Goal: Information Seeking & Learning: Find specific fact

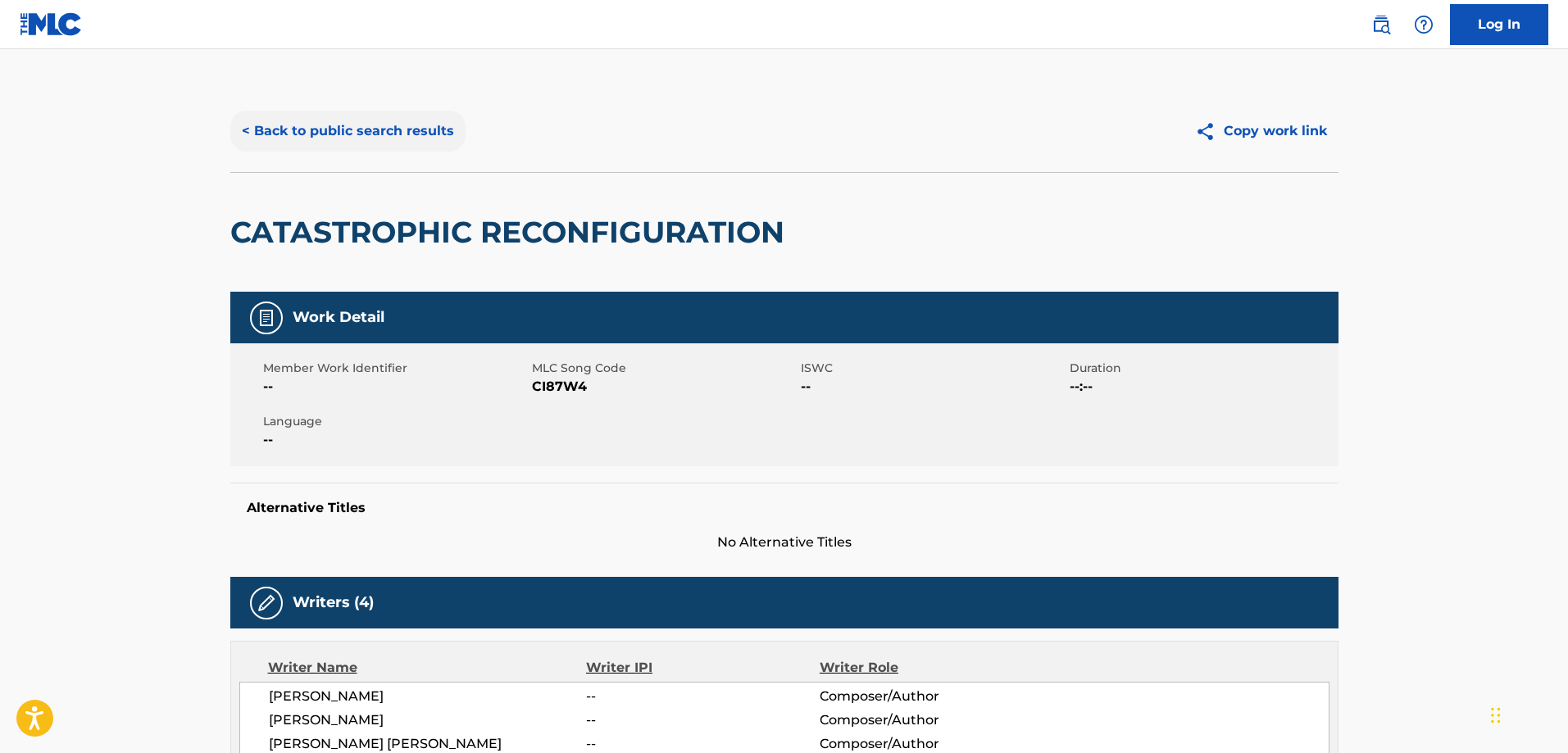
click at [331, 126] on button "< Back to public search results" at bounding box center [348, 131] width 235 height 41
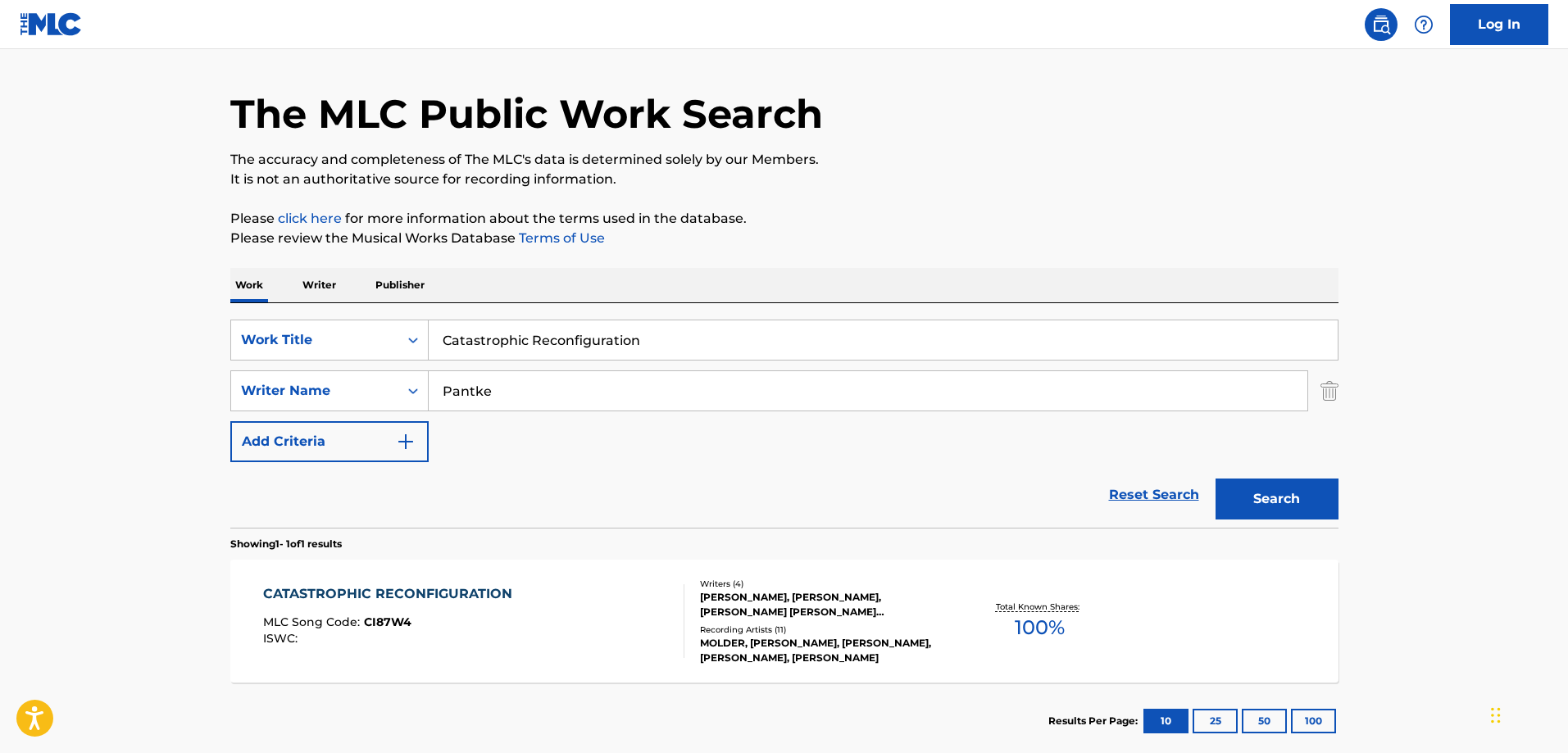
click at [591, 337] on input "Catastrophic Reconfiguration" at bounding box center [883, 340] width 909 height 39
paste input "This, Our [DEMOGRAPHIC_DATA]"
type input "This, Our [DEMOGRAPHIC_DATA]"
click at [588, 394] on input "Pantke" at bounding box center [868, 391] width 879 height 39
paste input "Bueno"
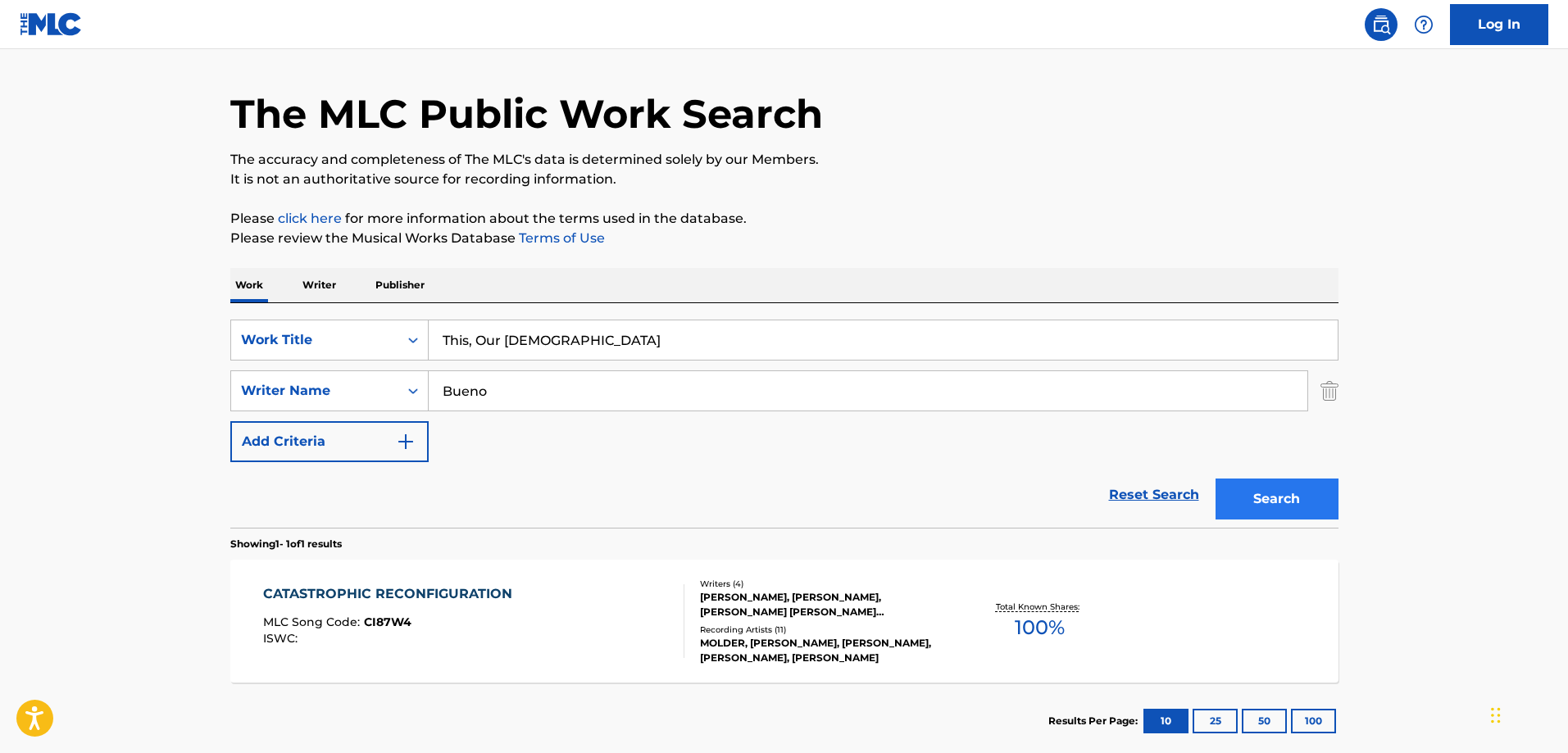
type input "Bueno"
click at [1314, 515] on button "Search" at bounding box center [1276, 498] width 122 height 41
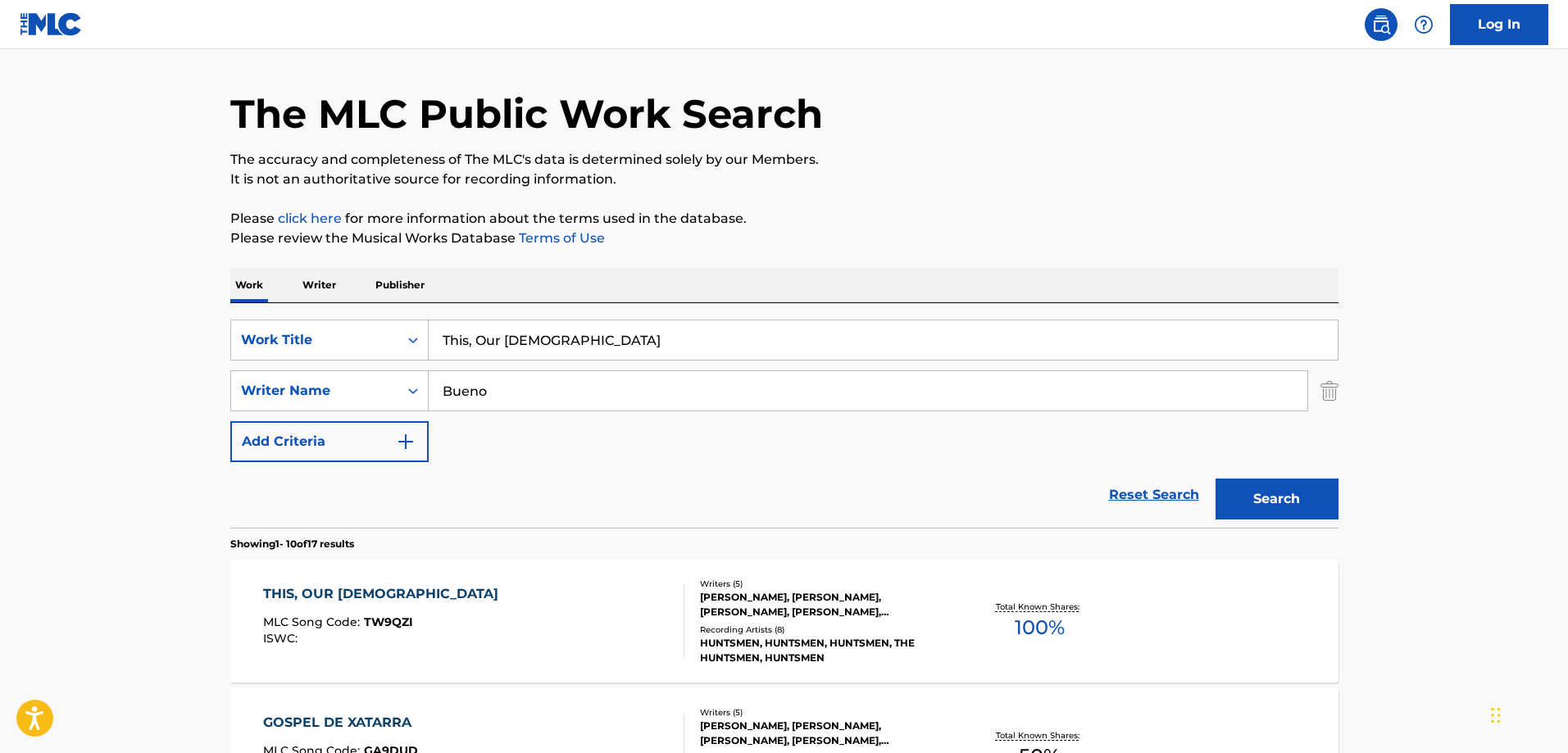
click at [380, 648] on div "THIS, OUR [DEMOGRAPHIC_DATA] MLC Song Code : TW9QZI ISWC :" at bounding box center [385, 621] width 243 height 74
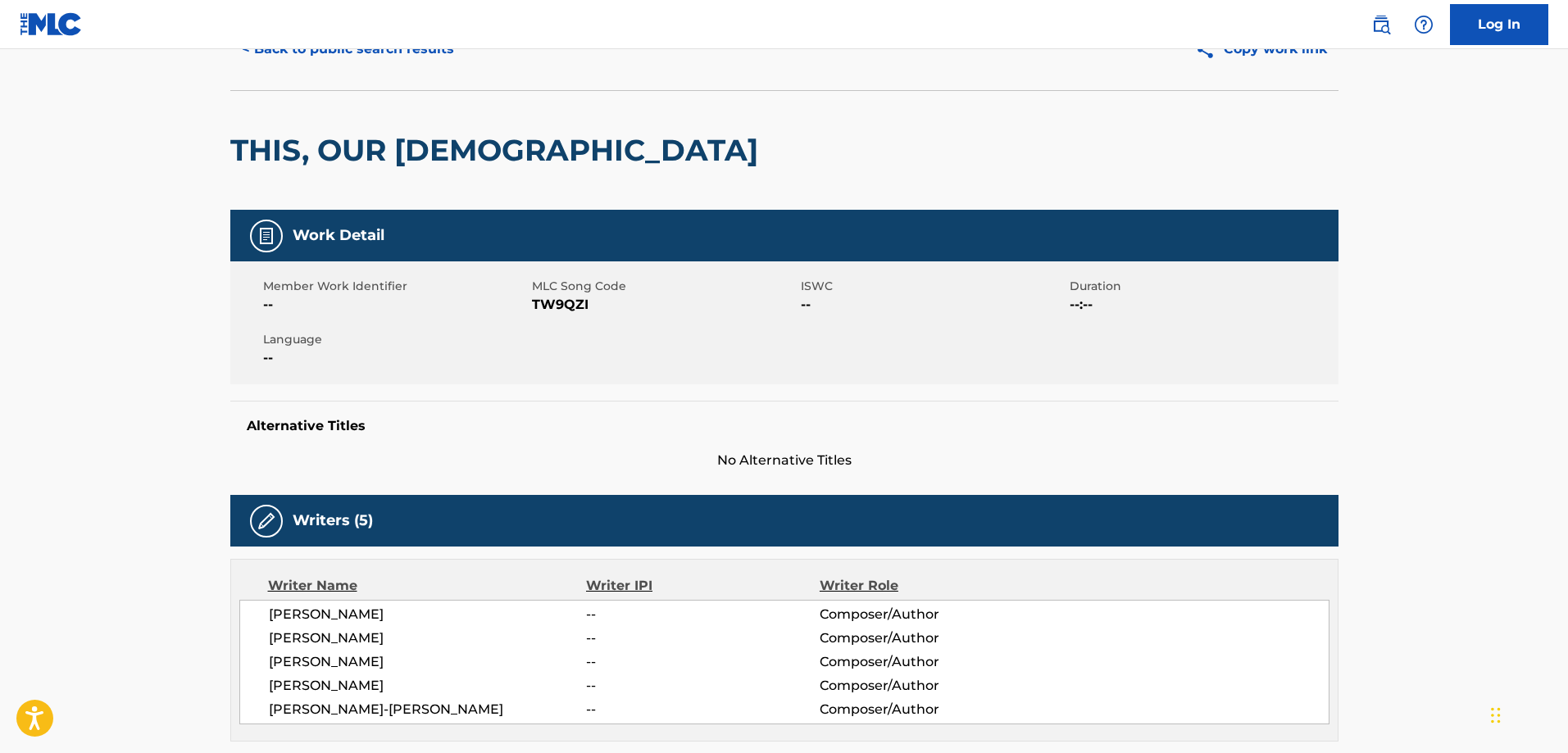
scroll to position [859, 0]
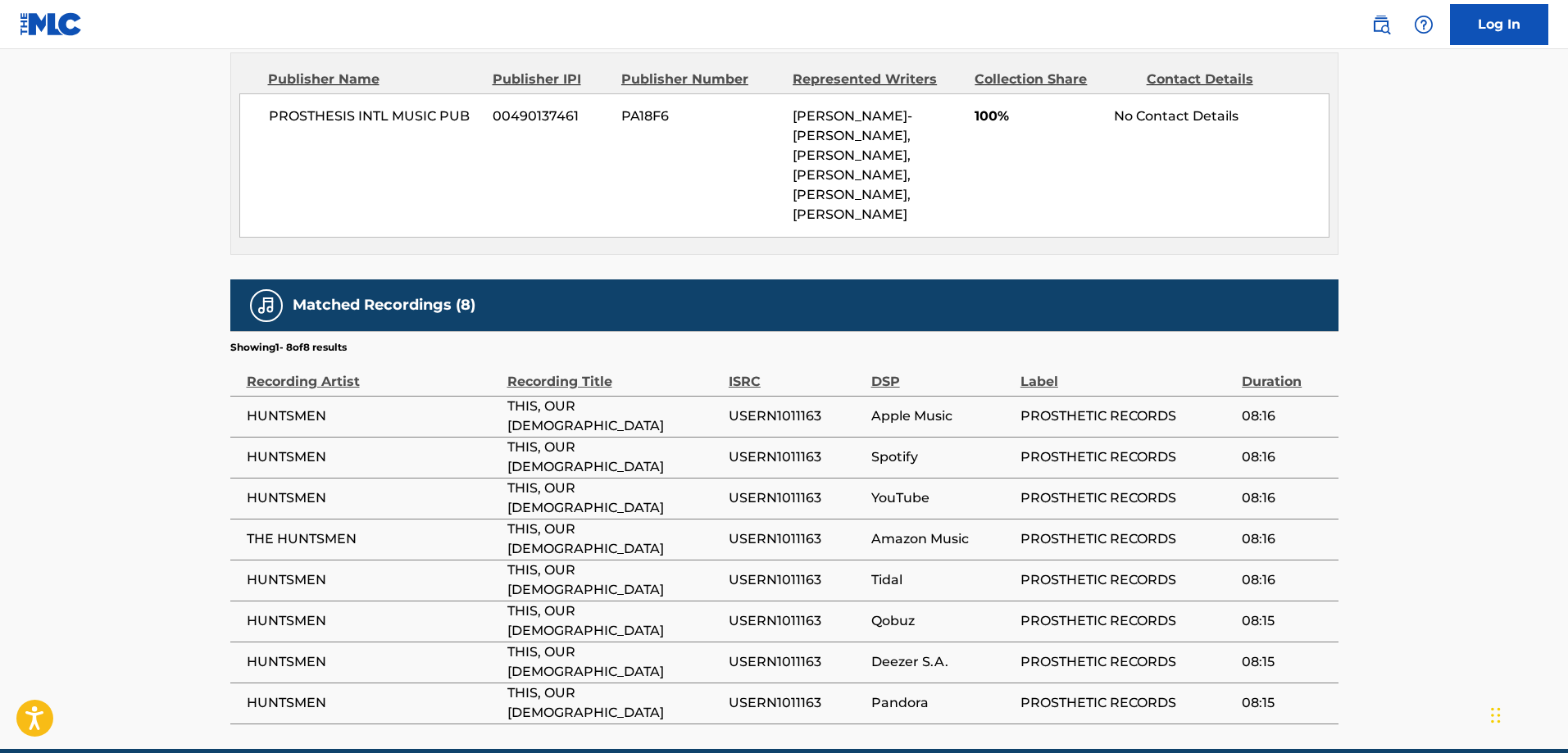
click at [274, 406] on span "HUNTSMEN" at bounding box center [373, 416] width 253 height 19
copy span "HUNTSMEN"
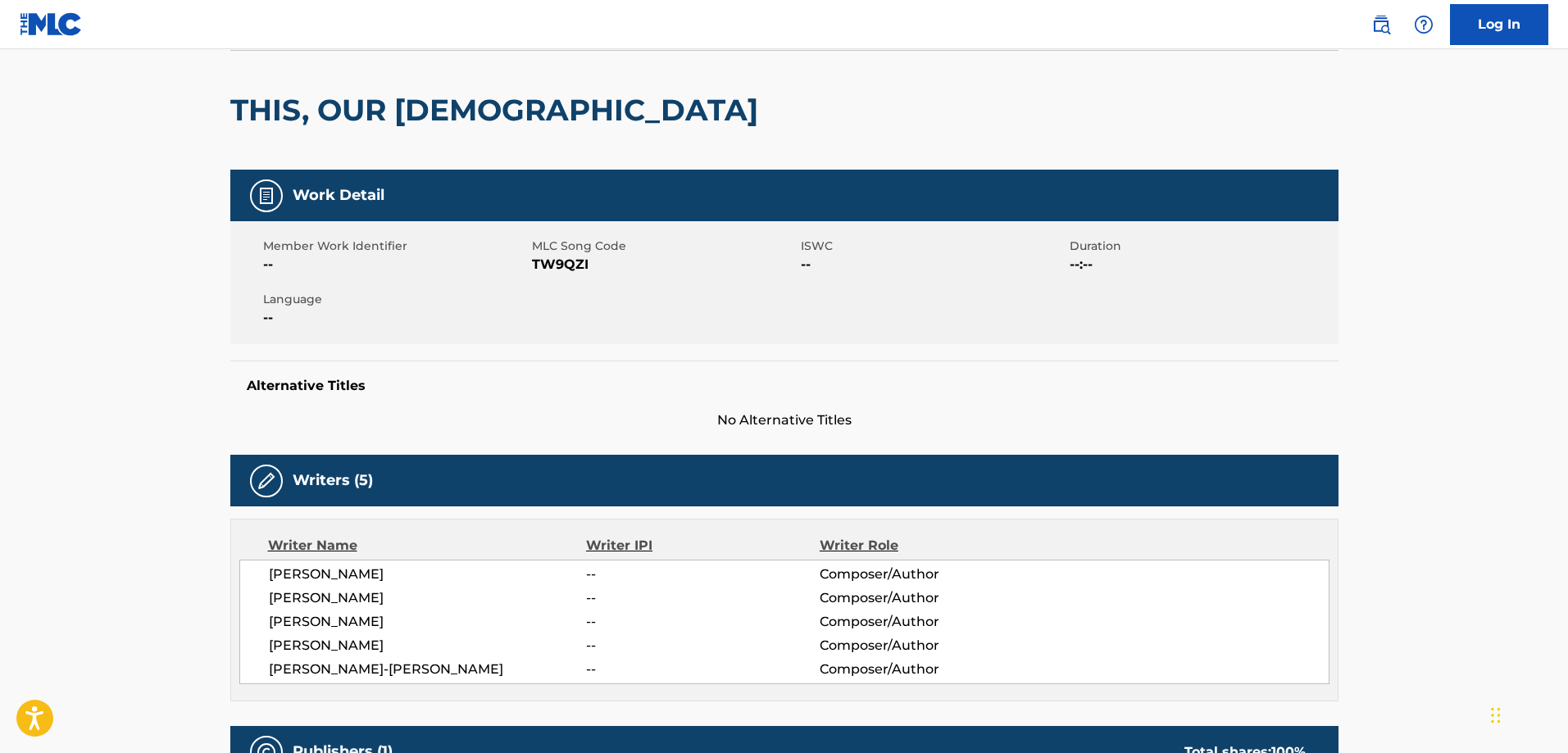
click at [282, 108] on h2 "THIS, OUR [DEMOGRAPHIC_DATA]" at bounding box center [498, 110] width 536 height 37
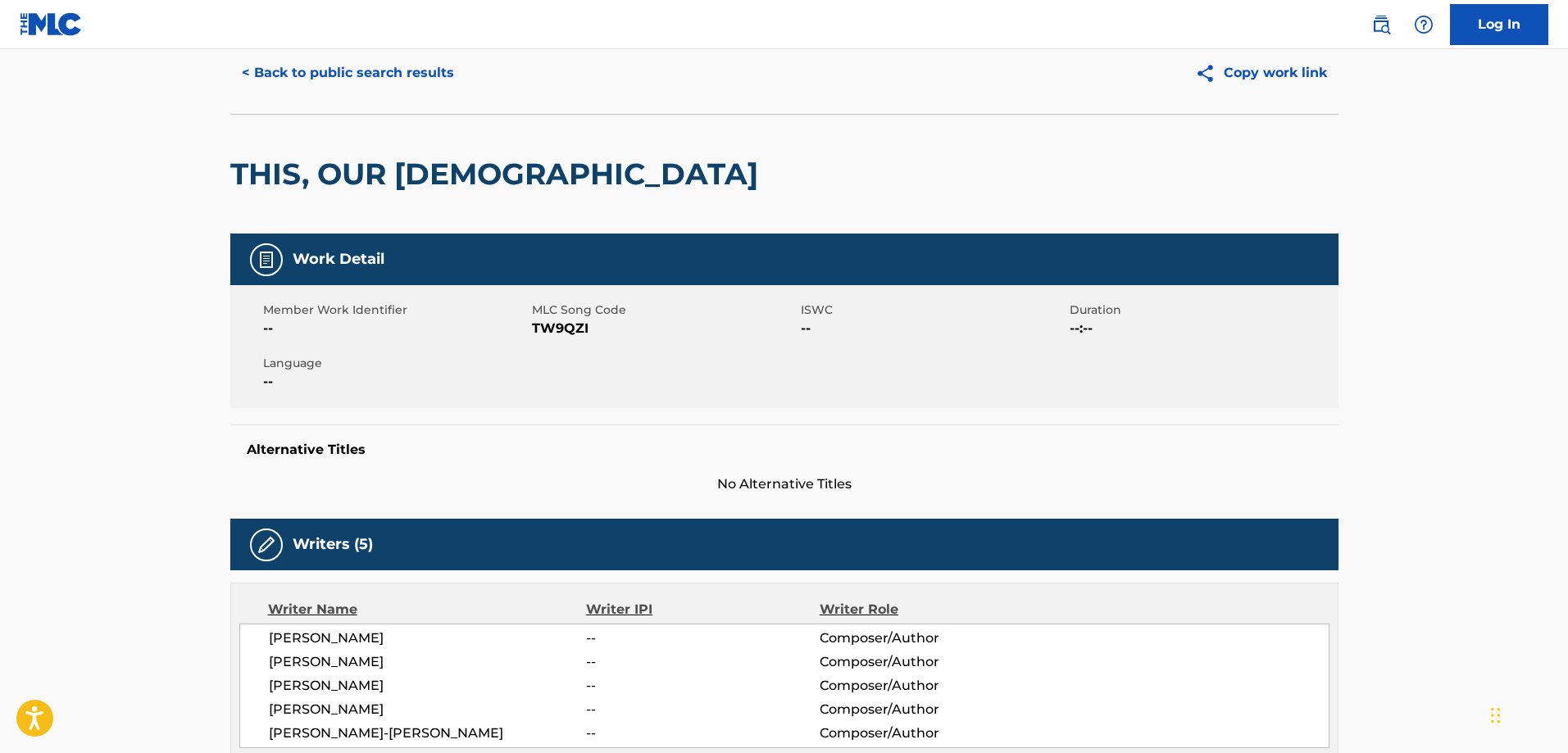
scroll to position [0, 0]
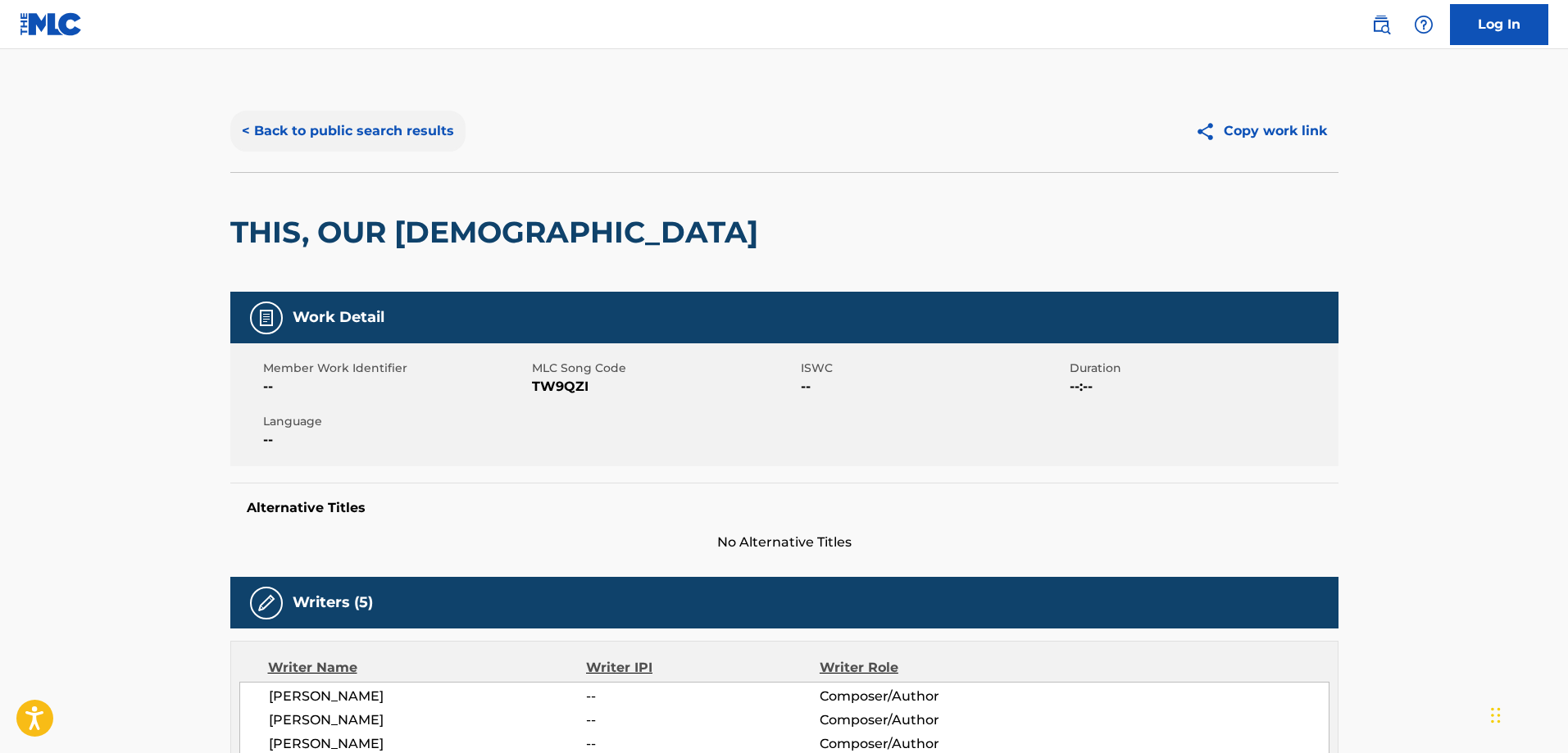
click at [331, 128] on button "< Back to public search results" at bounding box center [348, 131] width 235 height 41
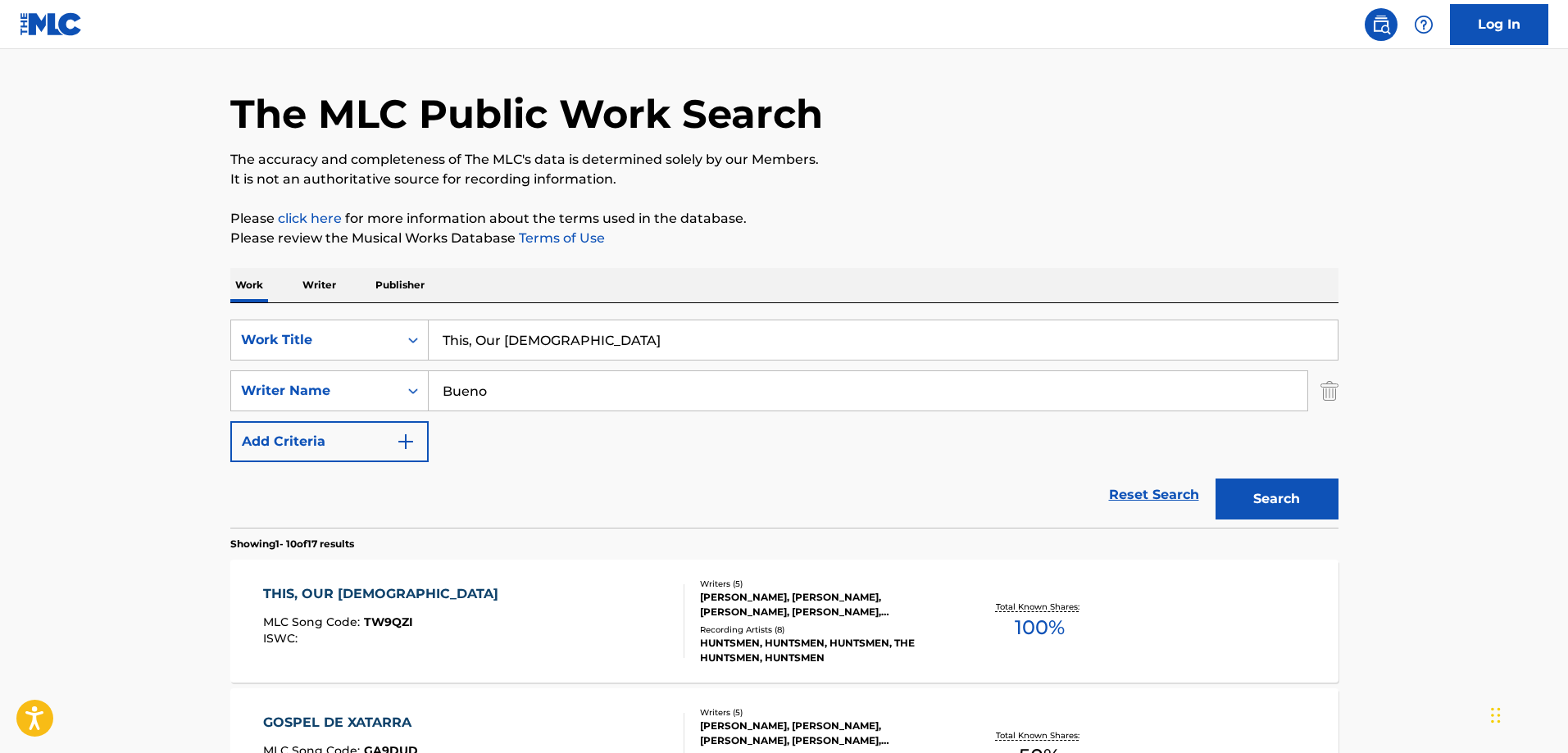
click at [593, 328] on input "This, Our [DEMOGRAPHIC_DATA]" at bounding box center [883, 340] width 909 height 39
paste input "Be Honest - Hallelujah"
type input "Be Honest - Hallelujah"
click at [557, 390] on input "Bueno" at bounding box center [868, 391] width 879 height 39
paste input "Patalinghug"
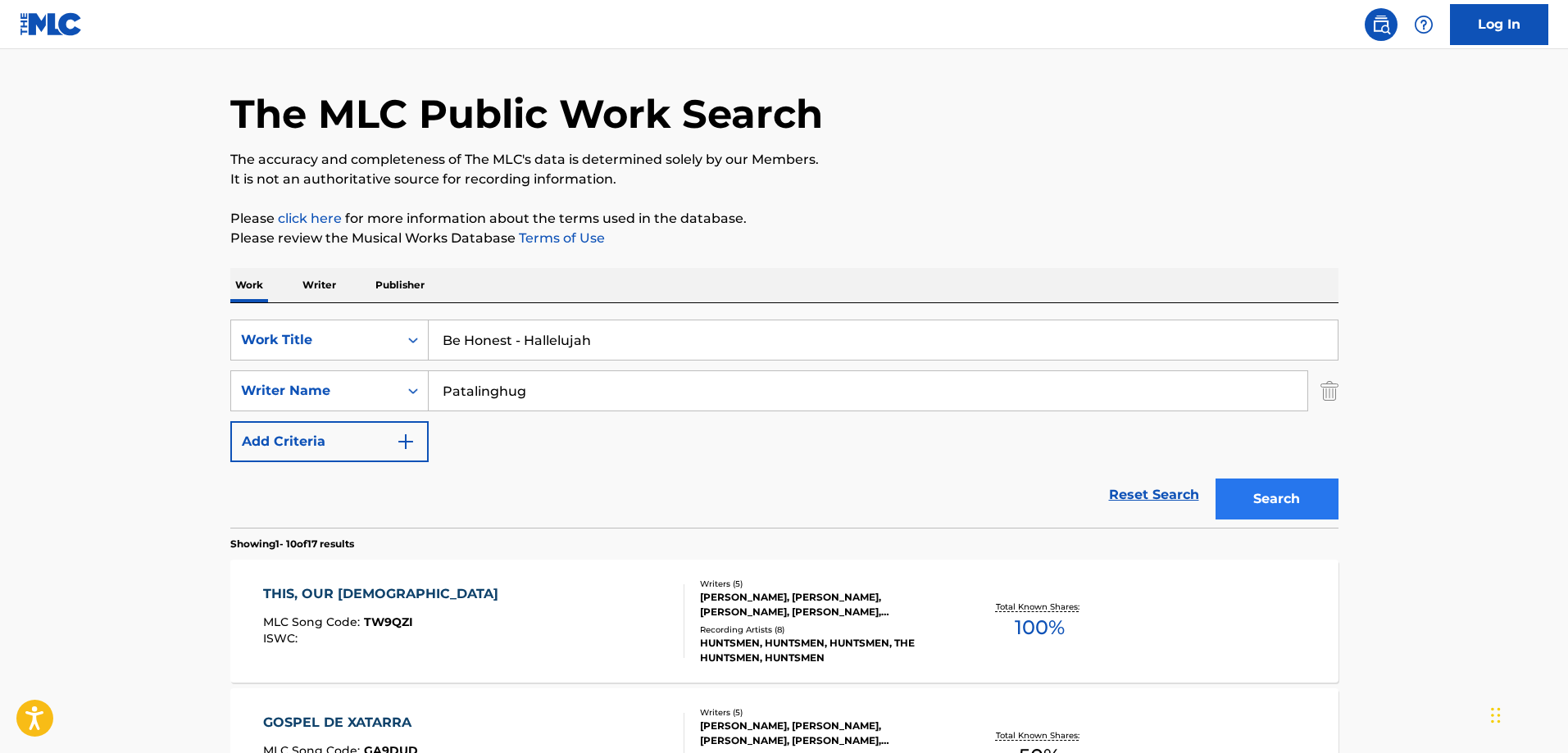
type input "Patalinghug"
click at [1325, 506] on button "Search" at bounding box center [1276, 498] width 122 height 41
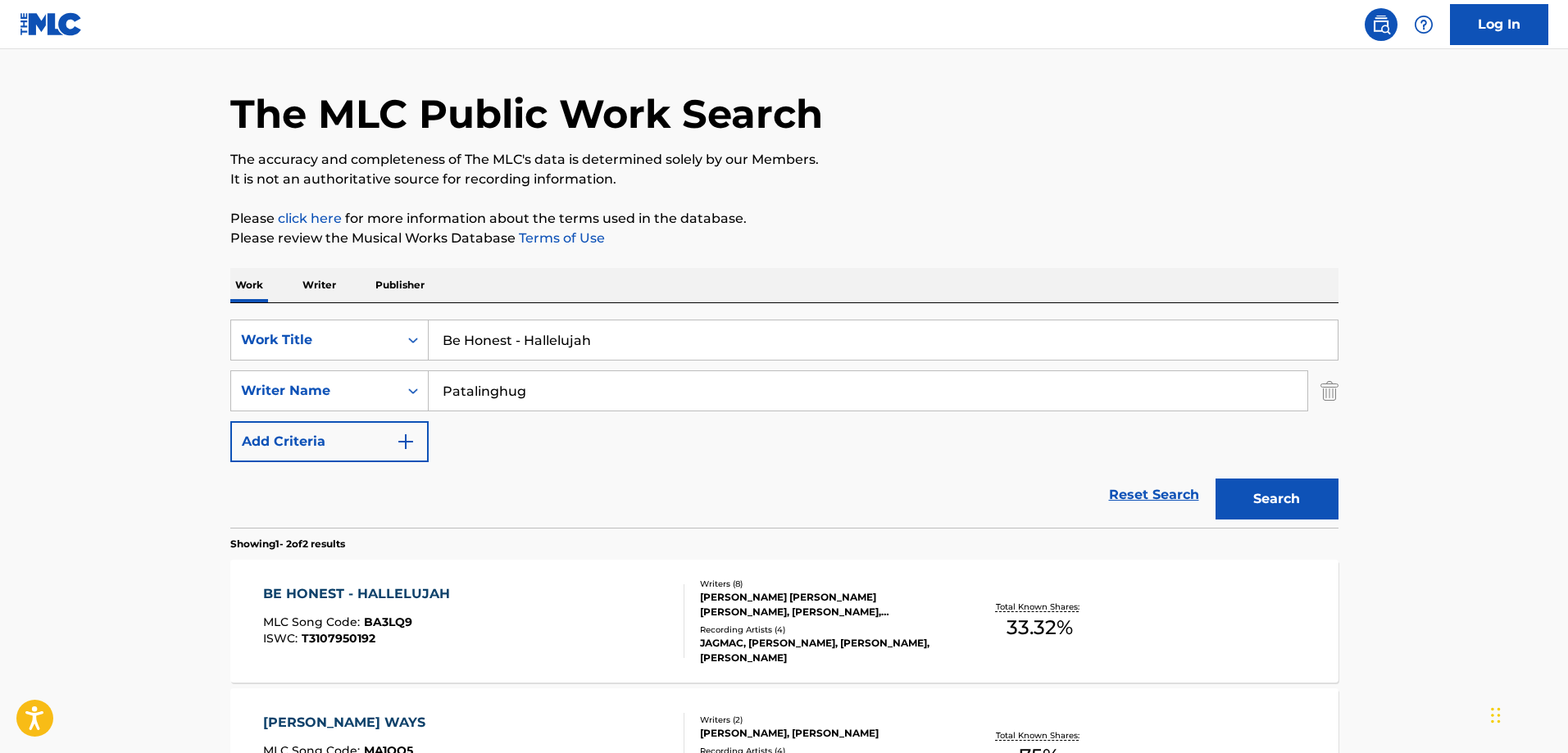
click at [406, 607] on div "BE HONEST - HALLELUJAH MLC Song Code : BA3LQ9 ISWC : T3107950192" at bounding box center [361, 621] width 195 height 74
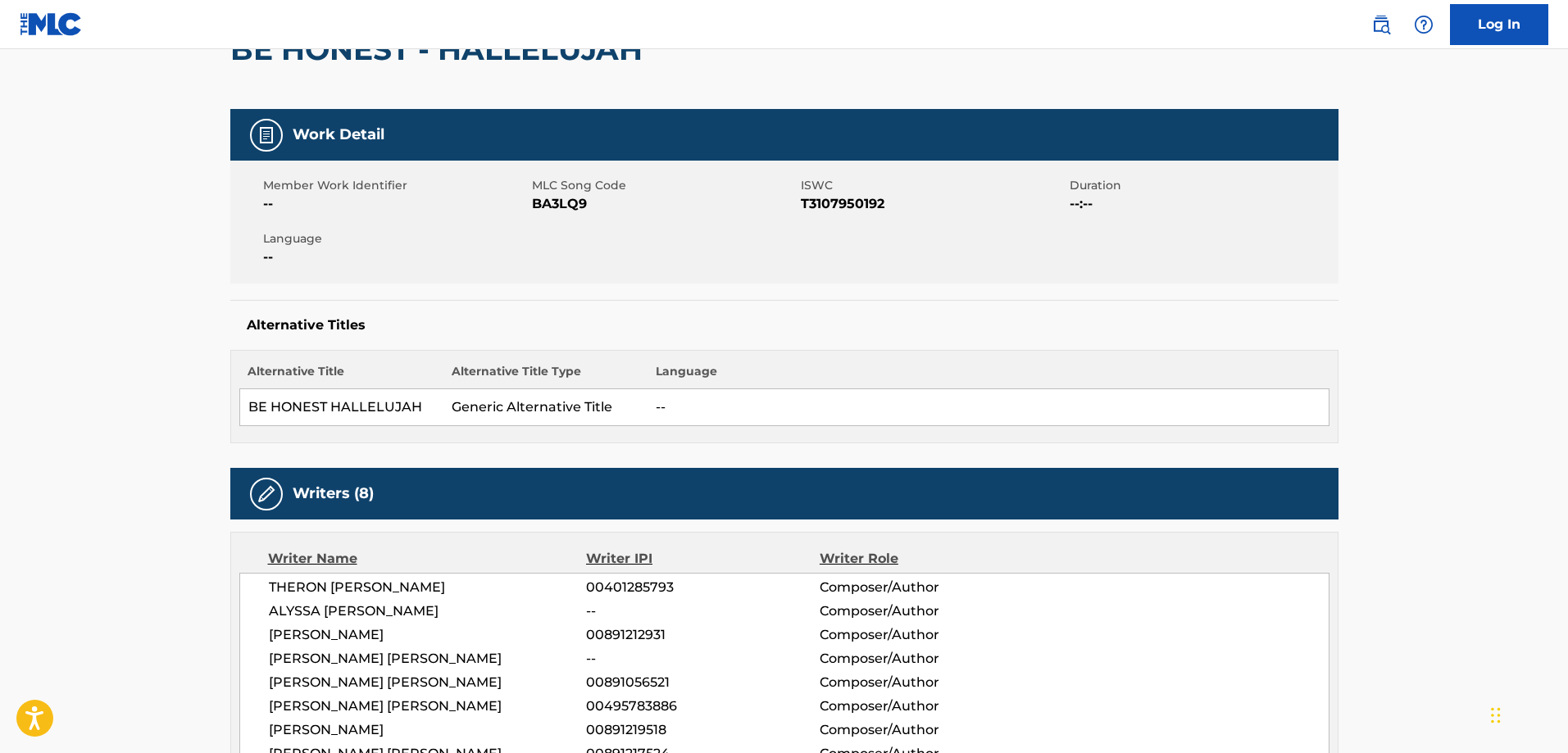
scroll to position [335, 0]
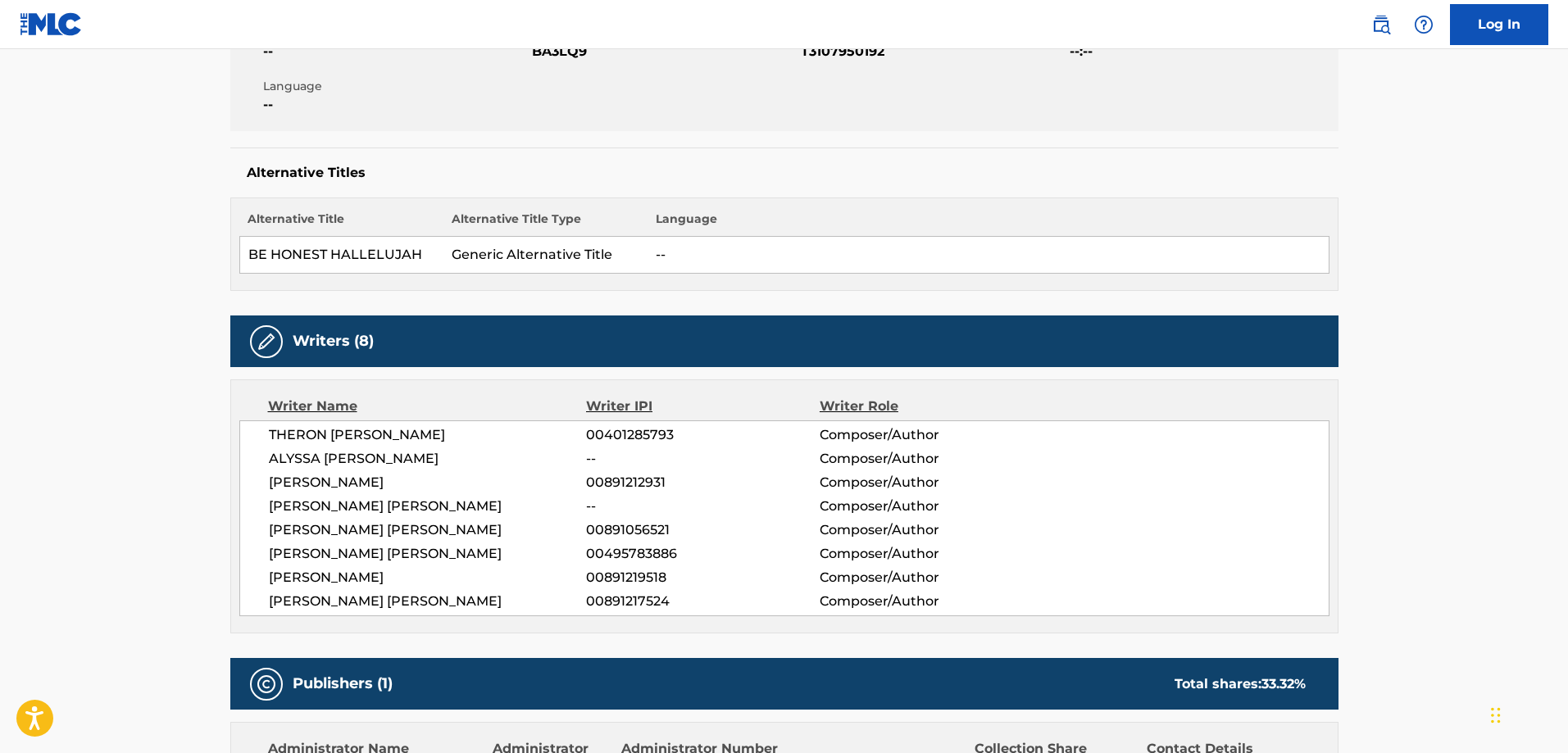
click at [628, 448] on div "THERON [PERSON_NAME] 00401285793 Composer/Author [PERSON_NAME] [PERSON_NAME] --…" at bounding box center [784, 519] width 1090 height 196
click at [629, 451] on span "--" at bounding box center [702, 459] width 232 height 19
click at [923, 488] on span "Composer/Author" at bounding box center [925, 483] width 212 height 19
click at [613, 575] on span "00891219518" at bounding box center [702, 577] width 232 height 19
copy span "00891219518"
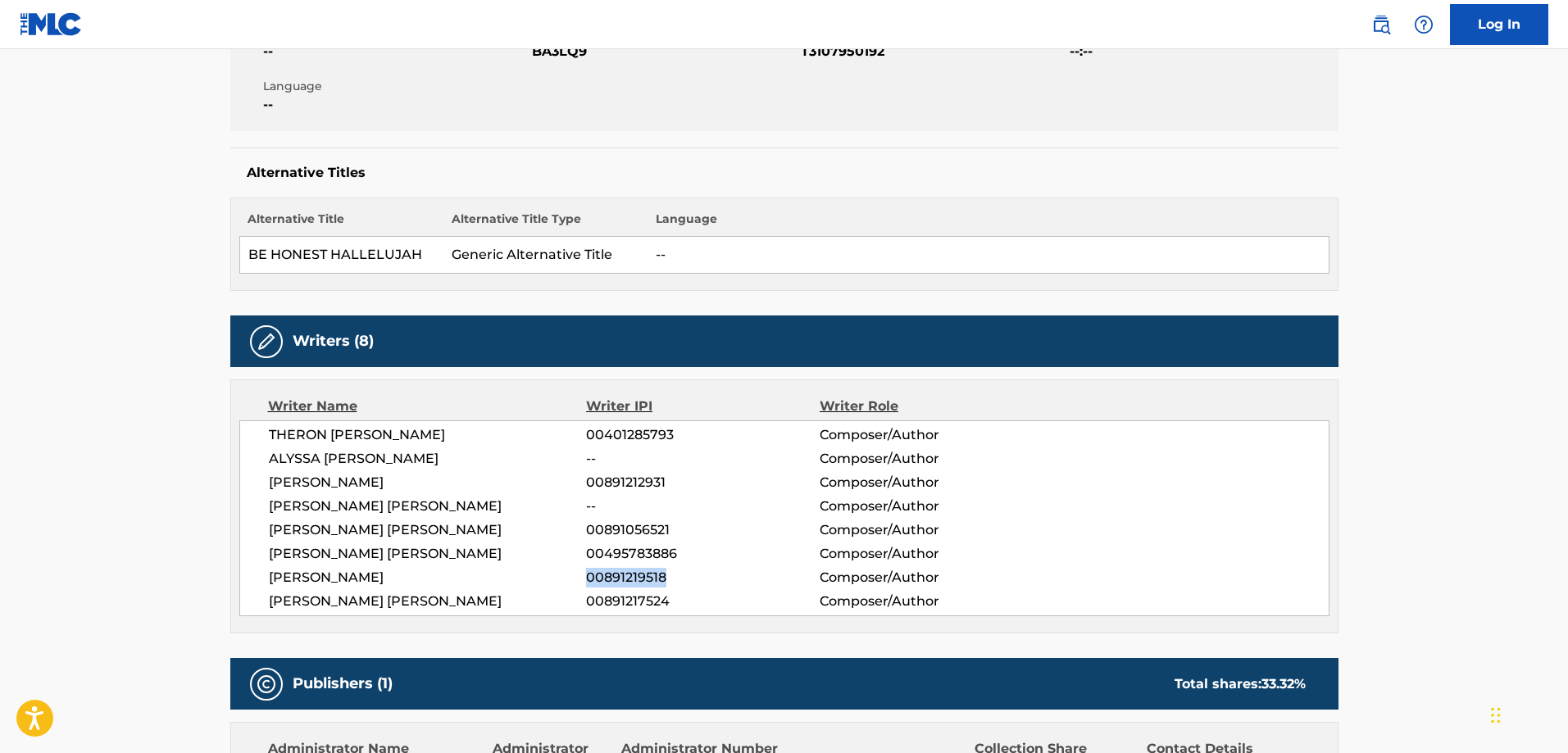
drag, startPoint x: 613, startPoint y: 575, endPoint x: 622, endPoint y: 575, distance: 9.0
click at [615, 575] on span "00891219518" at bounding box center [702, 577] width 232 height 19
click at [613, 506] on span "--" at bounding box center [702, 506] width 232 height 19
click at [635, 607] on span "00891217524" at bounding box center [702, 601] width 232 height 19
copy span "00891217524"
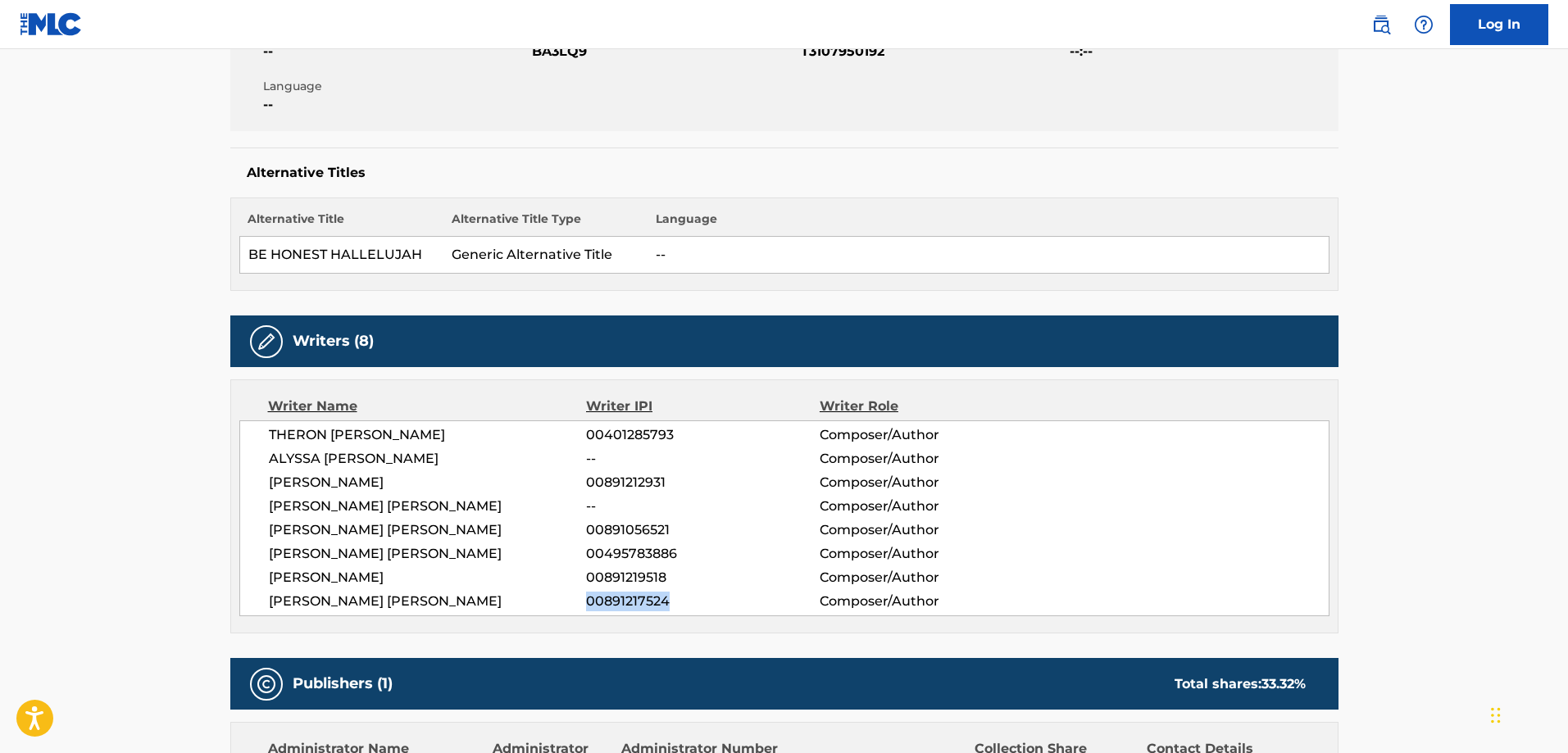
click at [635, 607] on span "00891217524" at bounding box center [702, 601] width 232 height 19
click at [640, 535] on span "00891056521" at bounding box center [702, 530] width 232 height 19
copy span "00891056521"
click at [640, 535] on span "00891056521" at bounding box center [702, 530] width 232 height 19
click at [642, 483] on span "00891212931" at bounding box center [702, 483] width 232 height 19
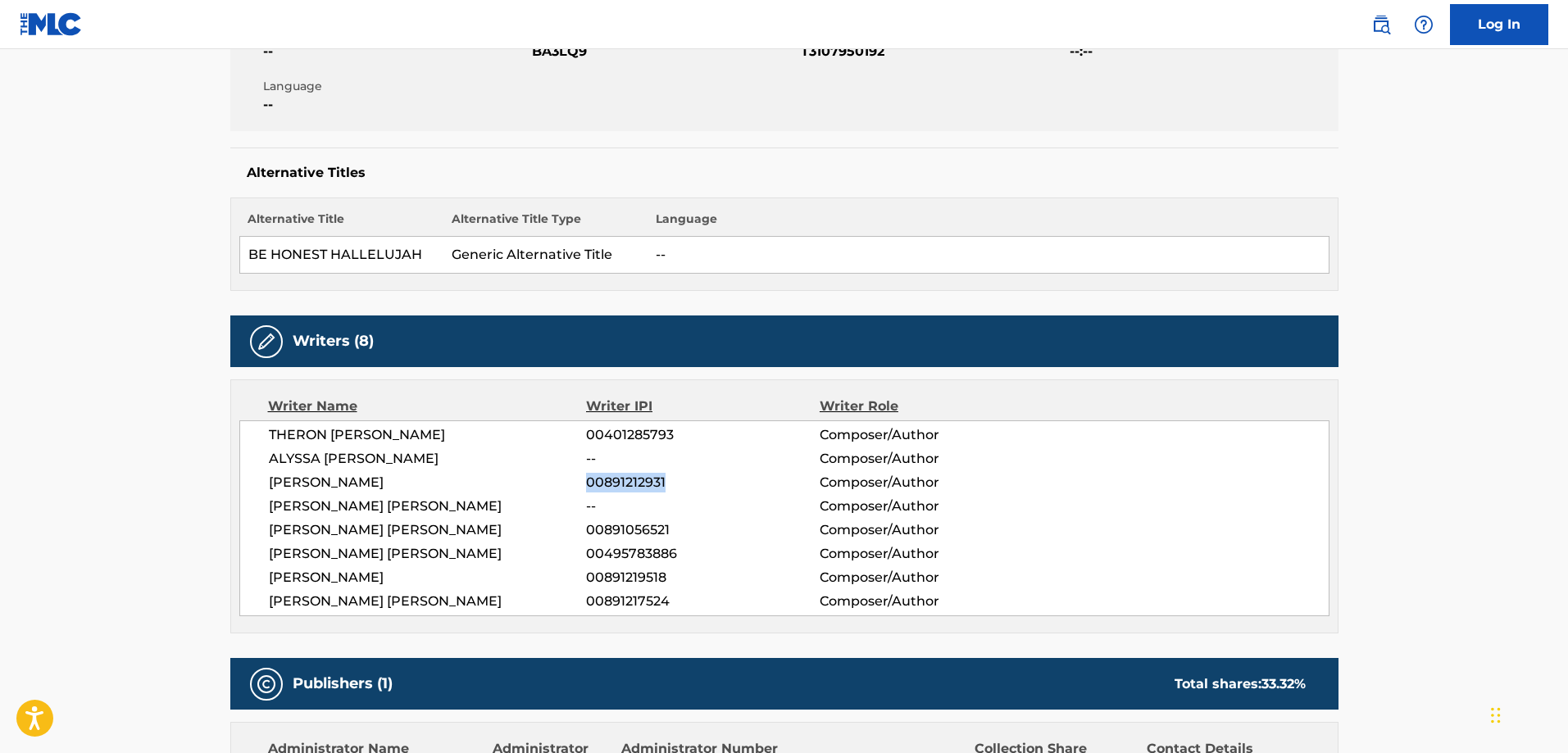
copy span "00891212931"
click at [642, 483] on span "00891212931" at bounding box center [702, 483] width 232 height 19
click at [616, 547] on span "00495783886" at bounding box center [702, 554] width 232 height 19
copy span "00495783886"
click at [616, 547] on span "00495783886" at bounding box center [702, 554] width 232 height 19
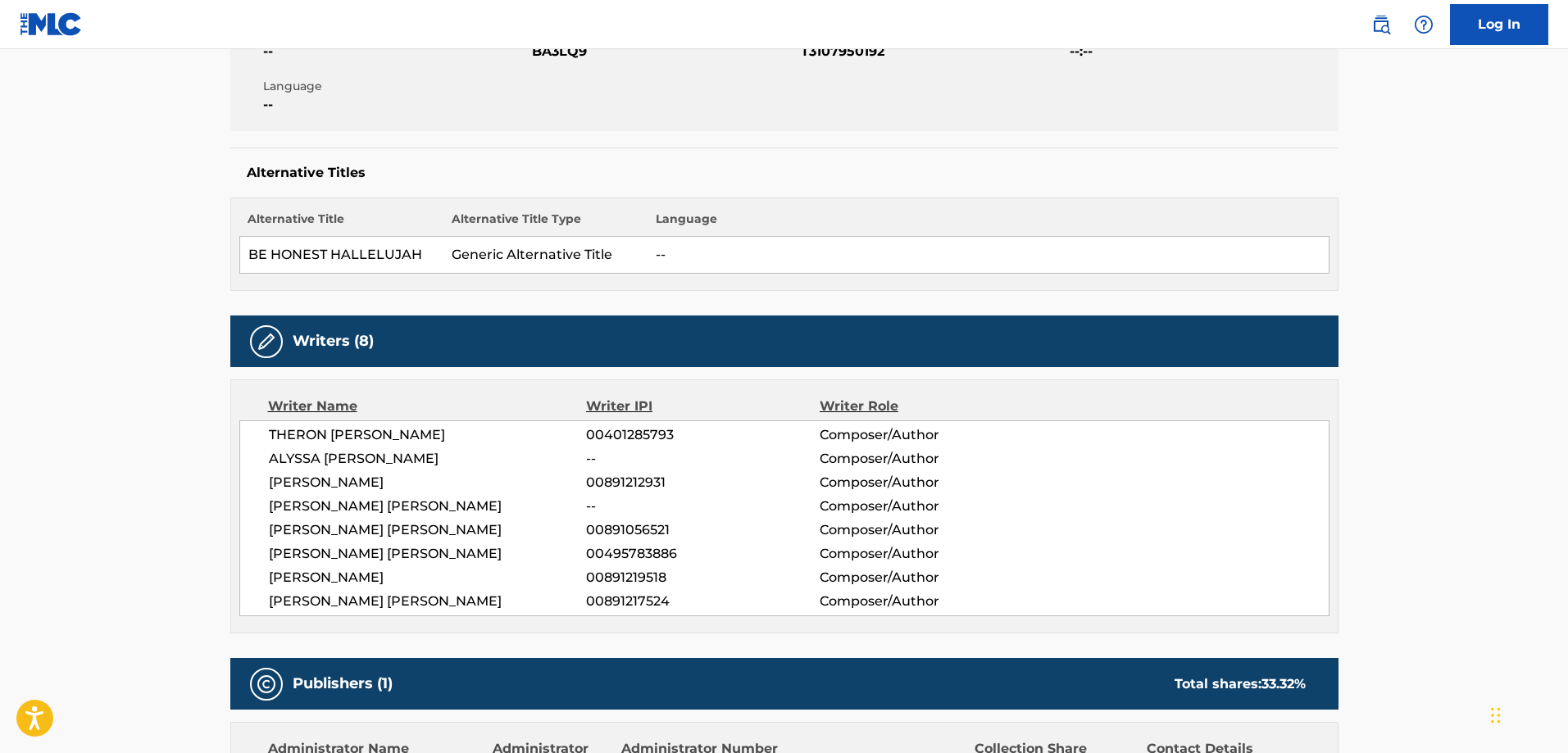
click at [630, 430] on span "00401285793" at bounding box center [702, 435] width 232 height 19
copy span "00401285793"
click at [630, 430] on span "00401285793" at bounding box center [702, 435] width 232 height 19
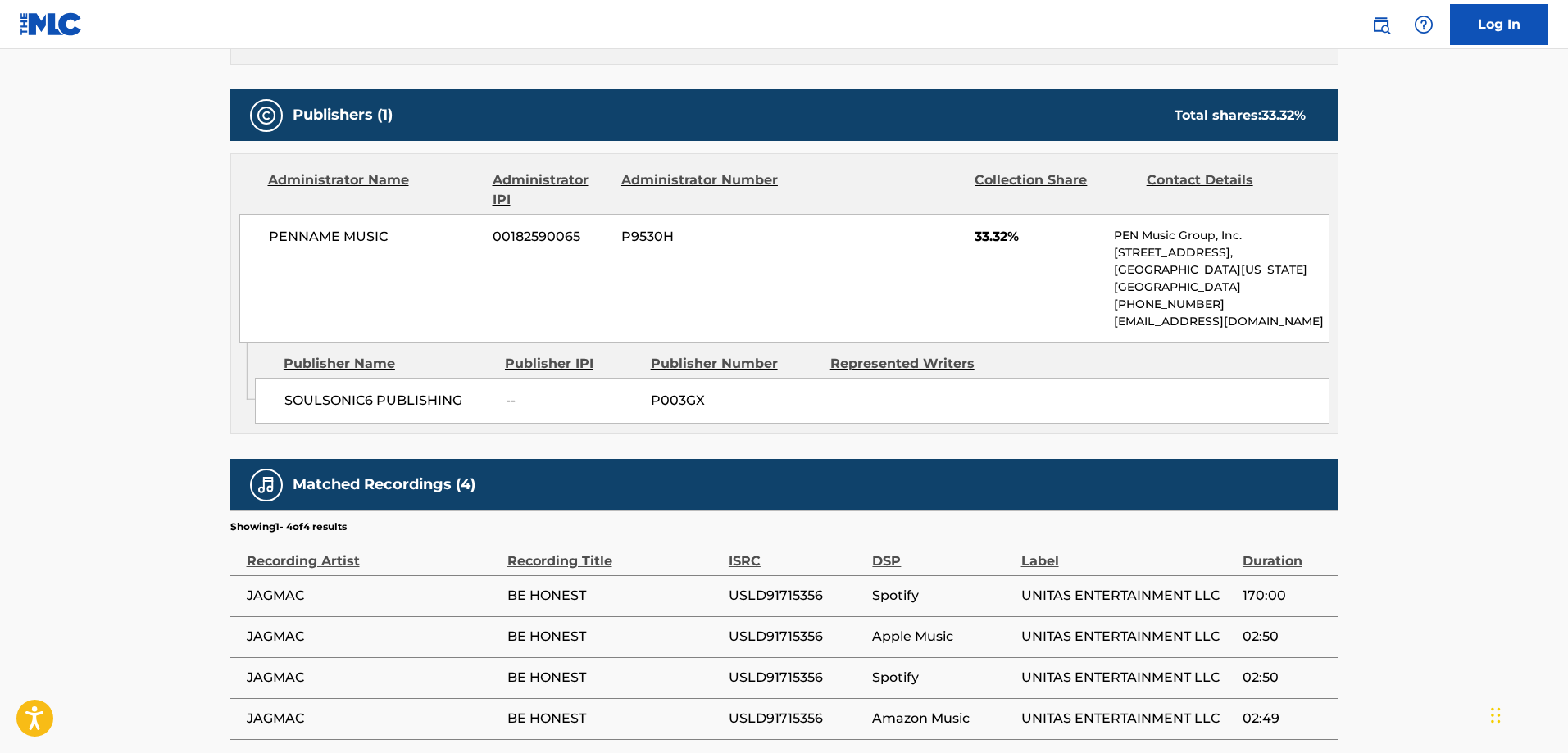
scroll to position [994, 0]
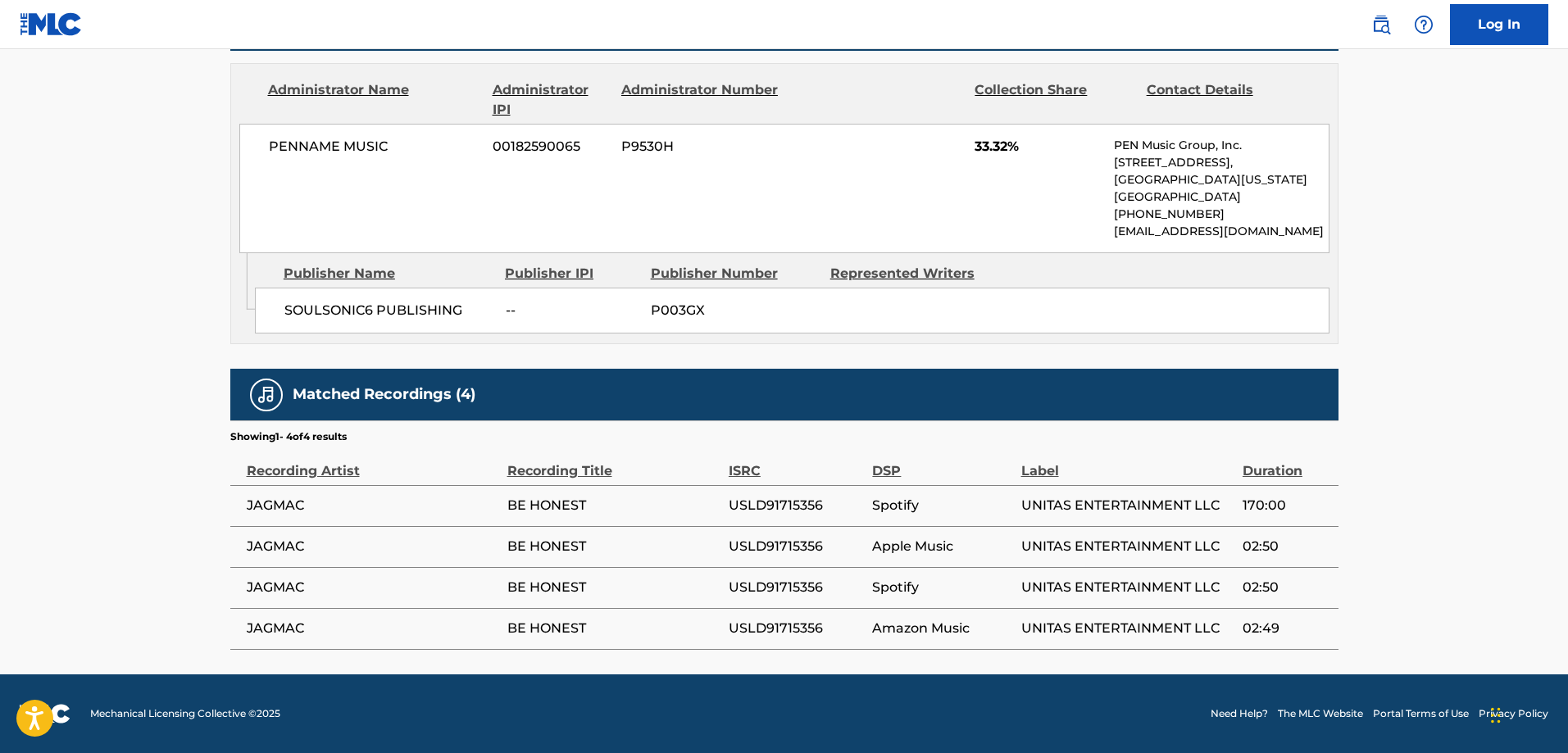
click at [259, 513] on span "JAGMAC" at bounding box center [373, 505] width 253 height 19
copy span "JAGMAC"
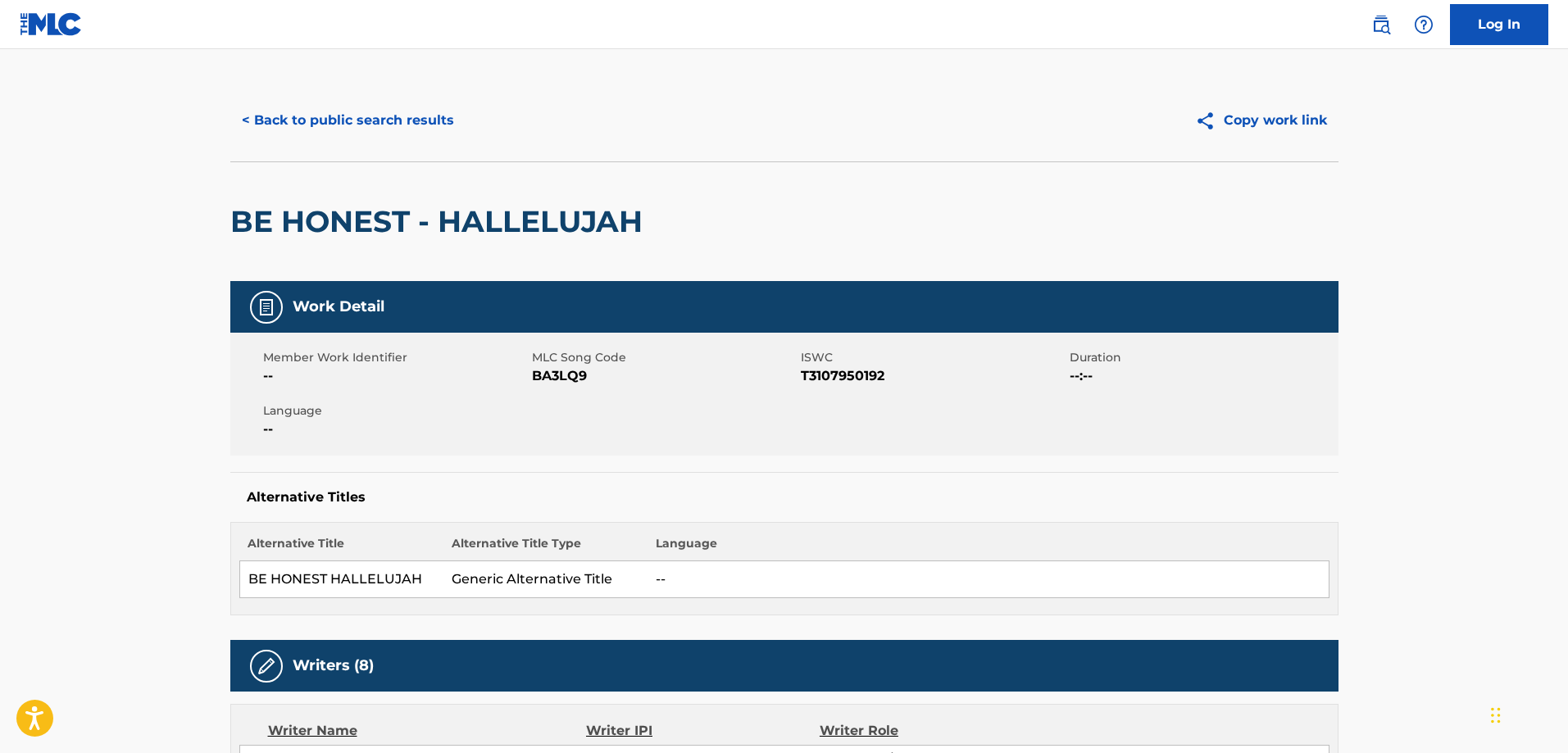
click at [324, 99] on div "< Back to public search results Copy work link" at bounding box center [784, 120] width 1108 height 82
click at [373, 127] on button "< Back to public search results" at bounding box center [348, 120] width 235 height 41
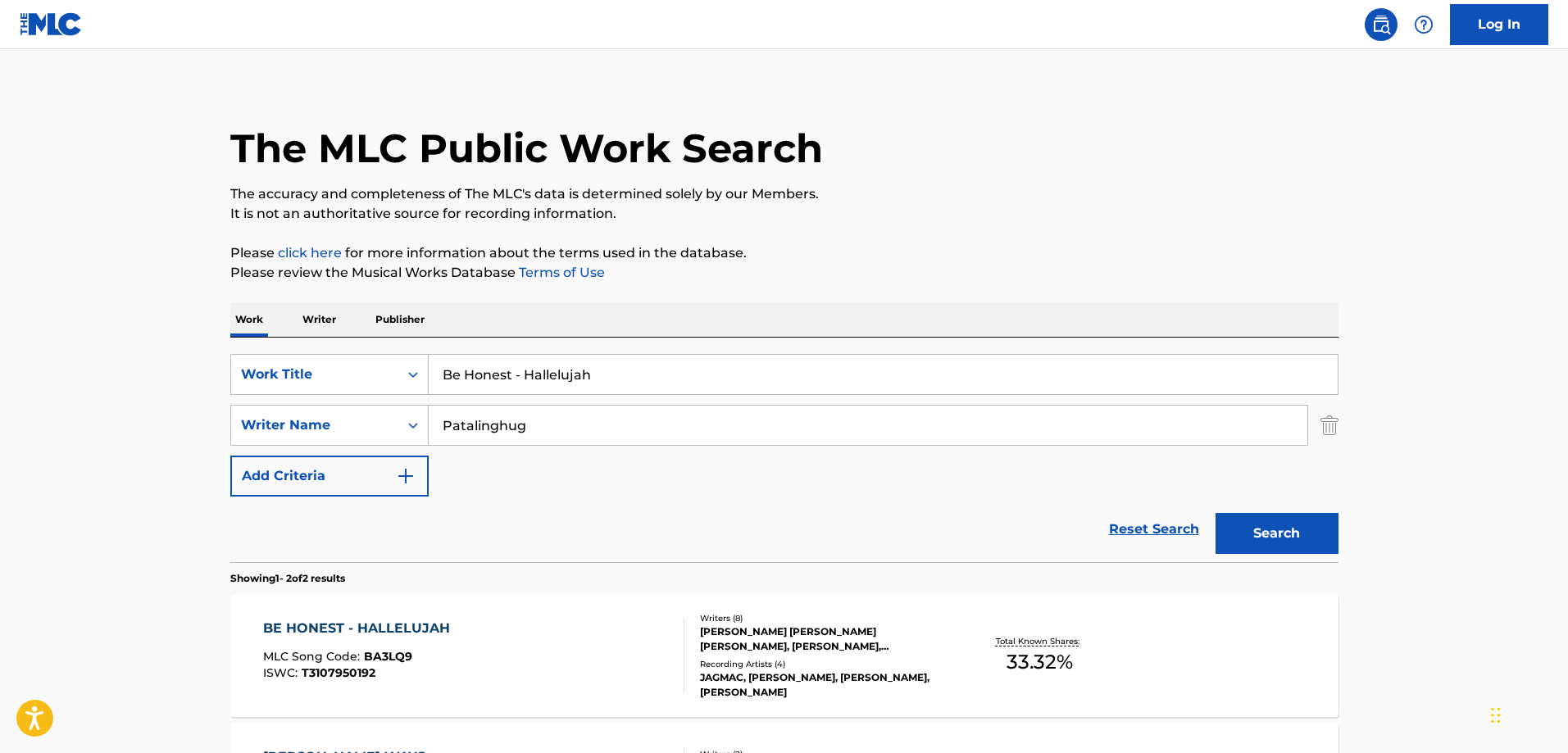
scroll to position [45, 0]
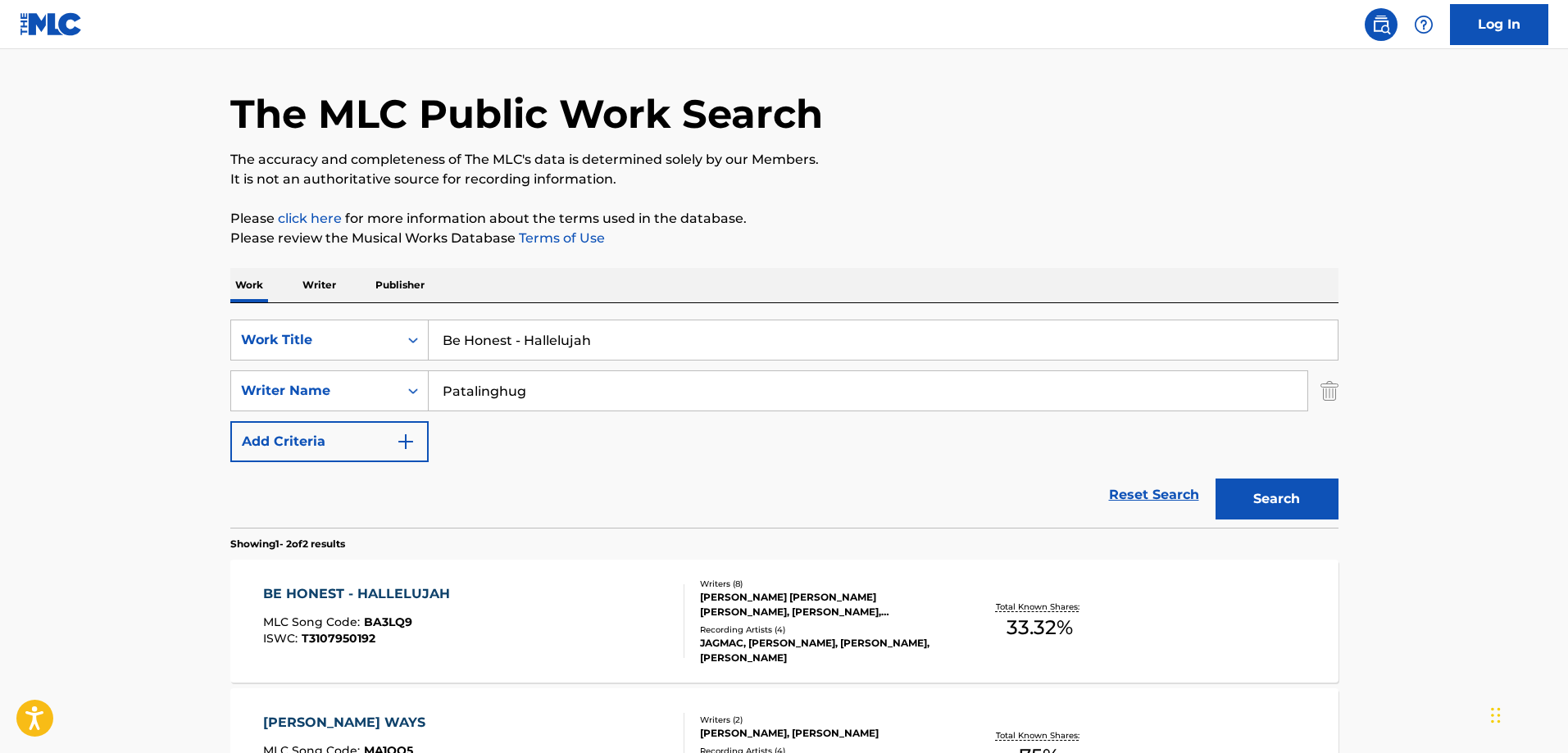
click at [609, 352] on input "Be Honest - Hallelujah" at bounding box center [883, 340] width 909 height 39
paste input "Simple"
click at [1215, 478] on button "Search" at bounding box center [1276, 498] width 122 height 41
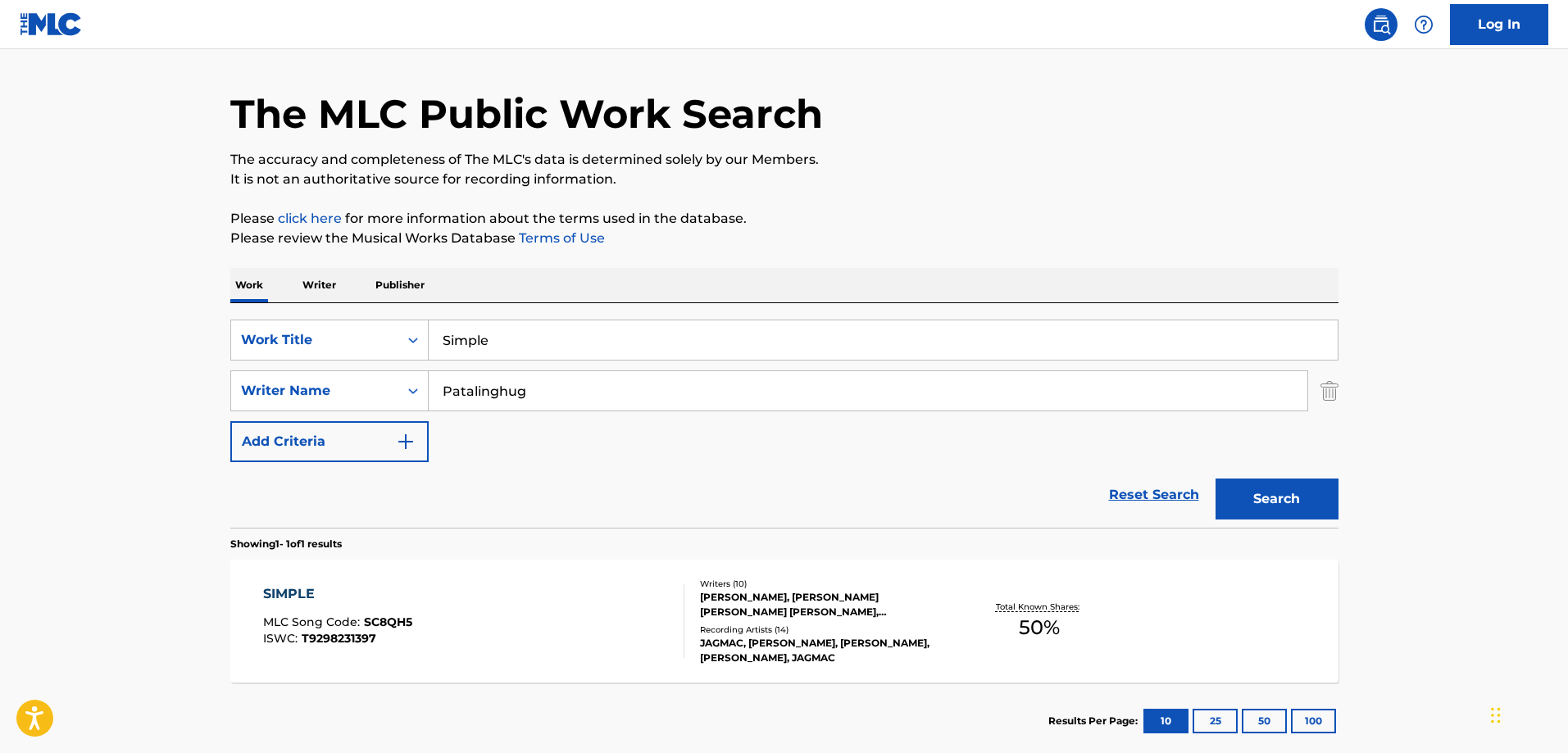
click at [557, 355] on input "Simple" at bounding box center [883, 340] width 909 height 39
paste input "anctuary"
type input "Sanctuary"
click at [623, 394] on input "Patalinghug" at bounding box center [868, 391] width 879 height 39
paste input "[PERSON_NAME]"
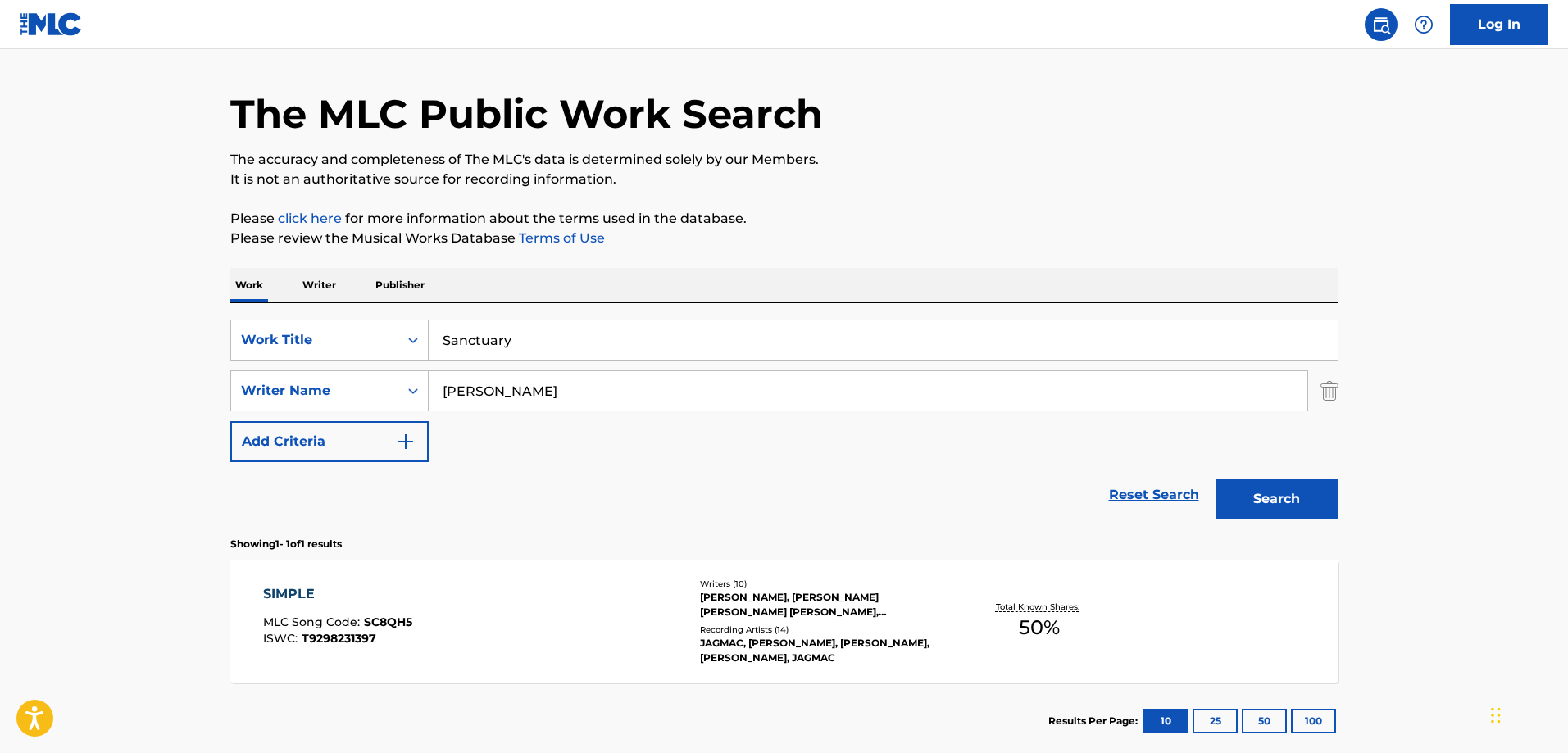
type input "[PERSON_NAME]"
click at [1215, 478] on button "Search" at bounding box center [1276, 498] width 122 height 41
click at [505, 584] on div "SANCTUARY MLC Song Code : S69MI2 ISWC :" at bounding box center [473, 621] width 421 height 74
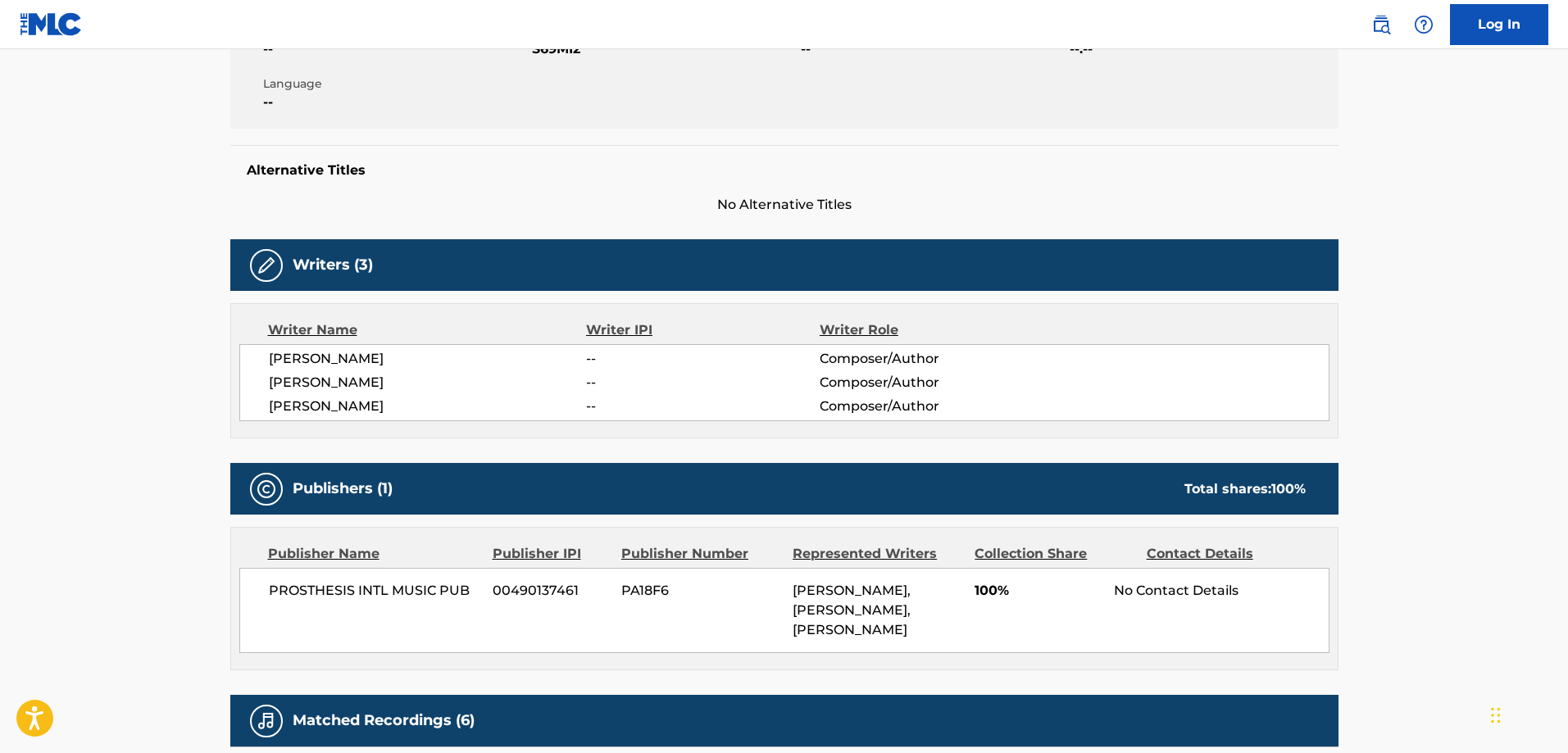
scroll to position [336, 0]
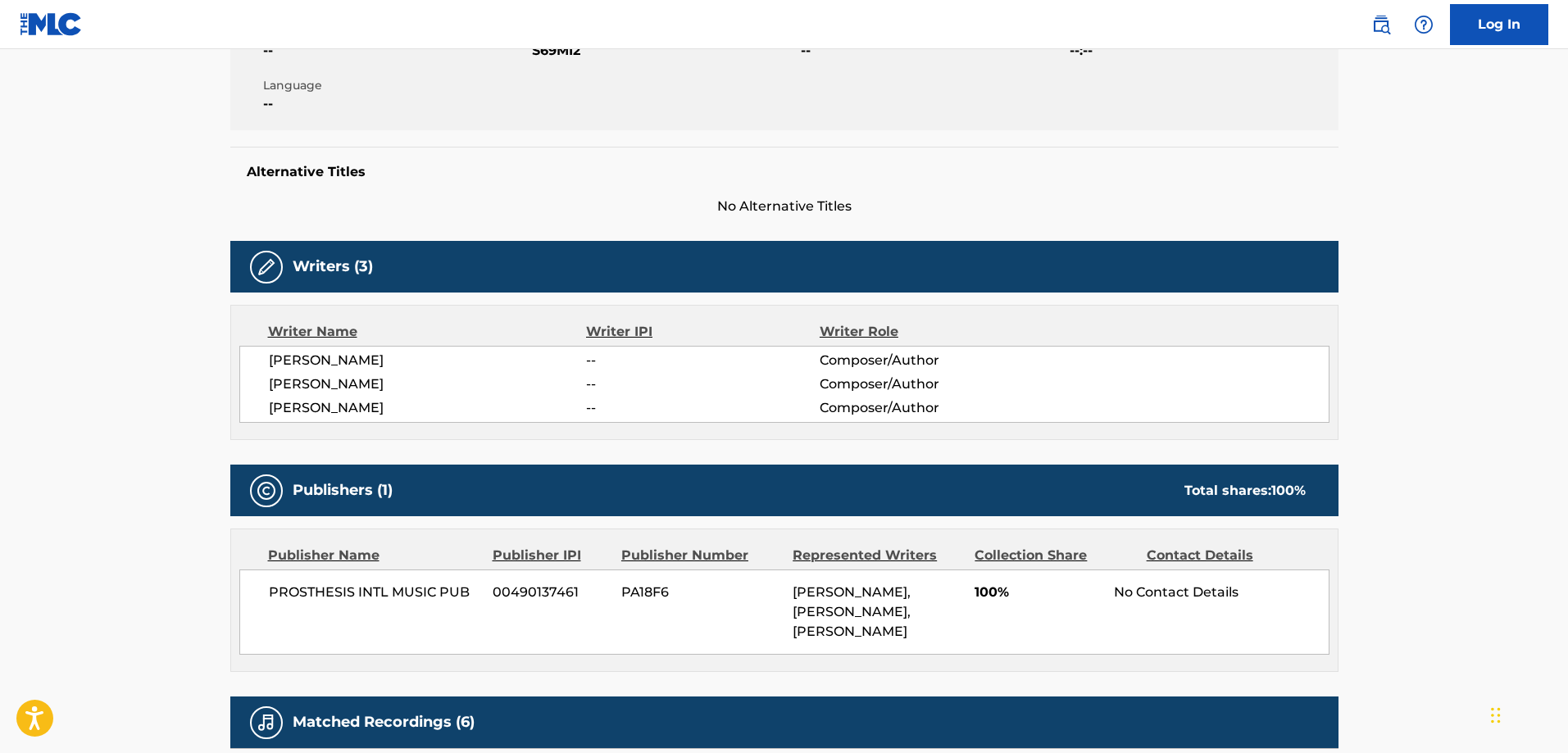
click at [385, 381] on span "[PERSON_NAME]" at bounding box center [428, 384] width 318 height 19
click at [387, 381] on span "[PERSON_NAME]" at bounding box center [428, 384] width 318 height 19
click at [361, 410] on span "[PERSON_NAME]" at bounding box center [428, 408] width 318 height 19
copy span "[PERSON_NAME]"
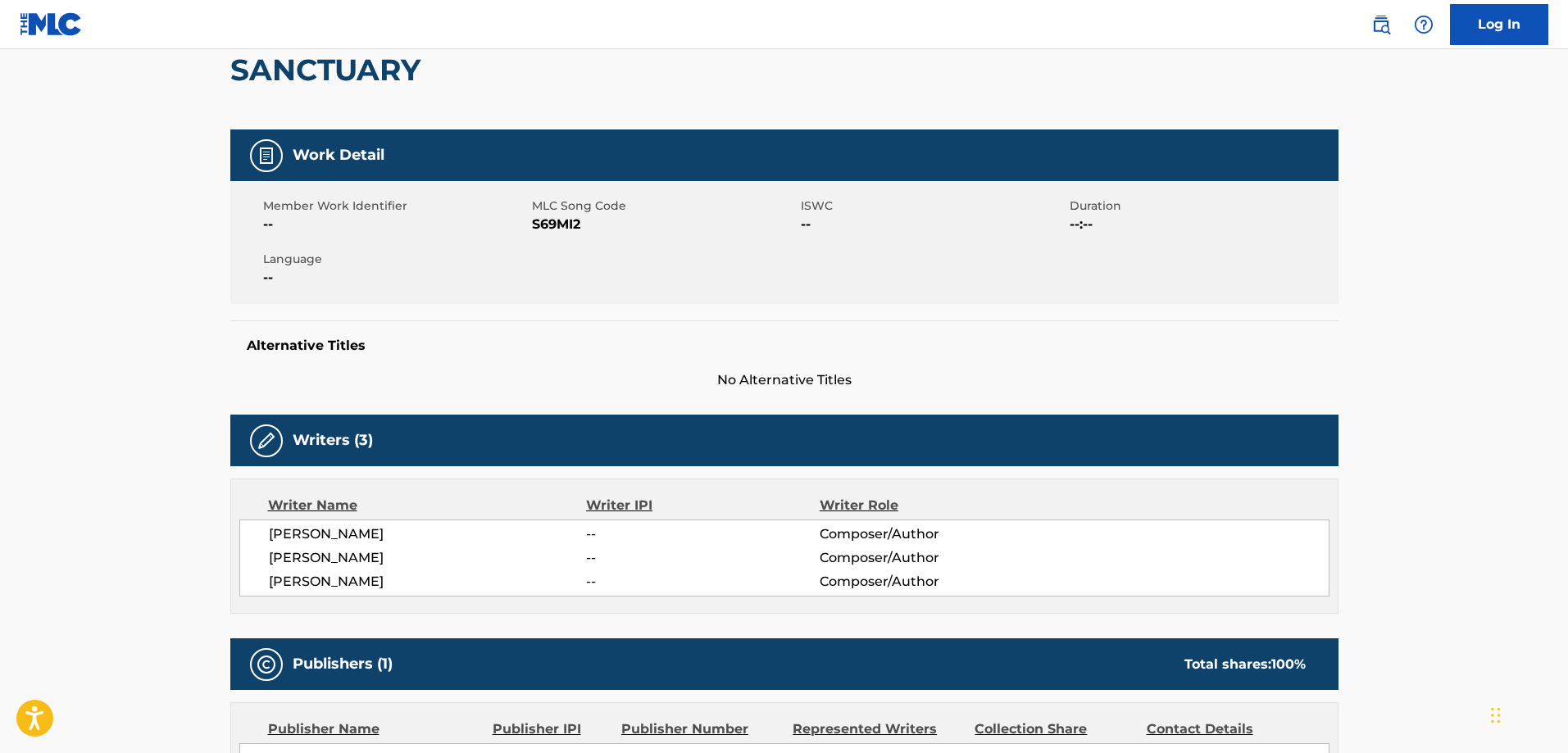
scroll to position [164, 0]
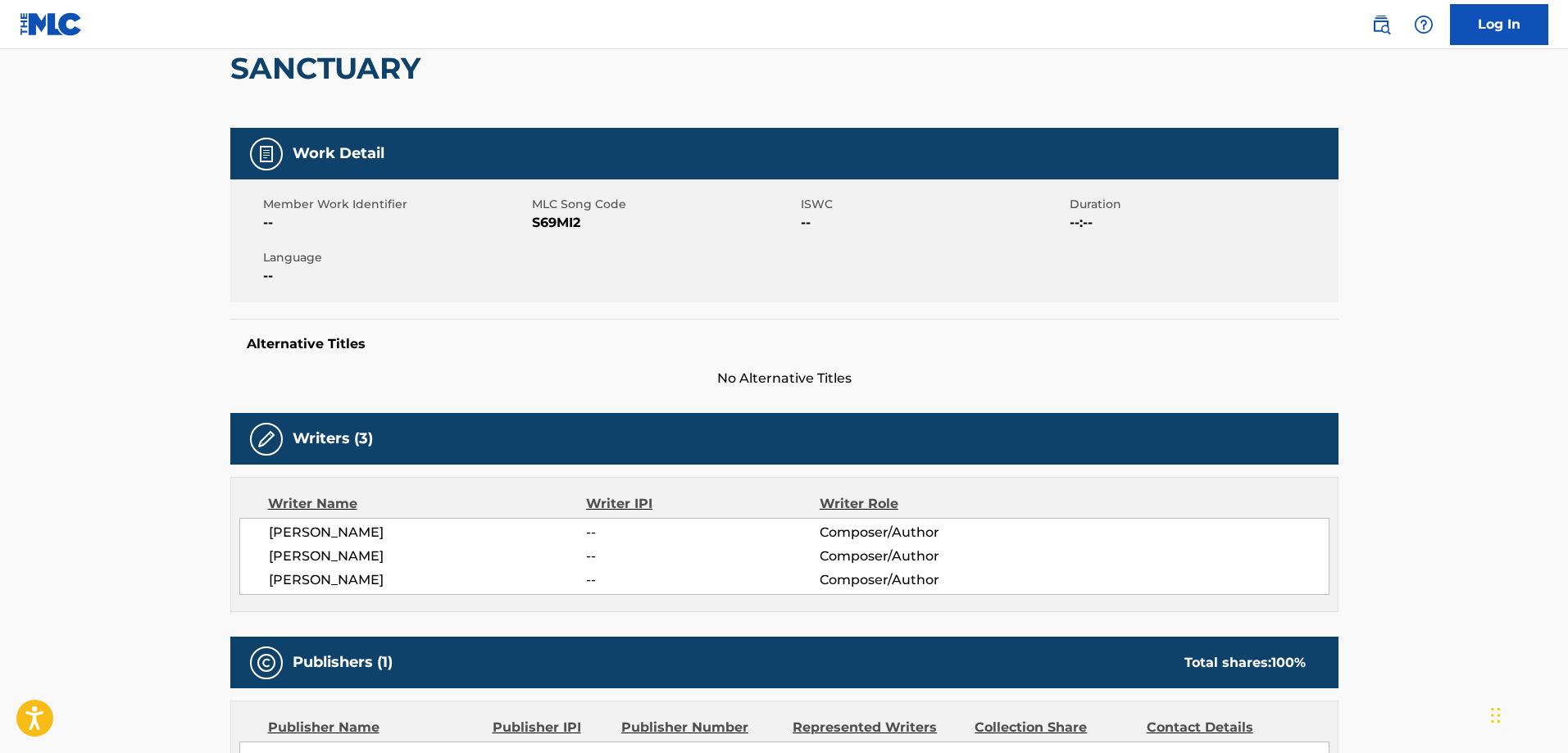
click at [322, 527] on span "[PERSON_NAME]" at bounding box center [428, 532] width 318 height 19
copy span "SMALL"
click at [278, 51] on h2 "SANCTUARY" at bounding box center [330, 68] width 198 height 37
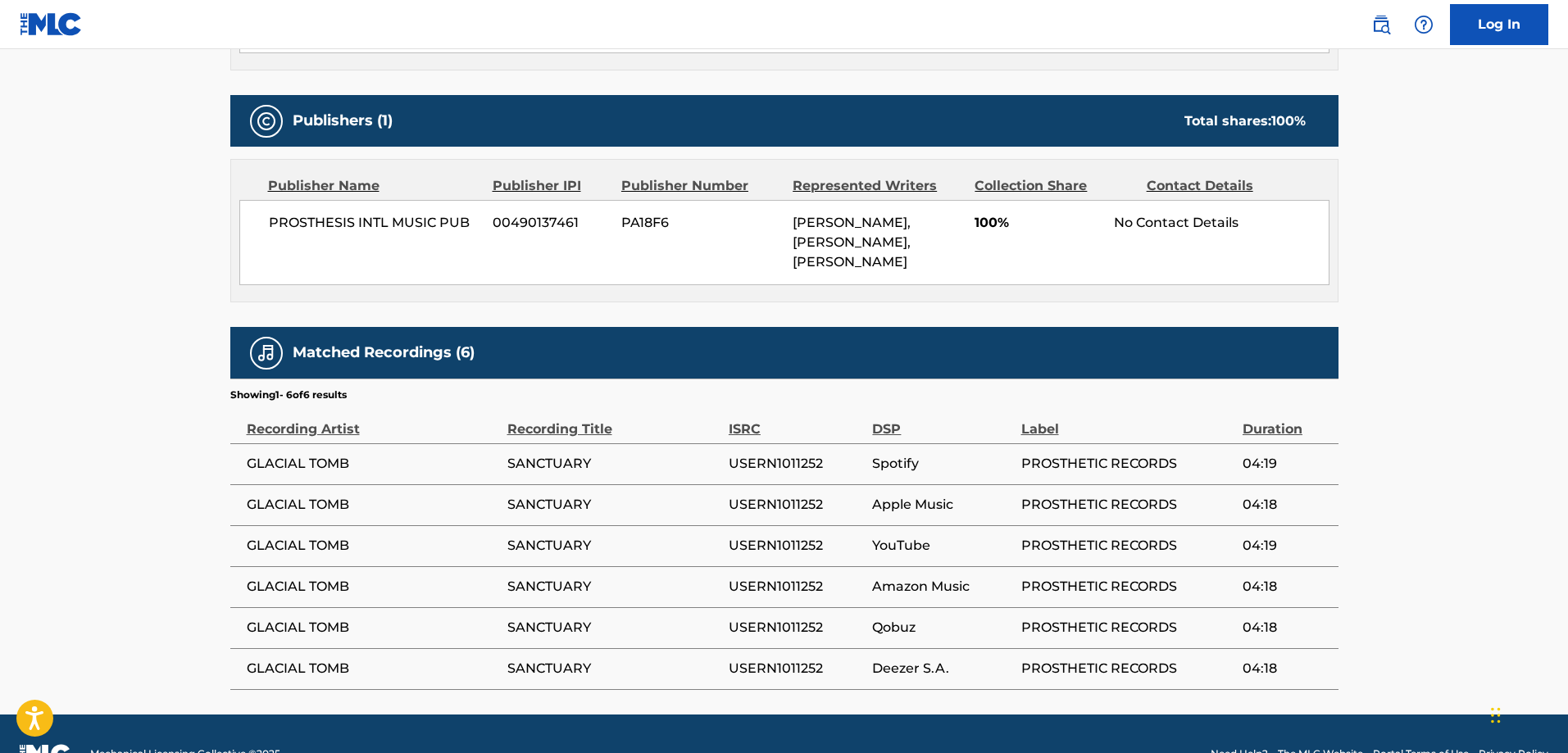
scroll to position [745, 0]
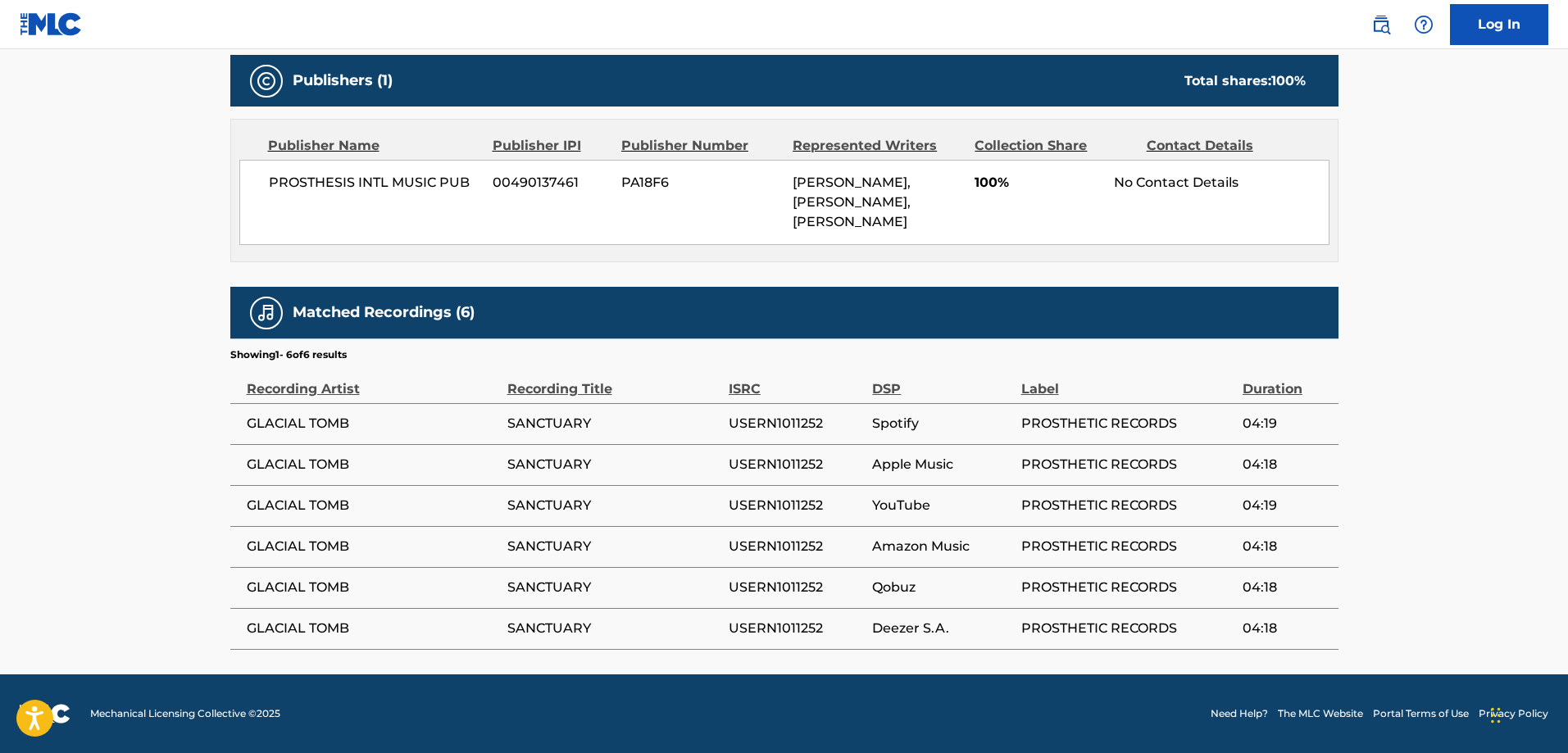
click at [279, 406] on td "GLACIAL TOMB" at bounding box center [368, 424] width 277 height 41
drag, startPoint x: 279, startPoint y: 406, endPoint x: 310, endPoint y: 421, distance: 34.4
click at [284, 410] on td "GLACIAL TOMB" at bounding box center [368, 424] width 277 height 41
click at [318, 421] on span "GLACIAL TOMB" at bounding box center [373, 424] width 253 height 19
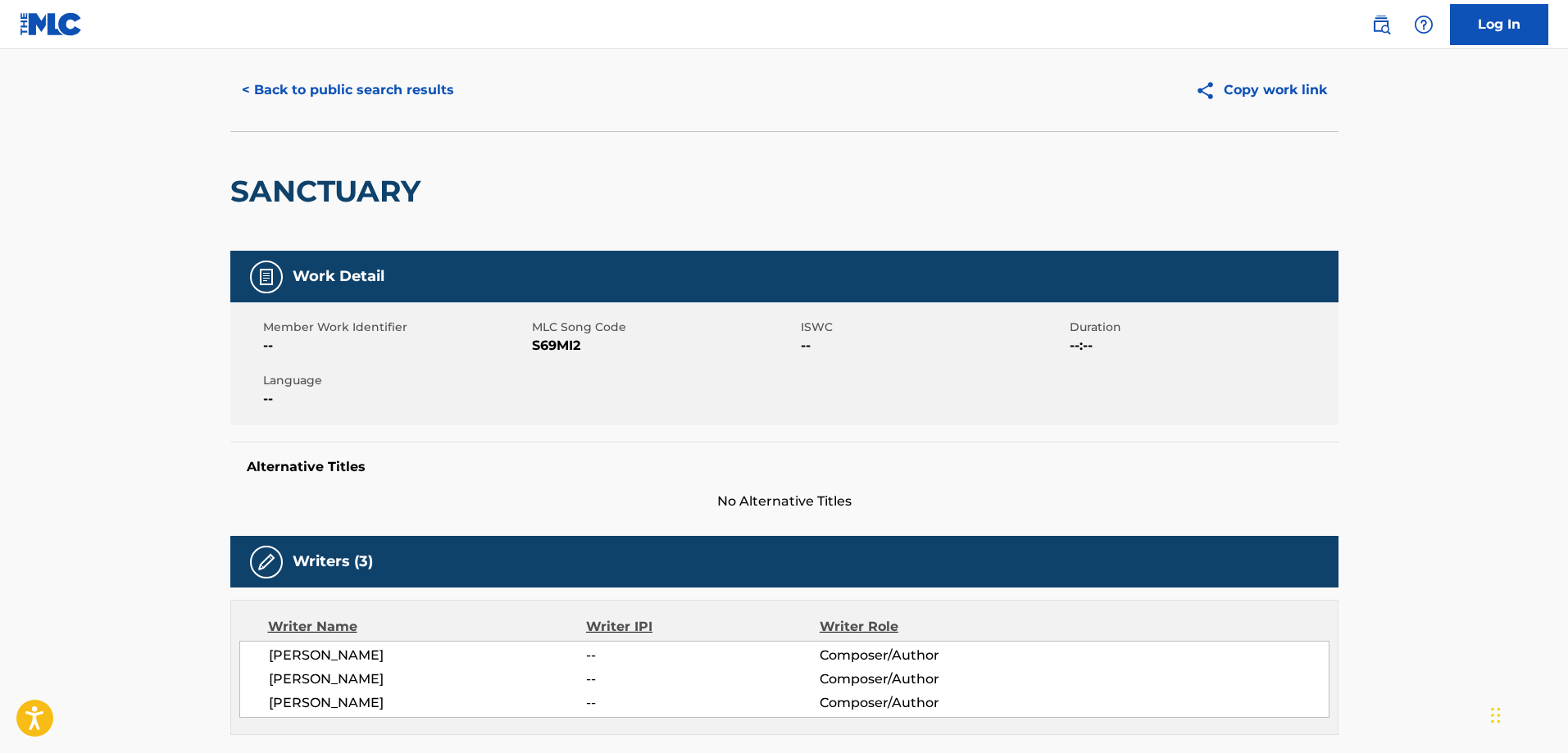
scroll to position [0, 0]
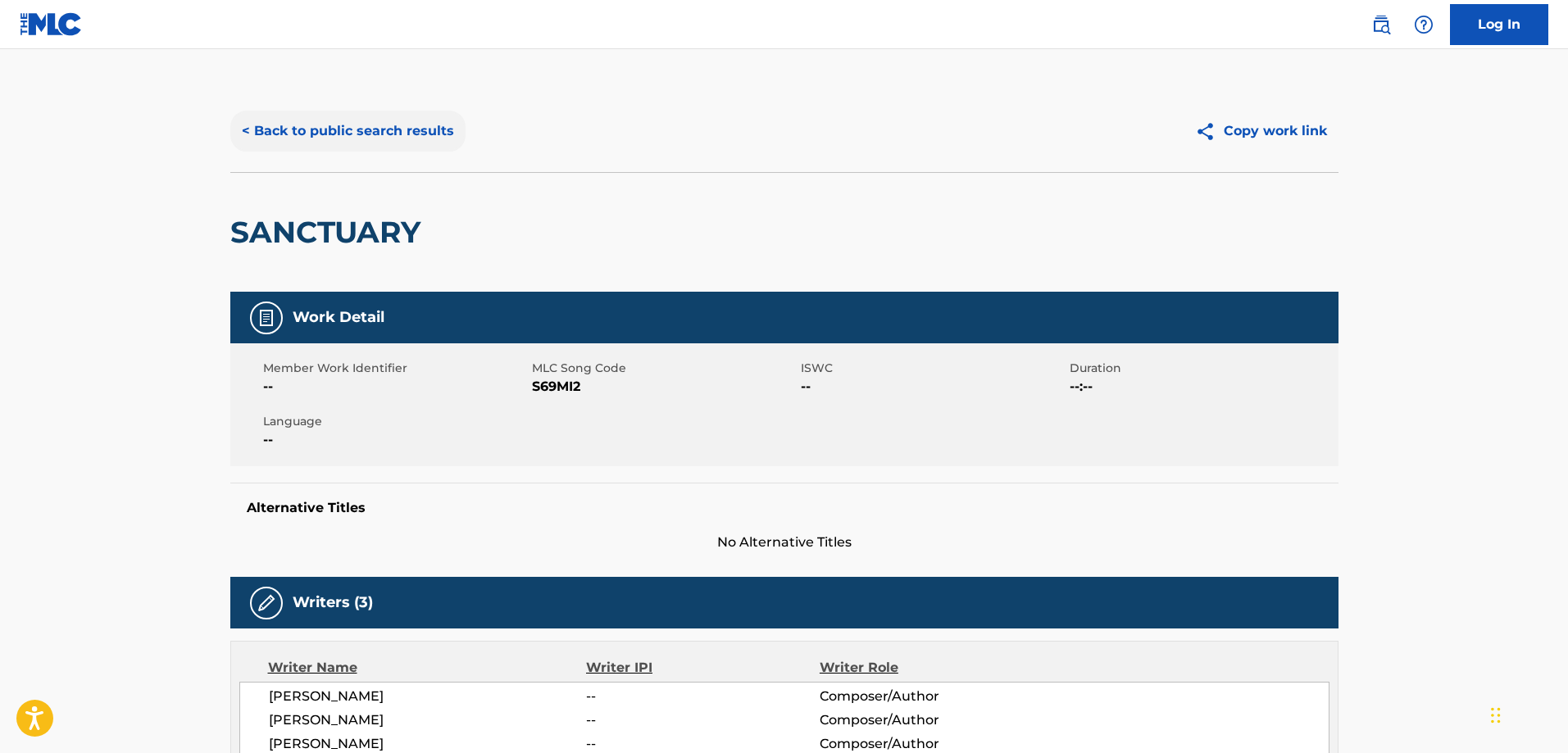
click at [388, 126] on button "< Back to public search results" at bounding box center [348, 131] width 235 height 41
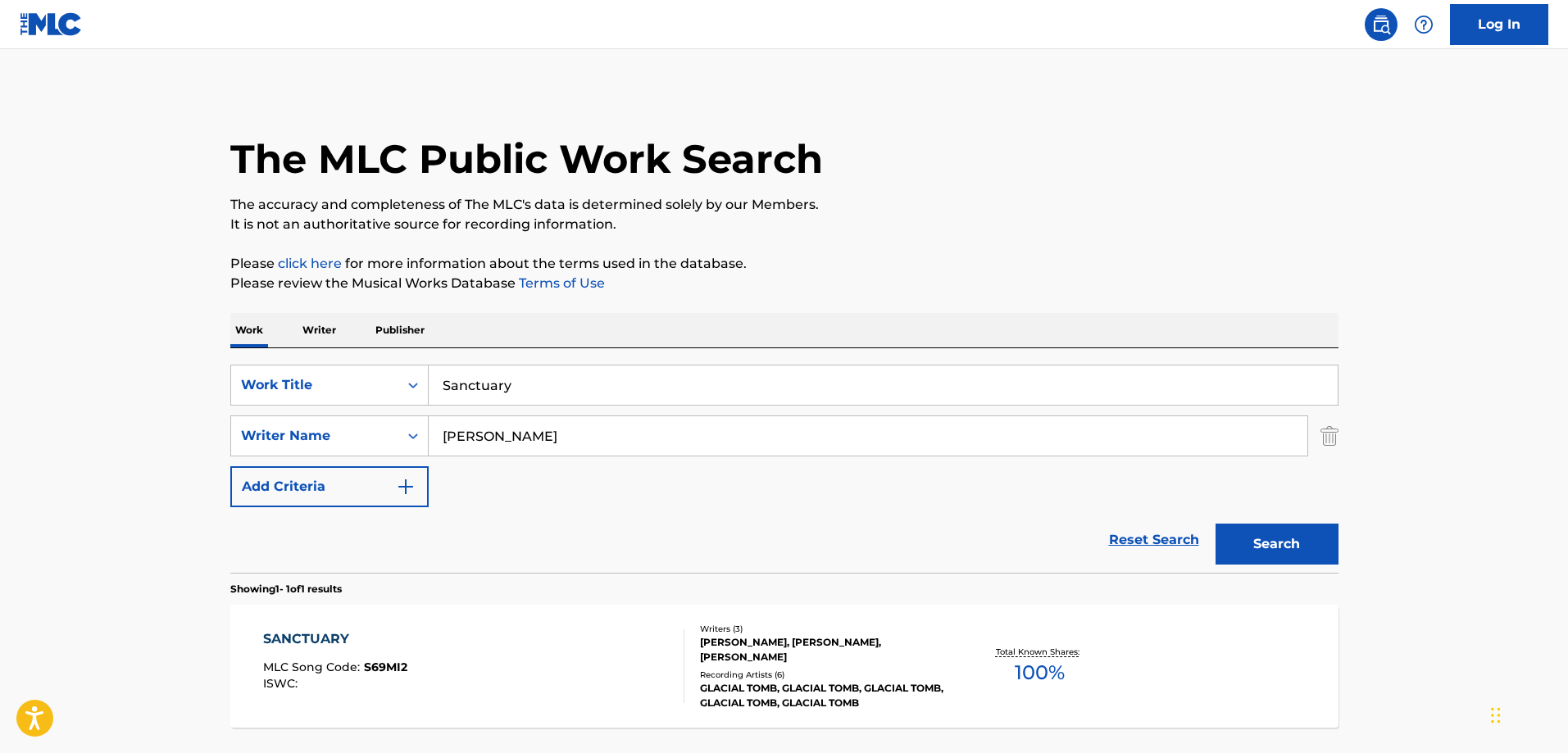
scroll to position [45, 0]
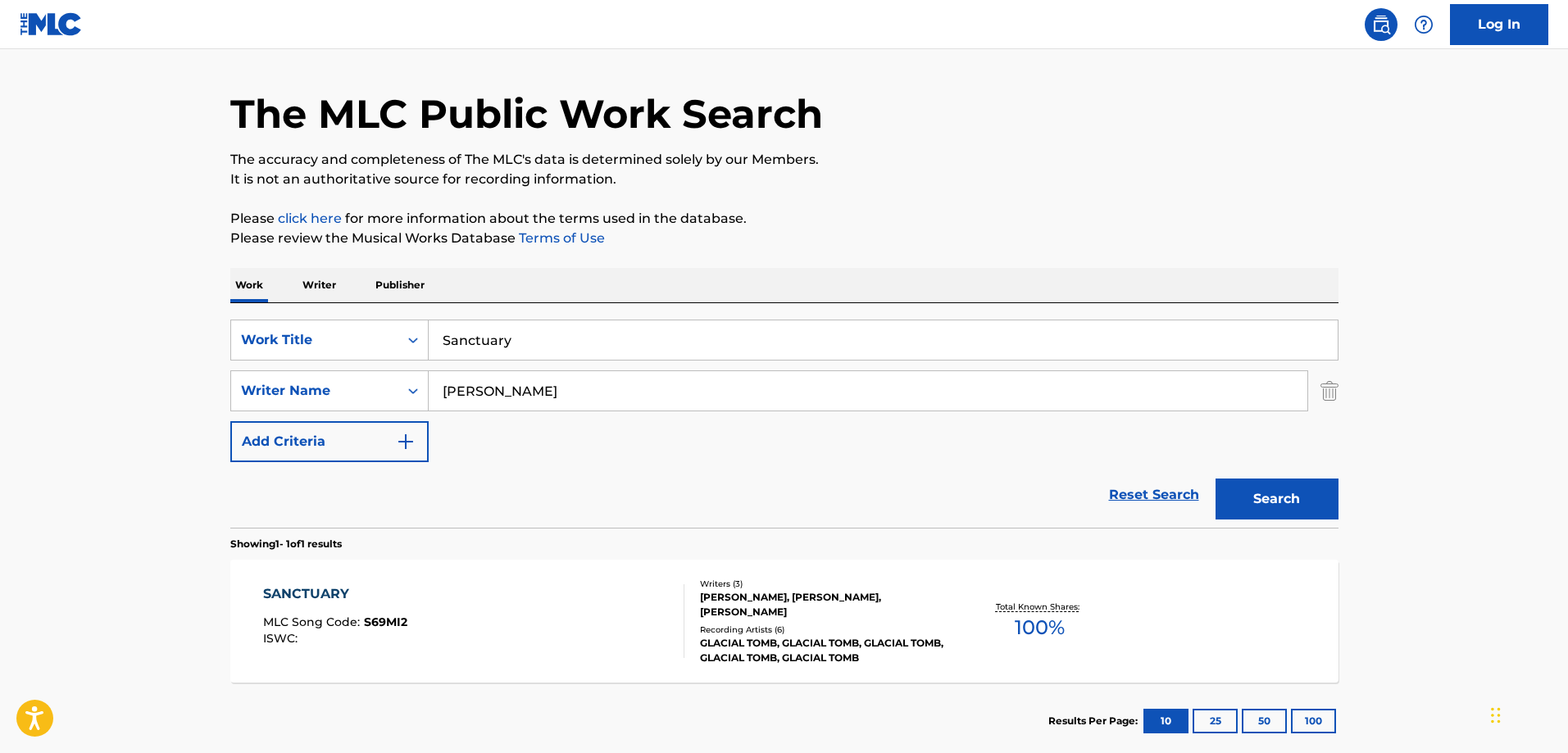
click at [623, 303] on div "SearchWithCriteriafa9cd856-5c90-497a-872a-79a9b7243e4c Work Title Sanctuary Sea…" at bounding box center [784, 415] width 1108 height 224
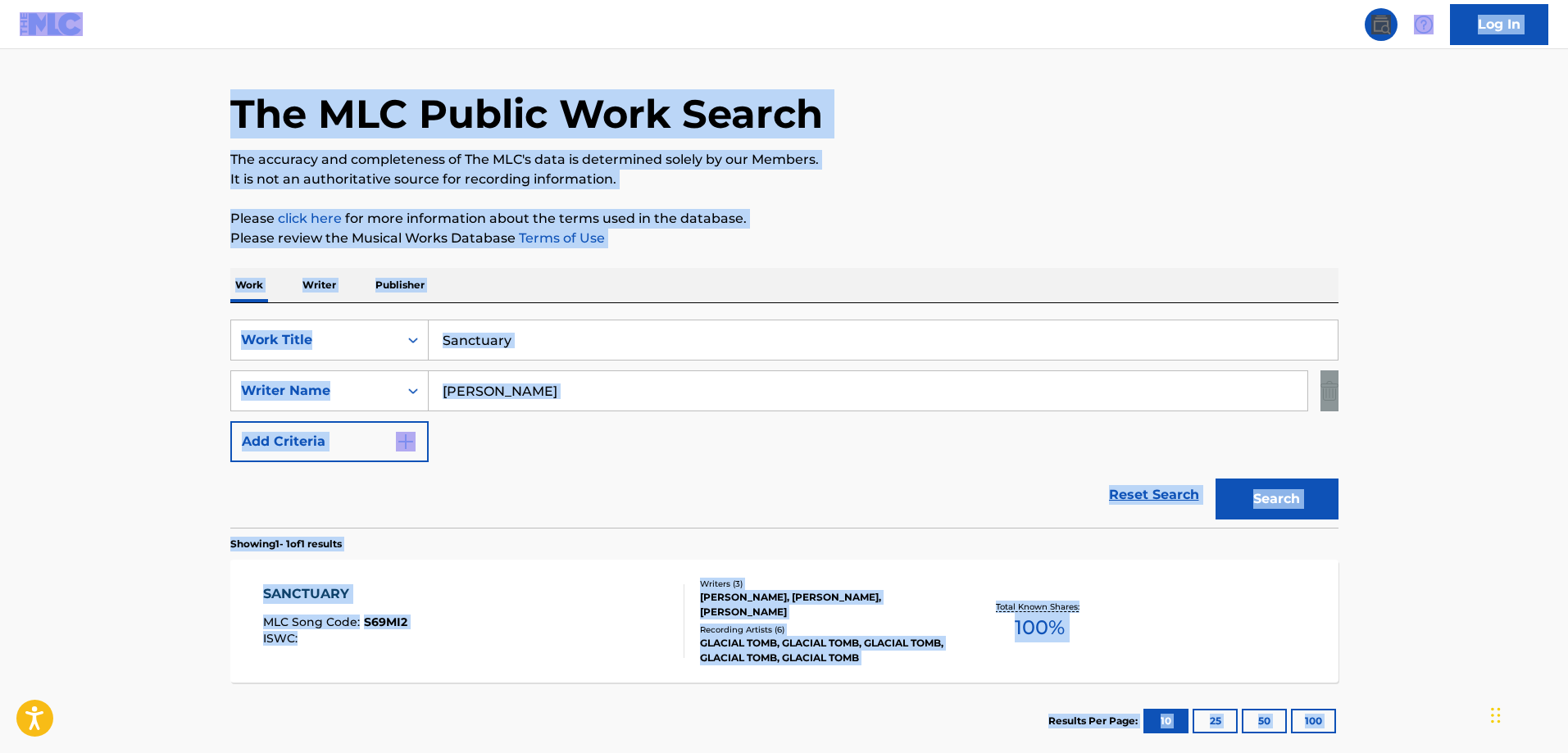
click at [623, 328] on input "Sanctuary" at bounding box center [883, 340] width 909 height 39
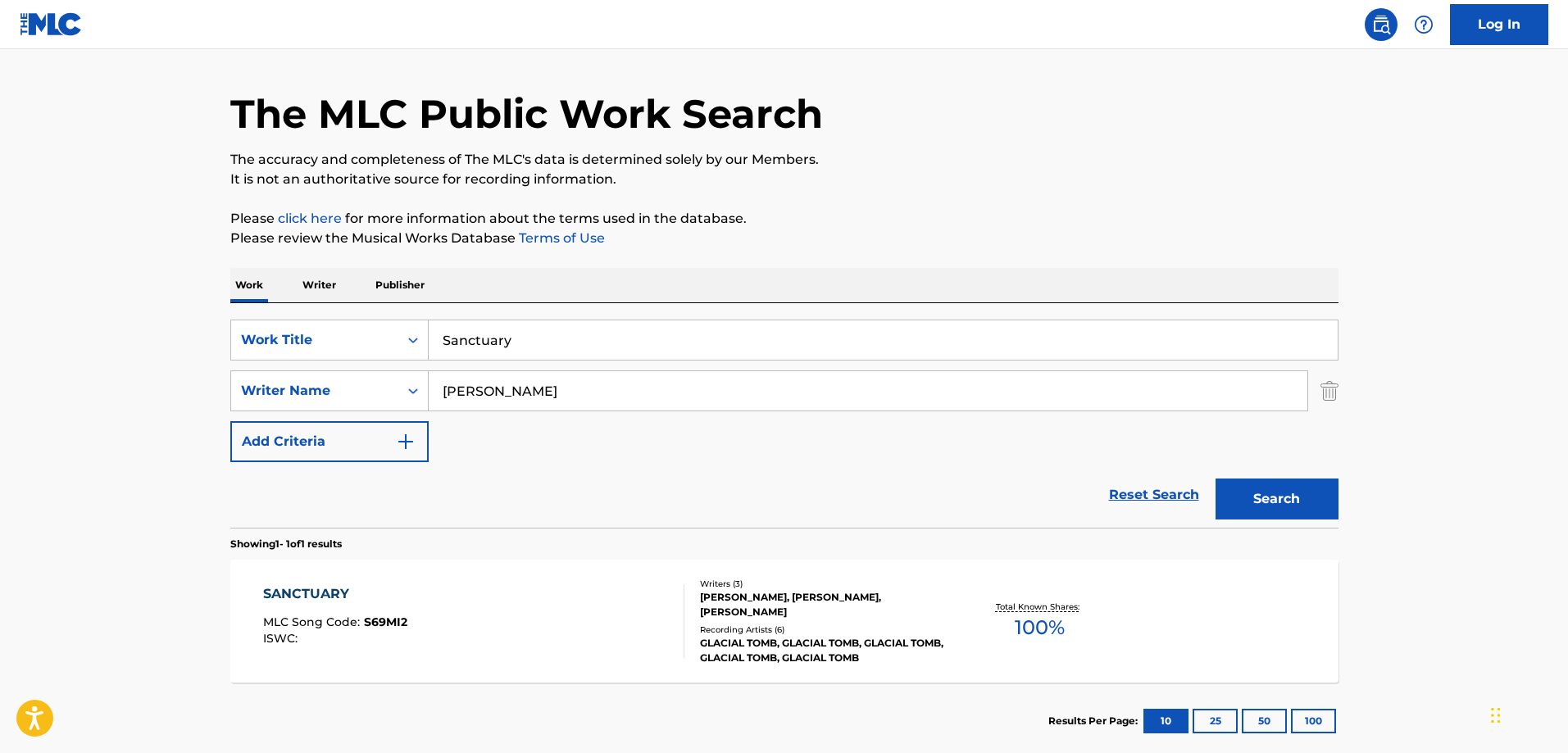
paste input "Ice Cold Bitch"
type input "Ice Cold Bitch"
click at [586, 380] on input "[PERSON_NAME]" at bounding box center [868, 391] width 879 height 39
paste input "[PERSON_NAME]"
type input "[PERSON_NAME]"
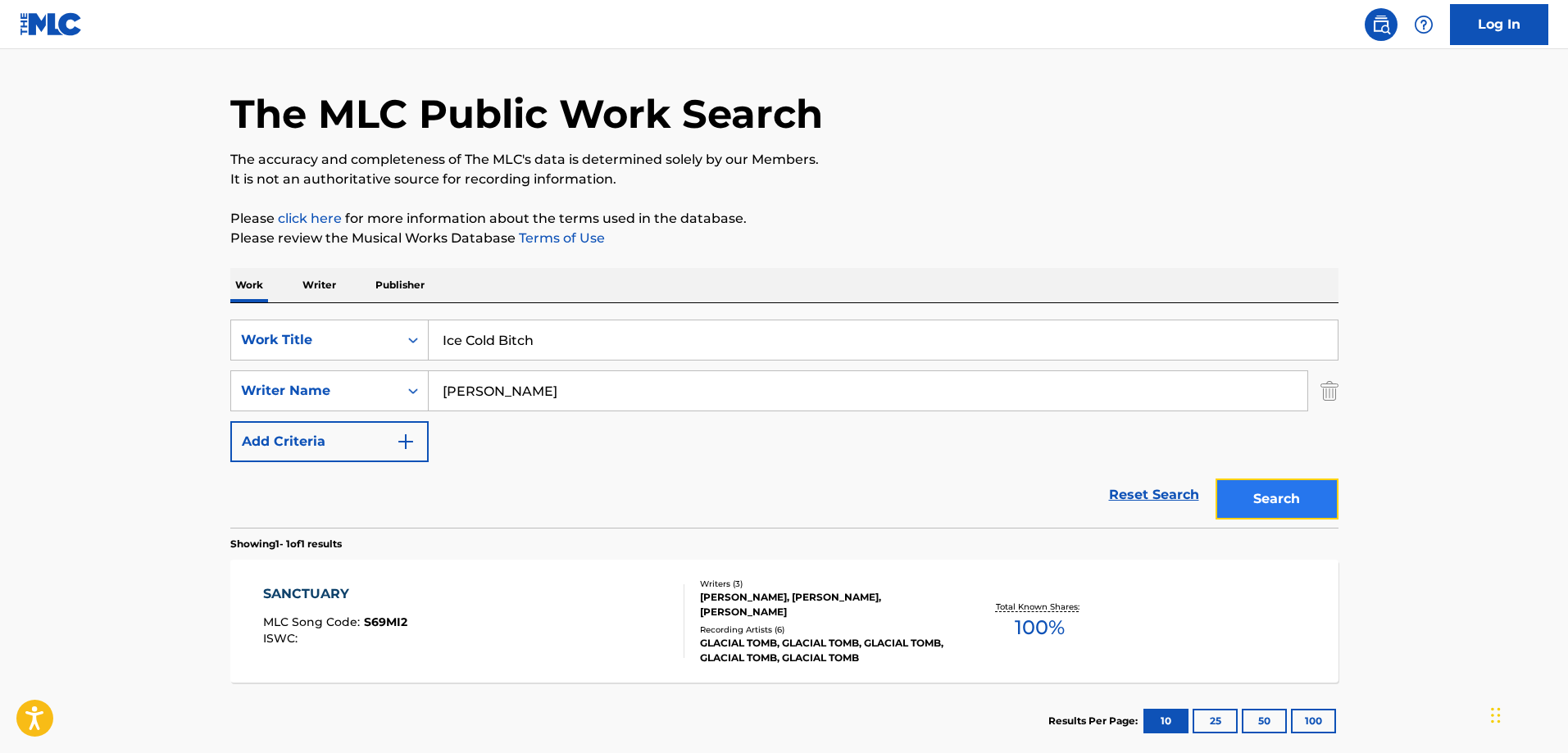
click at [1331, 490] on button "Search" at bounding box center [1276, 498] width 122 height 41
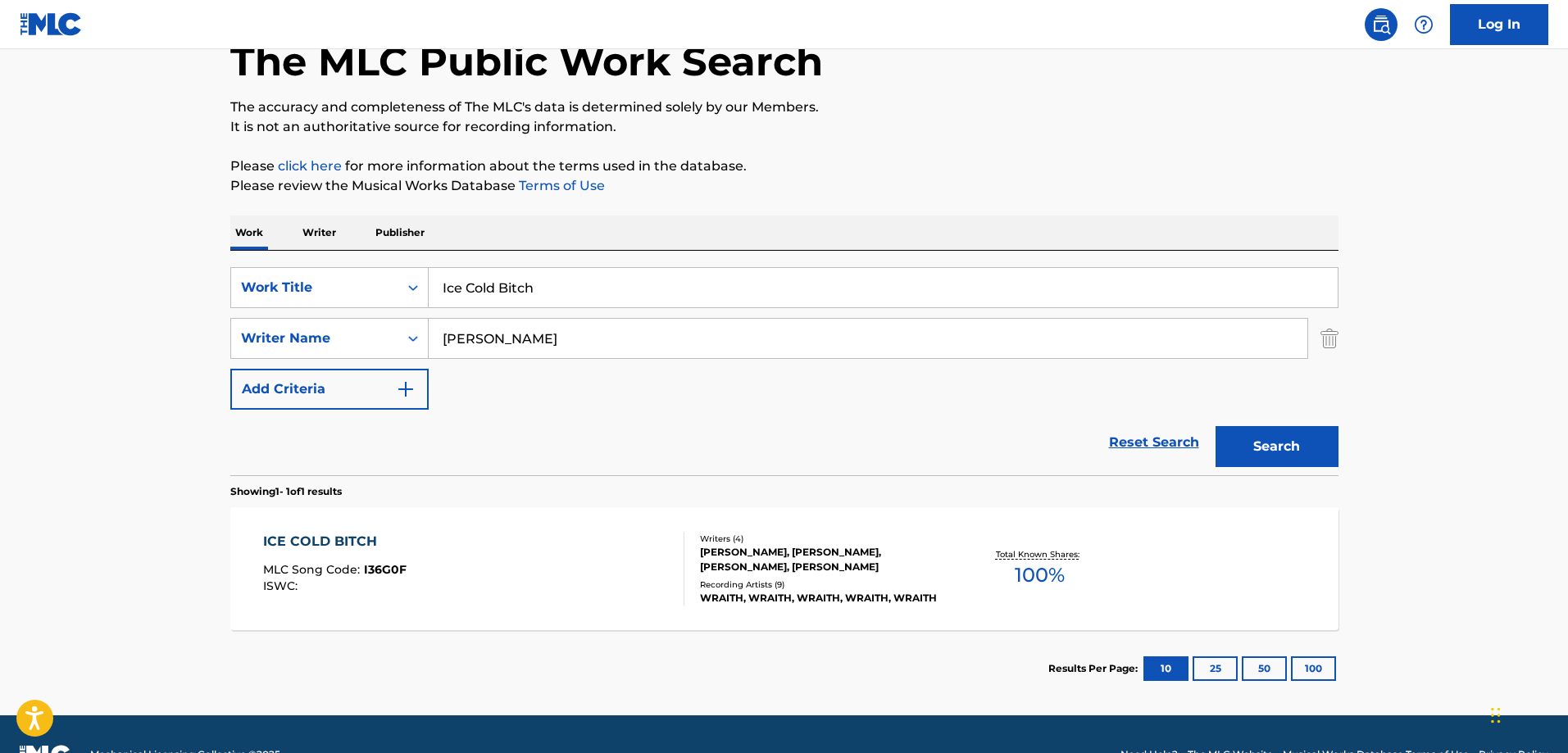
scroll to position [127, 0]
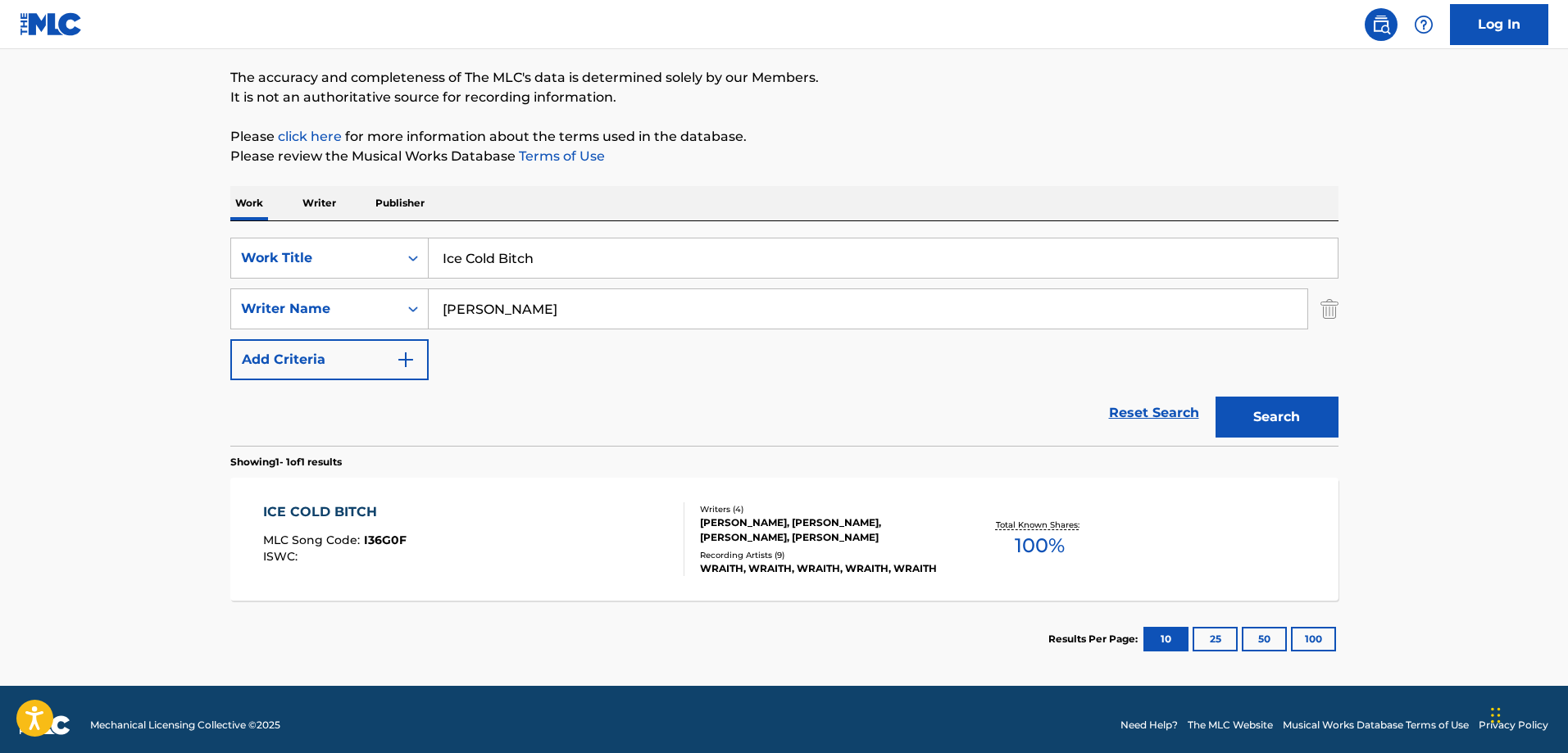
click at [492, 520] on div "ICE COLD BITCH MLC Song Code : I36G0F ISWC :" at bounding box center [473, 539] width 421 height 74
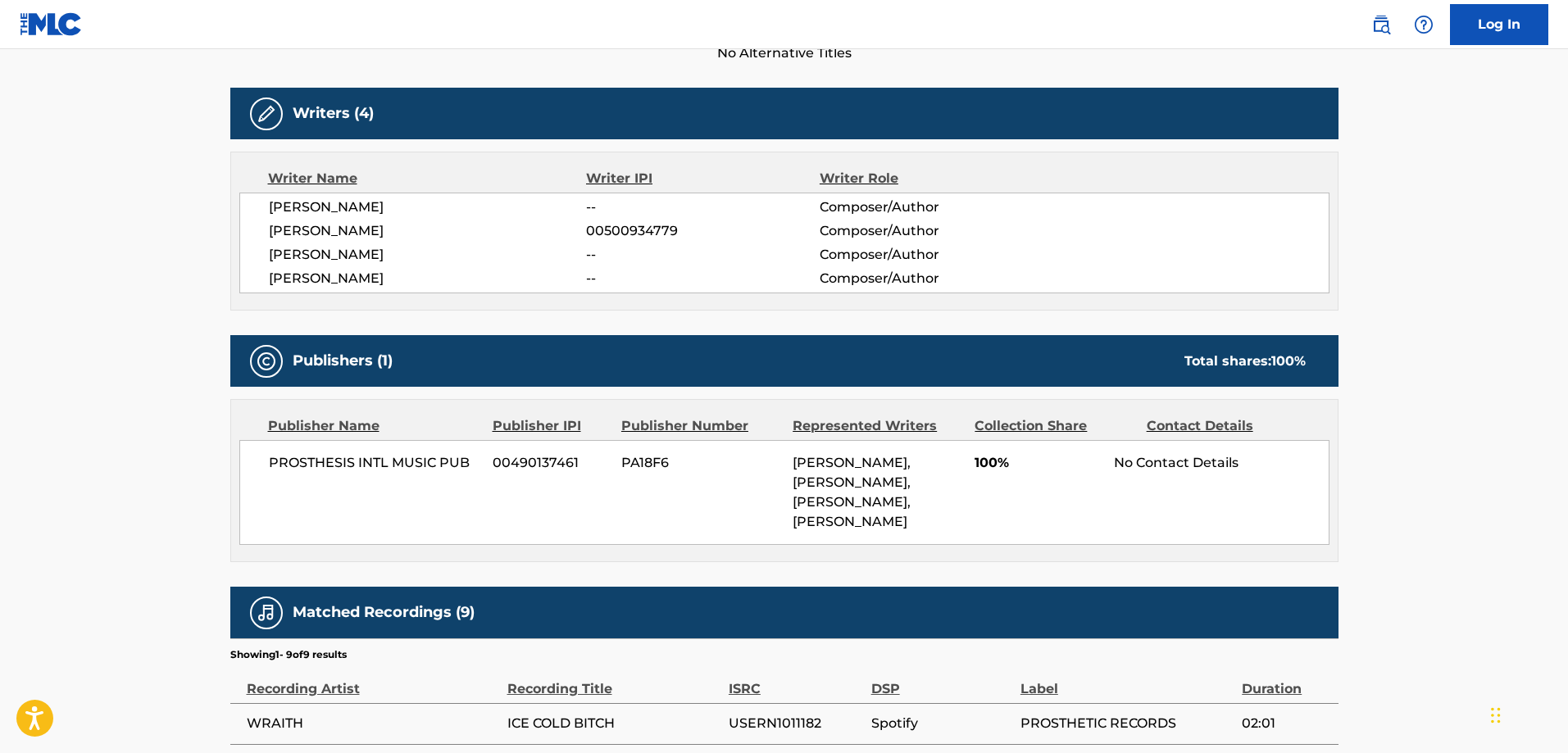
scroll to position [410, 0]
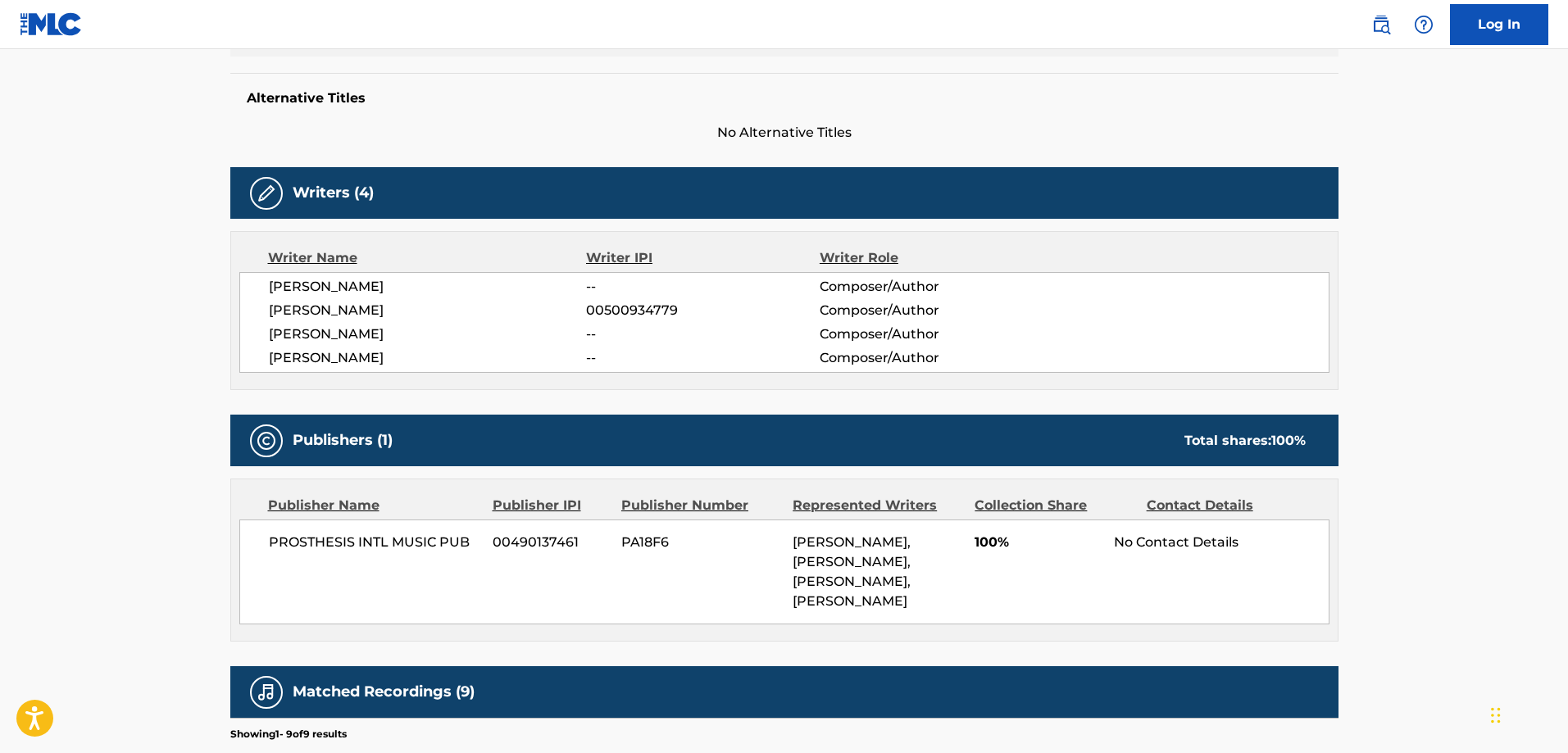
click at [635, 319] on span "00500934779" at bounding box center [702, 310] width 232 height 19
click at [638, 312] on span "00500934779" at bounding box center [702, 310] width 232 height 19
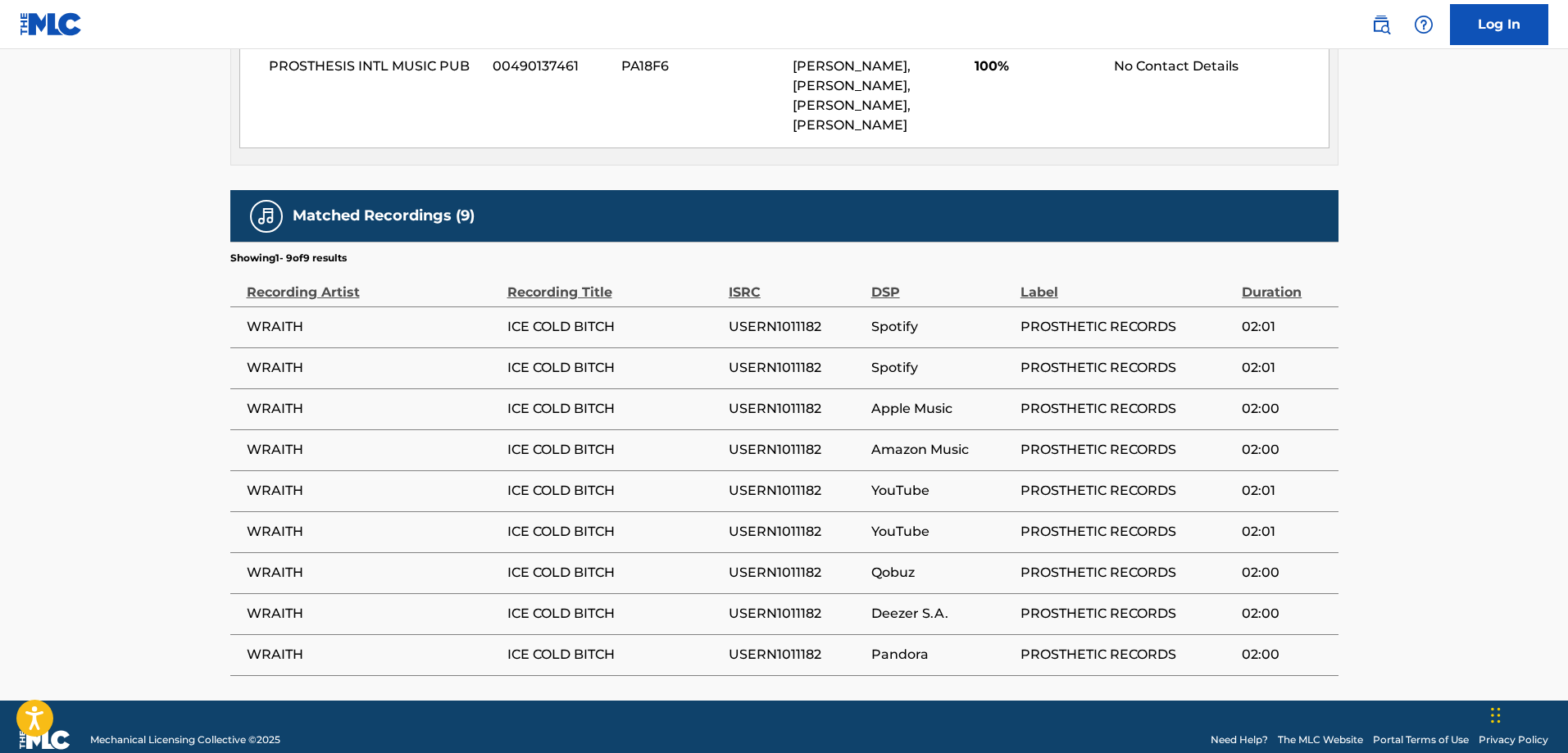
scroll to position [911, 0]
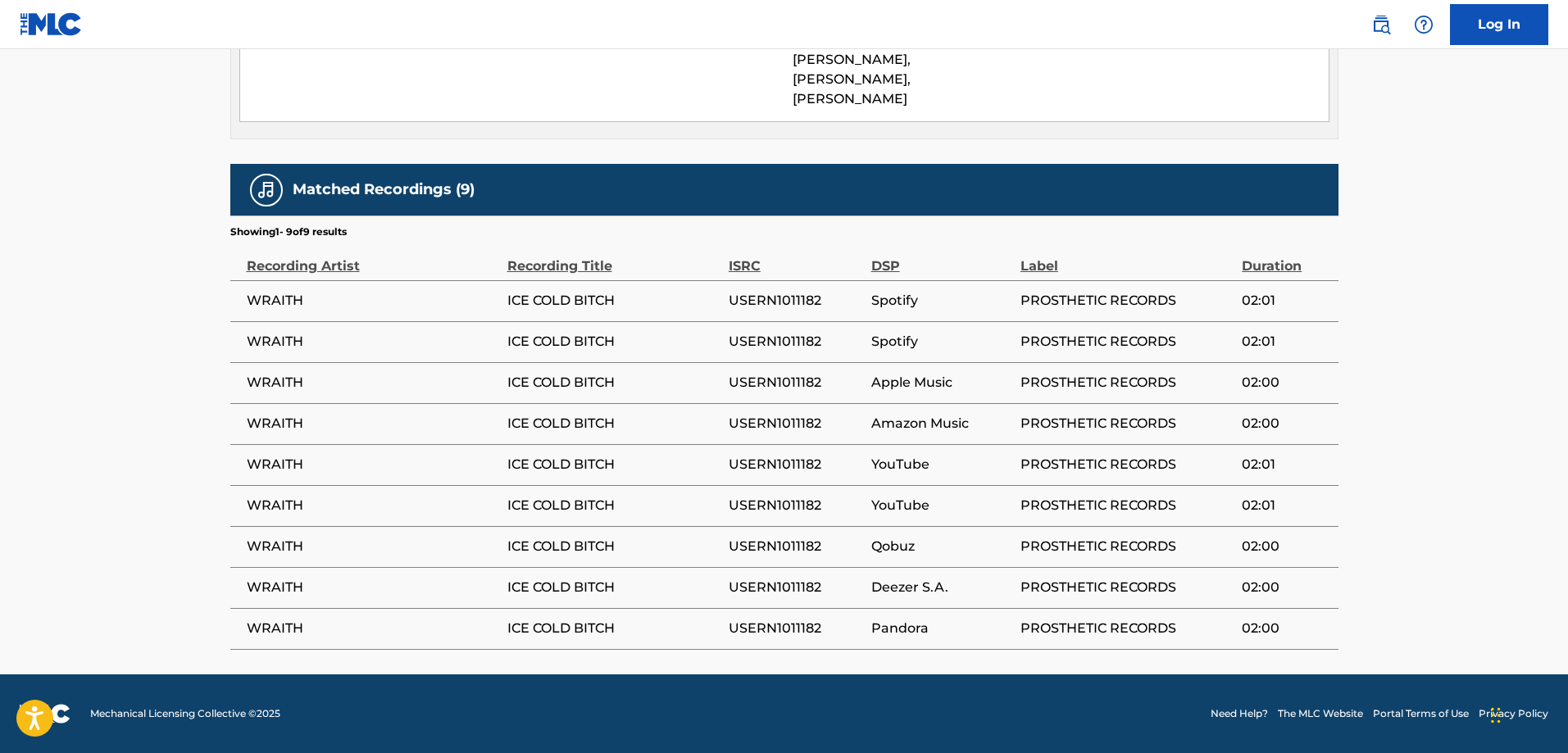
click at [275, 537] on span "WRAITH" at bounding box center [373, 546] width 253 height 19
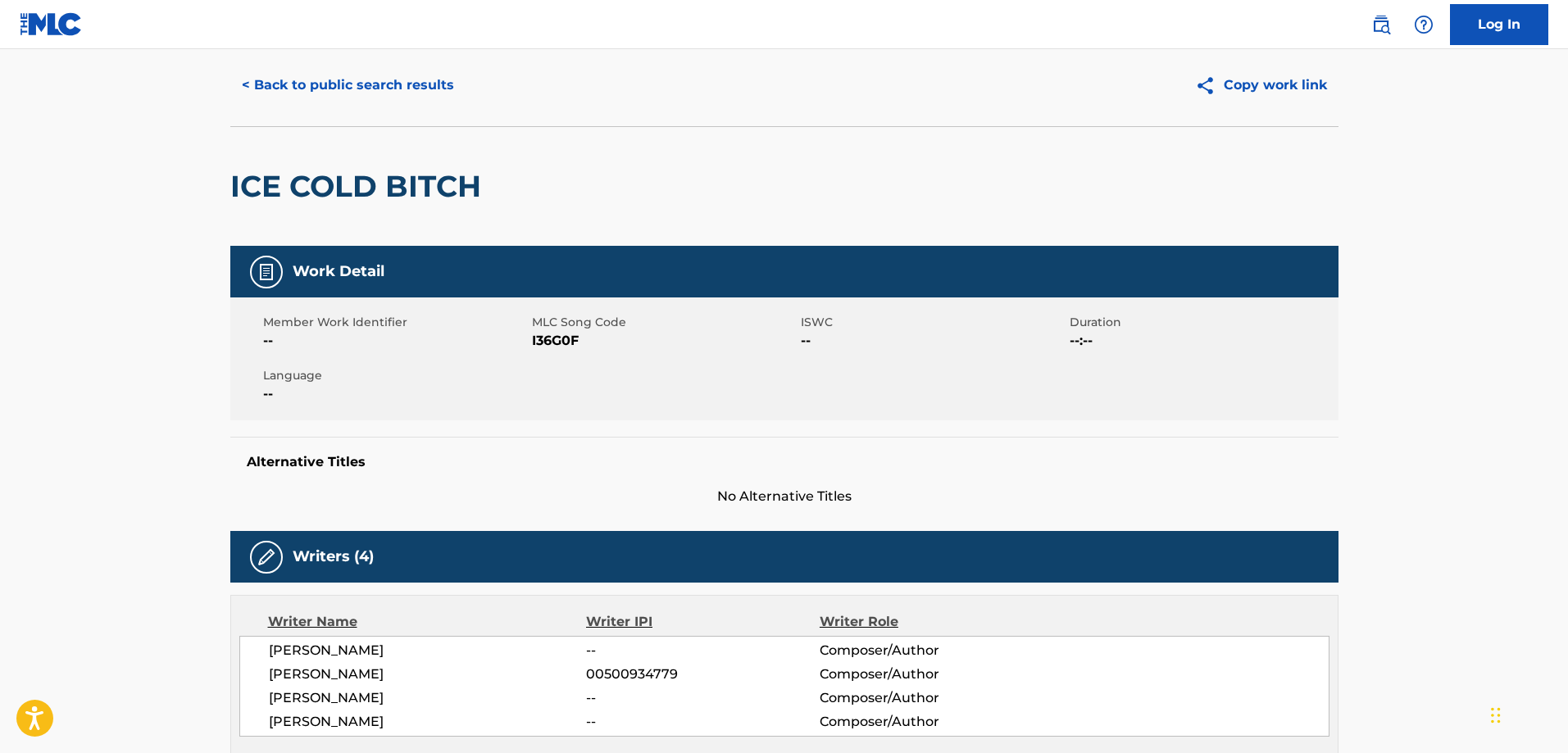
scroll to position [0, 0]
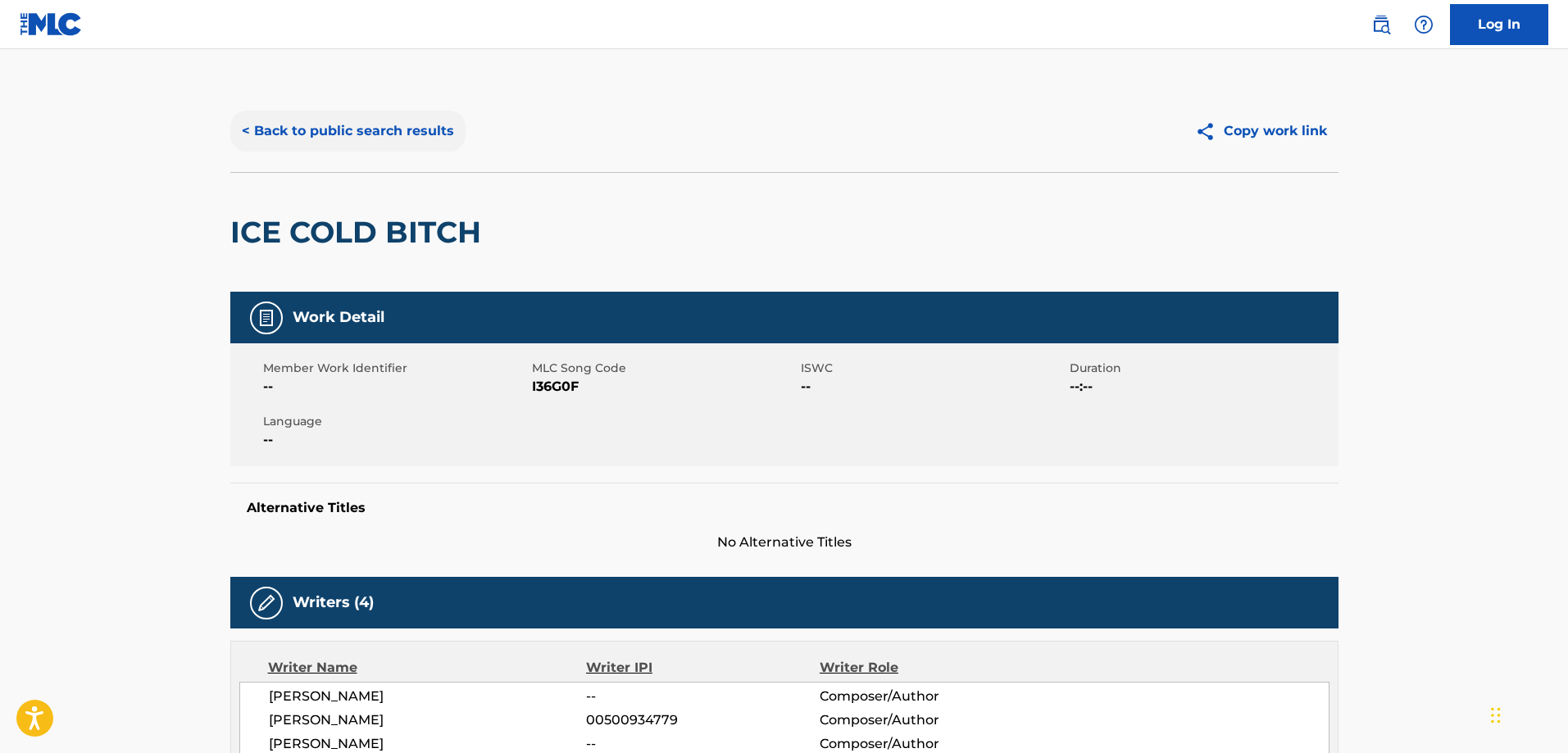
click at [341, 119] on button "< Back to public search results" at bounding box center [348, 131] width 235 height 41
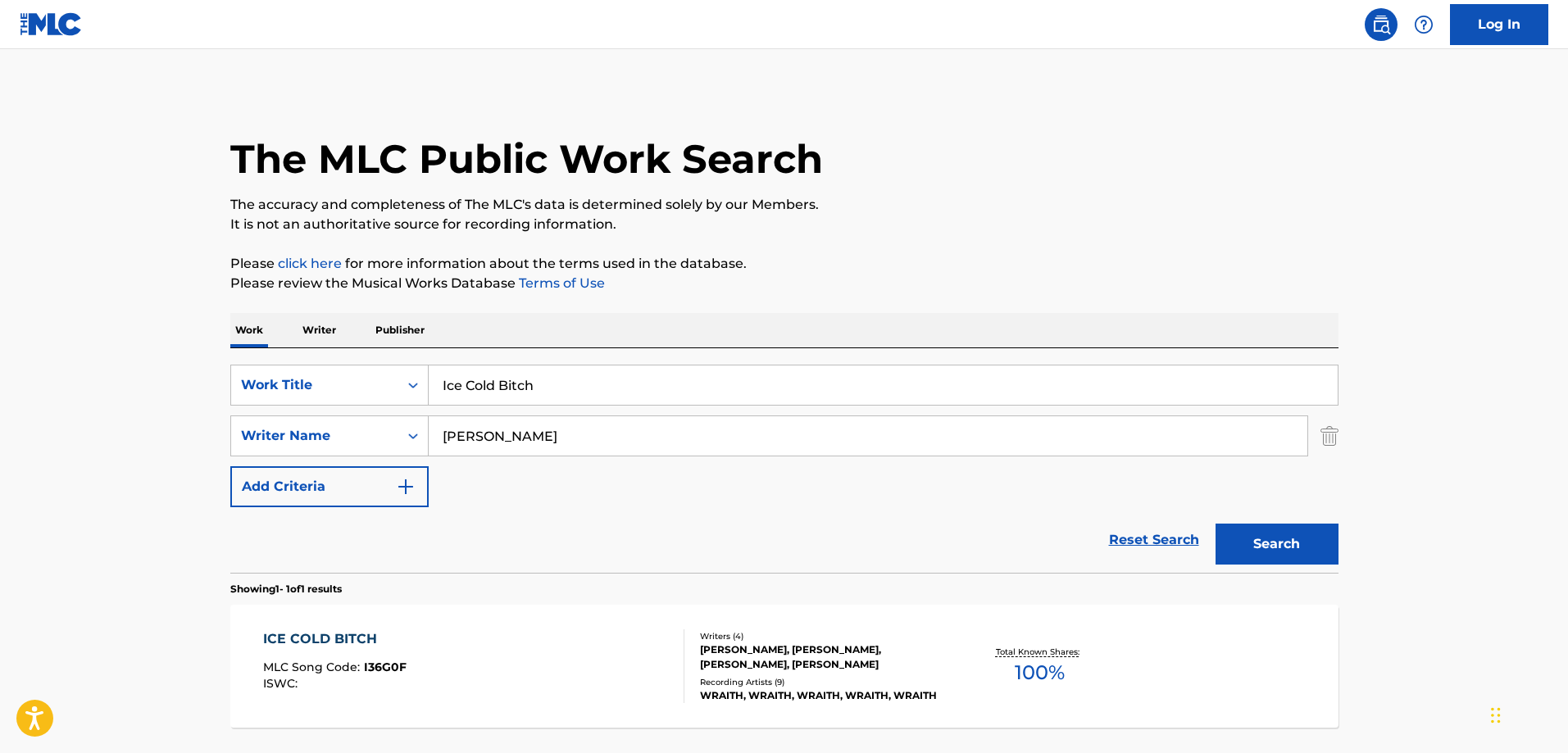
scroll to position [45, 0]
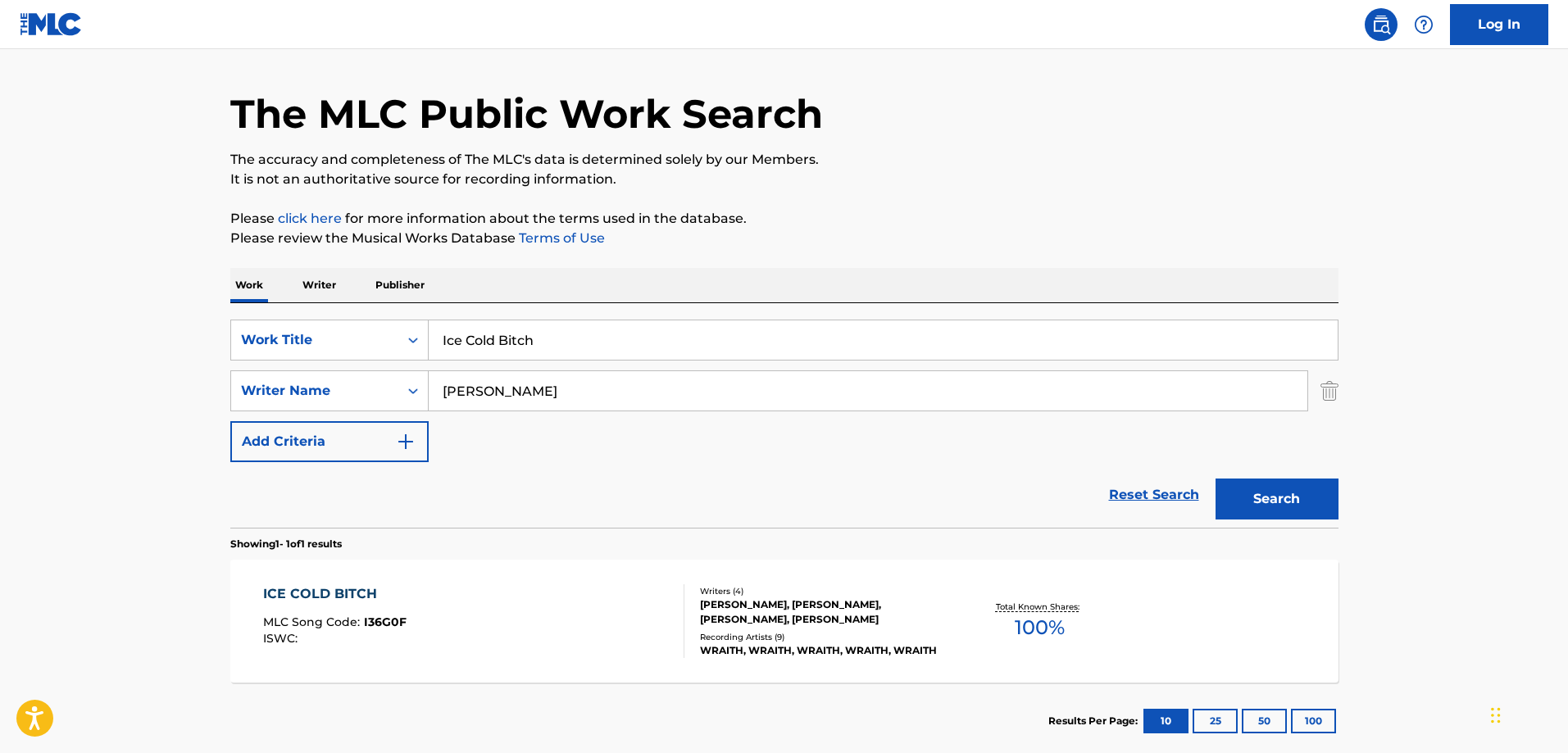
click at [567, 337] on input "Ice Cold Bitch" at bounding box center [883, 340] width 909 height 39
paste input "Beaten Back To Life"
type input "Beaten Back To Life"
click at [582, 397] on input "[PERSON_NAME]" at bounding box center [868, 391] width 879 height 39
paste input "Beam"
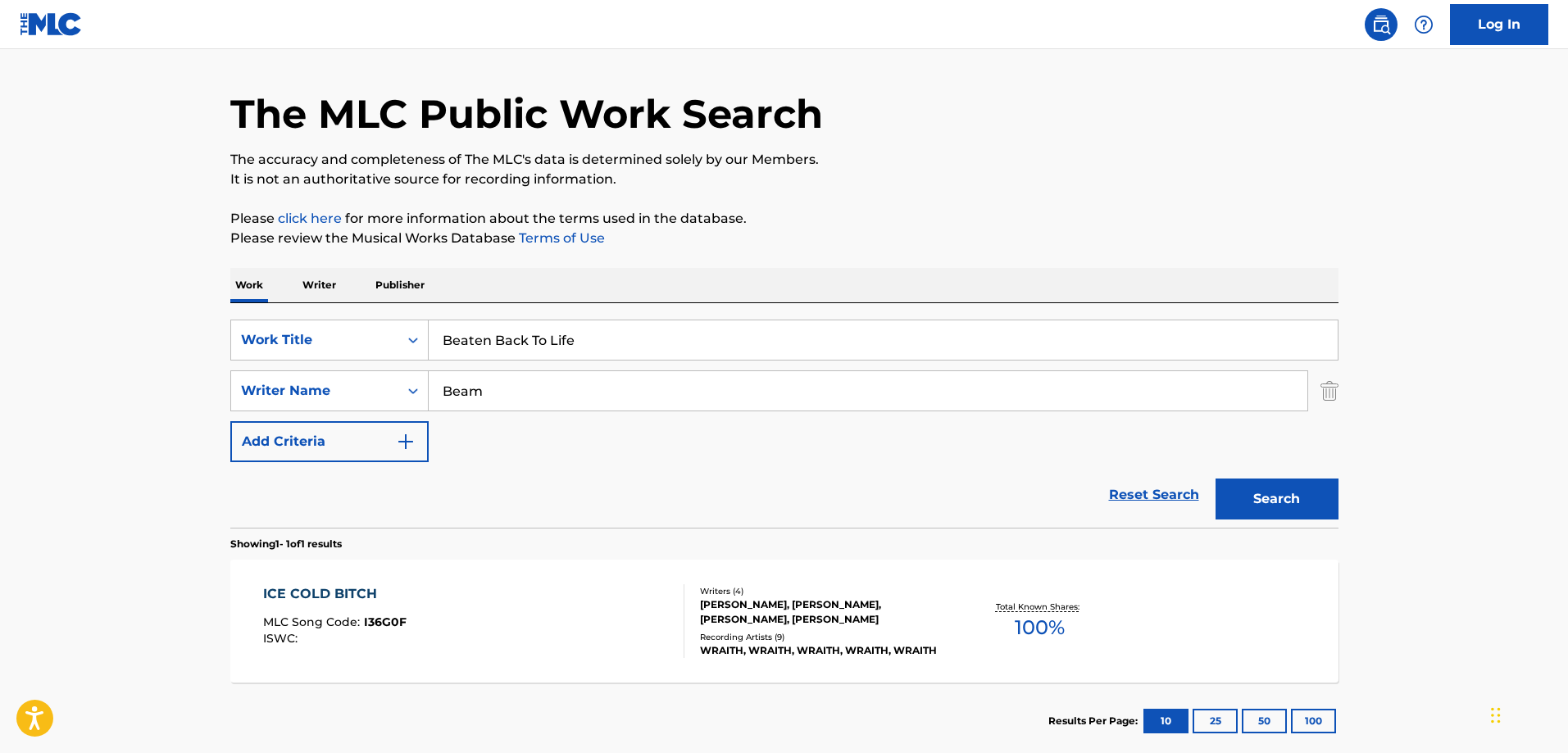
type input "Beam"
click at [1215, 478] on button "Search" at bounding box center [1276, 498] width 122 height 41
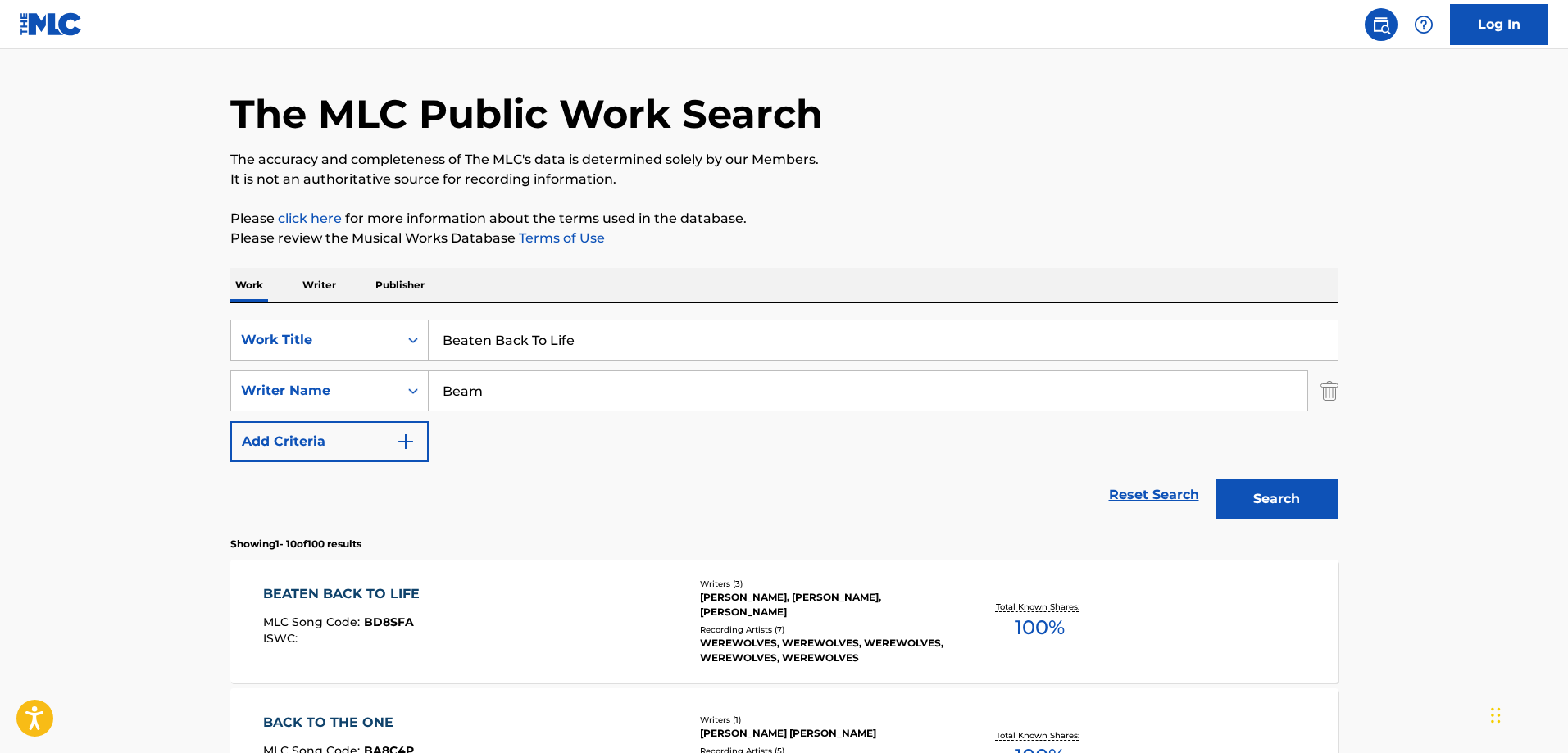
click at [496, 594] on div "BEATEN BACK TO LIFE MLC Song Code : BD8SFA ISWC :" at bounding box center [473, 621] width 421 height 74
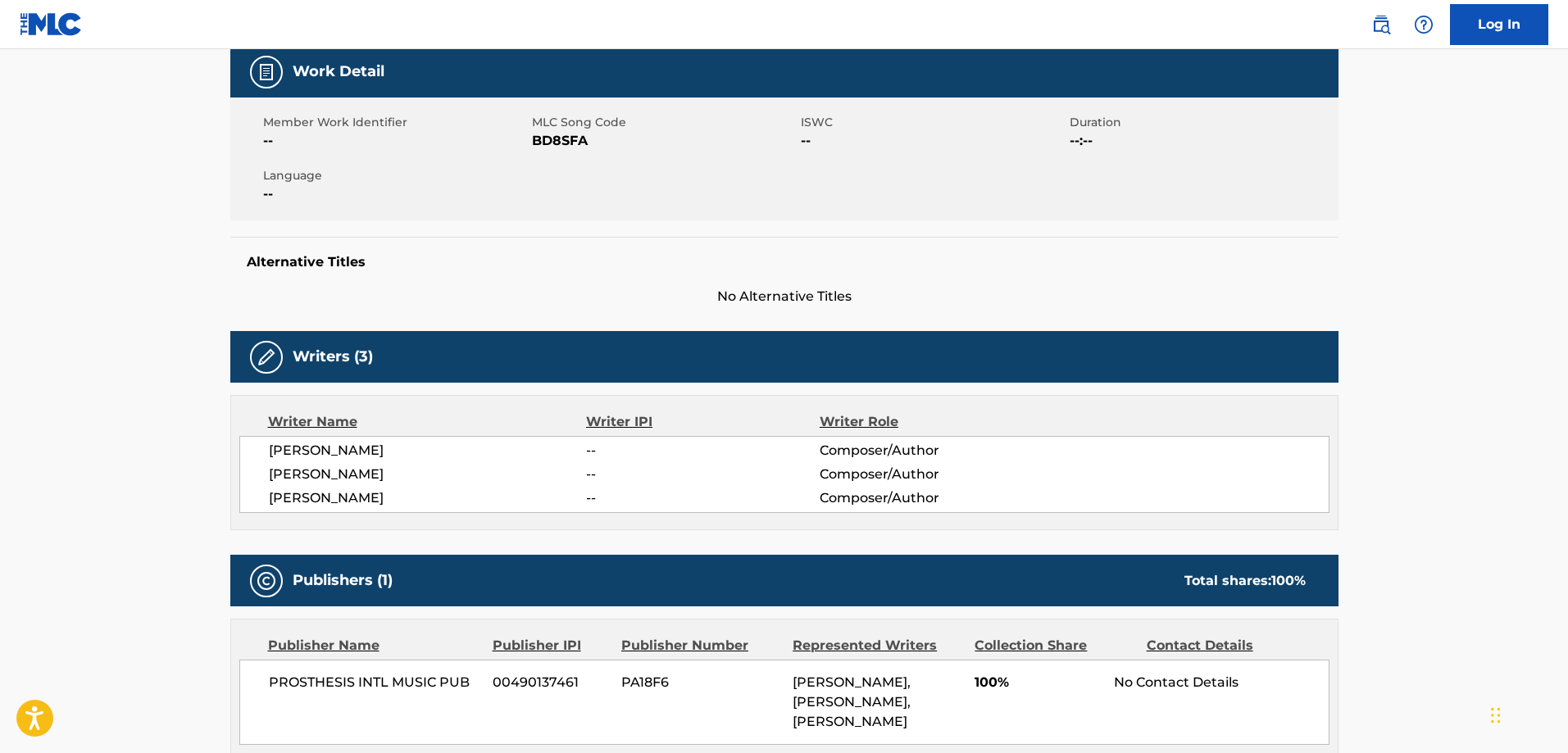
scroll to position [786, 0]
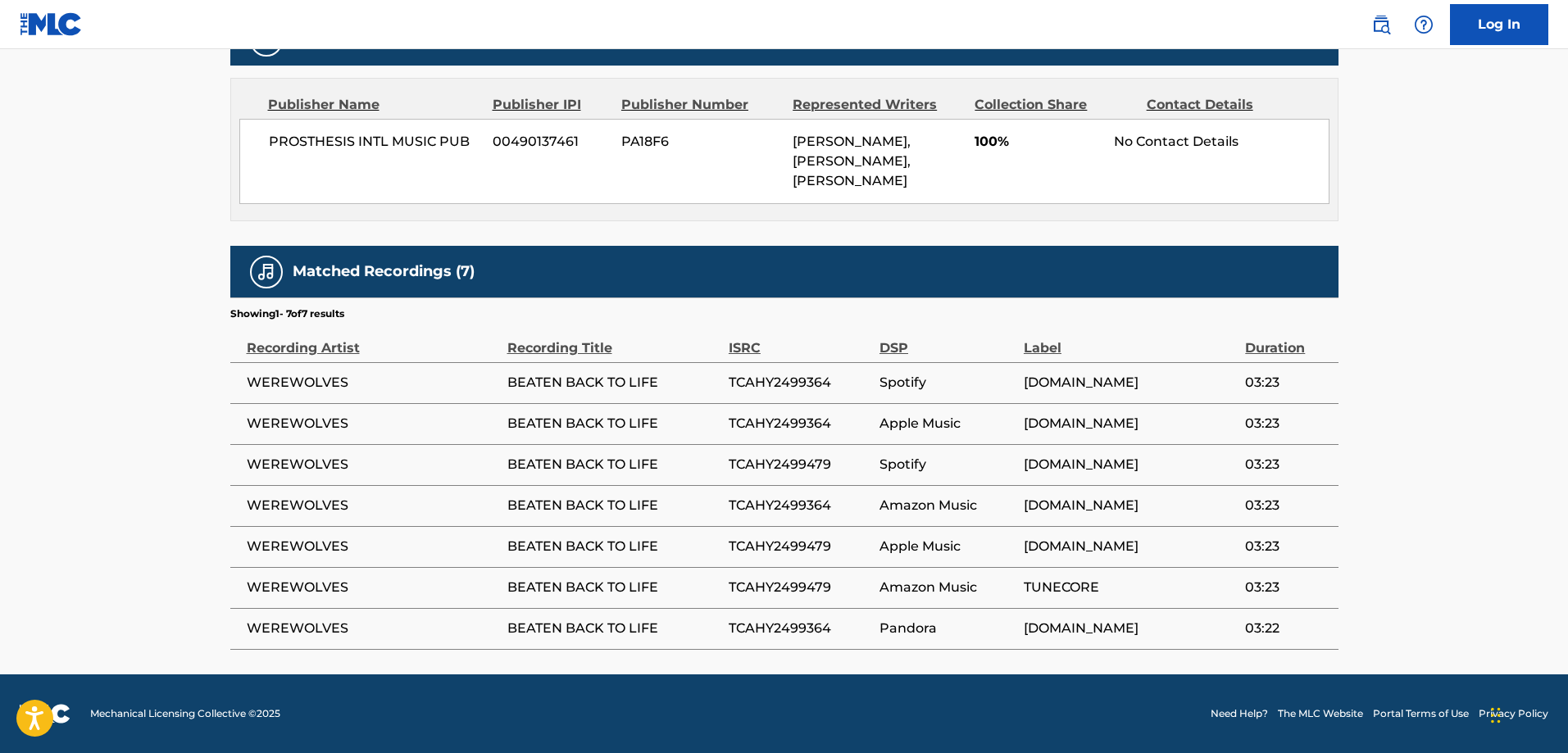
click at [299, 397] on td "WEREWOLVES" at bounding box center [368, 383] width 277 height 41
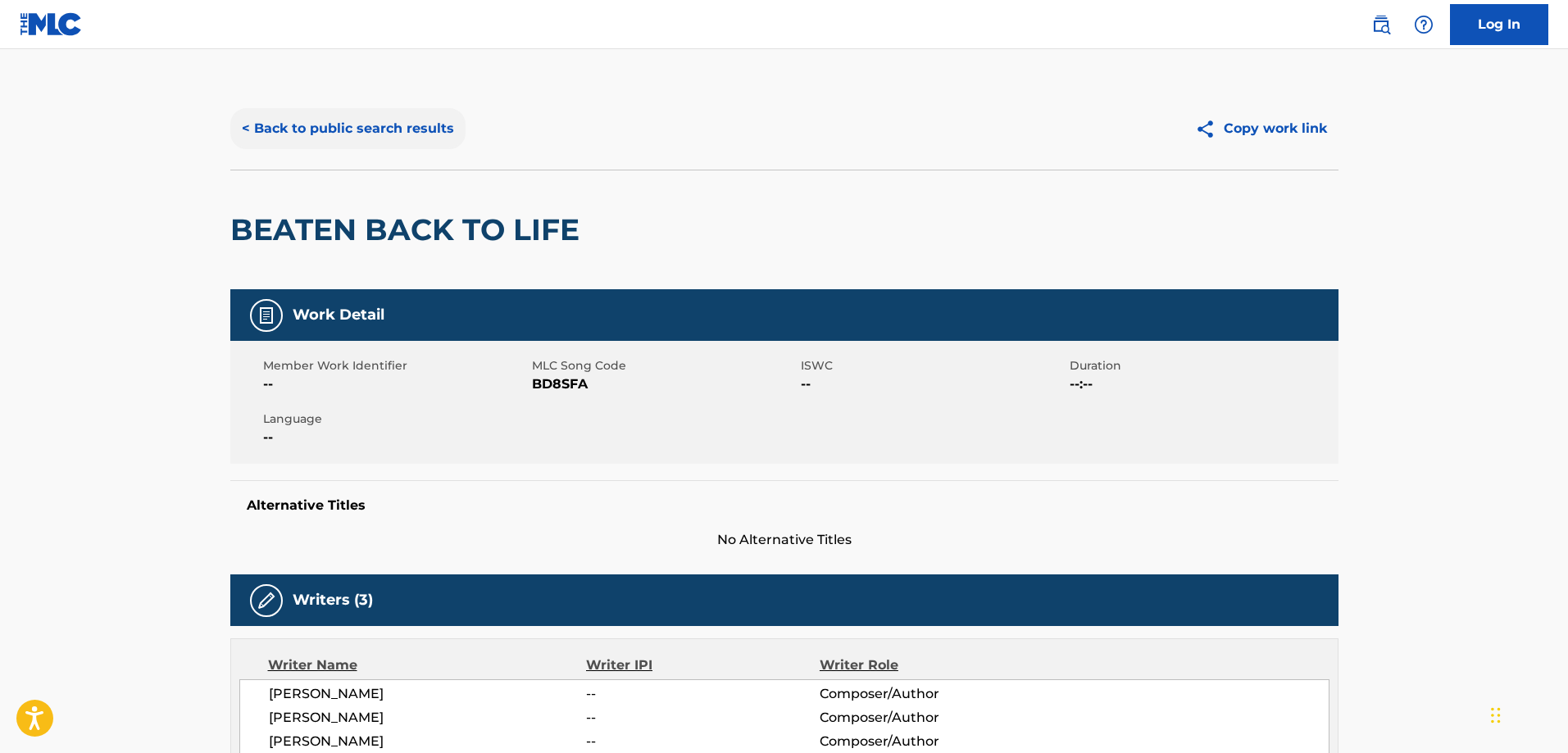
scroll to position [0, 0]
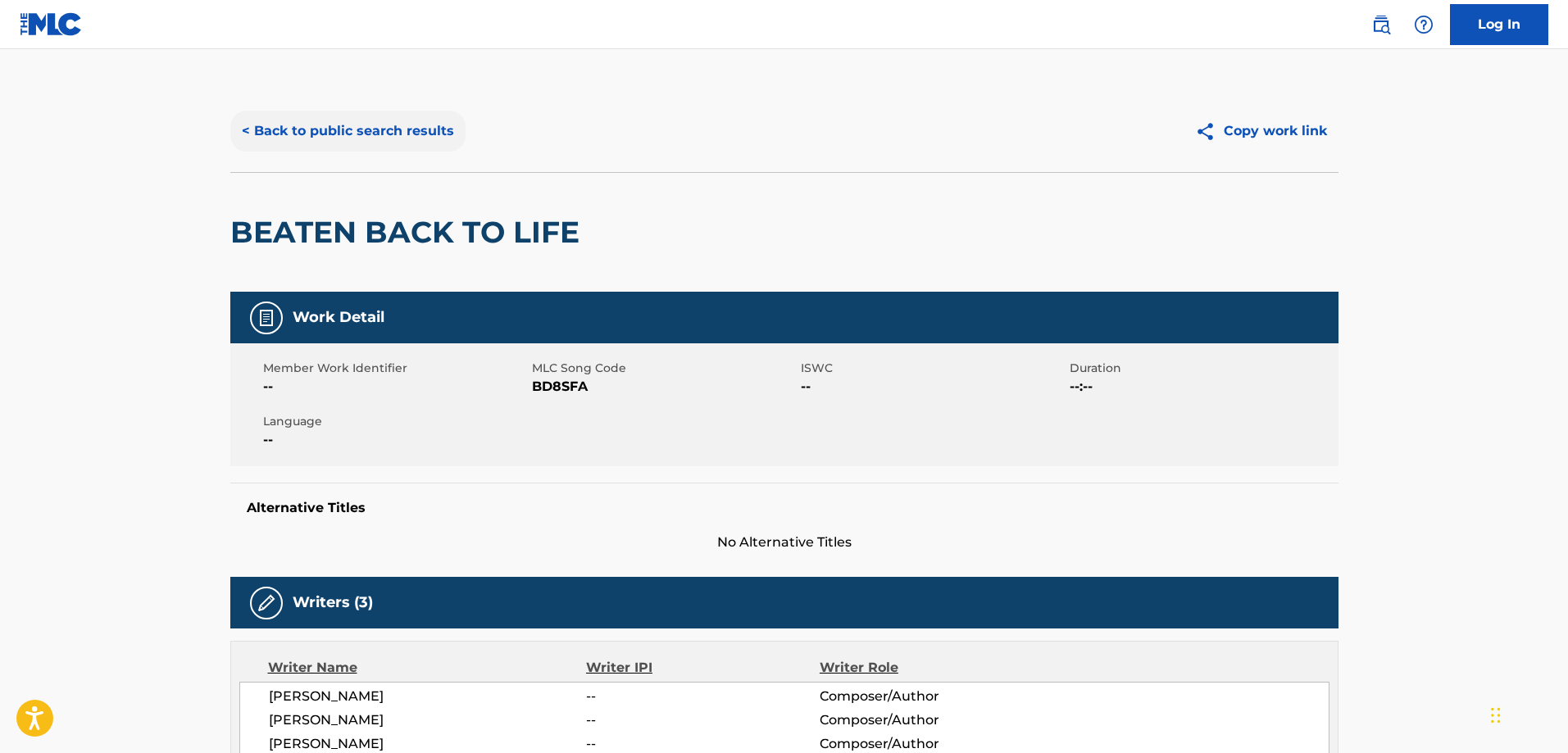
click at [290, 124] on button "< Back to public search results" at bounding box center [348, 131] width 235 height 41
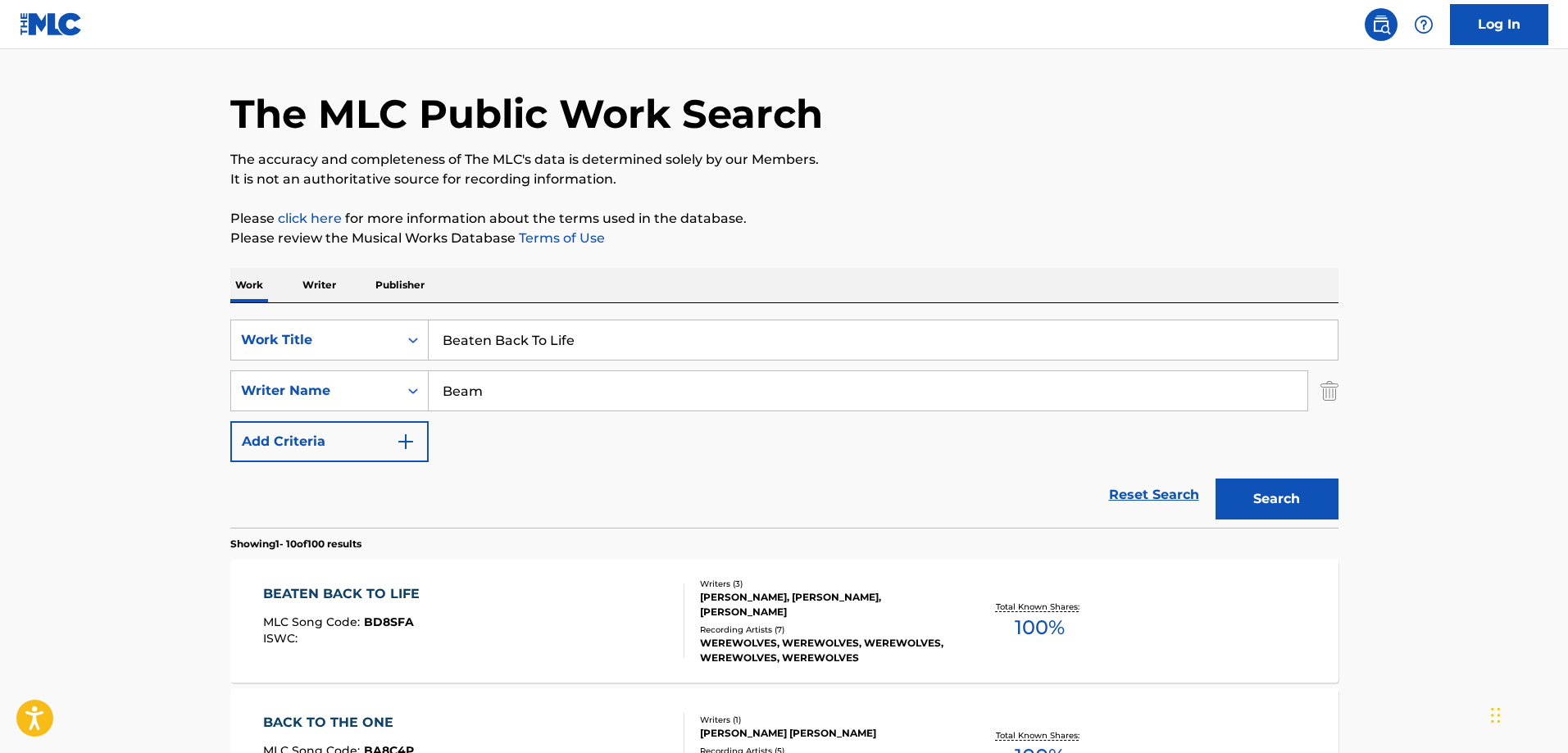
click at [576, 353] on input "Beaten Back To Life" at bounding box center [883, 340] width 909 height 39
paste input "Go To Sleep, Go To Sleep, Go To Sleep"
type input "Go To Sleep, Go To Sleep, Go To Sleep"
click at [560, 421] on div "SearchWithCriteriafa9cd856-5c90-497a-872a-79a9b7243e4c Work Title Go To Sleep, …" at bounding box center [784, 391] width 1108 height 143
click at [569, 405] on input "Beam" at bounding box center [868, 391] width 879 height 39
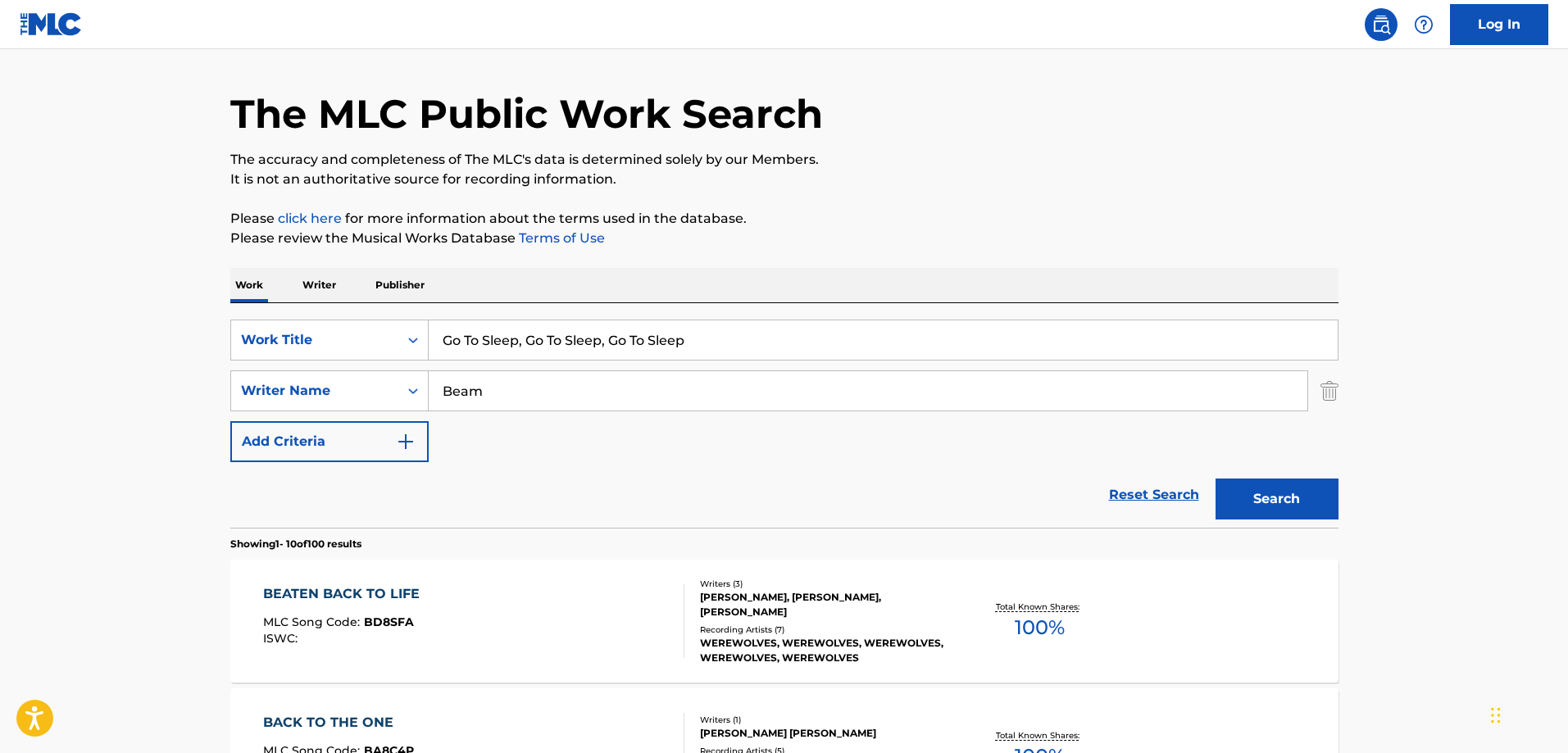
paste input "[PERSON_NAME]"
type input "[PERSON_NAME]"
click at [1215, 478] on button "Search" at bounding box center [1276, 498] width 122 height 41
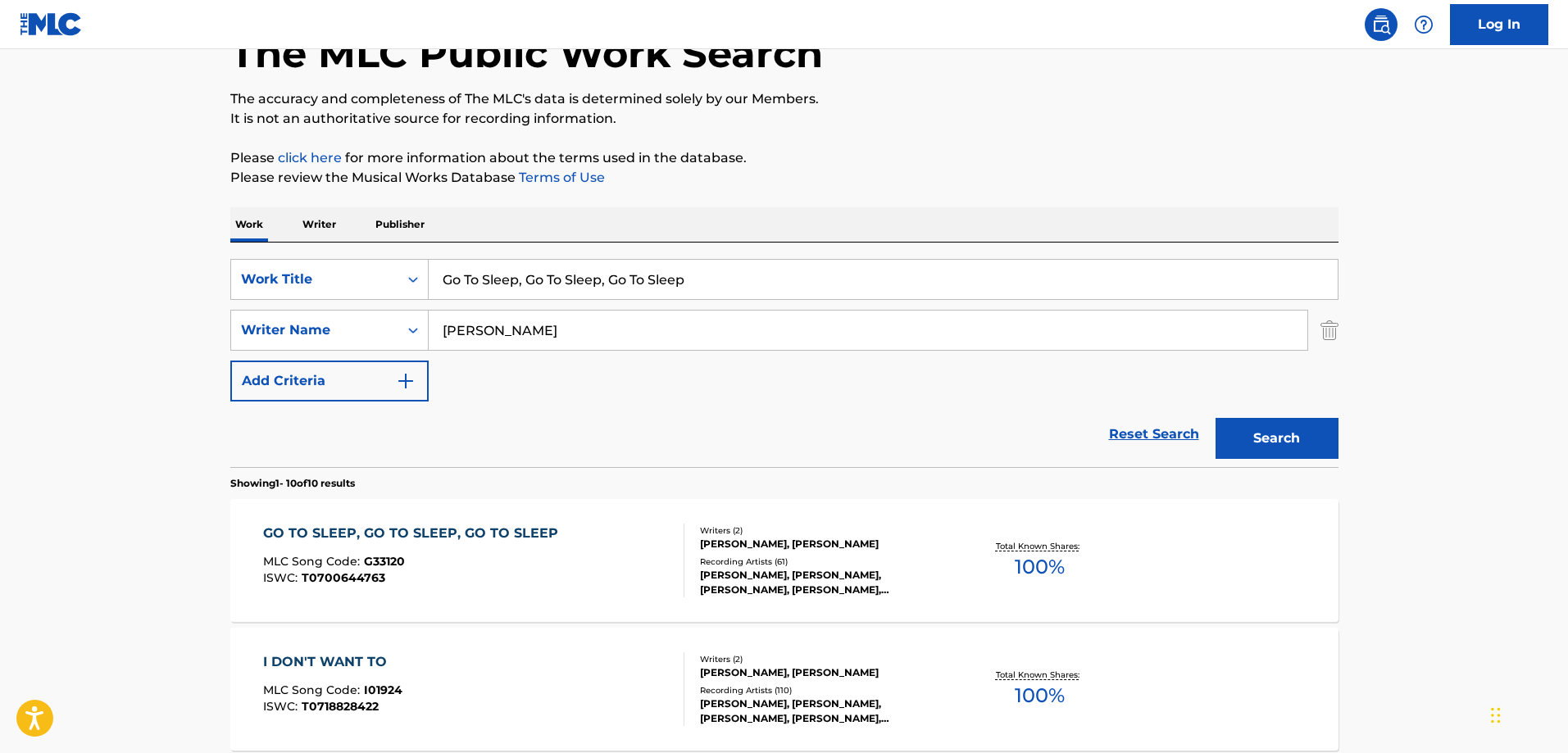
scroll to position [209, 0]
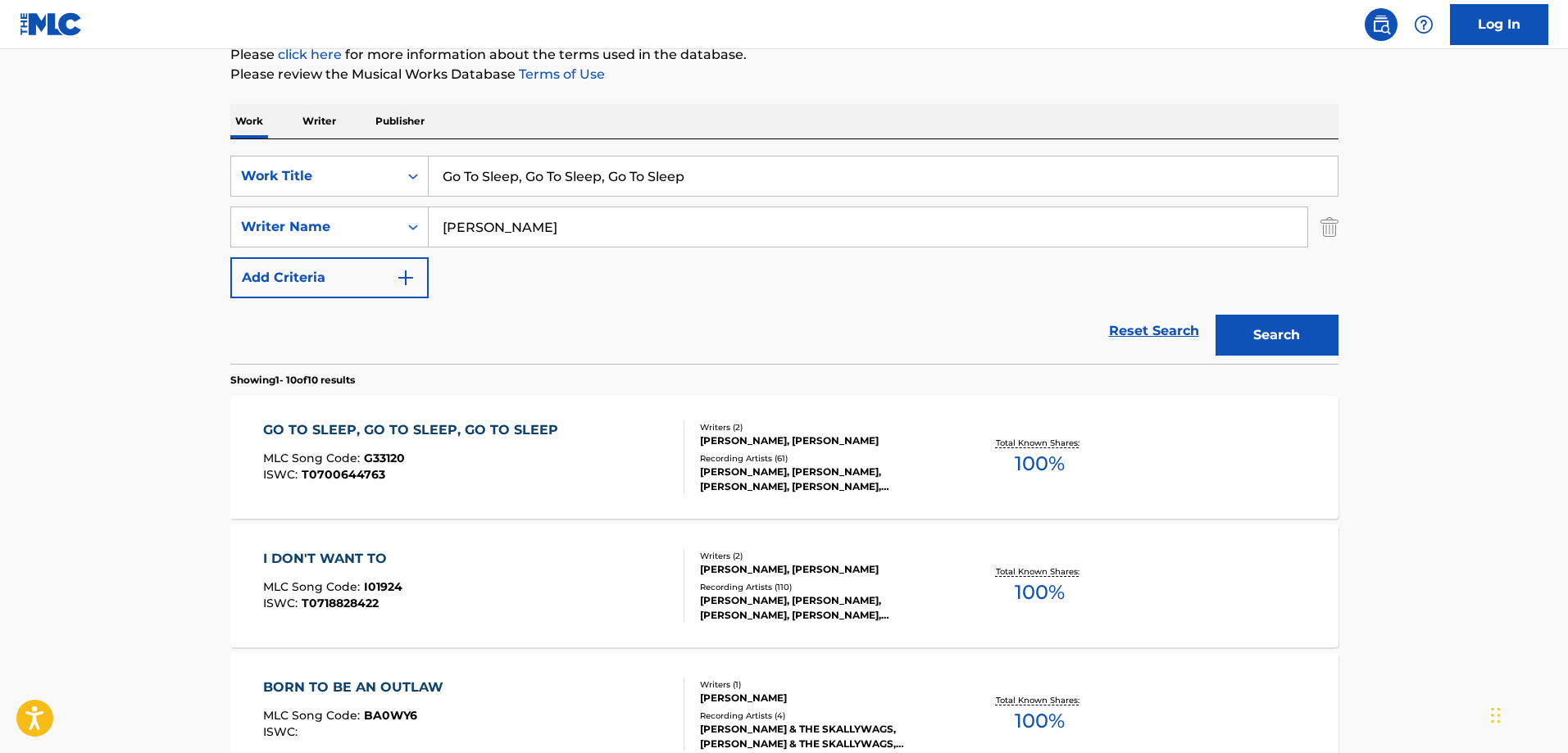
click at [479, 445] on div "GO TO SLEEP, GO TO SLEEP, GO TO SLEEP MLC Song Code : G33120 ISWC : T0700644763" at bounding box center [415, 458] width 303 height 74
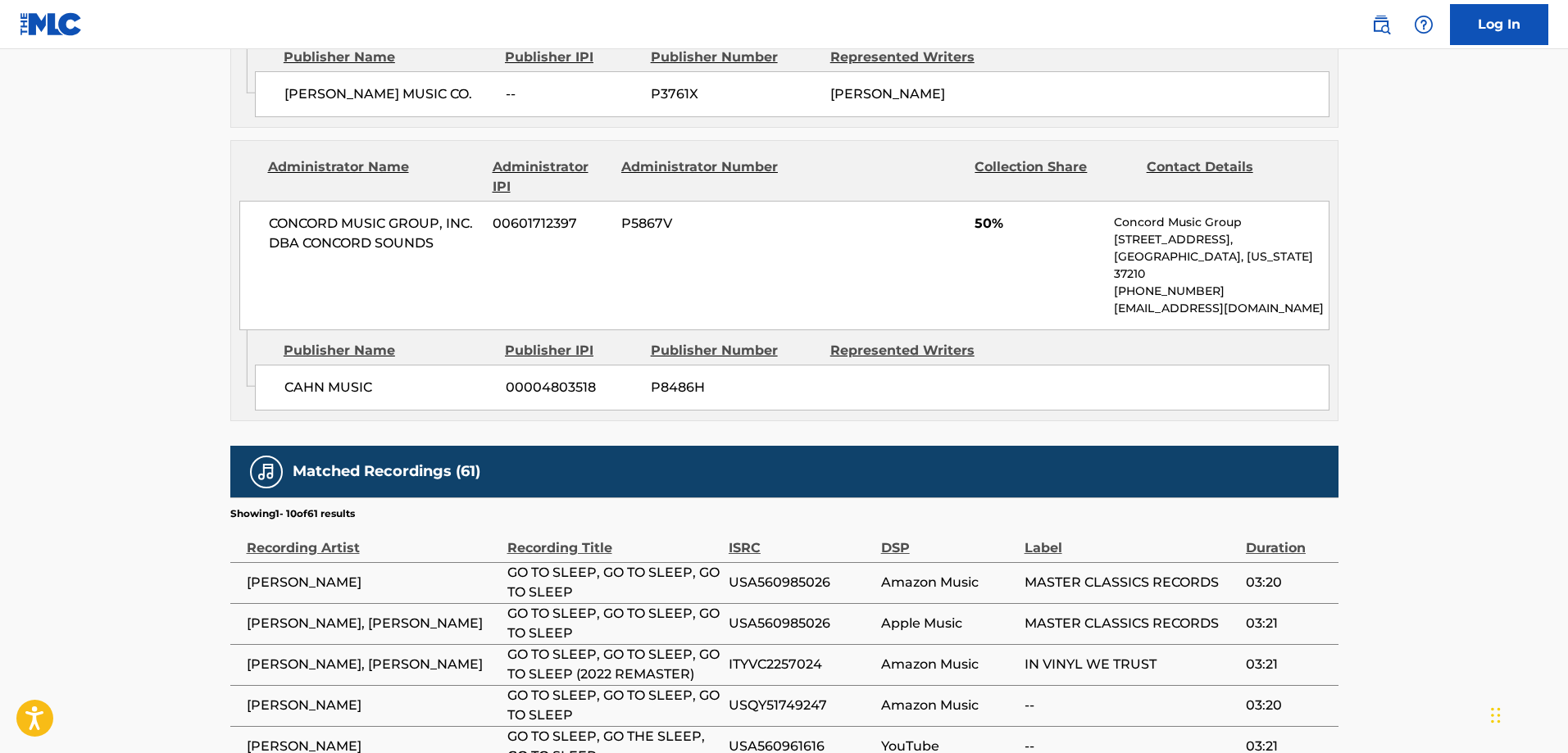
scroll to position [1065, 0]
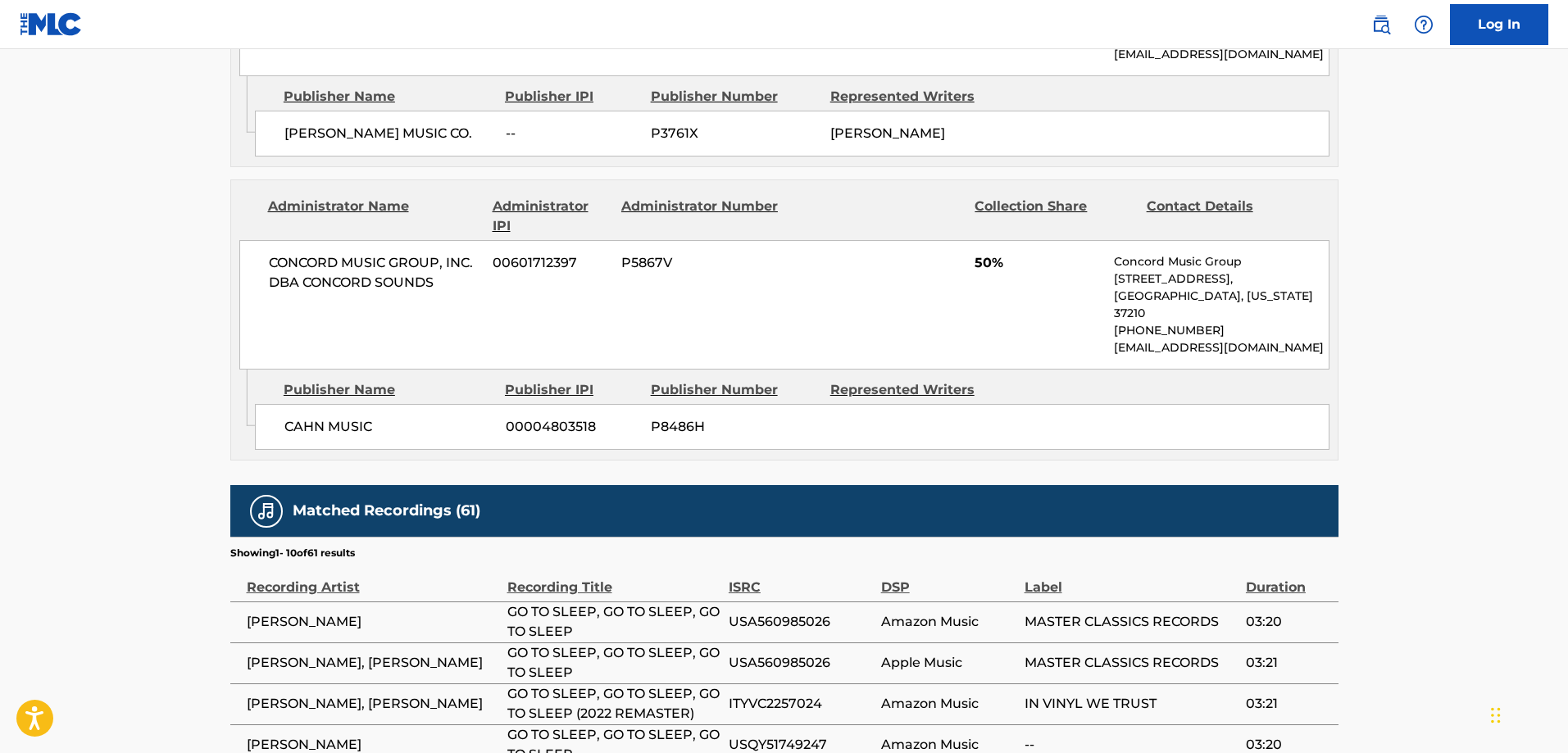
click at [305, 404] on div "[PERSON_NAME] MUSIC 00004803518 P8486H" at bounding box center [791, 427] width 1074 height 46
click at [333, 417] on span "CAHN MUSIC" at bounding box center [389, 427] width 209 height 19
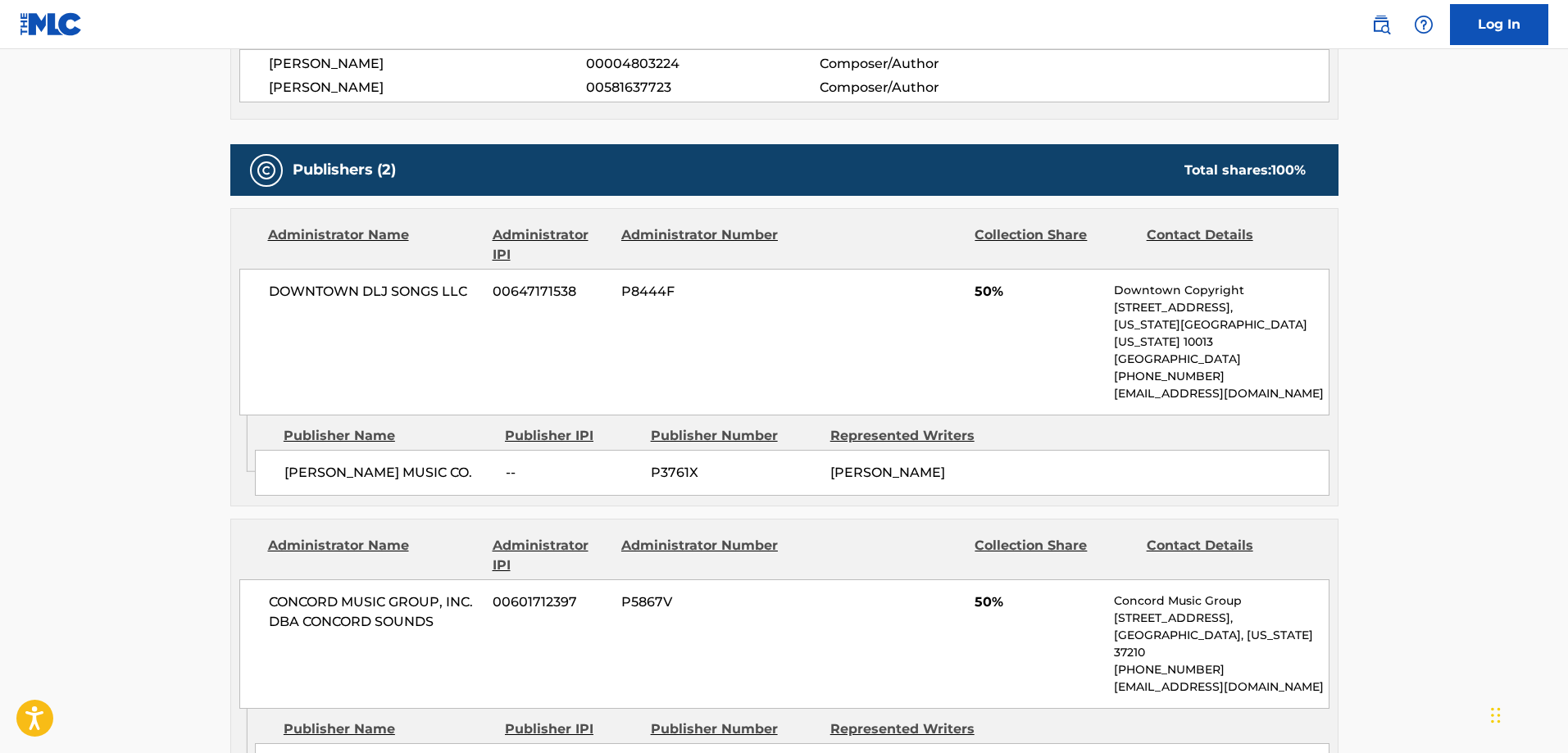
scroll to position [573, 0]
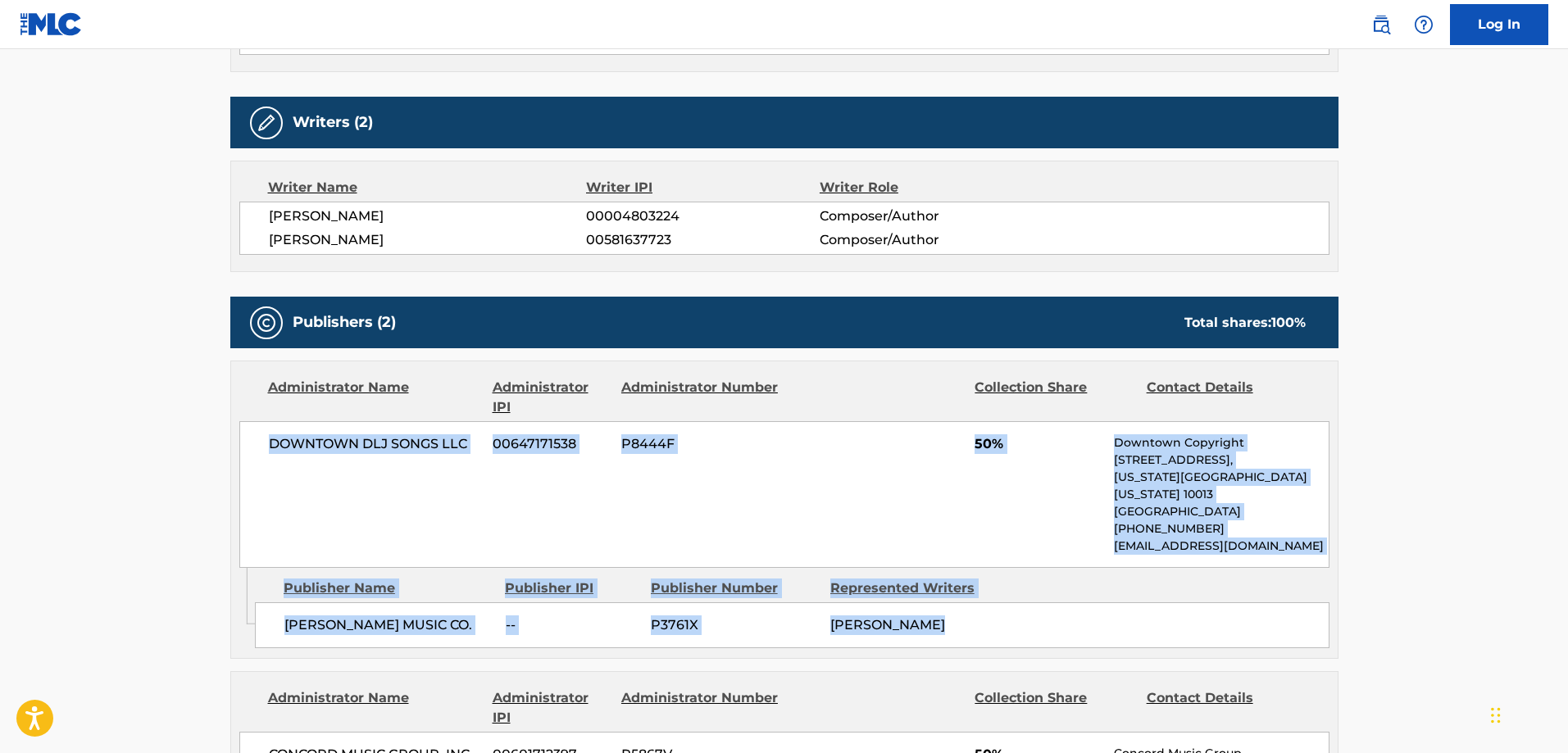
drag, startPoint x: 765, startPoint y: 598, endPoint x: 459, endPoint y: 457, distance: 336.9
click at [263, 444] on div "Administrator Name Administrator IPI Administrator Number Collection Share Cont…" at bounding box center [784, 509] width 1108 height 298
click at [459, 457] on div "DOWNTOWN DLJ SONGS LLC 00647171538 P8444F 50% Downtown Copyright [STREET_ADDRES…" at bounding box center [784, 494] width 1090 height 147
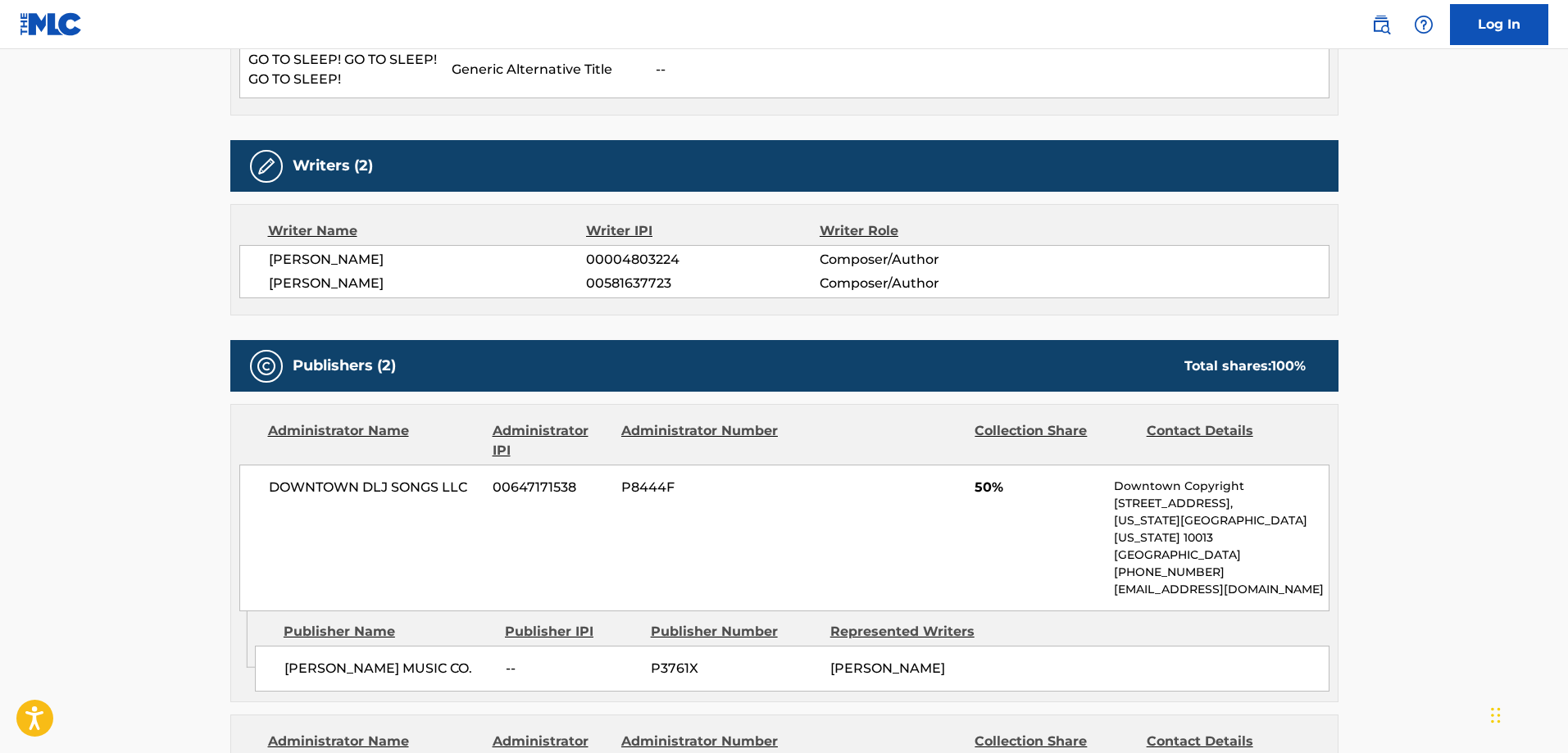
scroll to position [410, 0]
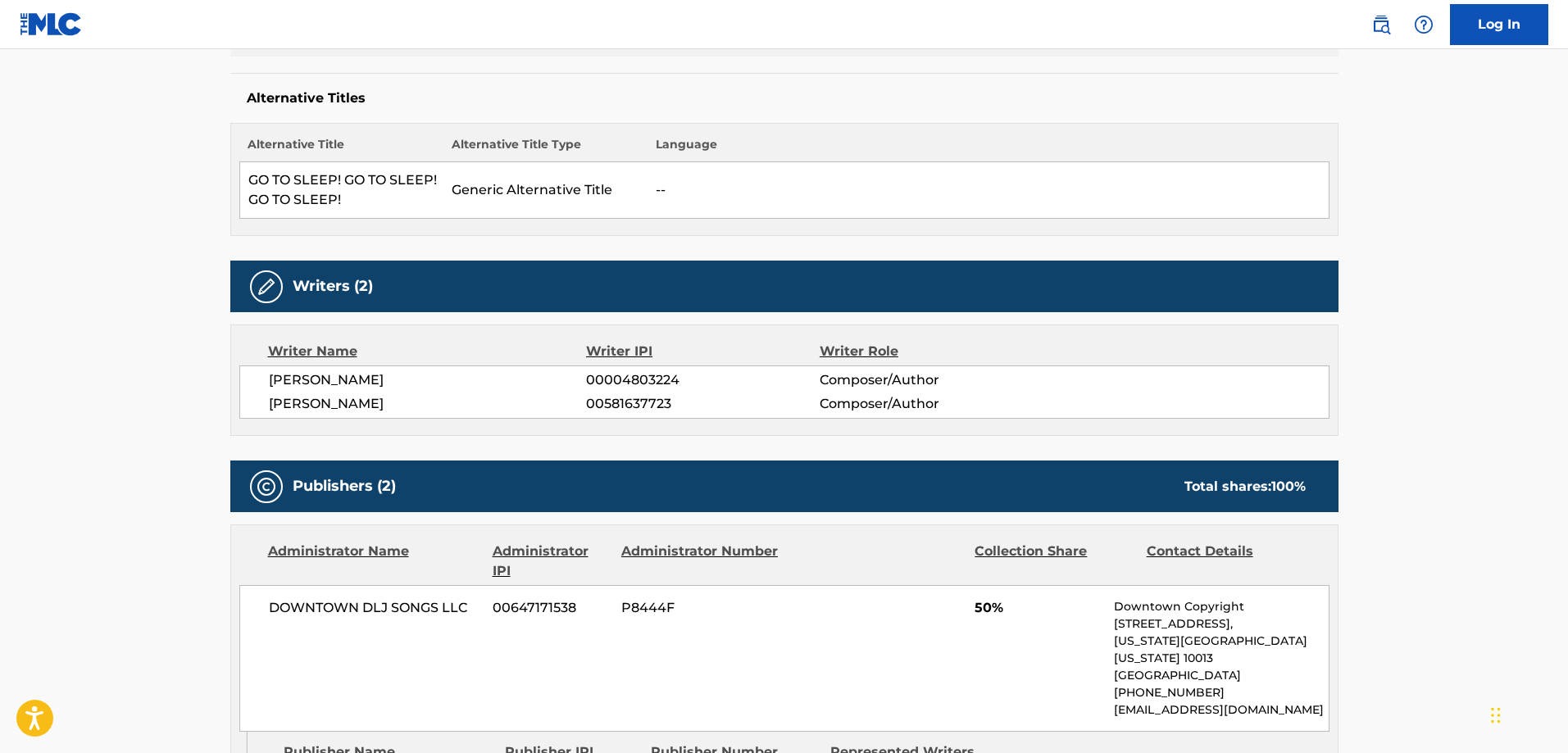
click at [283, 403] on span "[PERSON_NAME]" at bounding box center [428, 404] width 318 height 19
drag, startPoint x: 283, startPoint y: 402, endPoint x: 356, endPoint y: 399, distance: 73.1
click at [356, 399] on span "[PERSON_NAME]" at bounding box center [428, 404] width 318 height 19
click at [279, 384] on span "[PERSON_NAME]" at bounding box center [428, 380] width 318 height 19
drag, startPoint x: 279, startPoint y: 384, endPoint x: 331, endPoint y: 378, distance: 52.3
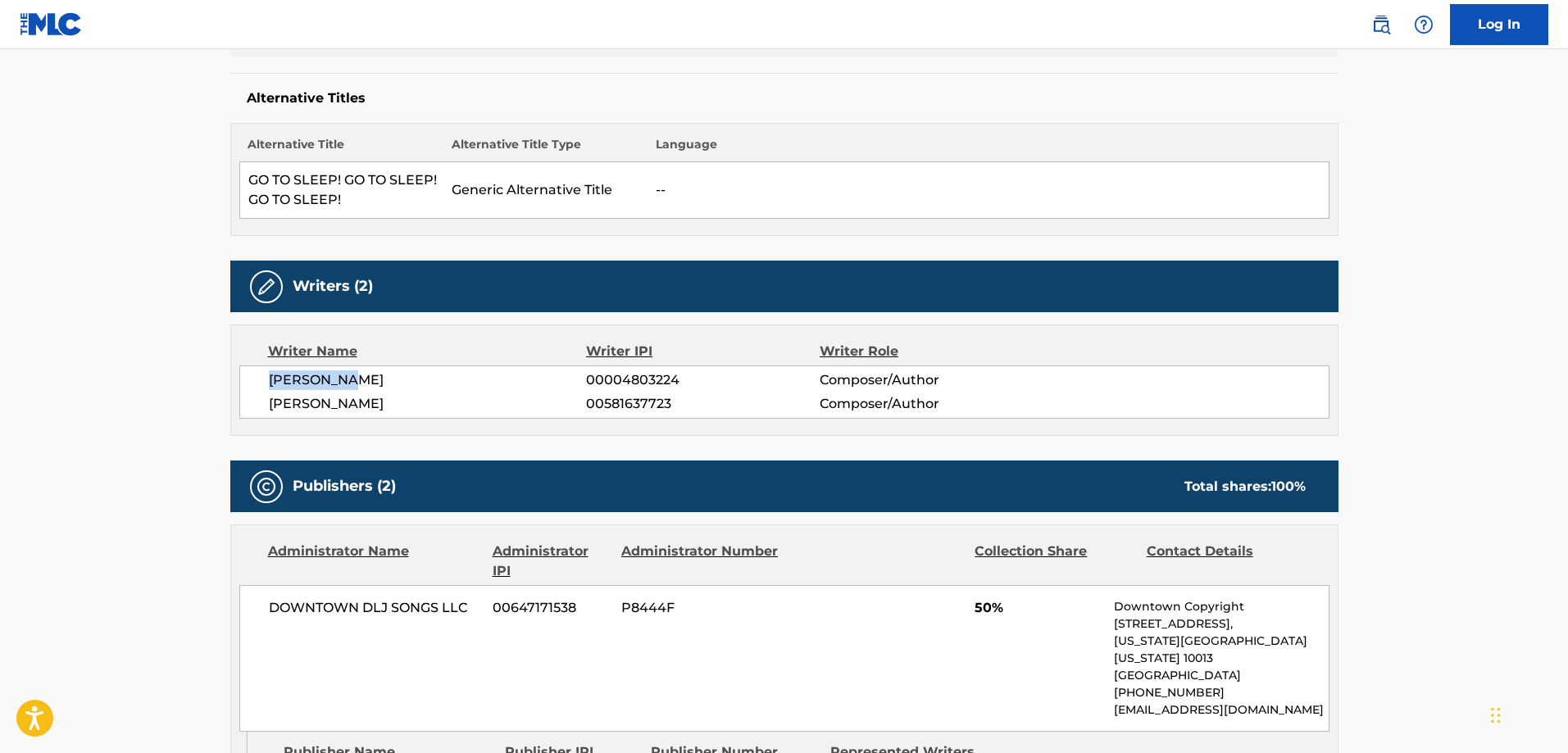
click at [331, 378] on span "[PERSON_NAME]" at bounding box center [428, 380] width 318 height 19
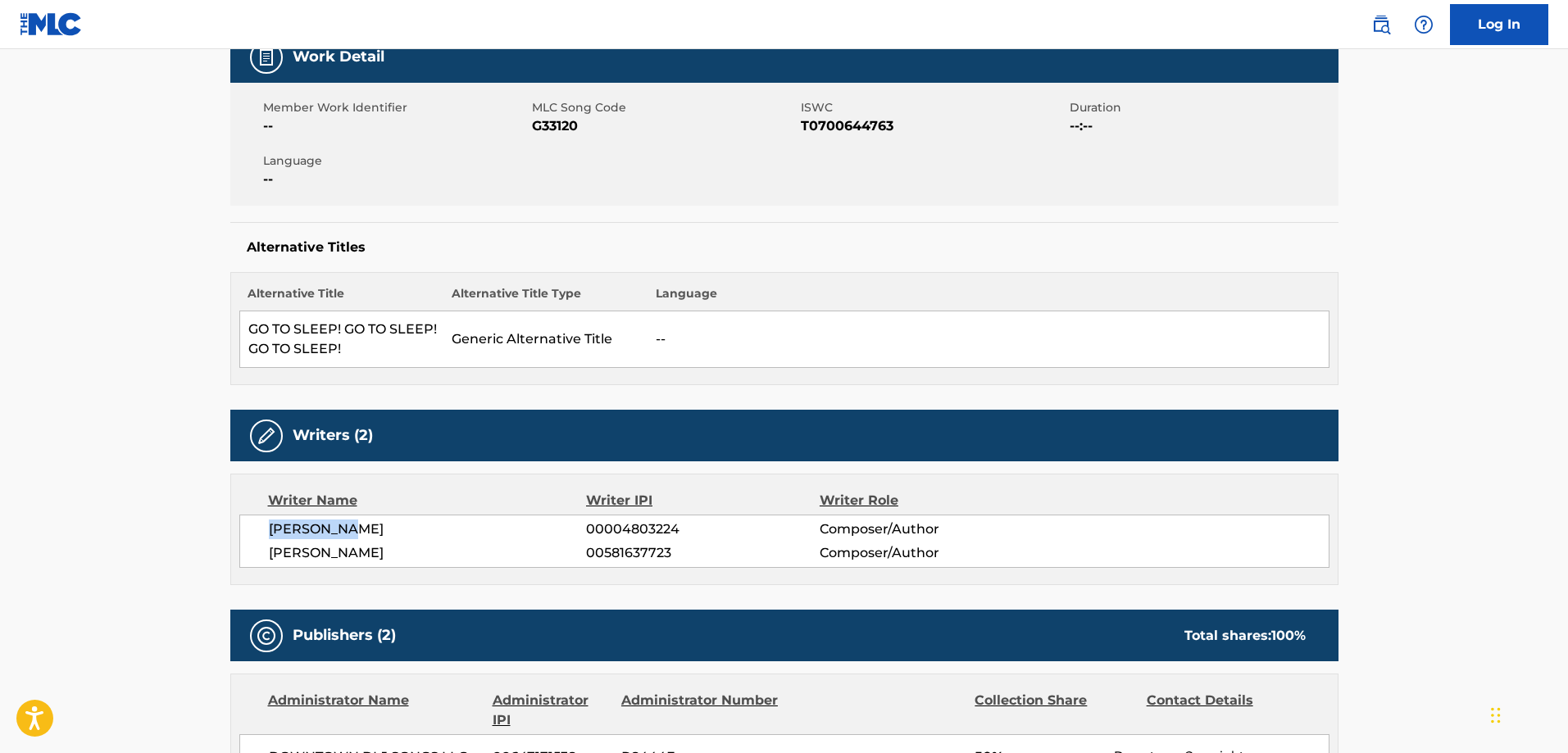
scroll to position [0, 0]
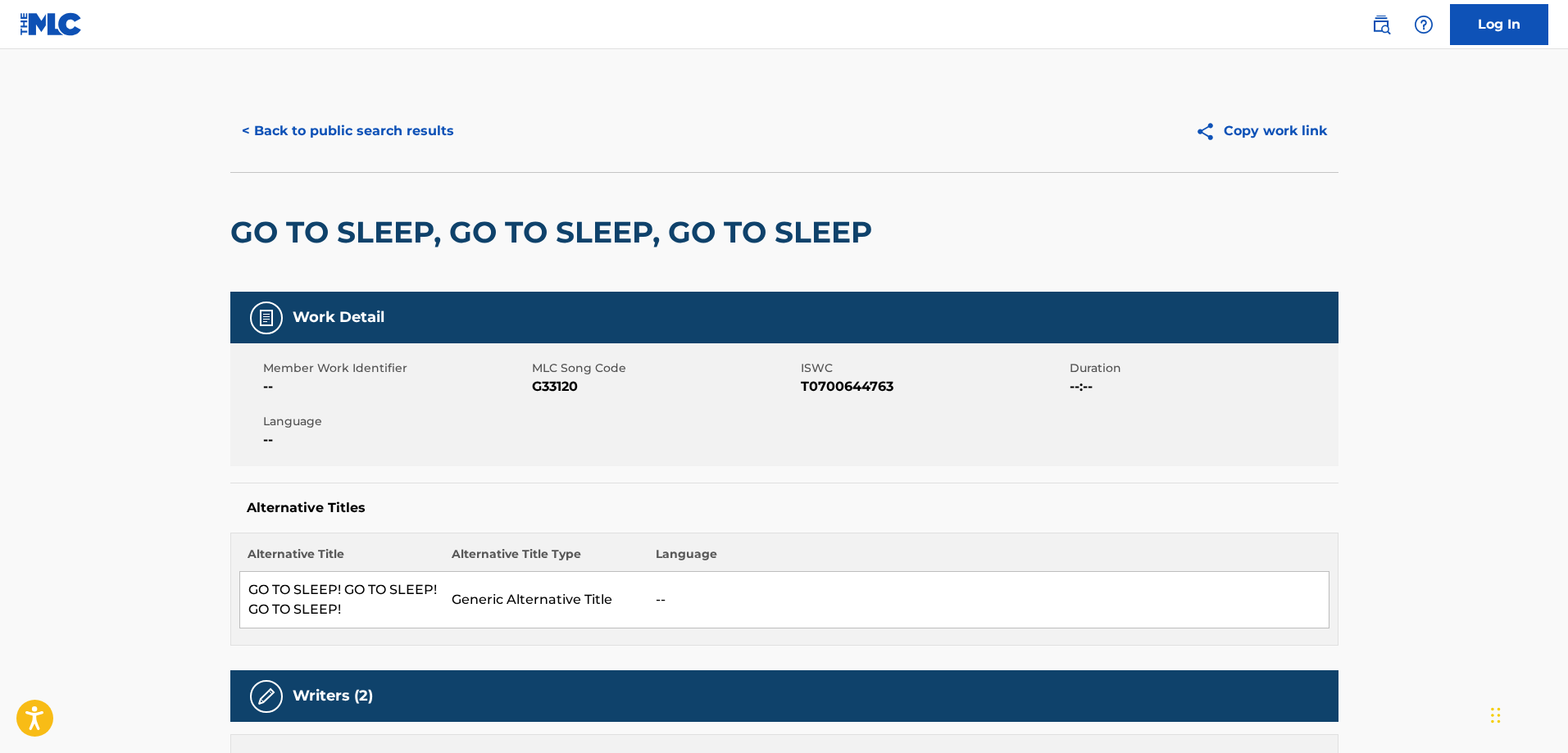
click at [331, 154] on div "< Back to public search results Copy work link" at bounding box center [784, 131] width 1108 height 82
click at [348, 115] on button "< Back to public search results" at bounding box center [348, 131] width 235 height 41
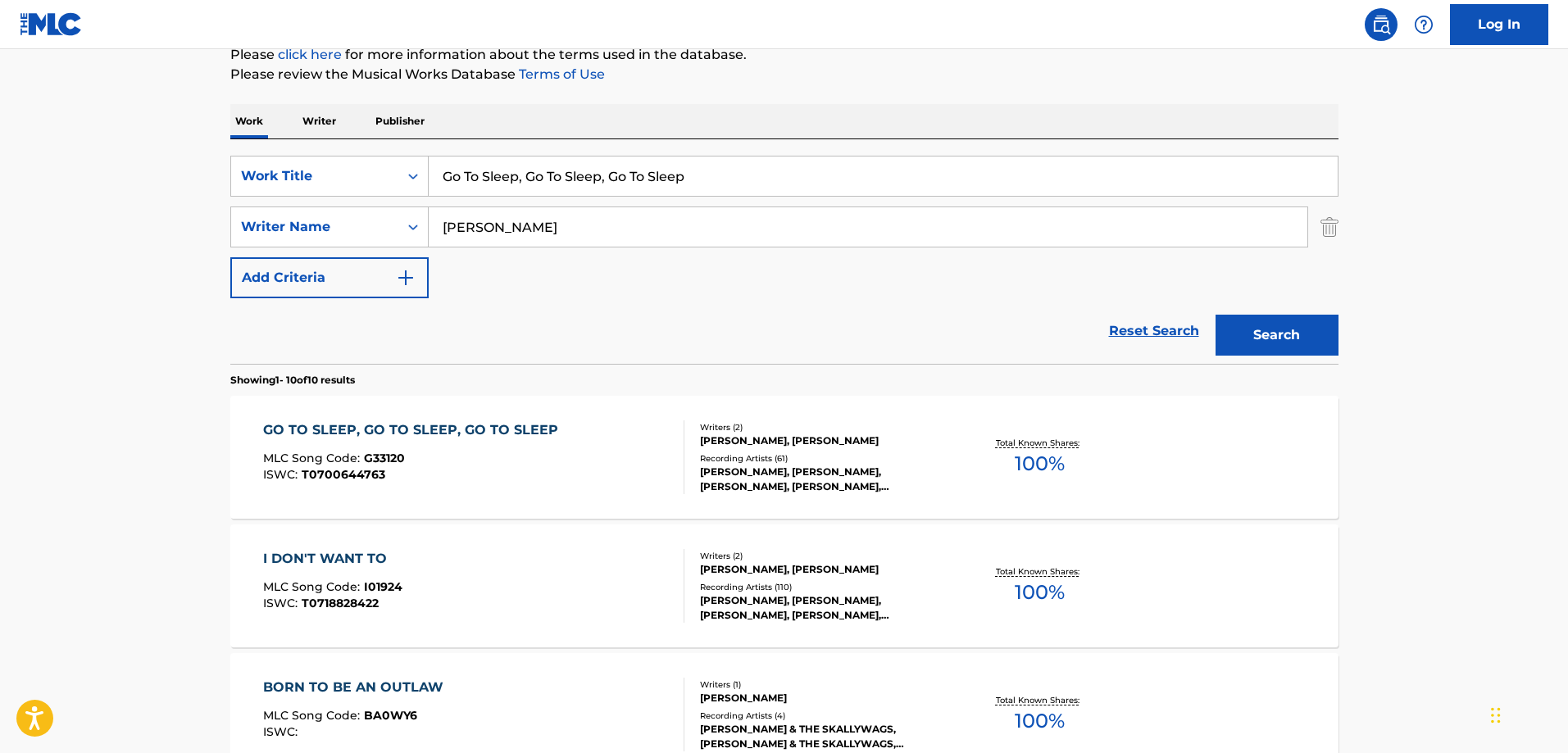
click at [546, 177] on input "Go To Sleep, Go To Sleep, Go To Sleep" at bounding box center [883, 176] width 909 height 39
paste input "Friend"
type input "Friend"
click at [727, 219] on input "[PERSON_NAME]" at bounding box center [868, 226] width 879 height 39
paste input "[PERSON_NAME]"
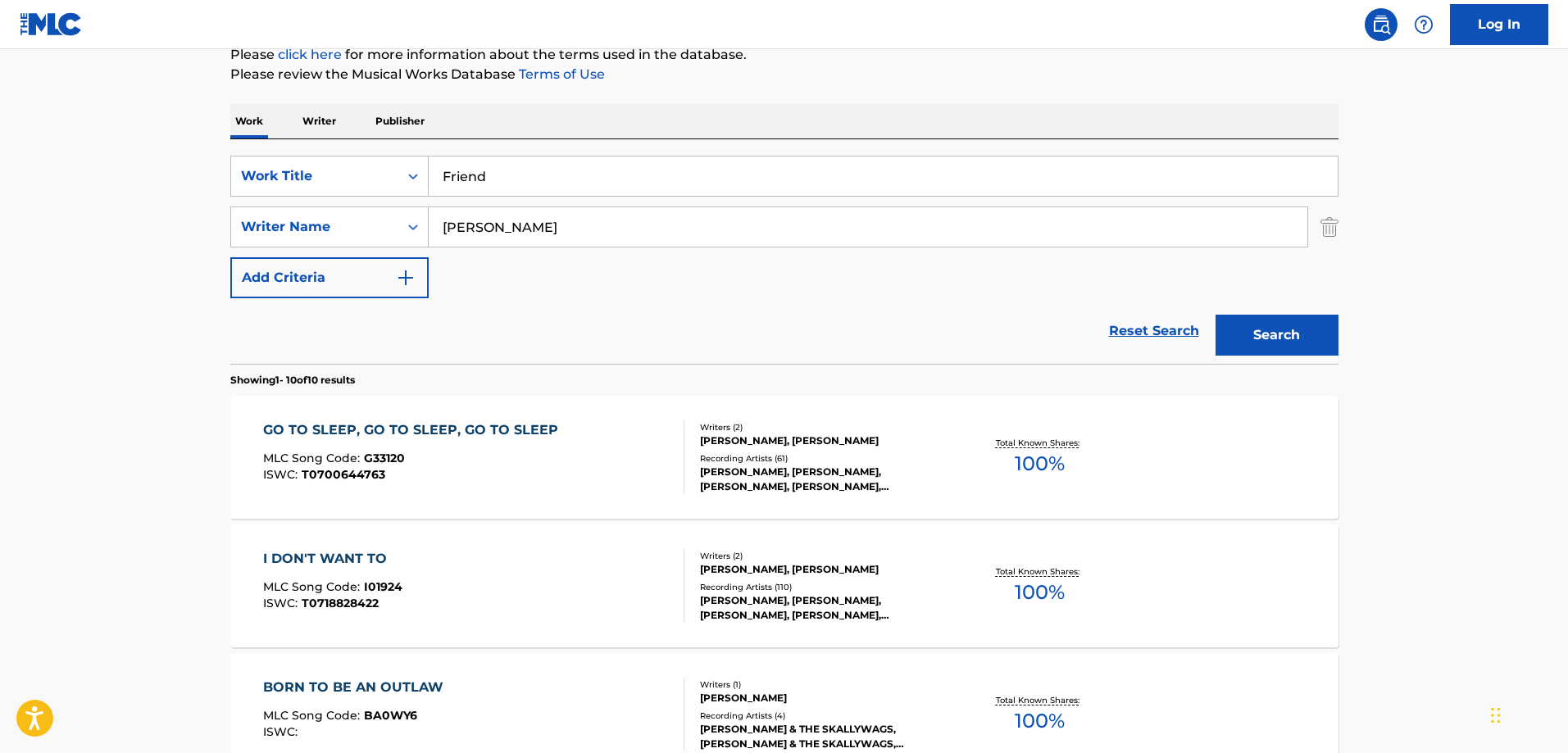
type input "[PERSON_NAME]"
click at [1215, 315] on button "Search" at bounding box center [1276, 335] width 122 height 41
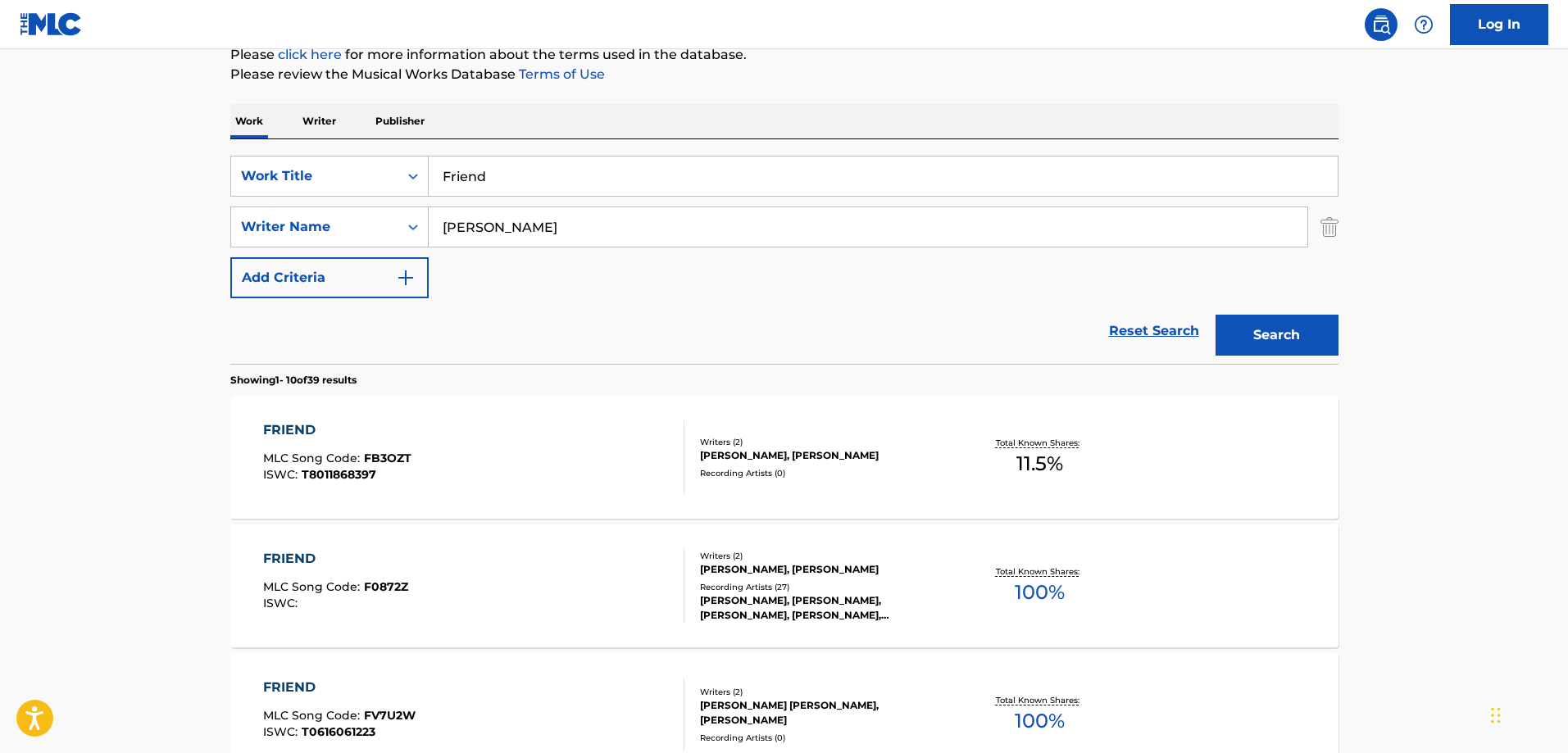
click at [521, 548] on div "FRIEND MLC Song Code : F0872Z ISWC : Writers ( 2 ) [PERSON_NAME], [PERSON_NAME]…" at bounding box center [784, 586] width 1108 height 122
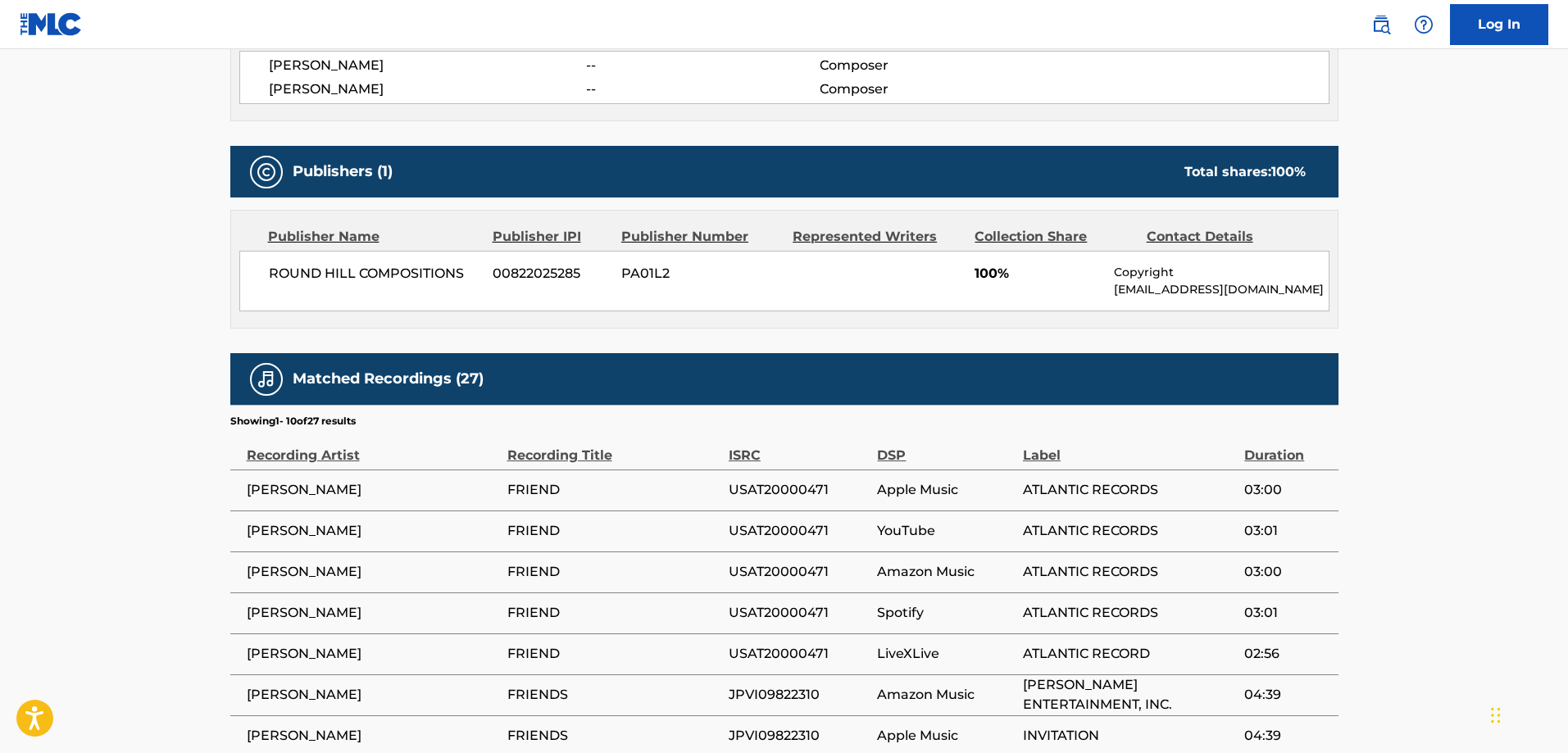
scroll to position [819, 0]
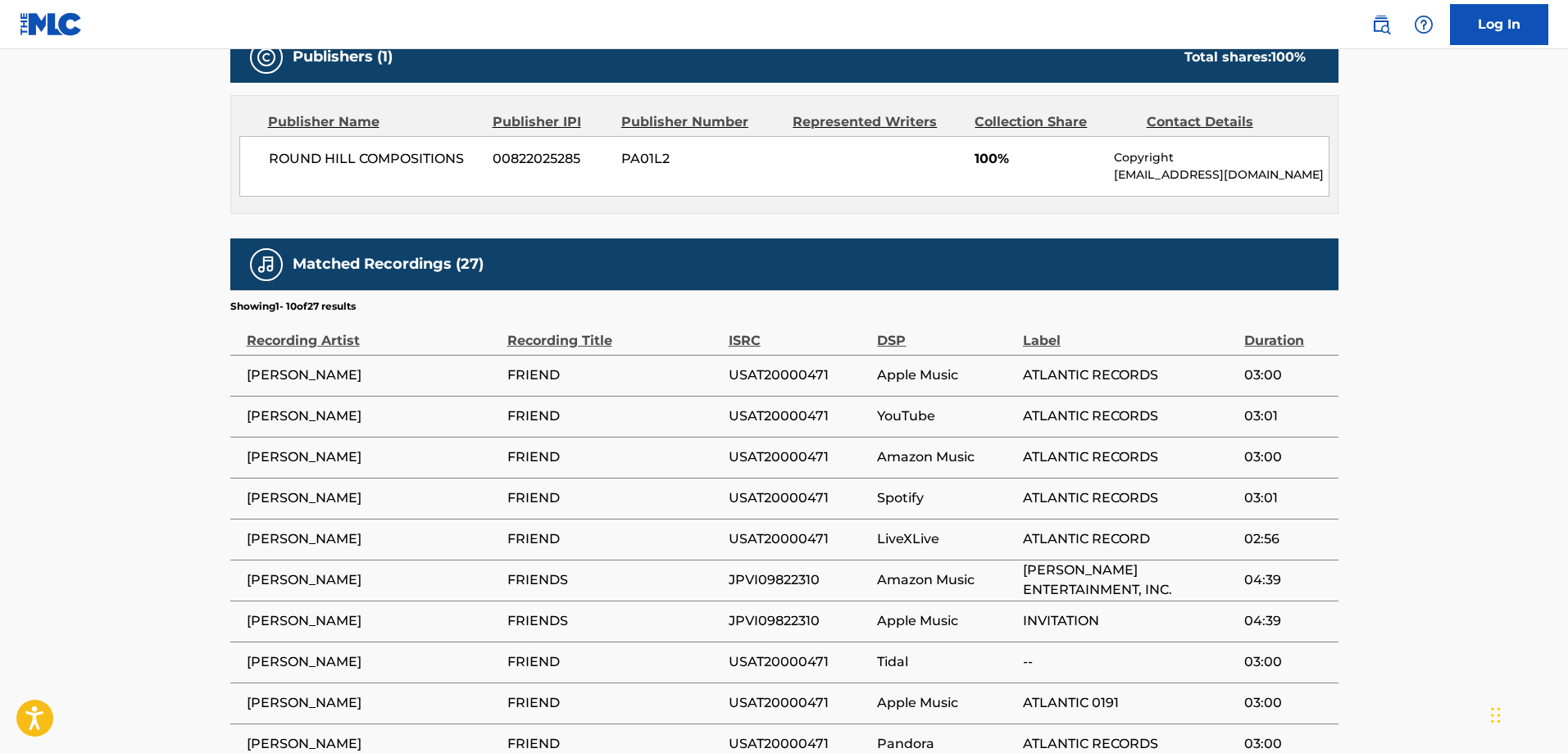
click at [284, 374] on span "[PERSON_NAME]" at bounding box center [373, 375] width 253 height 19
drag, startPoint x: 284, startPoint y: 374, endPoint x: 347, endPoint y: 373, distance: 63.0
click at [347, 373] on span "[PERSON_NAME]" at bounding box center [373, 375] width 253 height 19
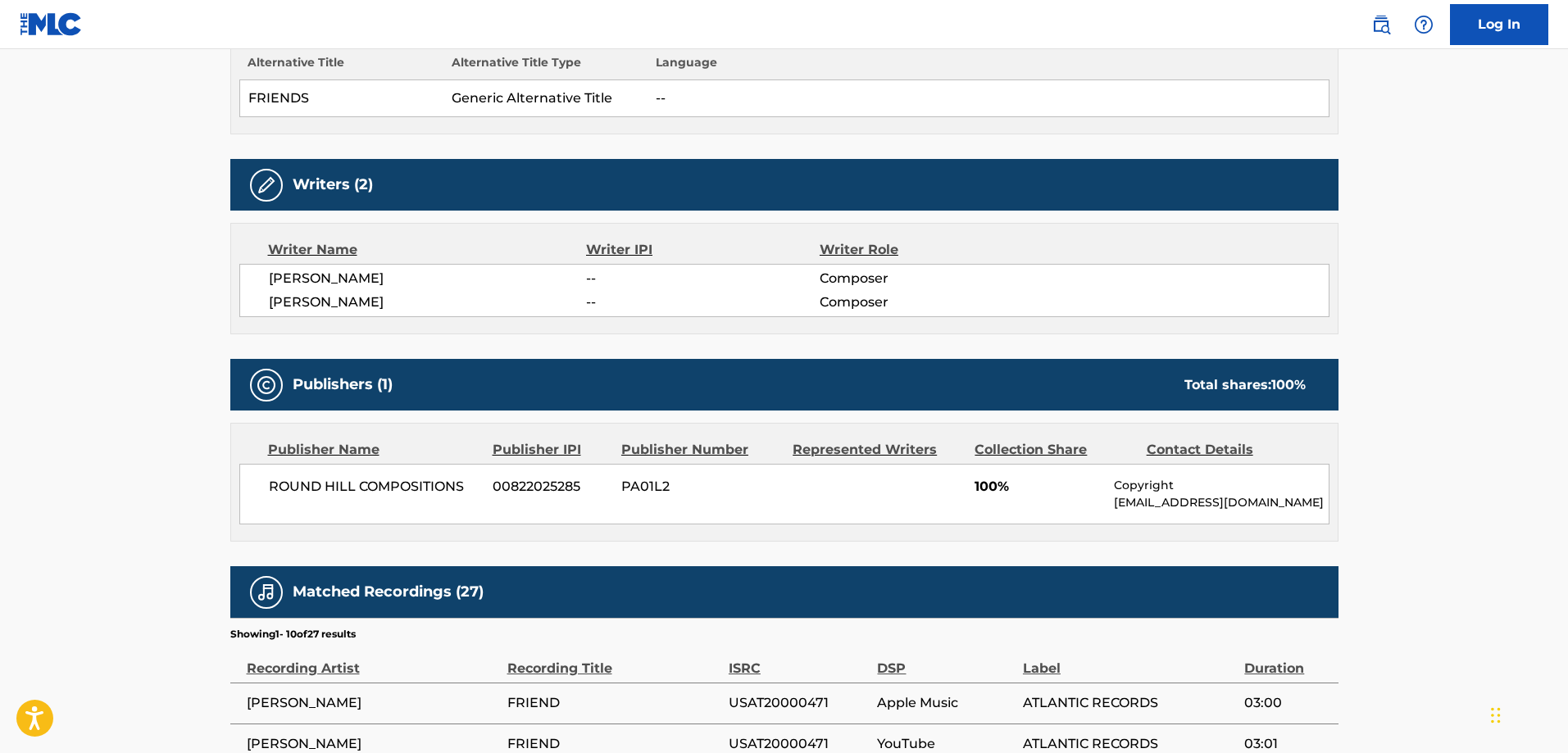
click at [286, 276] on span "[PERSON_NAME]" at bounding box center [428, 279] width 318 height 19
drag, startPoint x: 286, startPoint y: 276, endPoint x: 298, endPoint y: 277, distance: 12.0
click at [298, 277] on span "[PERSON_NAME]" at bounding box center [428, 279] width 318 height 19
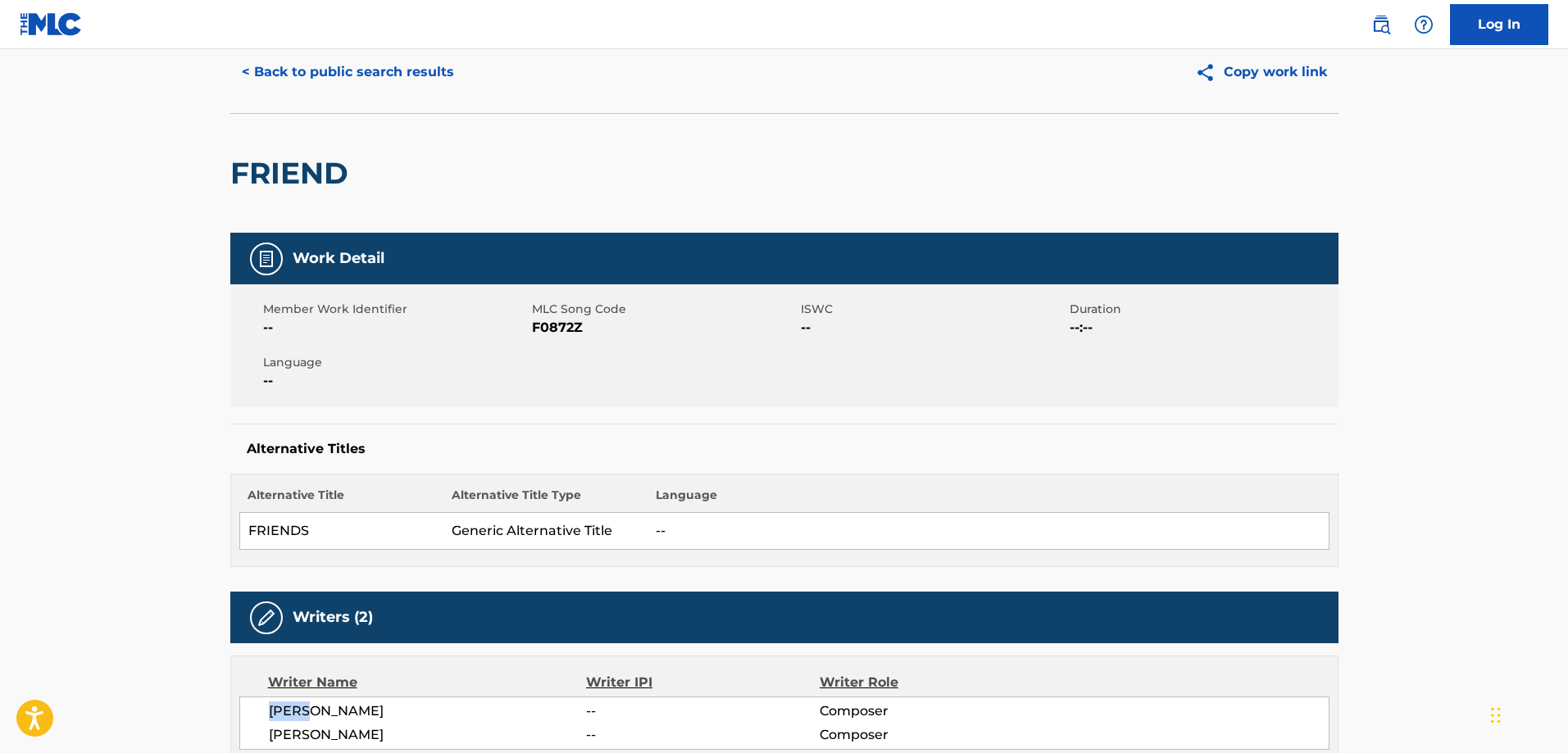
scroll to position [0, 0]
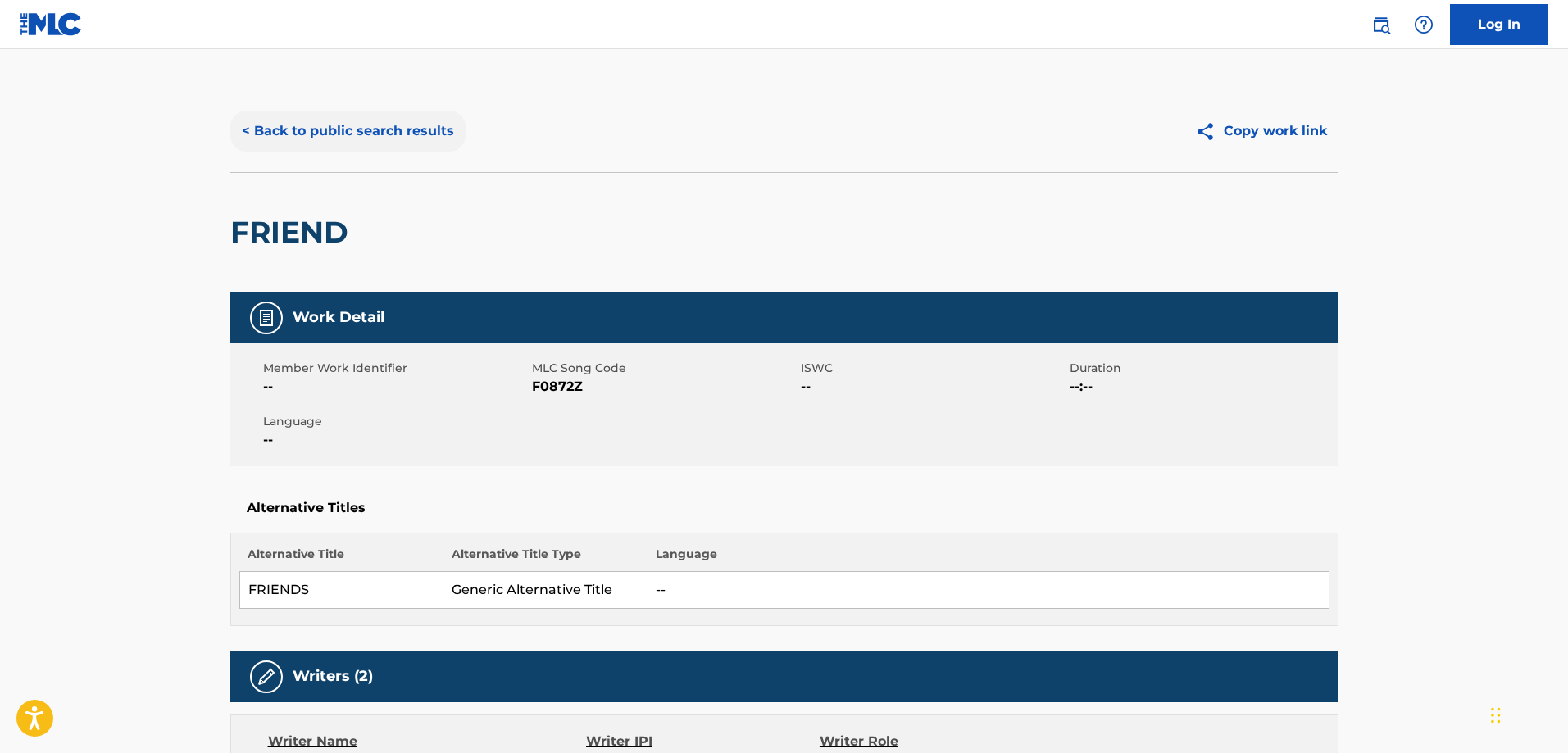
click at [322, 134] on button "< Back to public search results" at bounding box center [348, 131] width 235 height 41
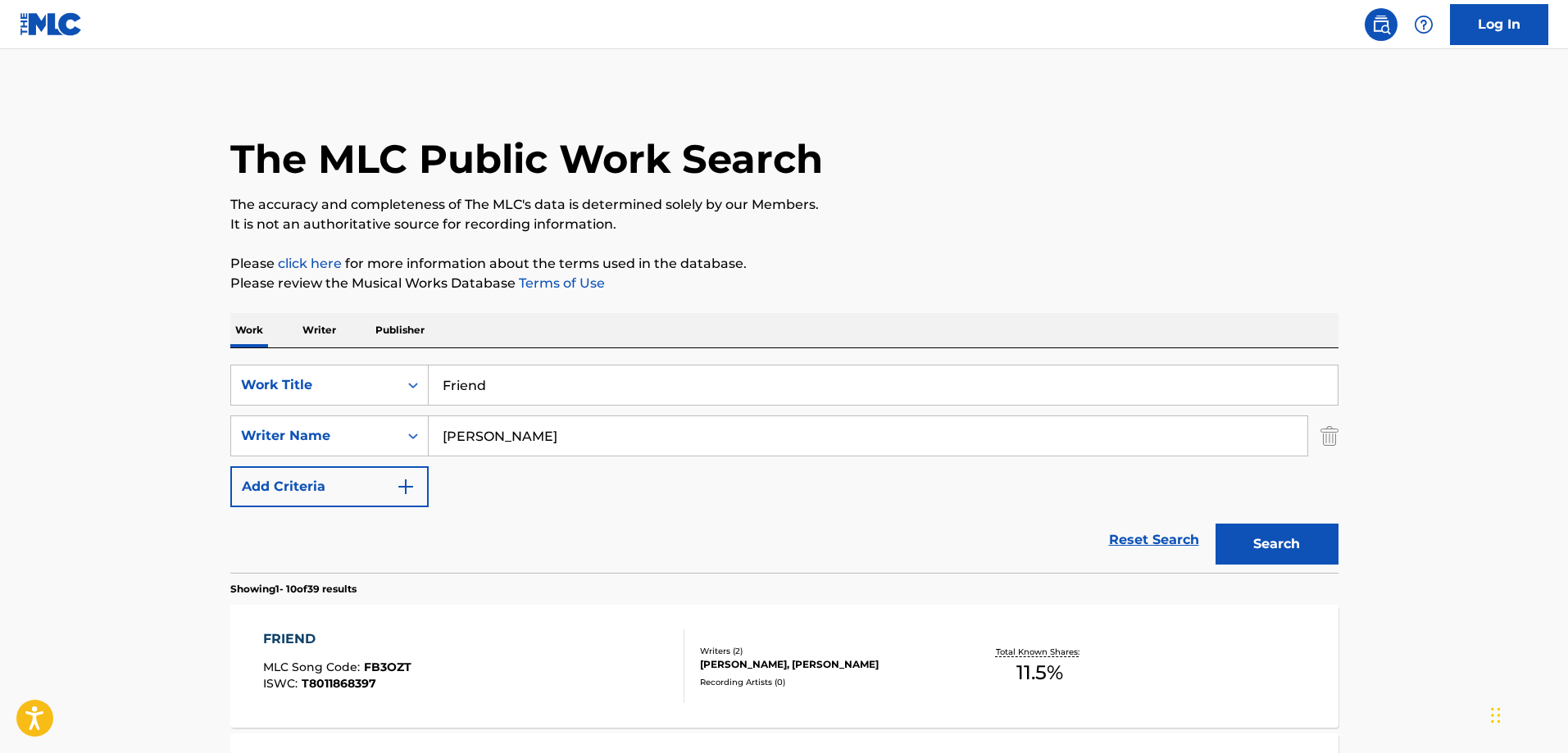
scroll to position [209, 0]
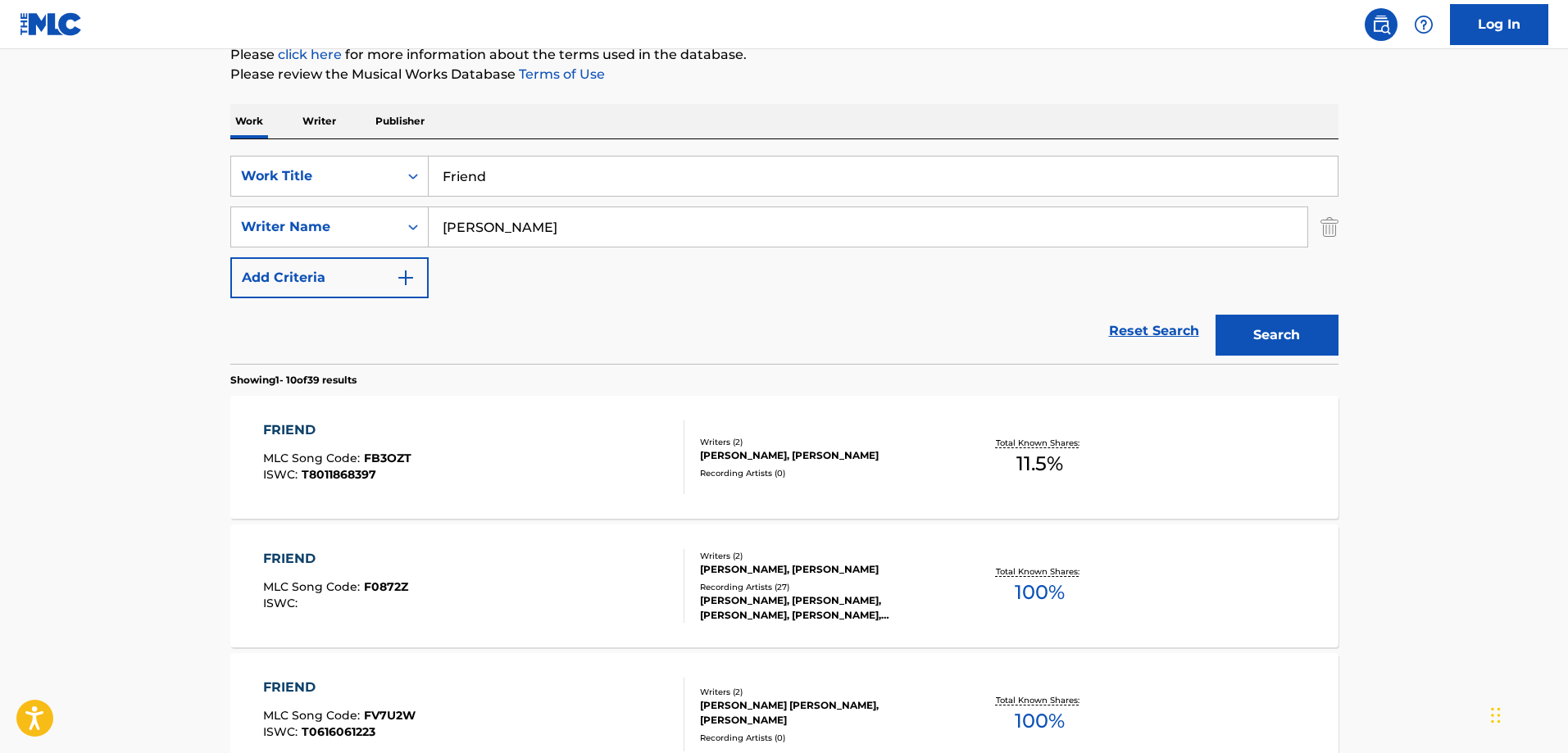
click at [556, 177] on input "Friend" at bounding box center [883, 176] width 909 height 39
paste input "A Decir [PERSON_NAME]"
type input "A Decir Verdad"
click at [550, 234] on input "[PERSON_NAME]" at bounding box center [868, 226] width 879 height 39
paste input "[PERSON_NAME]"
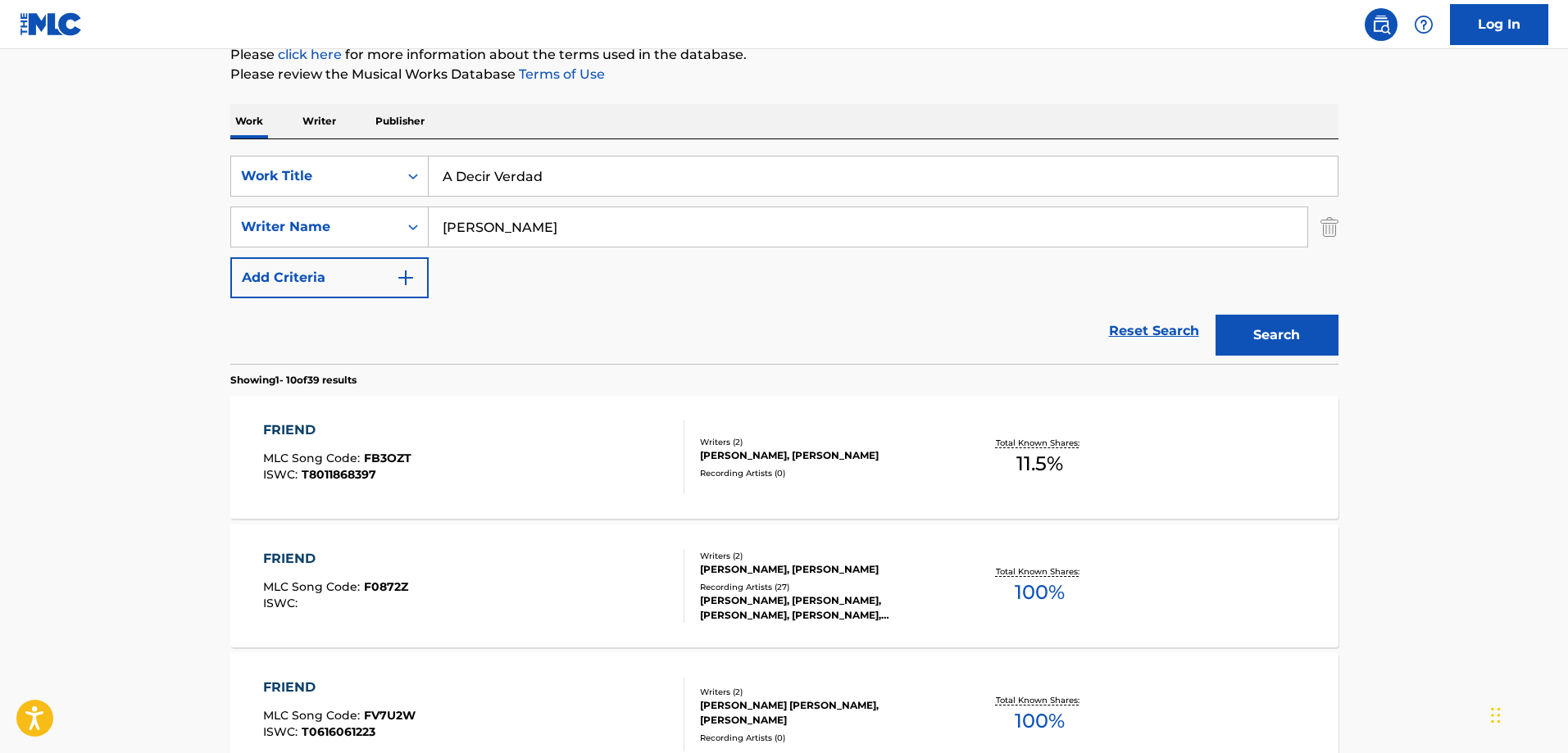
type input "[PERSON_NAME]"
click at [1215, 315] on button "Search" at bounding box center [1276, 335] width 122 height 41
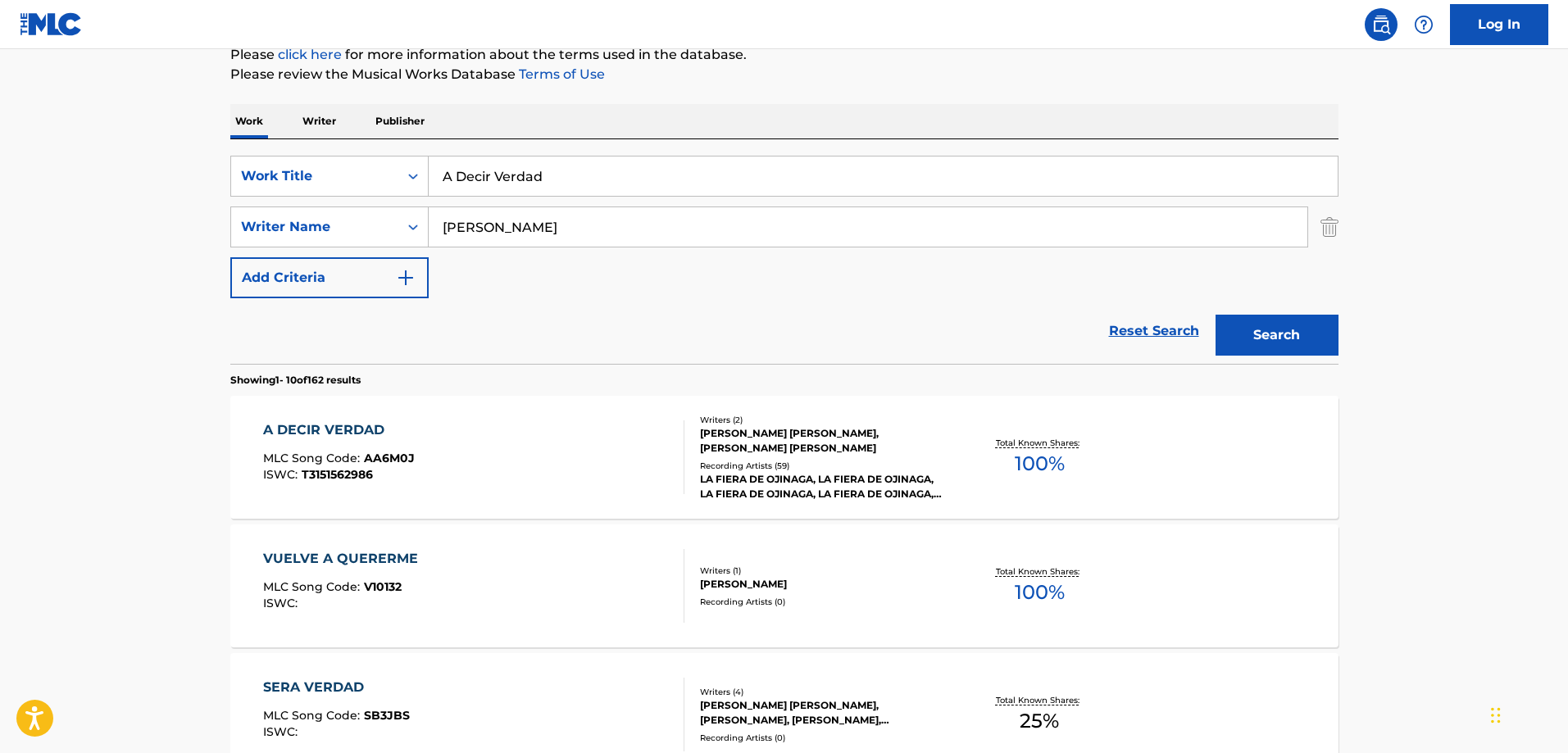
click at [520, 439] on div "A DECIR VERDAD MLC Song Code : AA6M0J ISWC : T3151562986" at bounding box center [473, 458] width 421 height 74
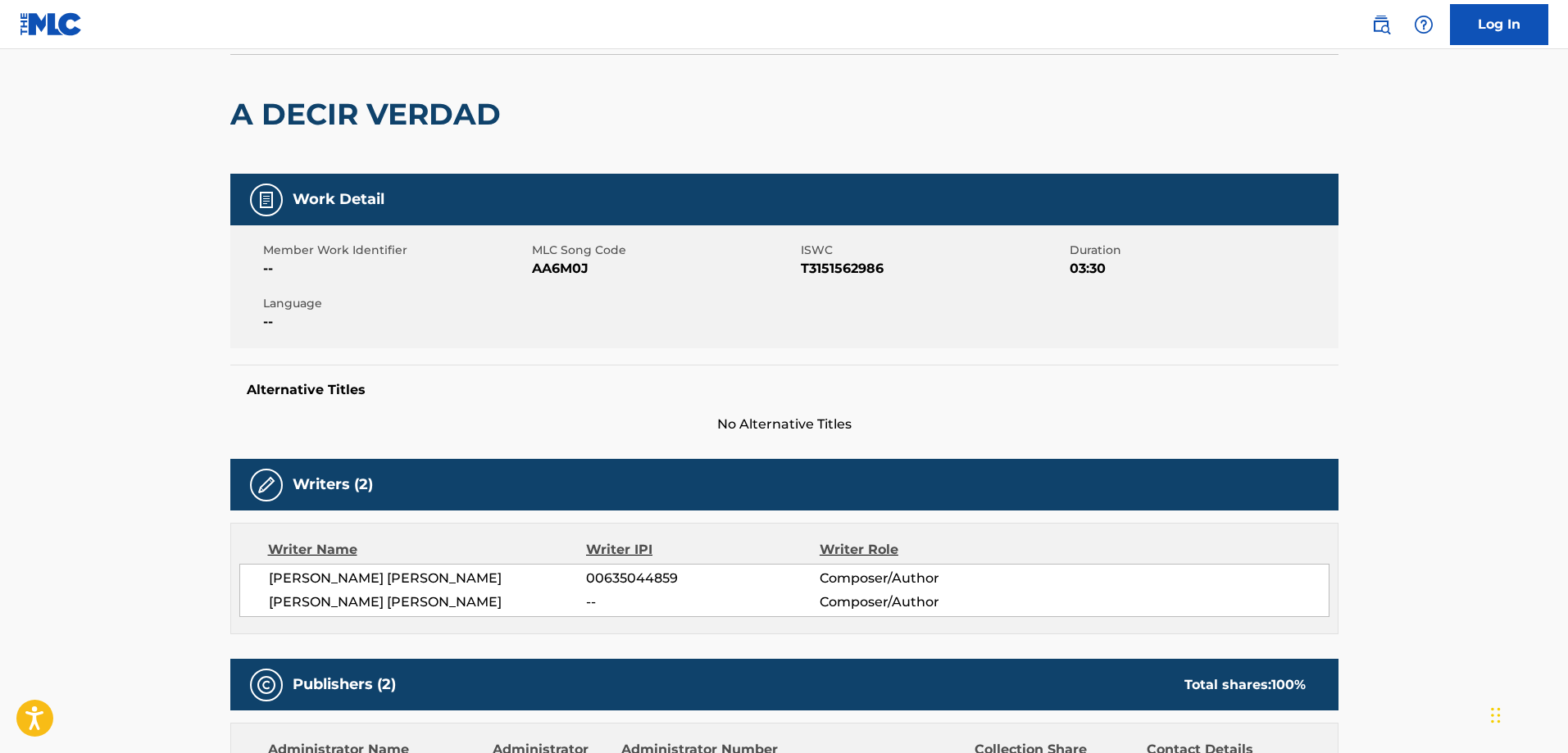
scroll to position [246, 0]
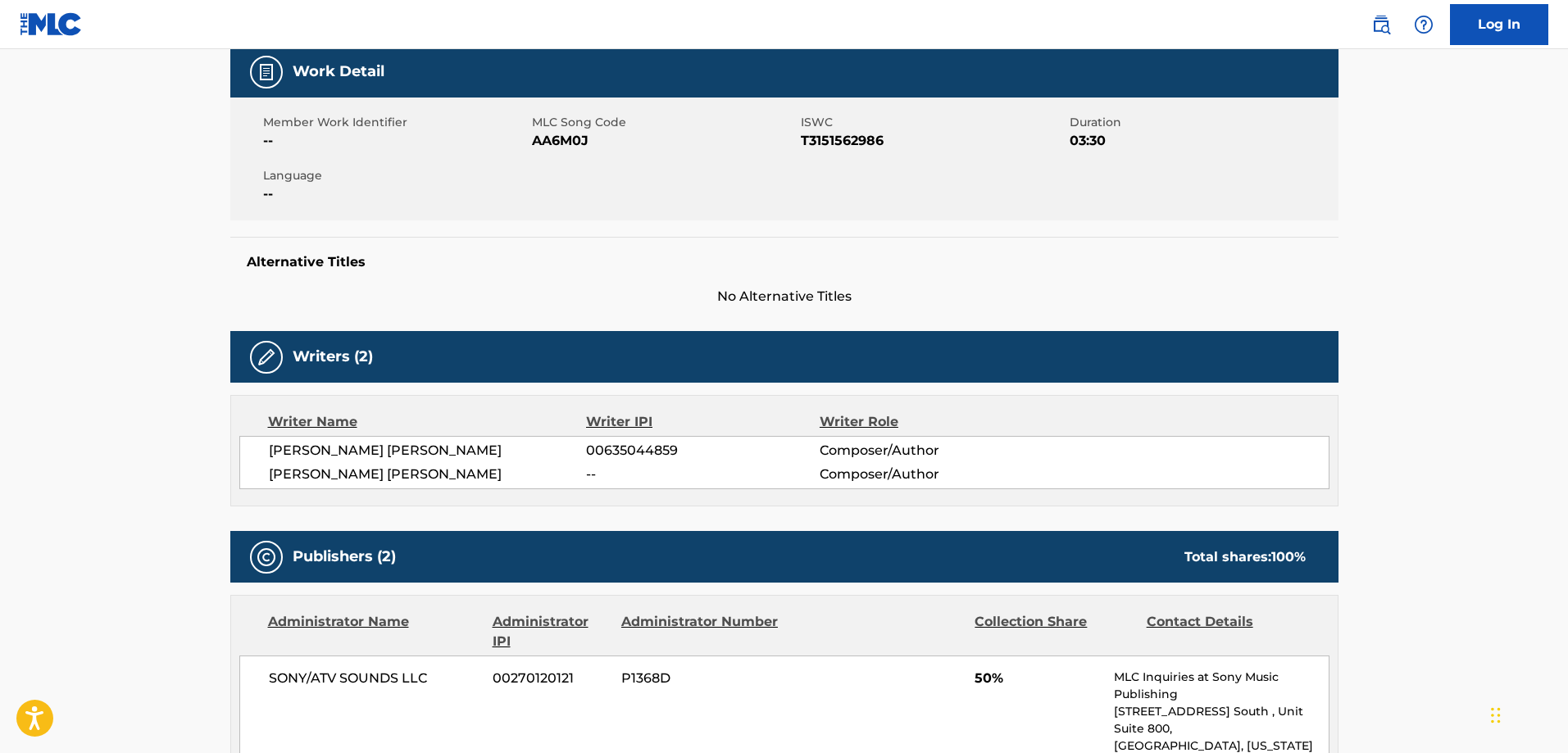
click at [612, 446] on span "00635044859" at bounding box center [702, 451] width 232 height 19
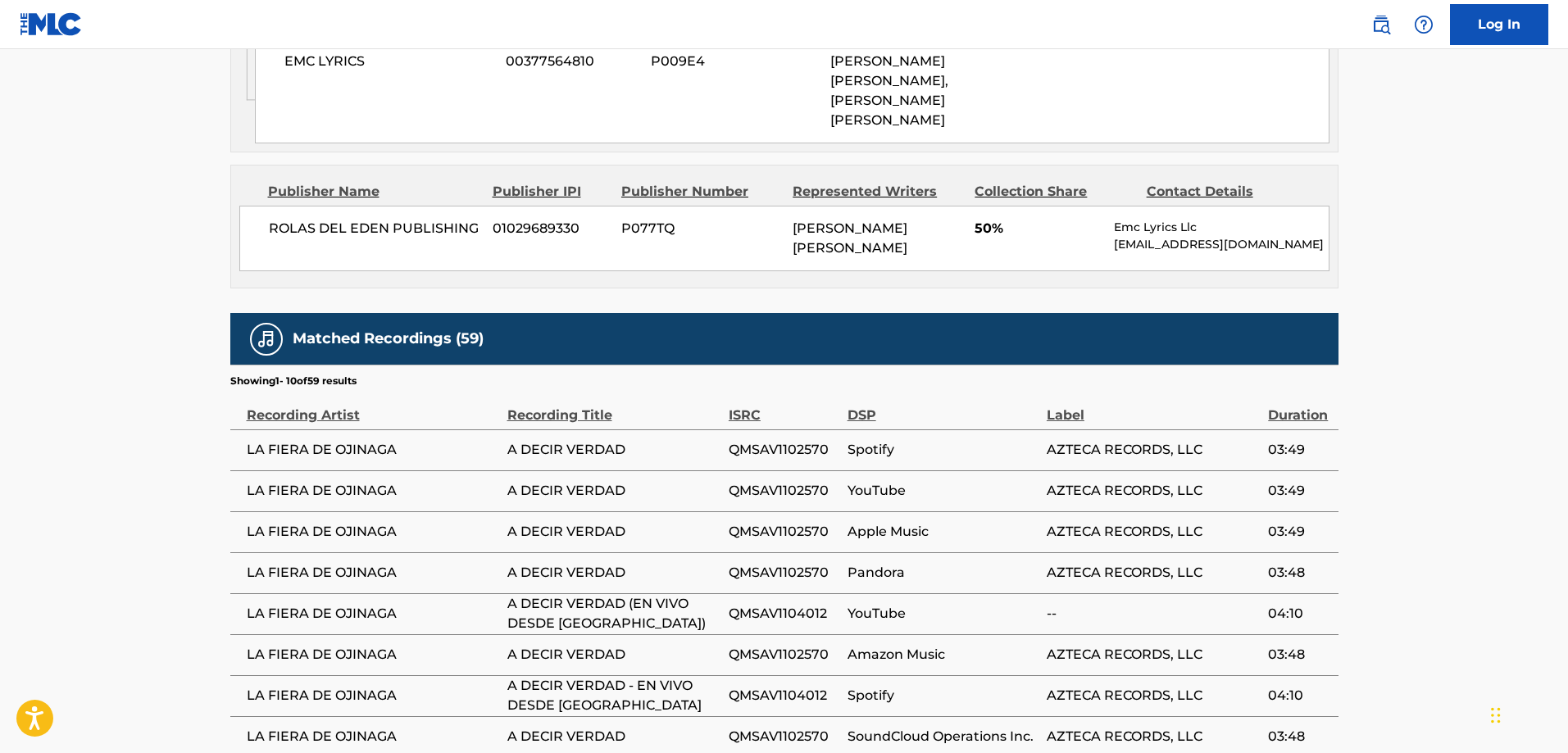
scroll to position [1147, 0]
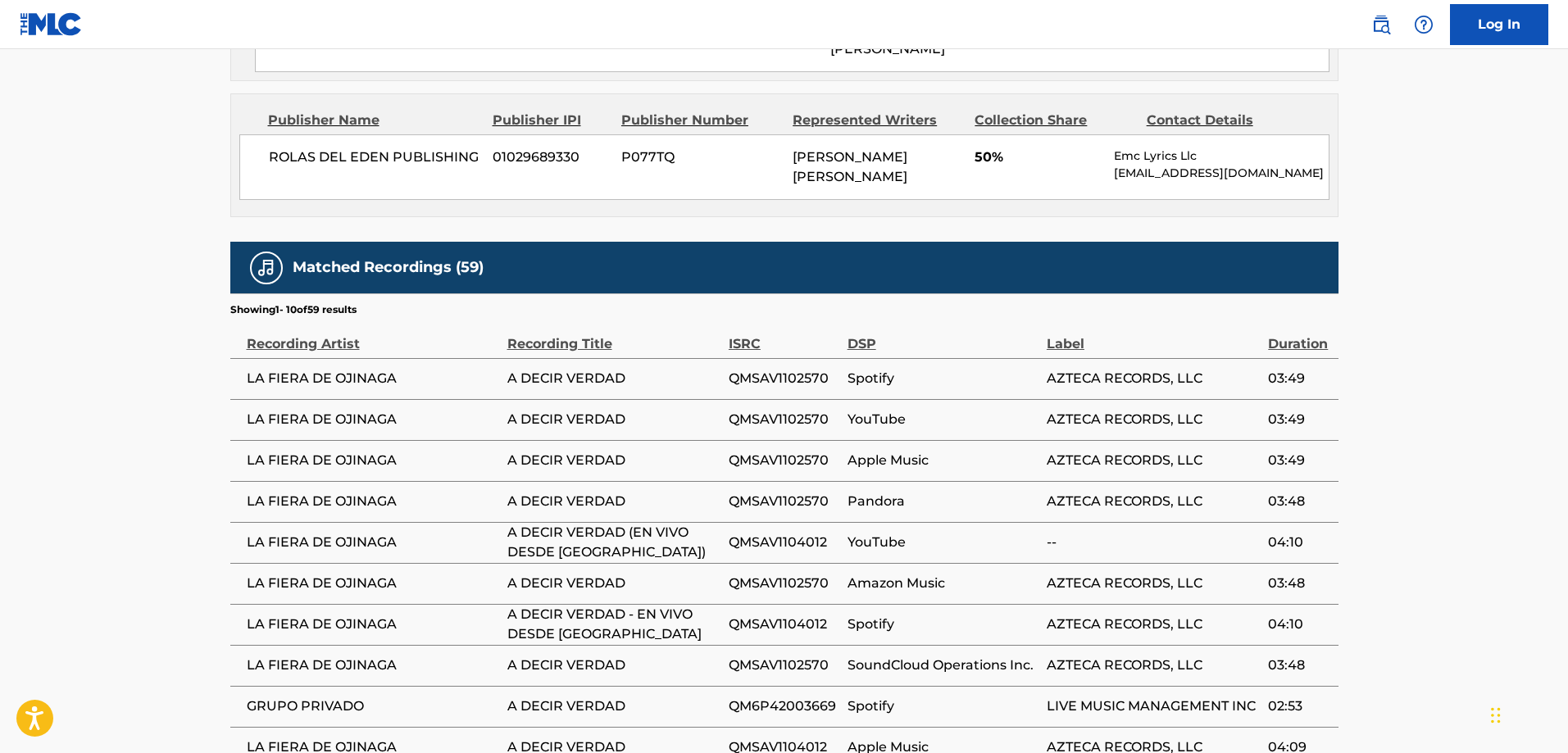
click at [248, 368] on span "LA FIERA DE OJINAGA" at bounding box center [373, 378] width 253 height 19
drag, startPoint x: 248, startPoint y: 344, endPoint x: 379, endPoint y: 345, distance: 131.0
click at [379, 368] on span "LA FIERA DE OJINAGA" at bounding box center [373, 378] width 253 height 19
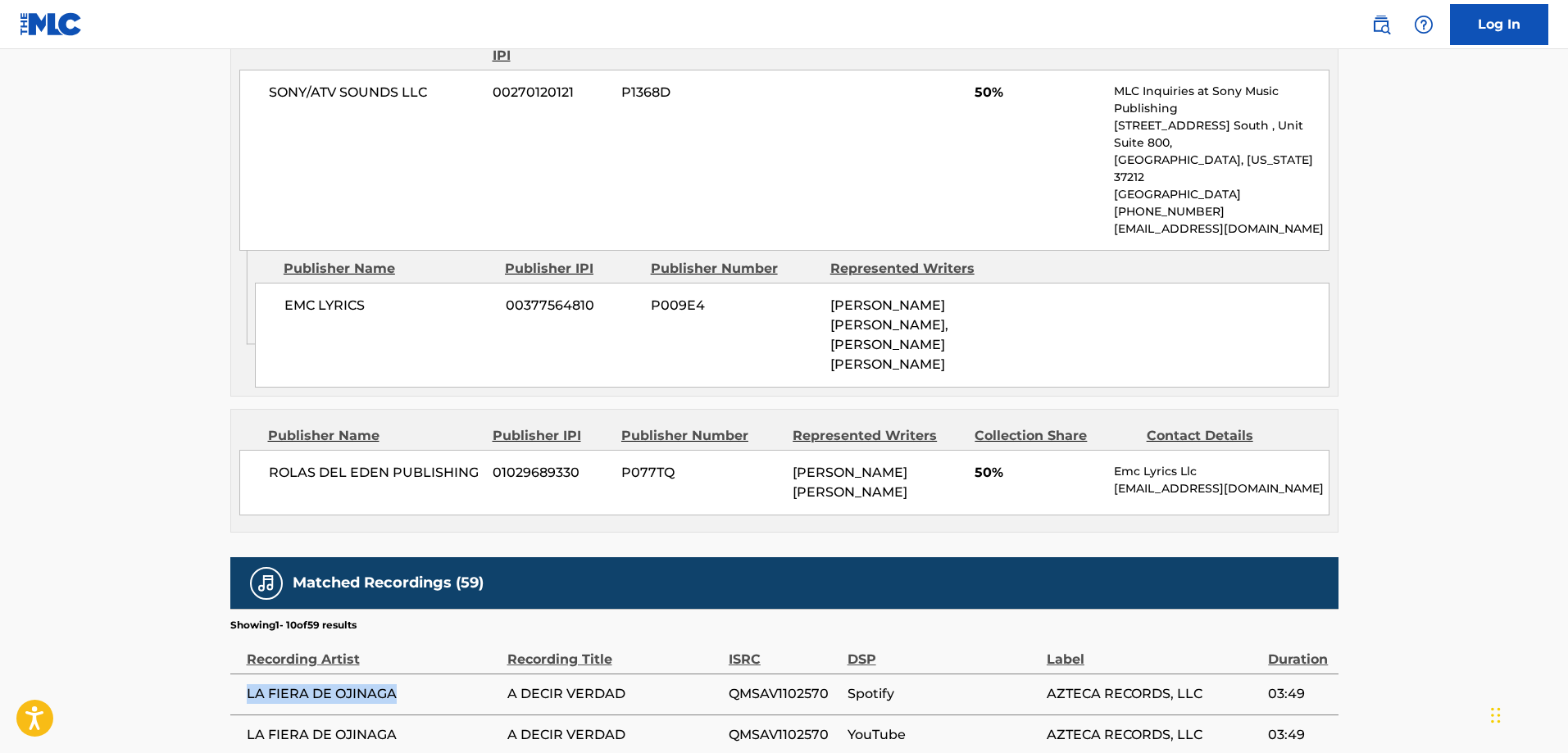
scroll to position [737, 0]
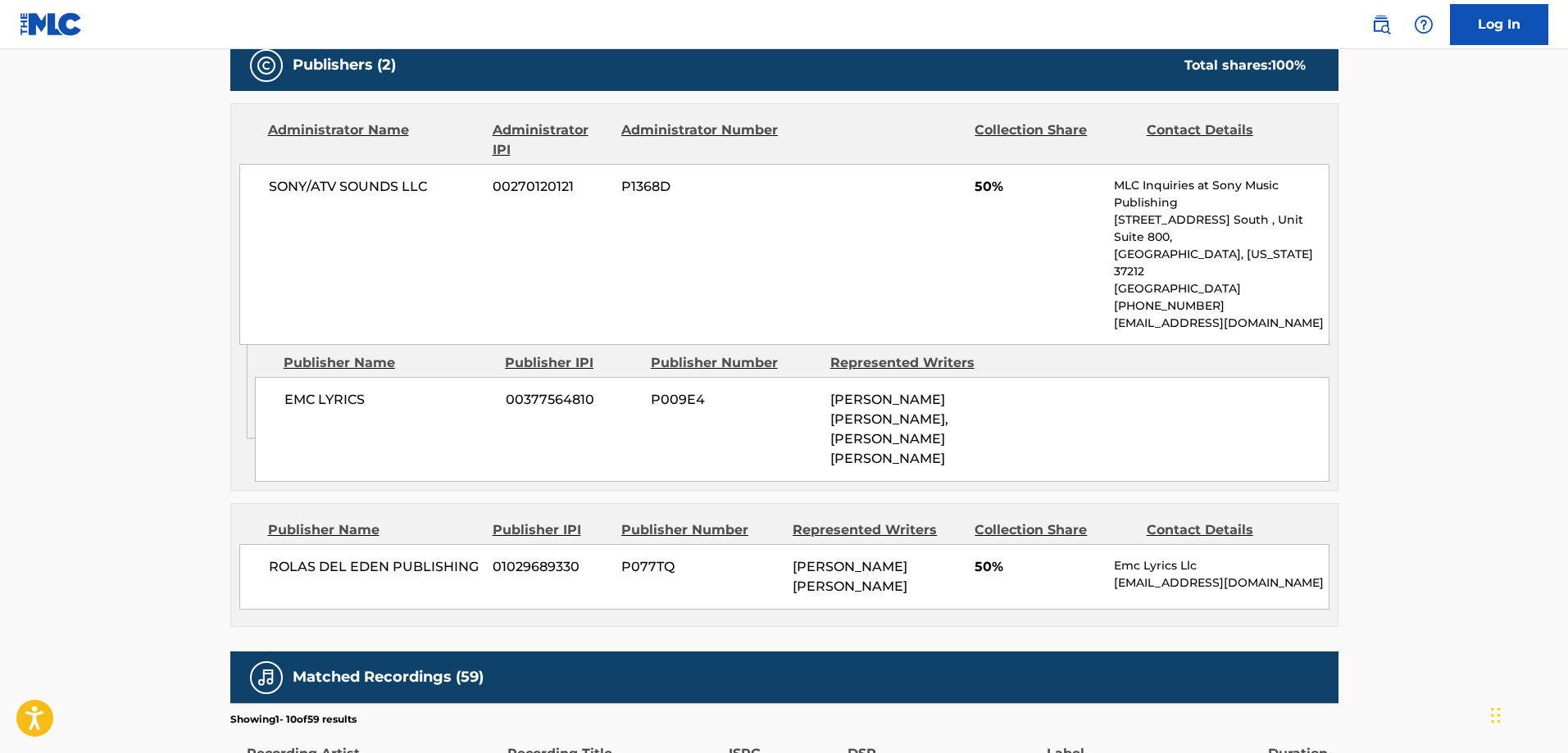
click at [579, 390] on span "00377564810" at bounding box center [572, 399] width 133 height 19
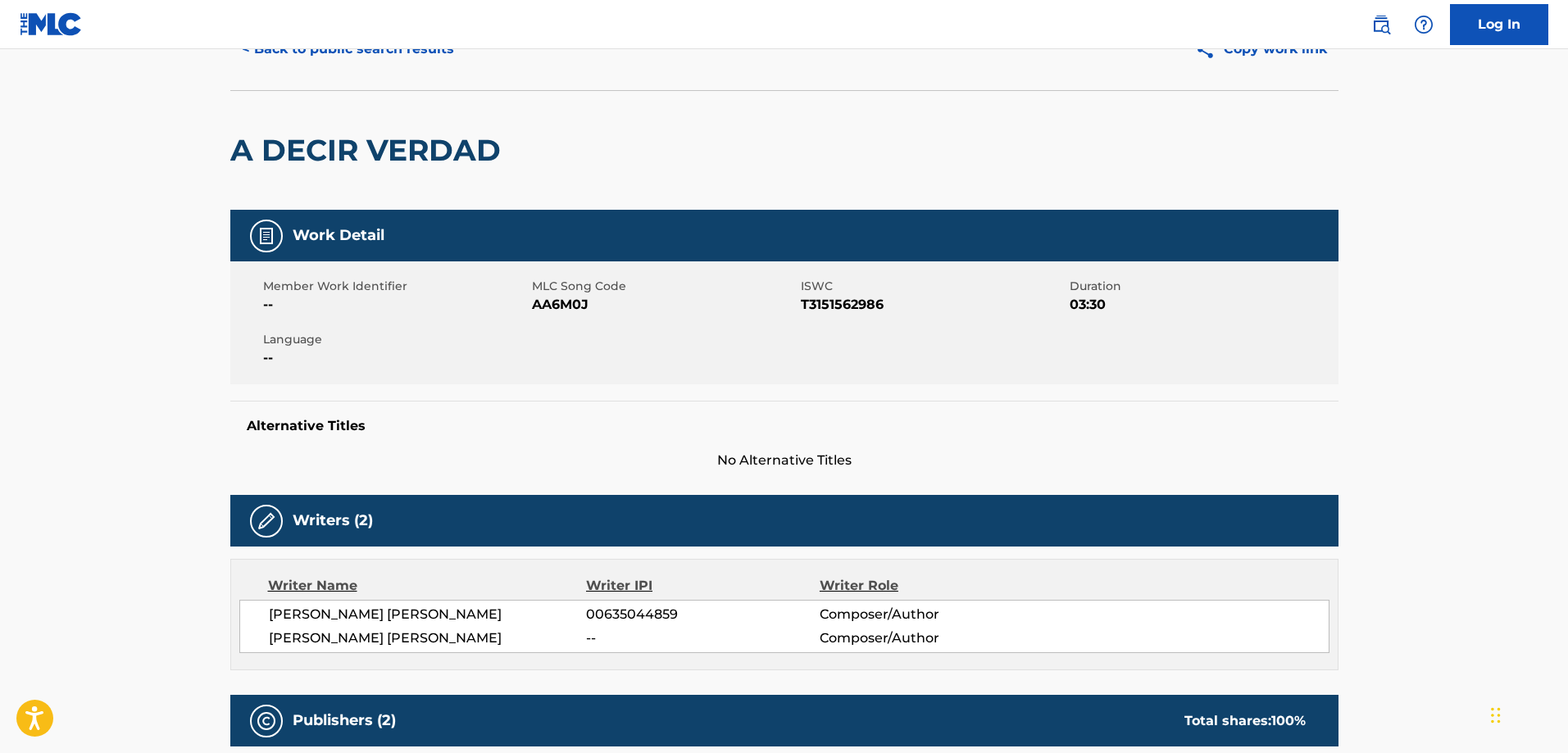
scroll to position [0, 0]
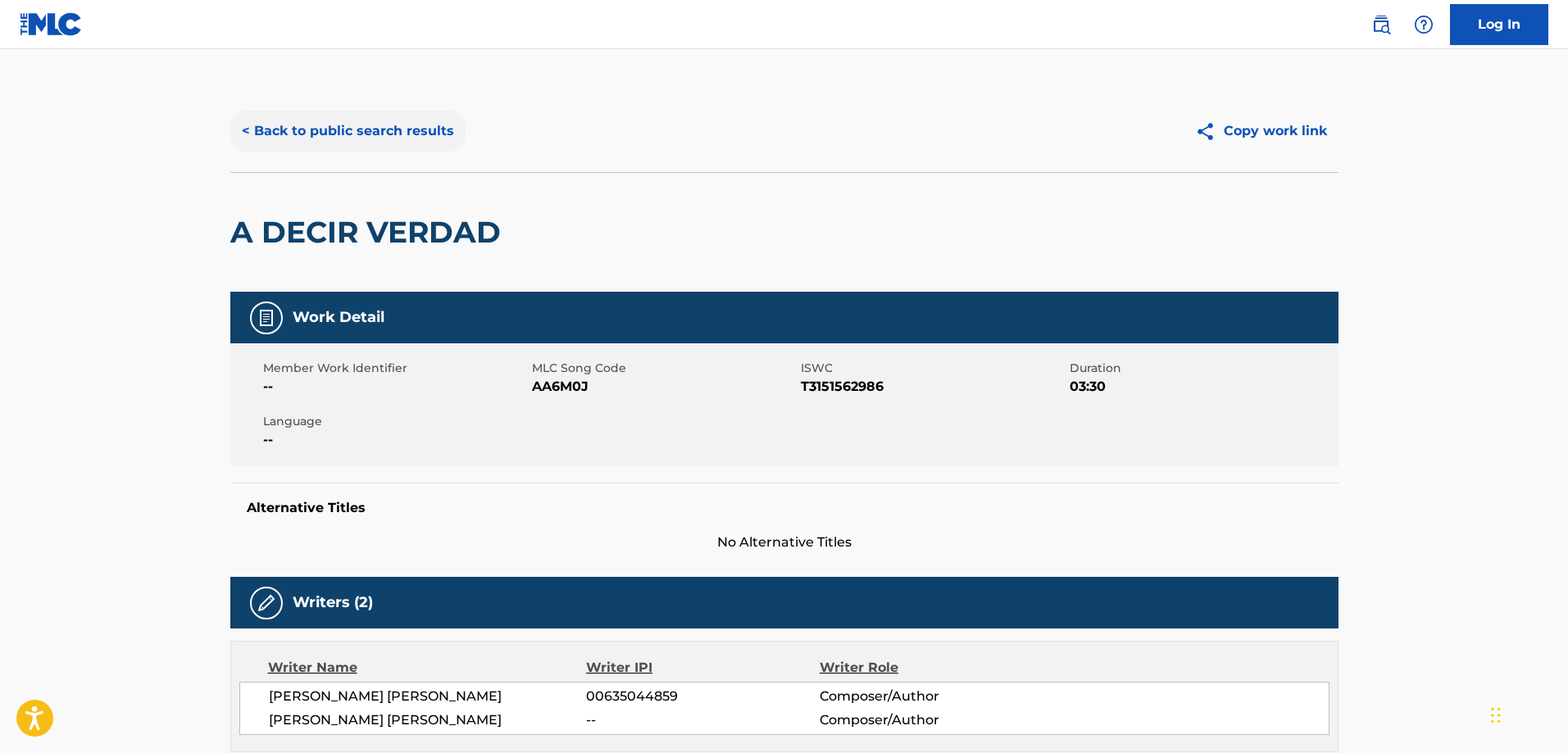
click at [318, 127] on button "< Back to public search results" at bounding box center [348, 131] width 235 height 41
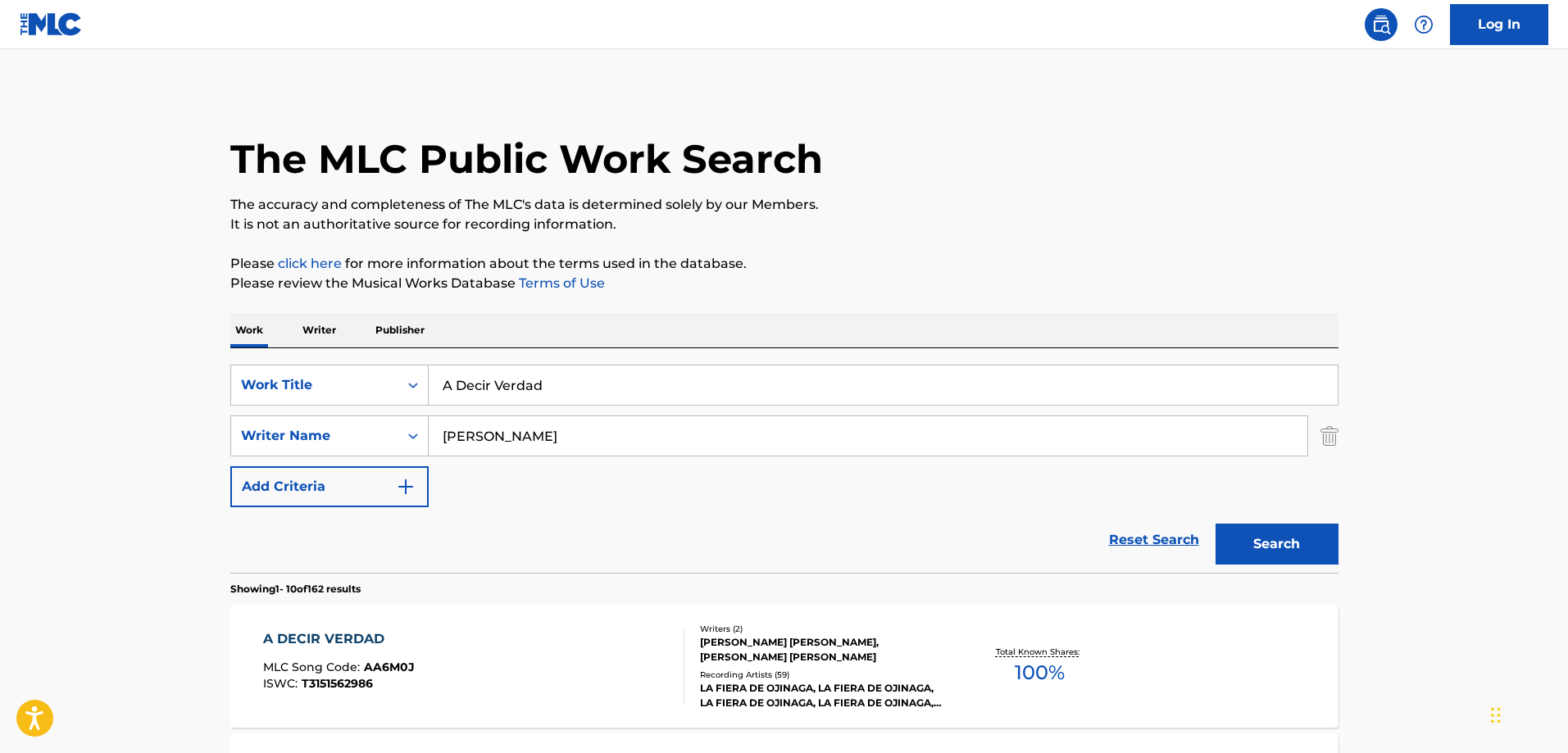
scroll to position [209, 0]
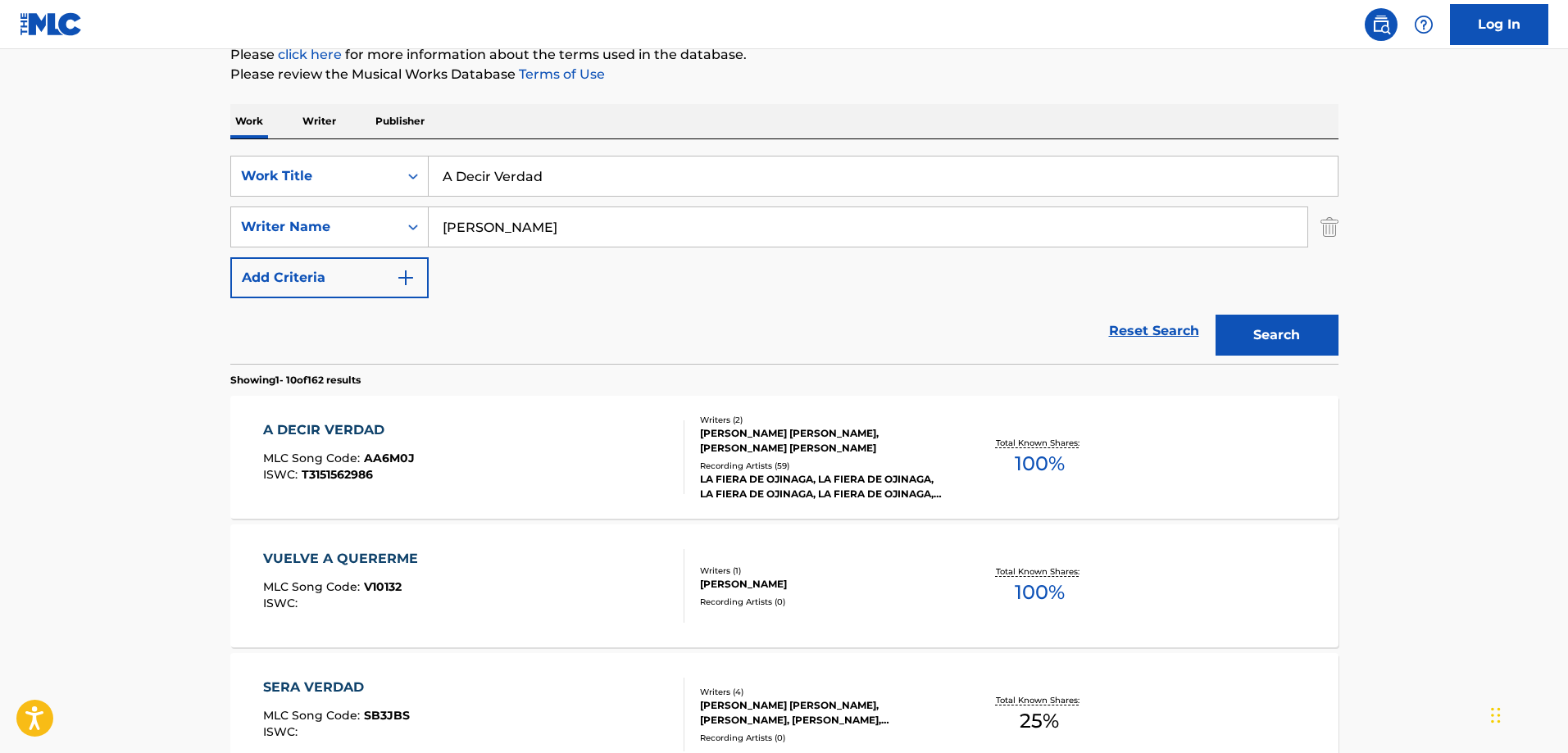
click at [537, 183] on input "A Decir Verdad" at bounding box center [883, 176] width 909 height 39
paste input "If You Say So"
type input "If You Say So"
click at [752, 227] on input "[PERSON_NAME]" at bounding box center [868, 226] width 879 height 39
paste input "[PERSON_NAME]"
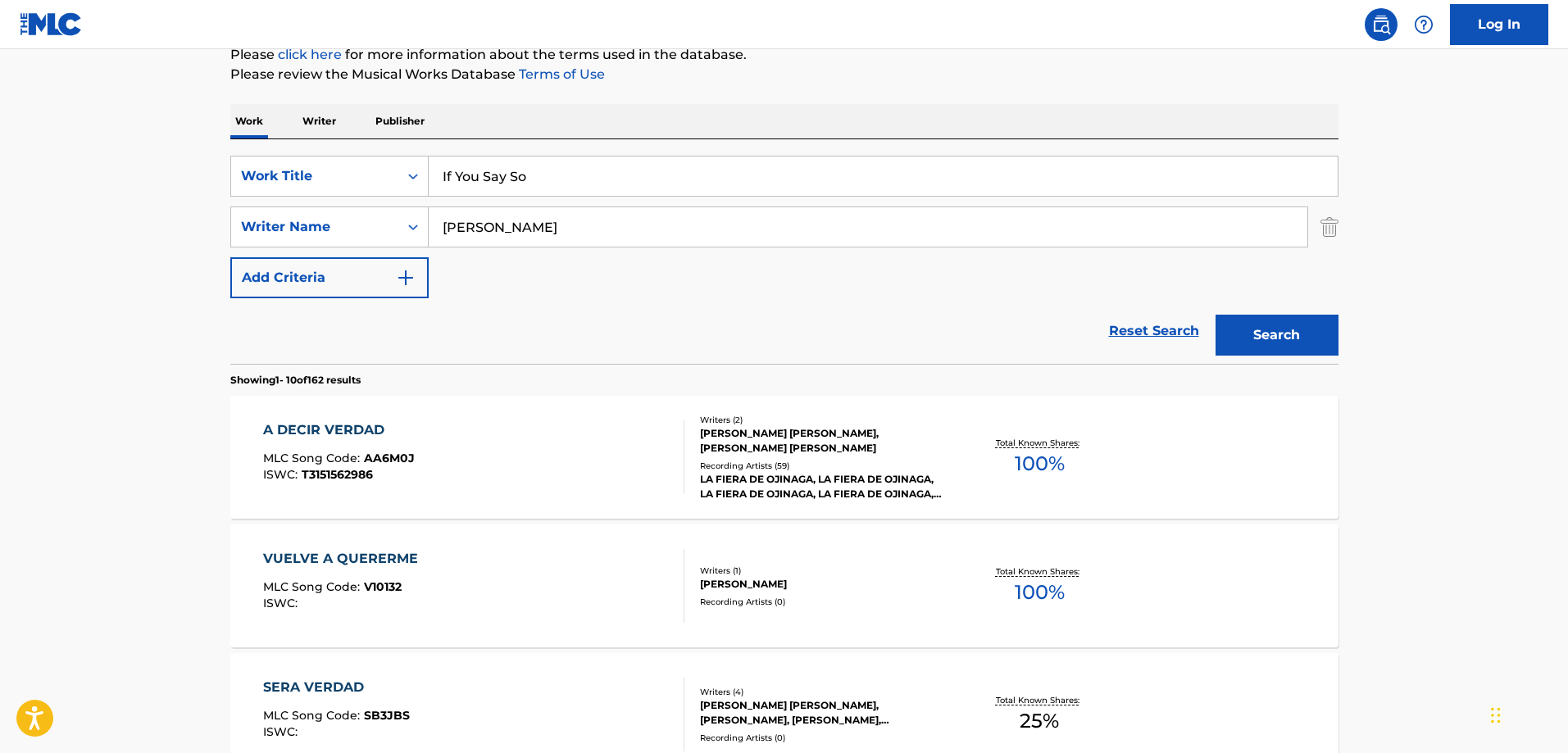
type input "[PERSON_NAME]"
click at [1215, 315] on button "Search" at bounding box center [1276, 335] width 122 height 41
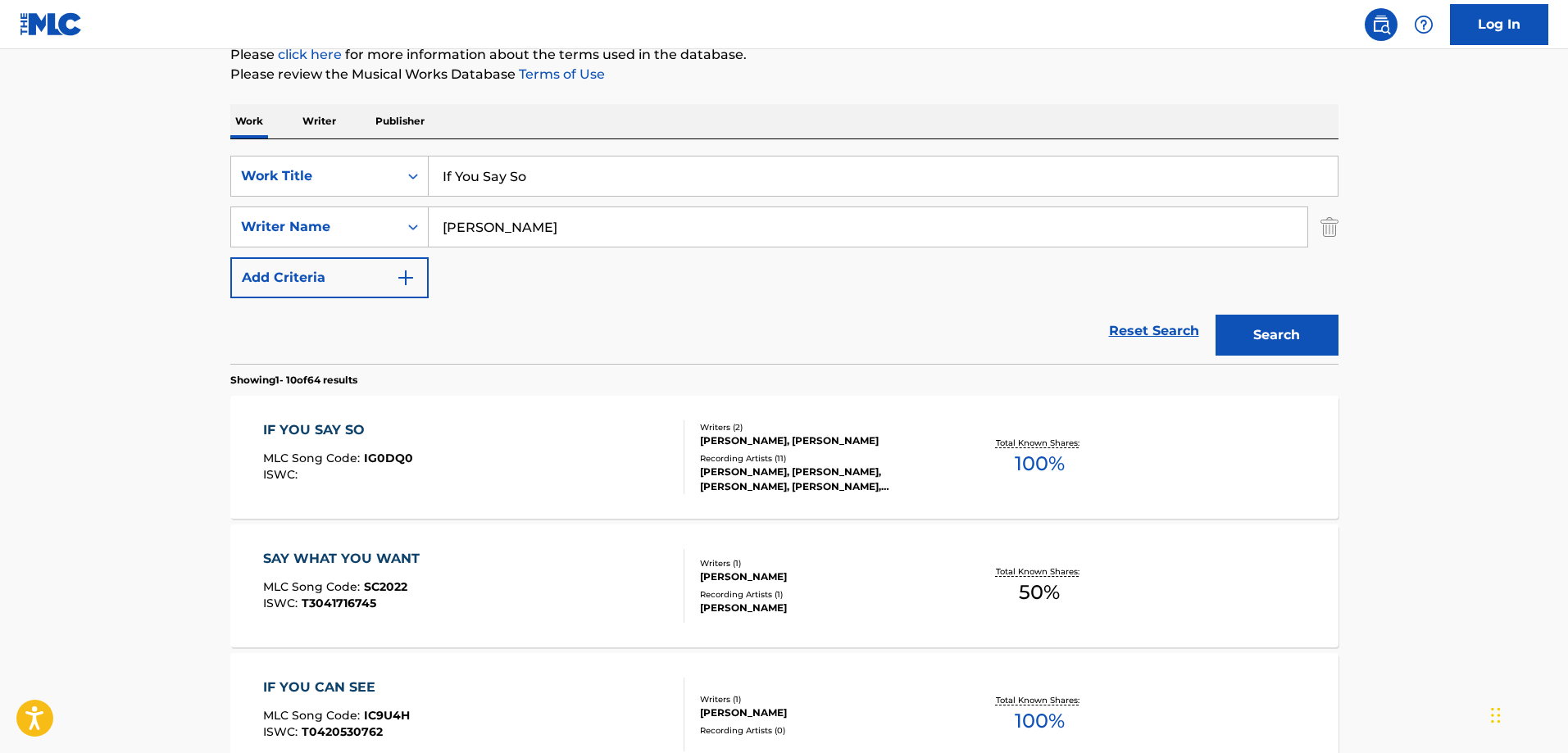
click at [537, 437] on div "IF YOU SAY SO MLC Song Code : IG0DQ0 ISWC :" at bounding box center [473, 458] width 421 height 74
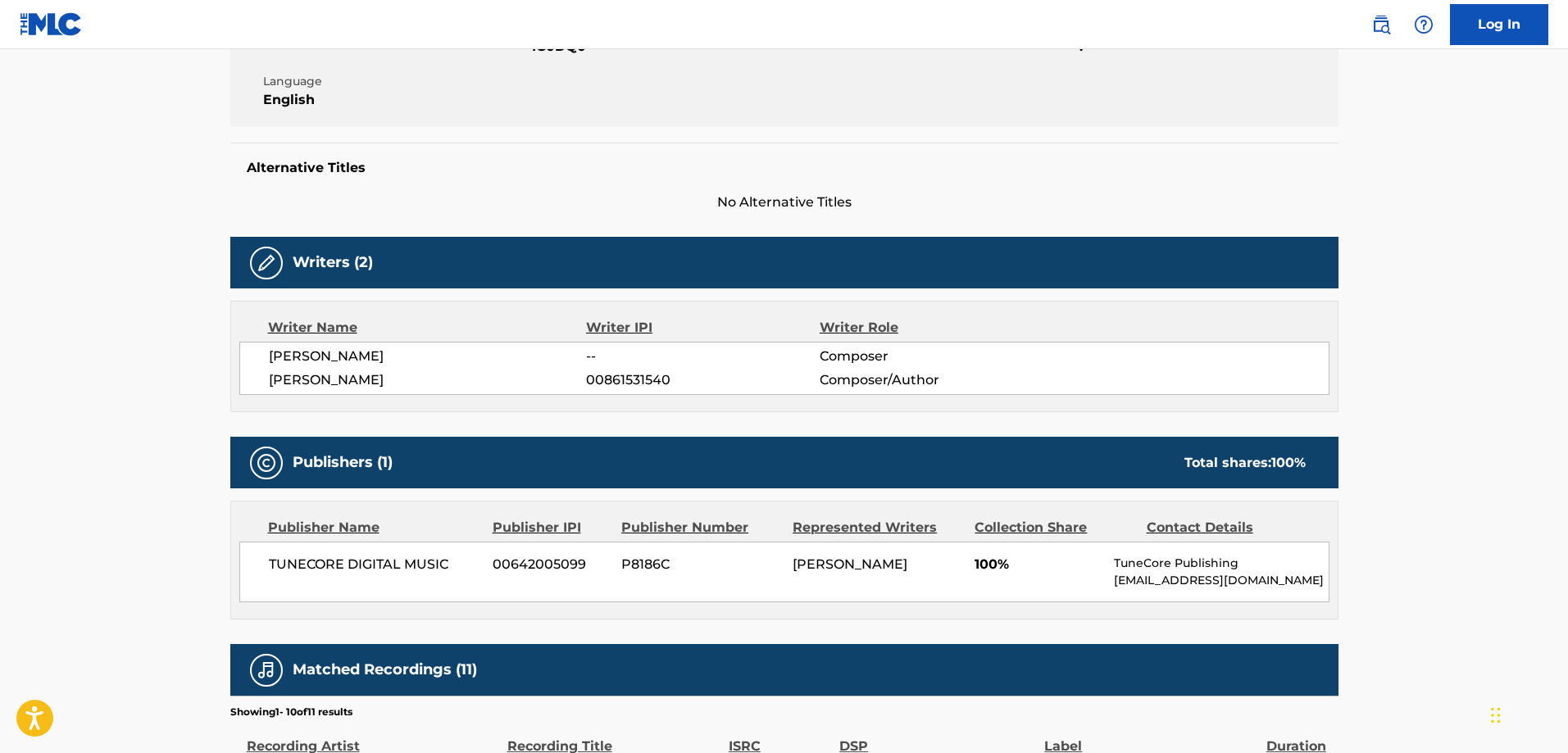
scroll to position [492, 0]
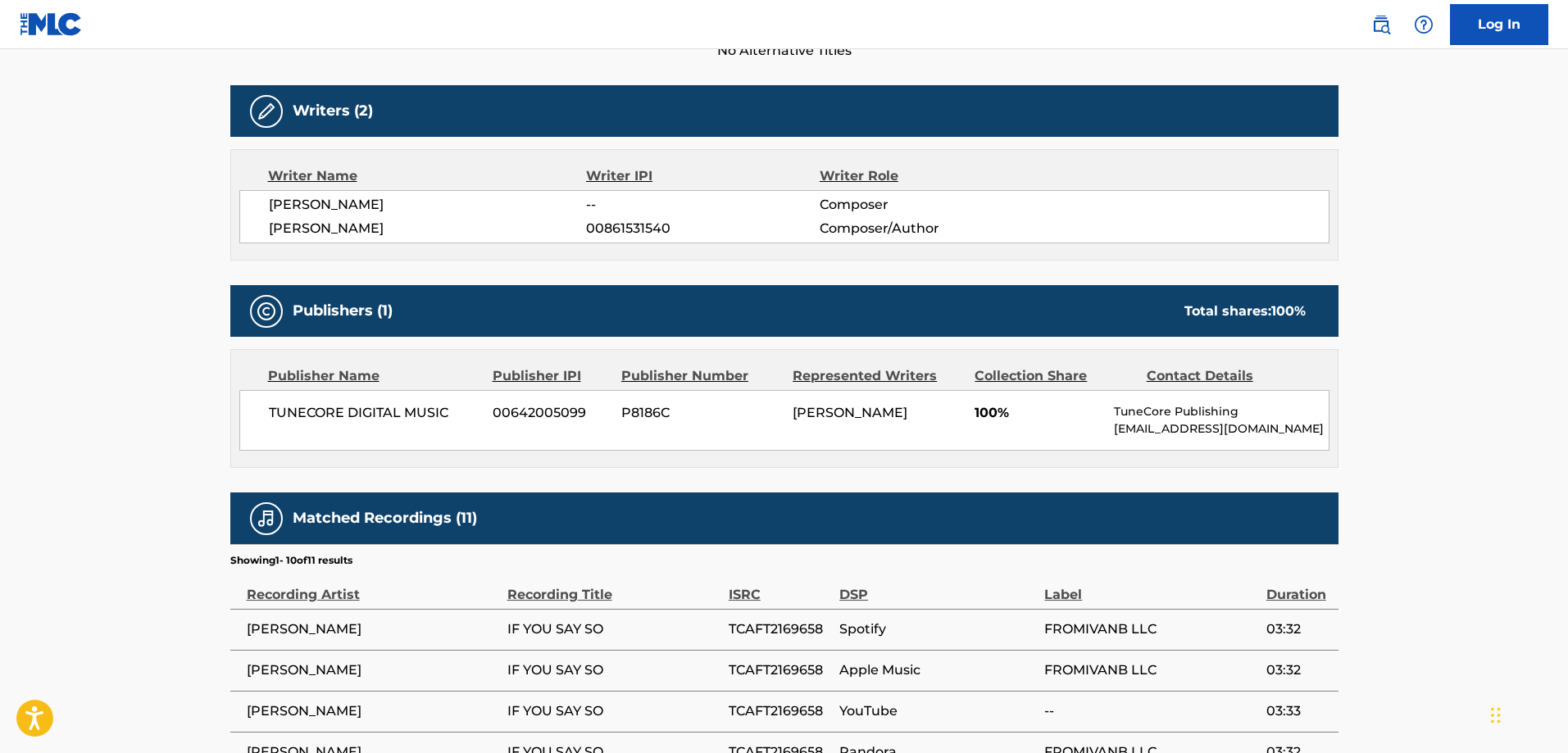
click at [628, 237] on span "00861531540" at bounding box center [702, 228] width 232 height 19
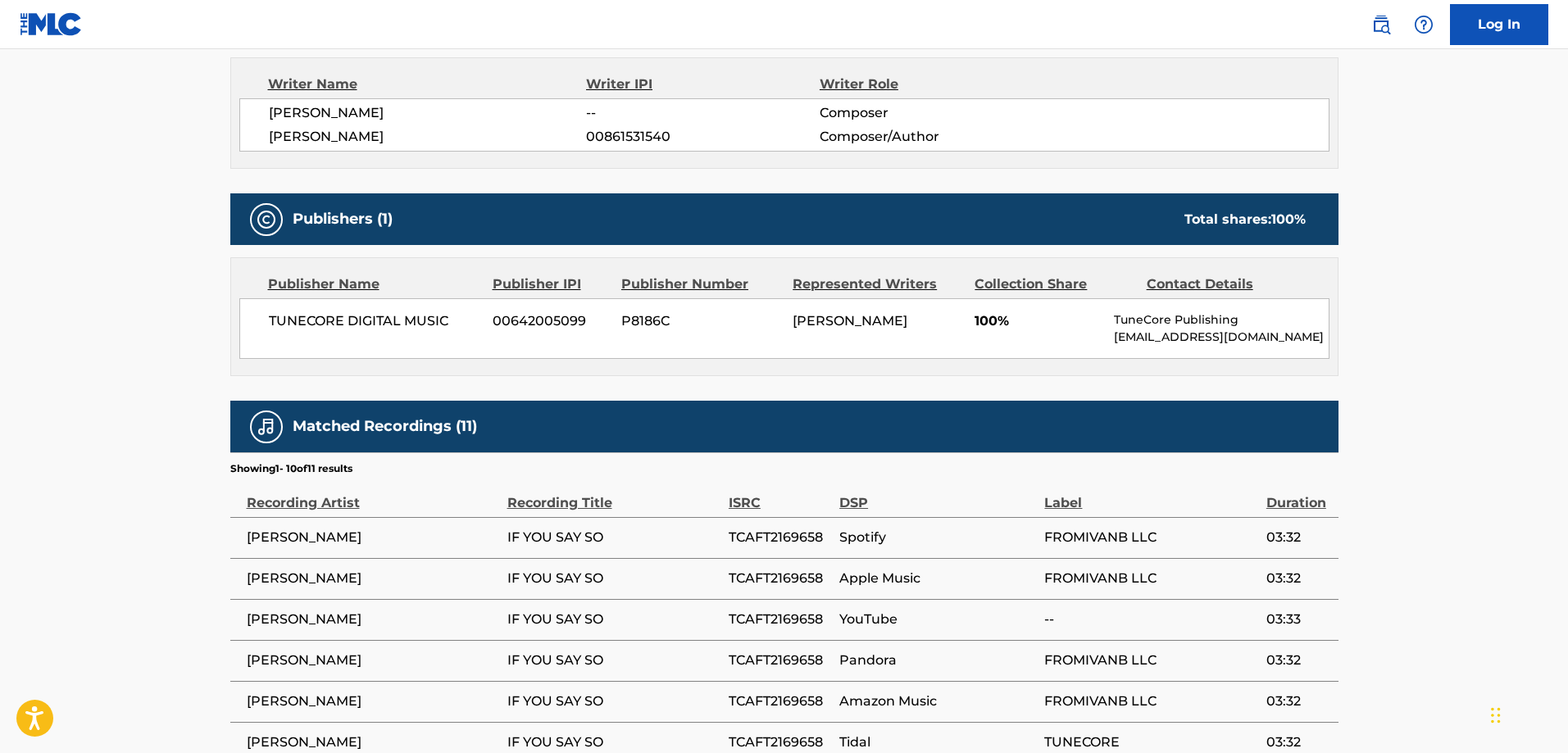
scroll to position [675, 0]
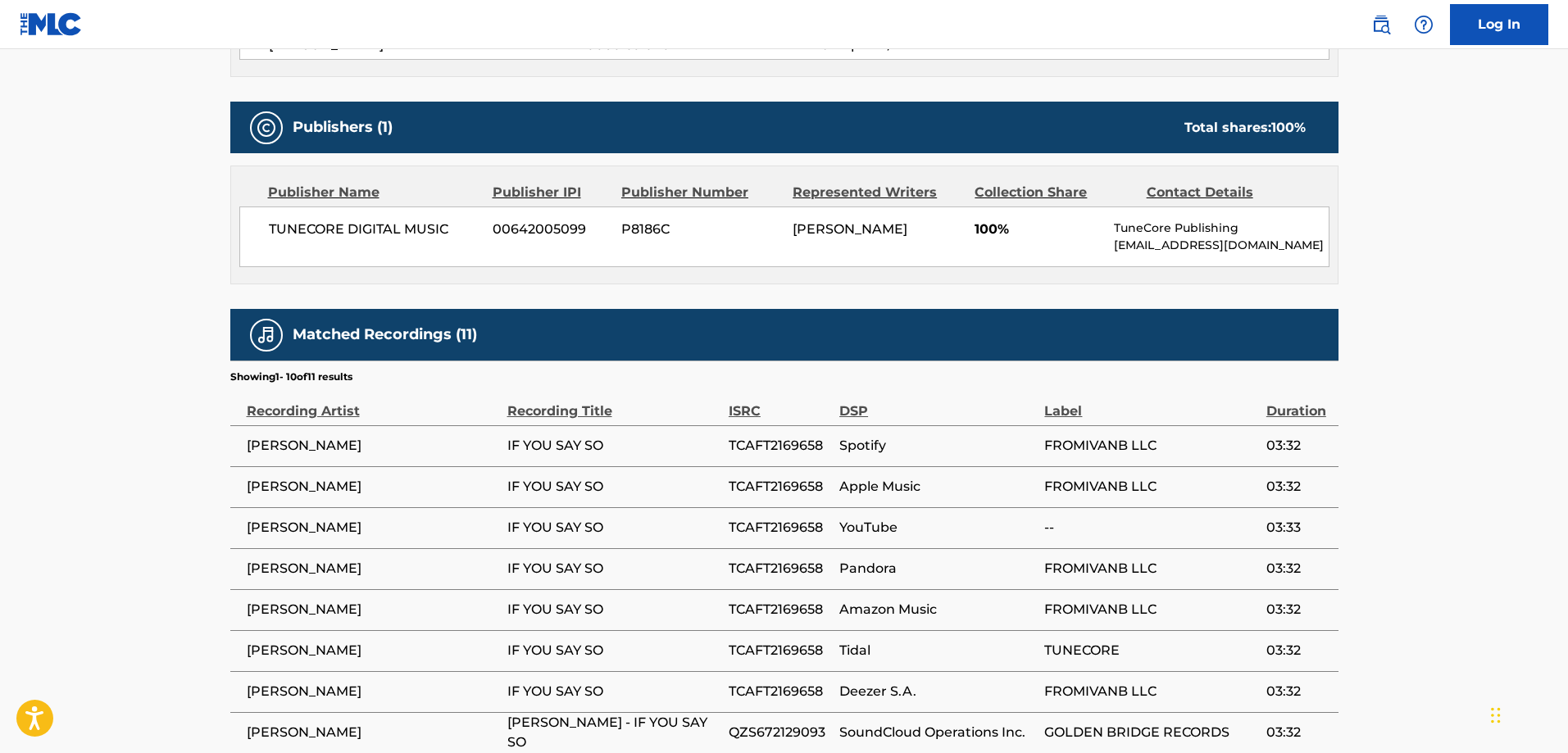
click at [1089, 442] on span "FROMIVANB LLC" at bounding box center [1150, 446] width 213 height 19
click at [1132, 446] on span "FROMIVANB LLC" at bounding box center [1150, 446] width 213 height 19
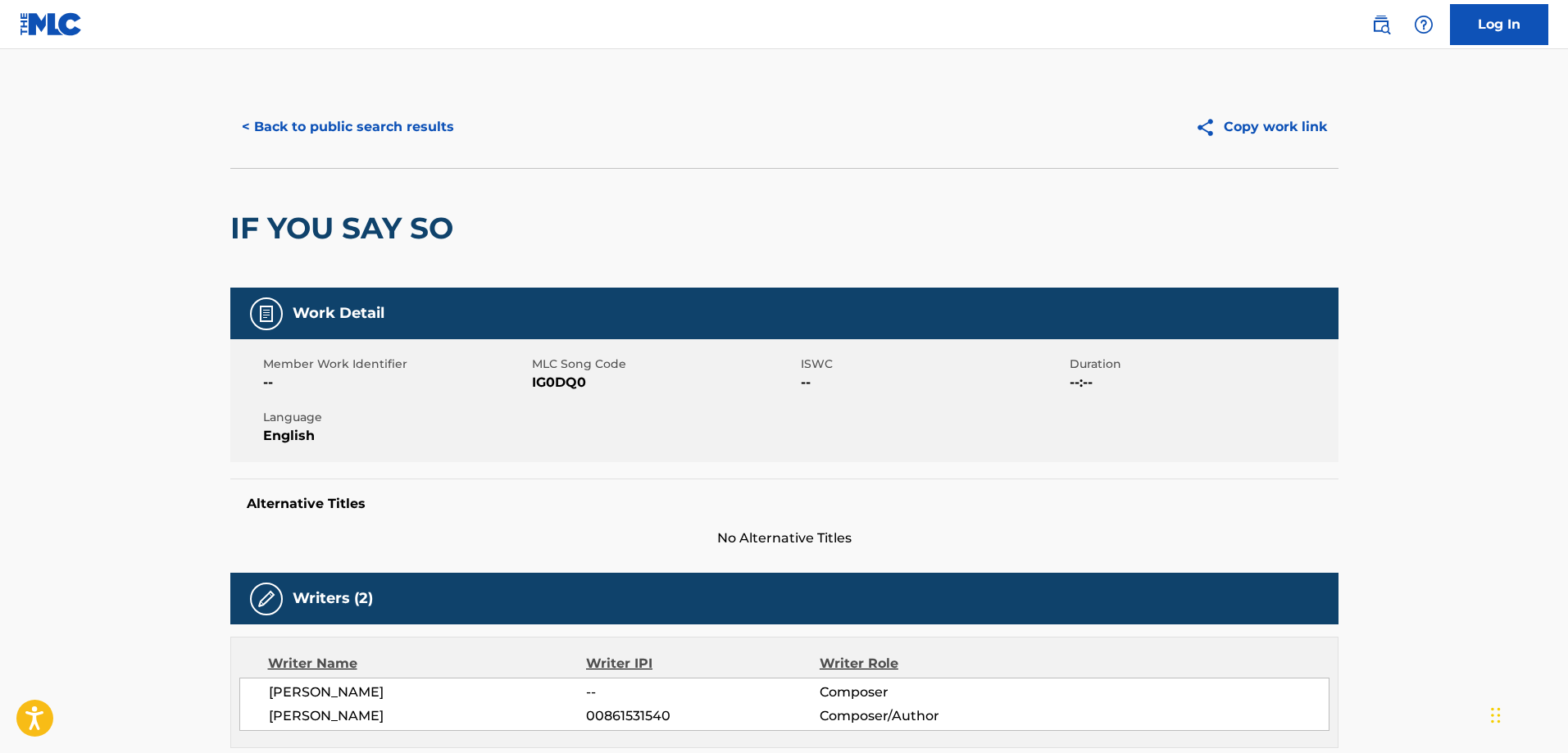
scroll to position [0, 0]
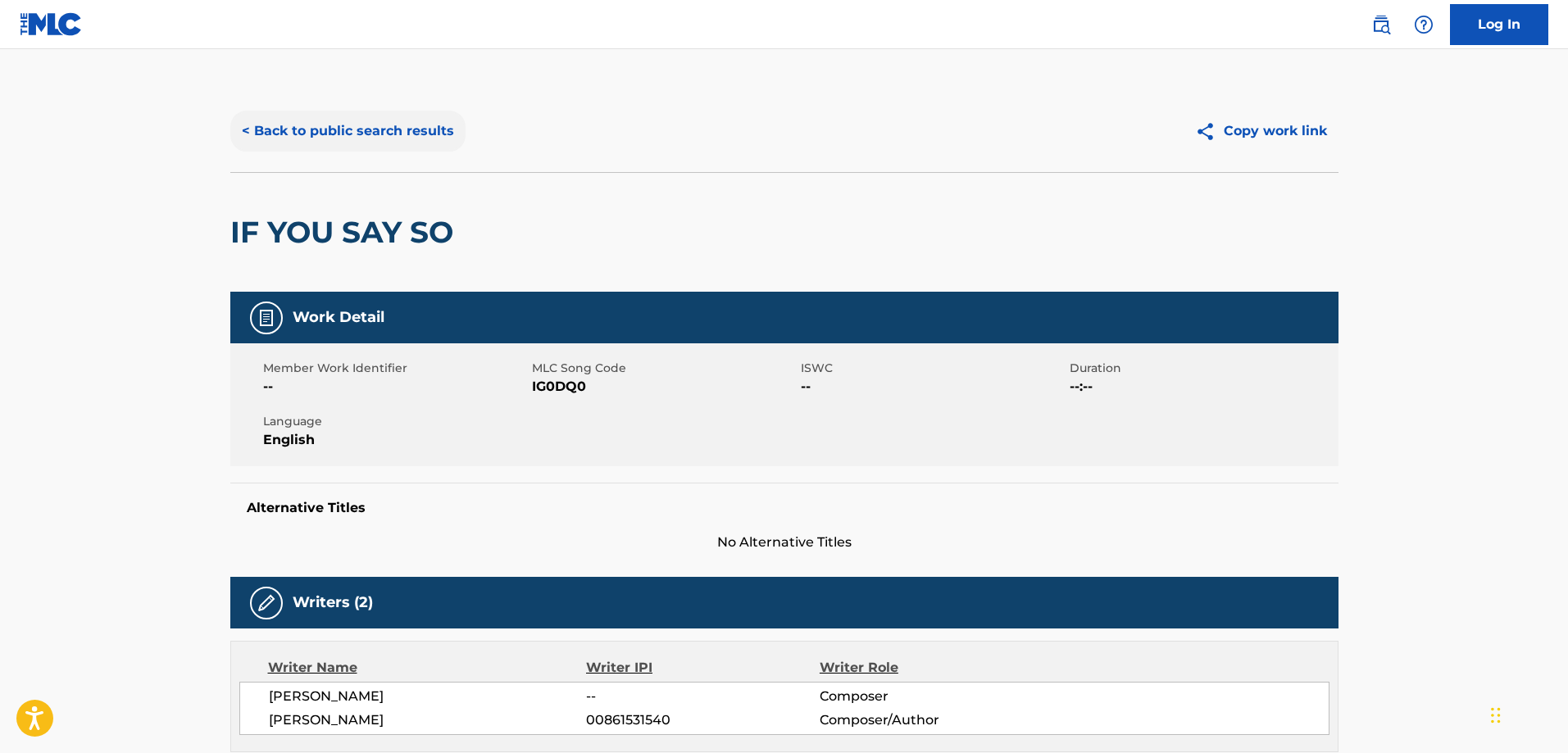
click at [343, 130] on button "< Back to public search results" at bounding box center [348, 131] width 235 height 41
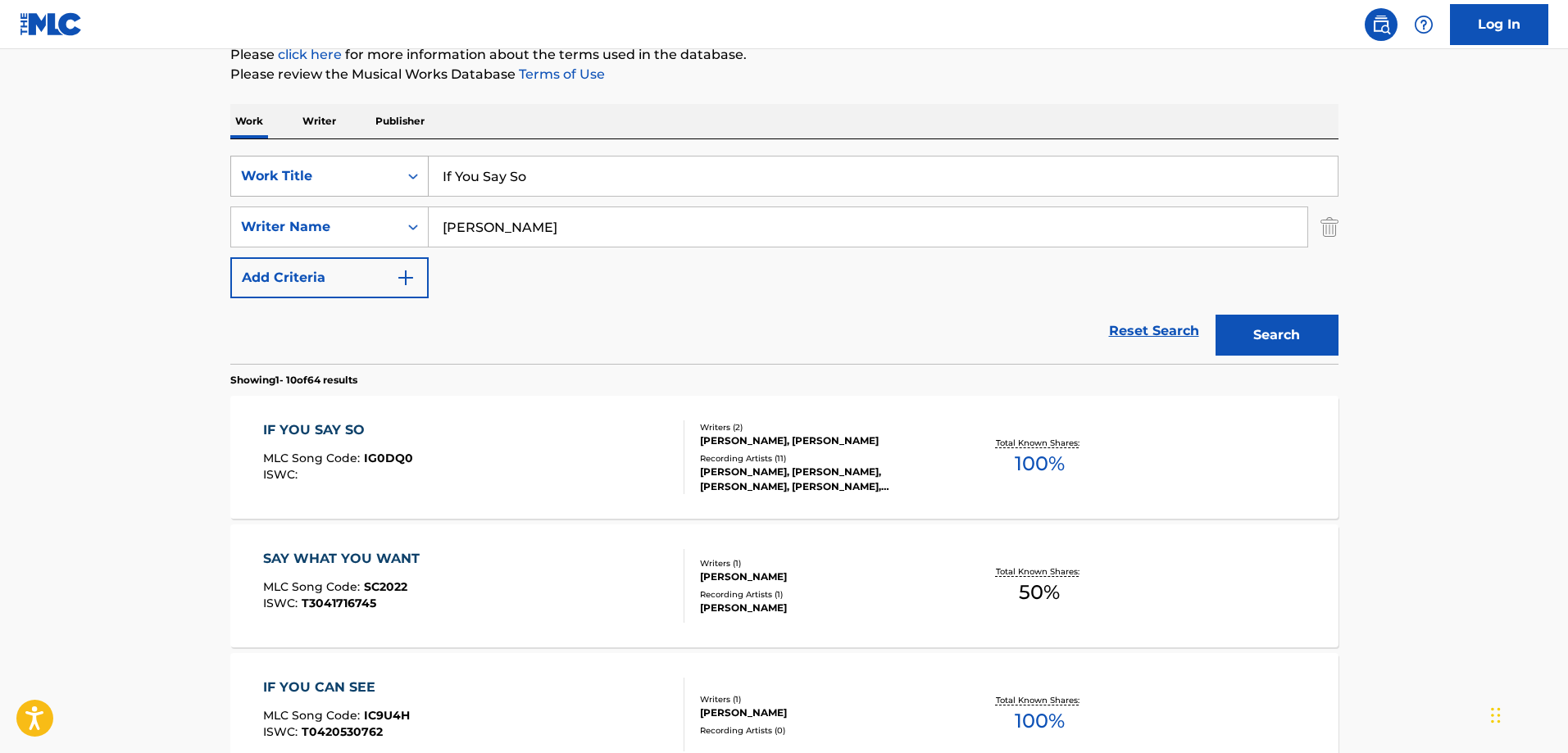
click at [319, 188] on div "Work Title" at bounding box center [315, 176] width 167 height 31
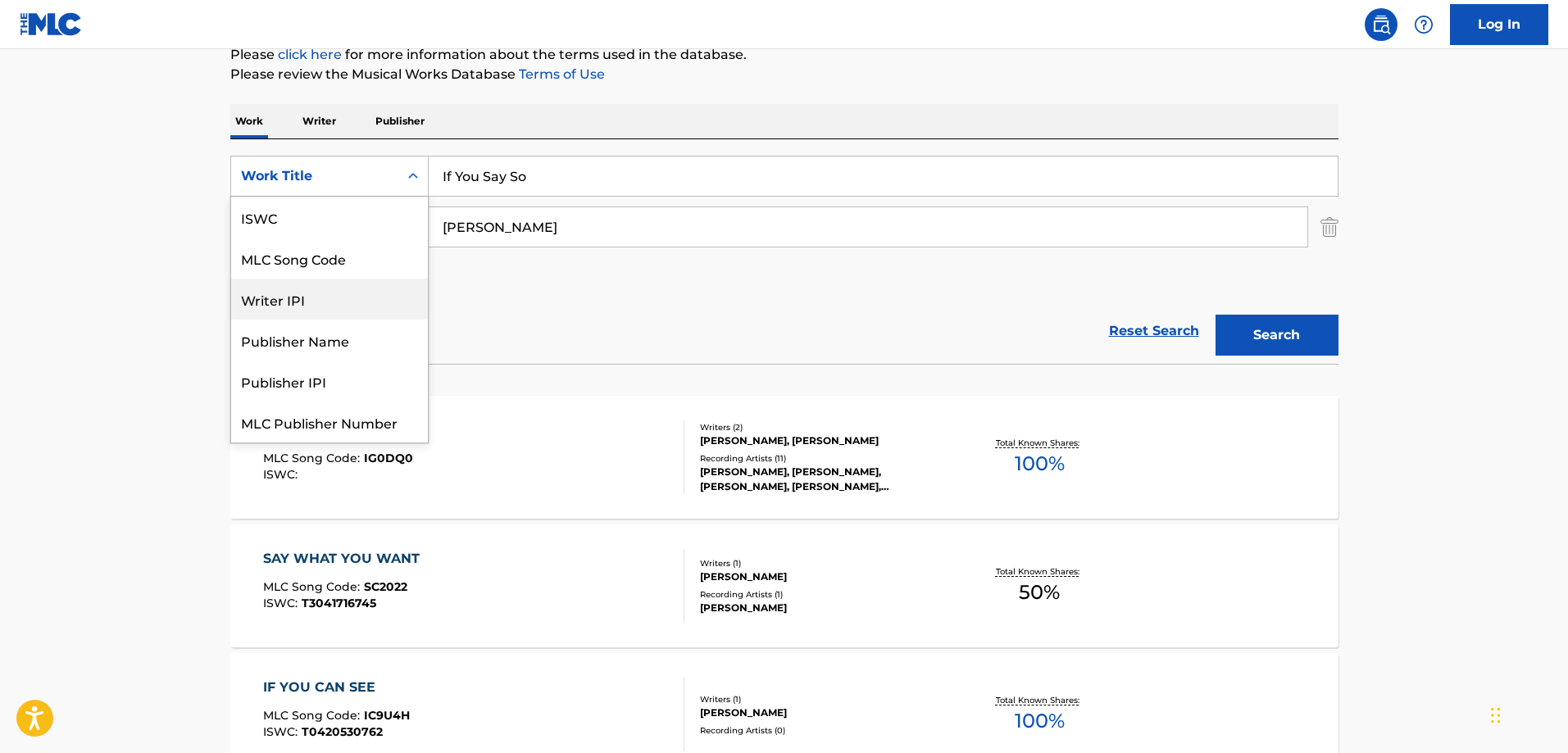
scroll to position [41, 0]
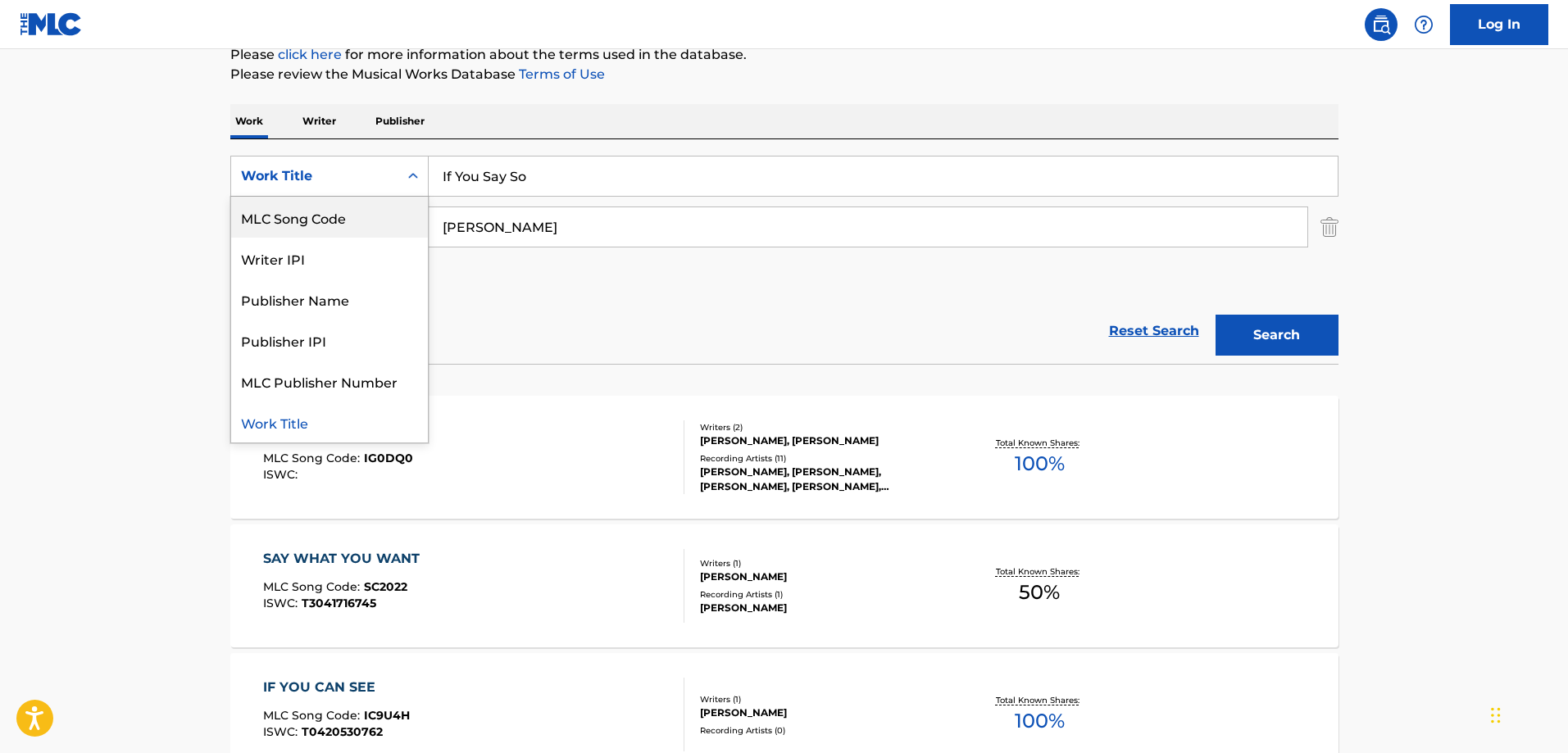
click at [389, 130] on p "Publisher" at bounding box center [400, 120] width 59 height 34
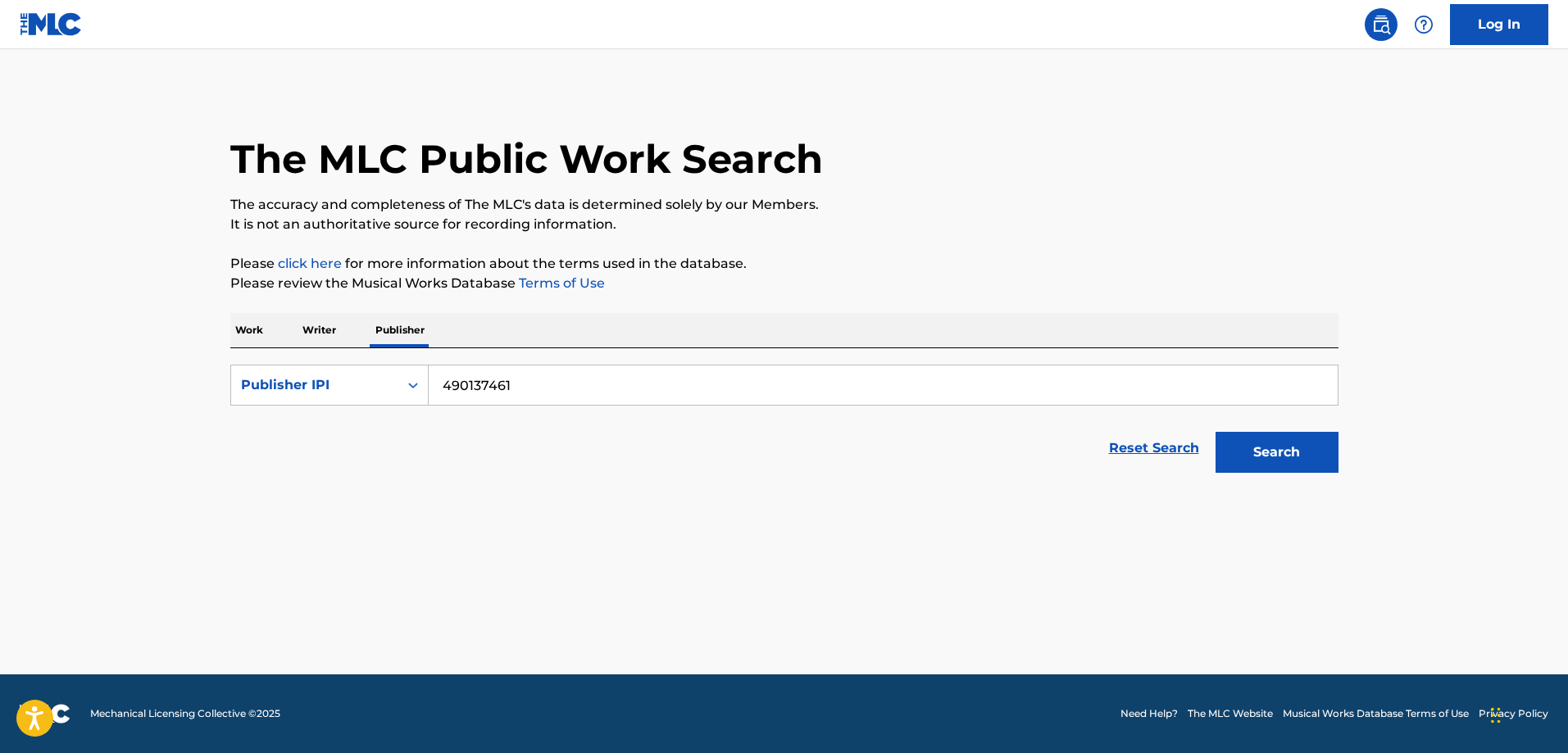
click at [572, 378] on input "490137461" at bounding box center [883, 385] width 909 height 39
paste input "FromIvanB LLC"
type input "FromIvanB LLC"
click at [361, 387] on div "Publisher IPI" at bounding box center [315, 385] width 148 height 19
click at [349, 429] on div "Publisher Name" at bounding box center [330, 426] width 196 height 41
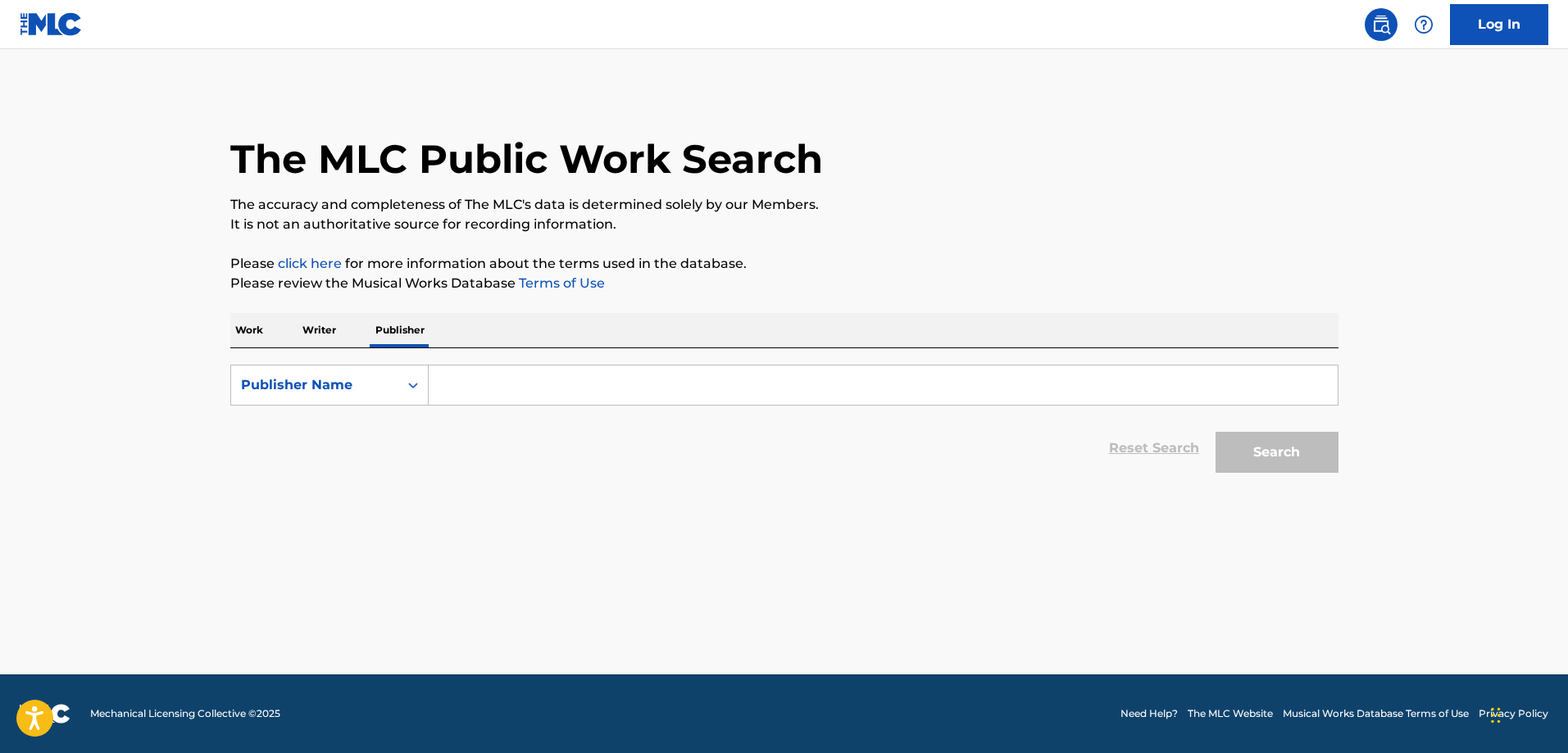
click at [1325, 454] on div "Search" at bounding box center [1272, 447] width 131 height 65
click at [631, 379] on input "Search Form" at bounding box center [883, 385] width 909 height 39
paste input "FromIvanB LLC"
type input "FromIvanB LLC"
click at [1215, 431] on button "Search" at bounding box center [1276, 452] width 122 height 41
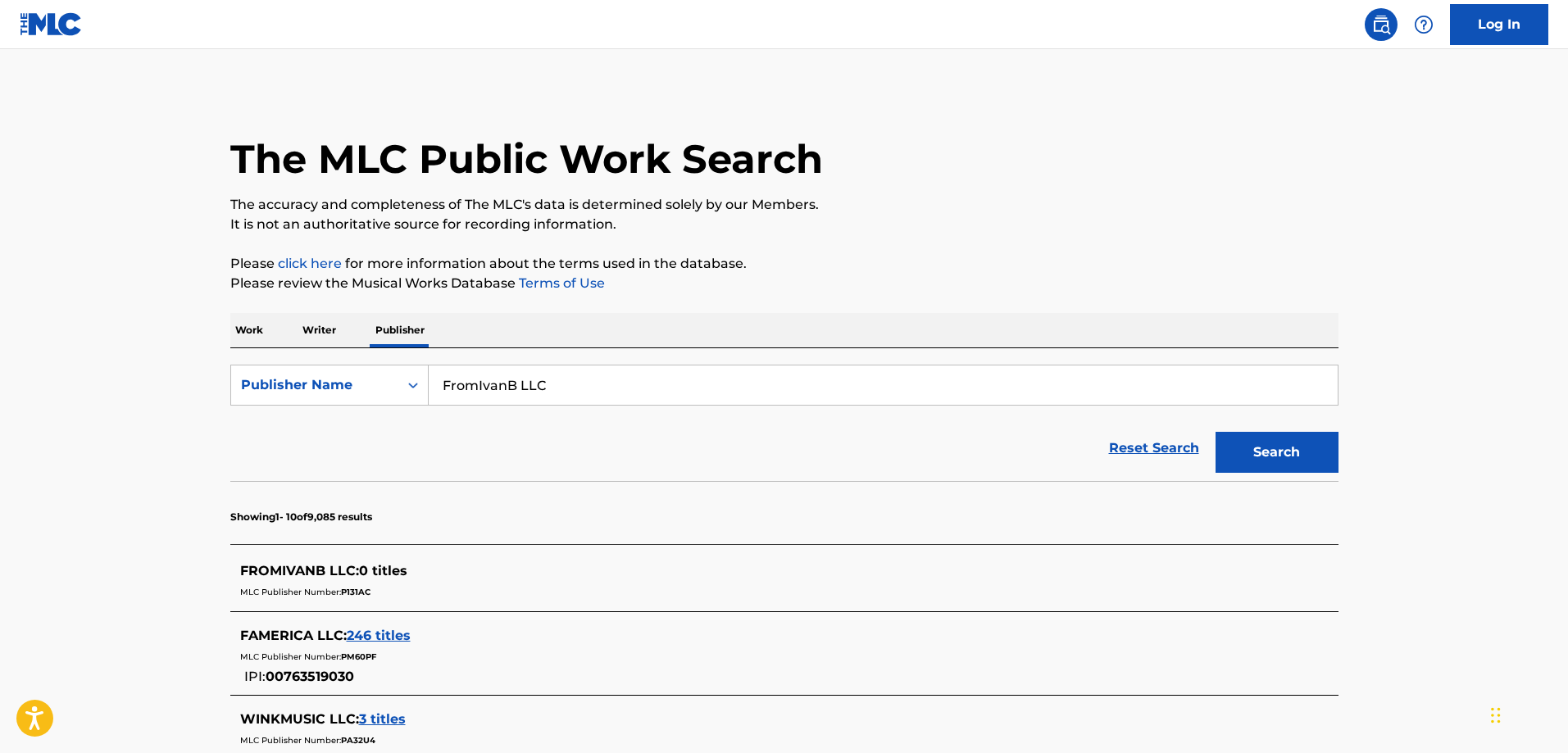
click at [354, 589] on span "P131AC" at bounding box center [356, 592] width 29 height 11
click at [322, 569] on span "FROMIVANB LLC :" at bounding box center [299, 570] width 119 height 16
click at [263, 333] on p "Work" at bounding box center [249, 329] width 38 height 34
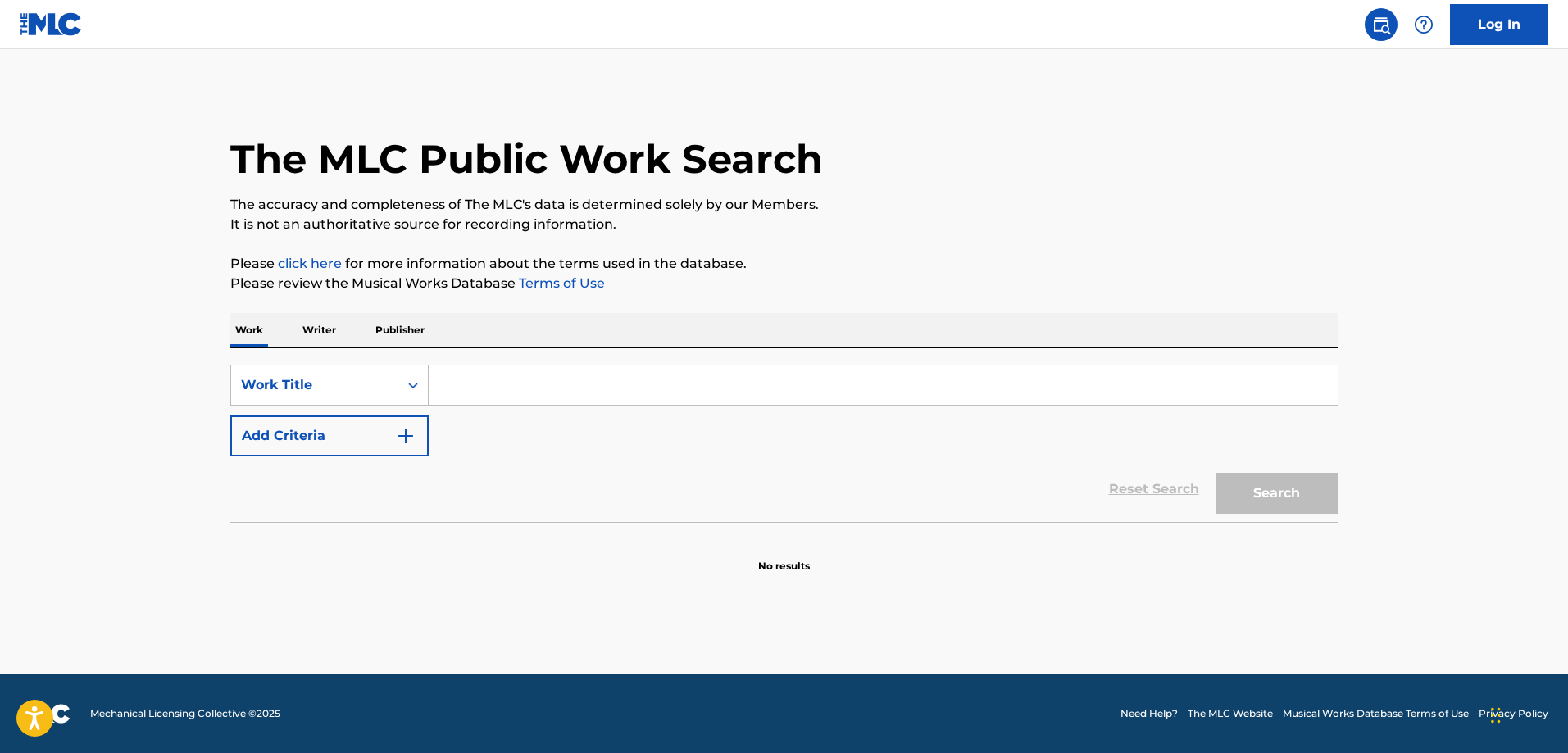
click at [546, 396] on input "Search Form" at bounding box center [883, 385] width 909 height 39
paste input "[PERSON_NAME] [PERSON_NAME]"
type input "[PERSON_NAME] [PERSON_NAME]"
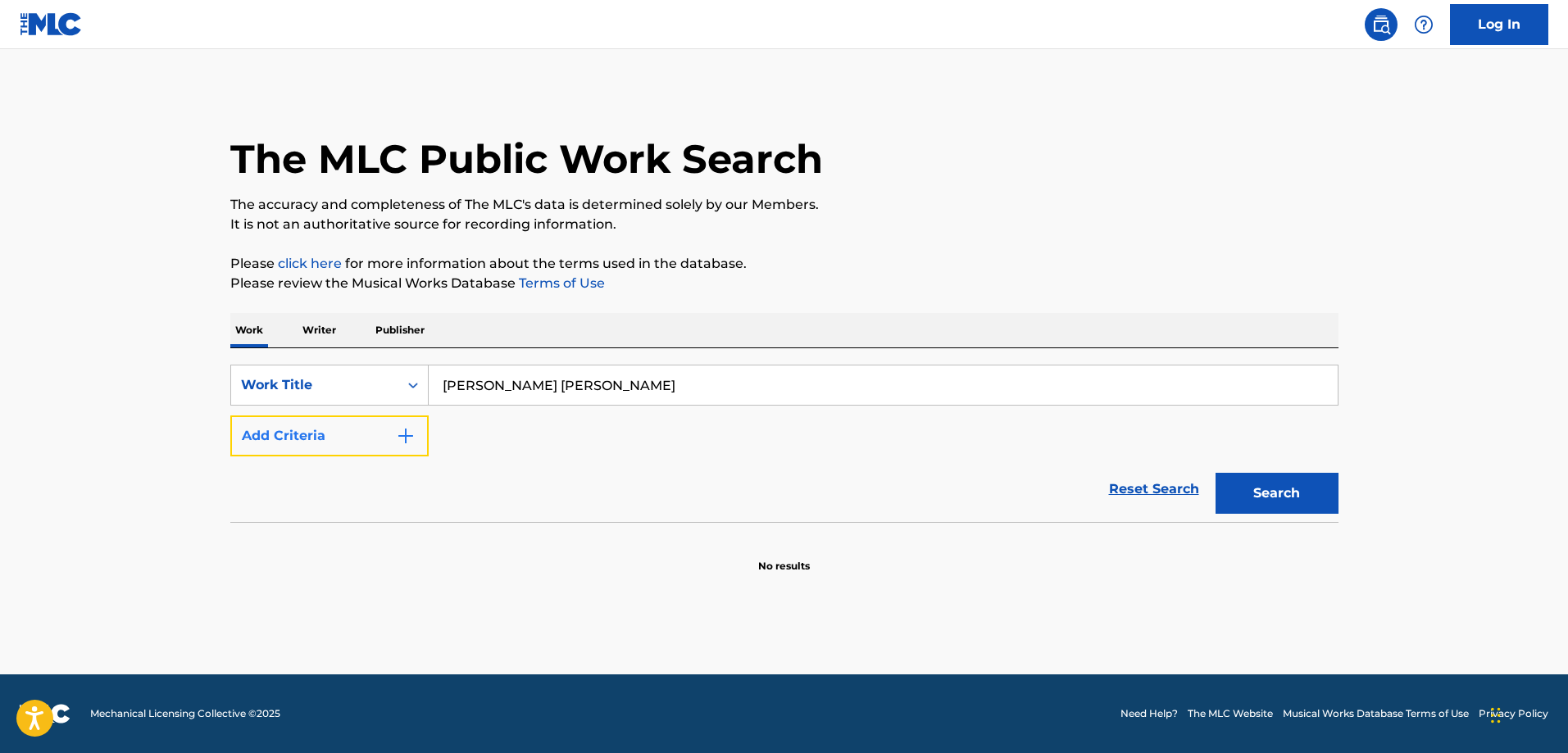
click at [327, 428] on button "Add Criteria" at bounding box center [330, 435] width 198 height 41
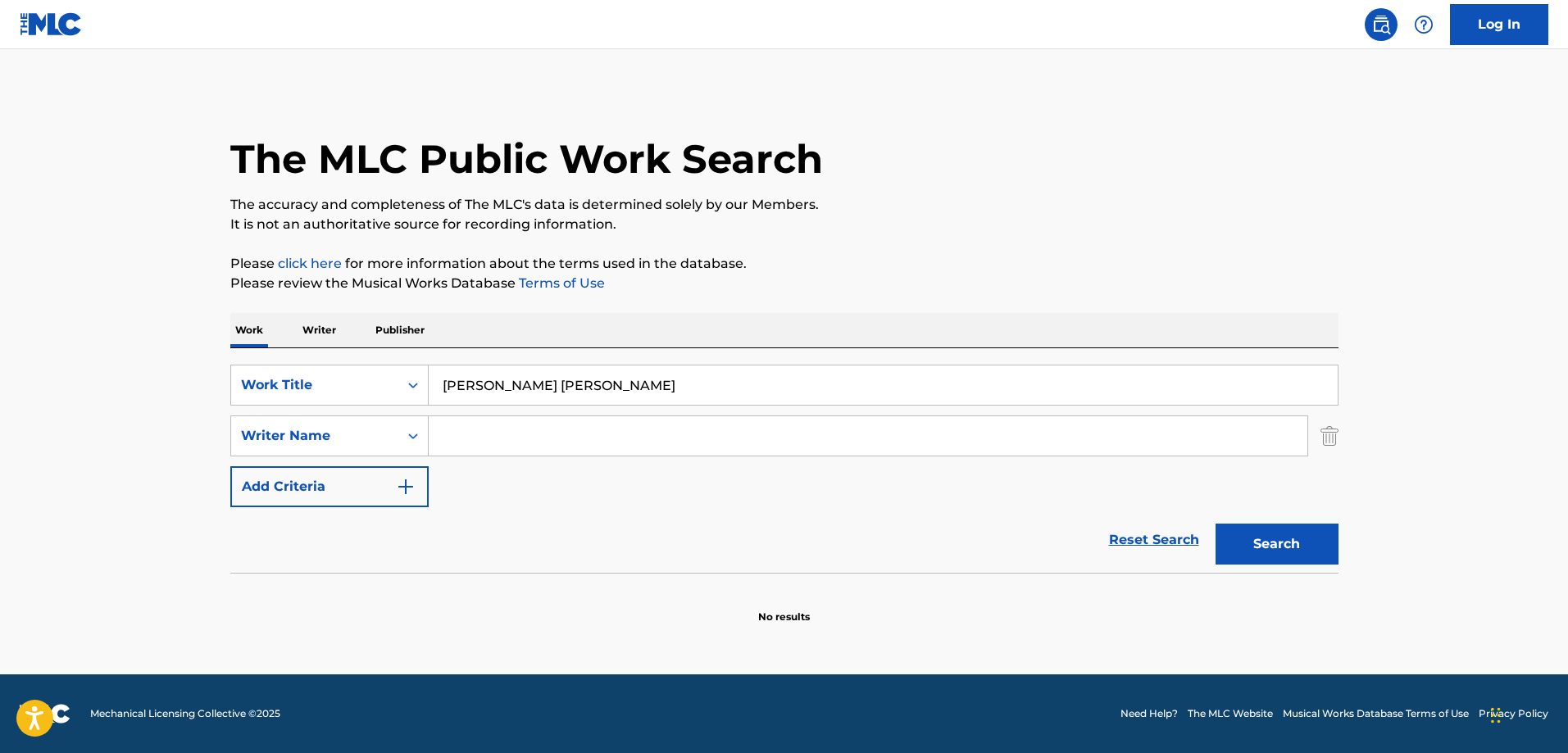
click at [514, 457] on div "SearchWithCriteriafa9cd856-5c90-497a-872a-79a9b7243e4c Work Title [PERSON_NAME]…" at bounding box center [784, 435] width 1108 height 143
click at [532, 438] on input "Search Form" at bounding box center [868, 435] width 879 height 39
click at [713, 437] on input "Search Form" at bounding box center [868, 435] width 879 height 39
paste input "[PERSON_NAME]"
type input "[PERSON_NAME]"
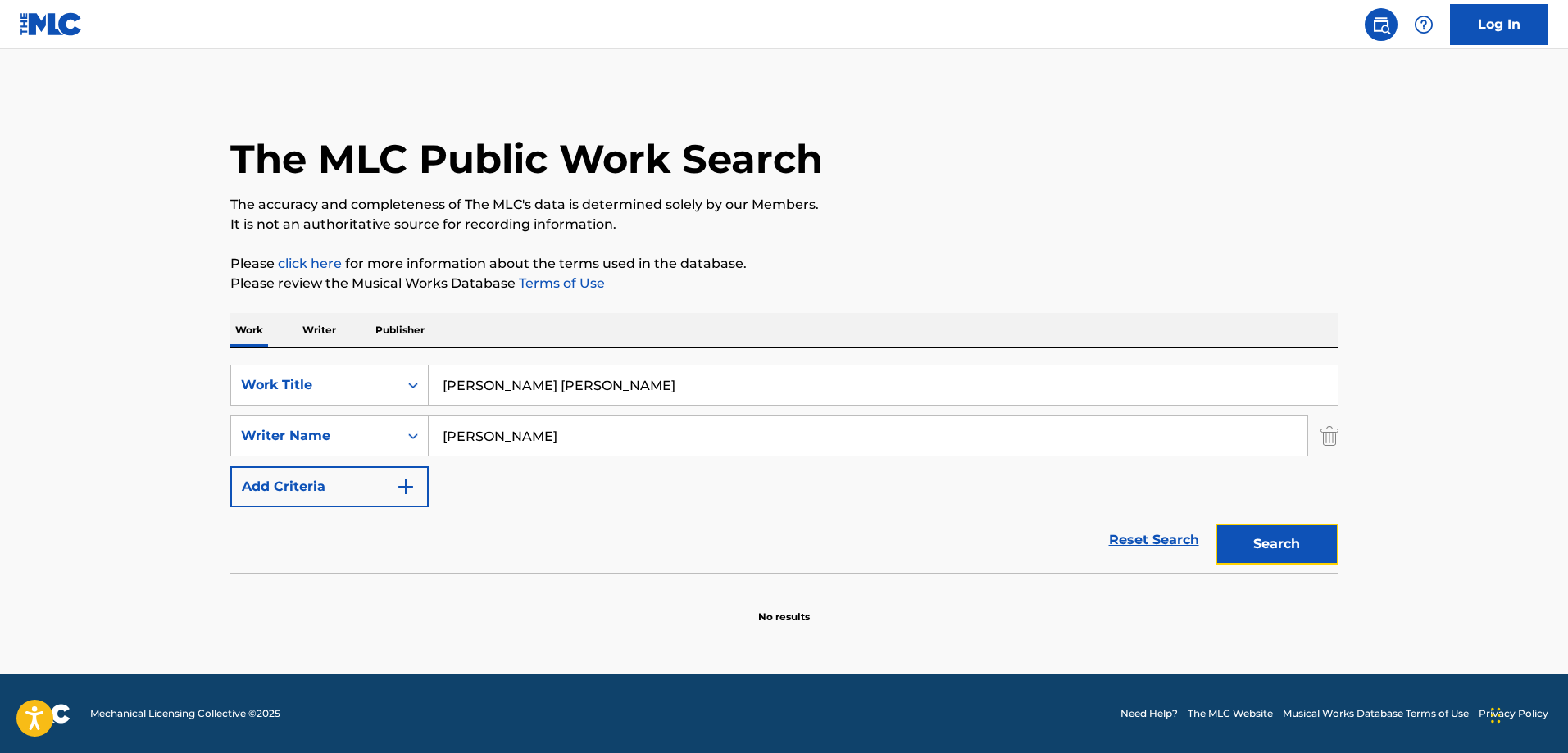
click at [1265, 534] on button "Search" at bounding box center [1276, 544] width 122 height 41
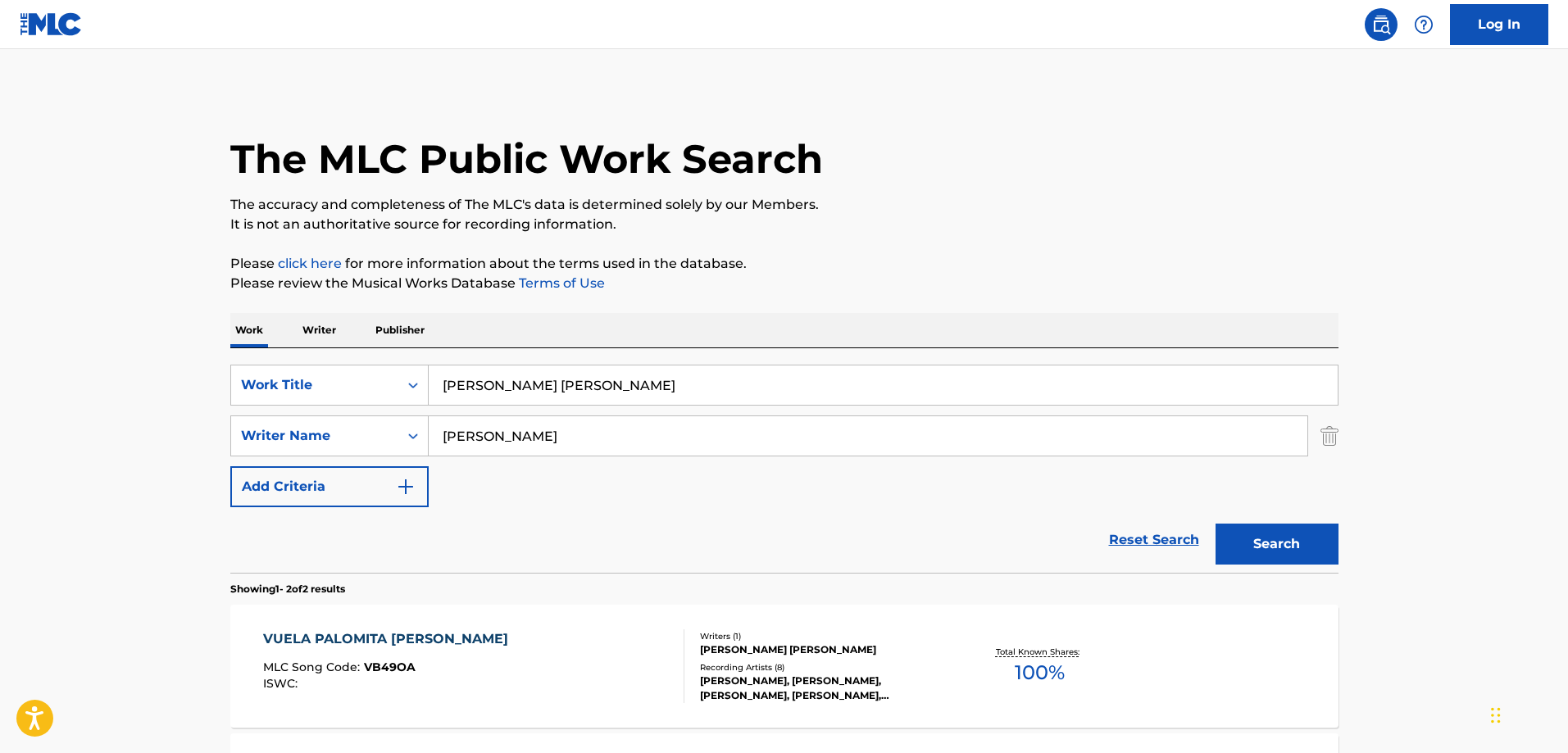
click at [540, 394] on input "[PERSON_NAME] [PERSON_NAME]" at bounding box center [883, 385] width 909 height 39
paste input "City Of Ghost"
type input "City Of Ghost"
click at [588, 421] on input "[PERSON_NAME]" at bounding box center [868, 435] width 879 height 39
paste input "[PERSON_NAME]"
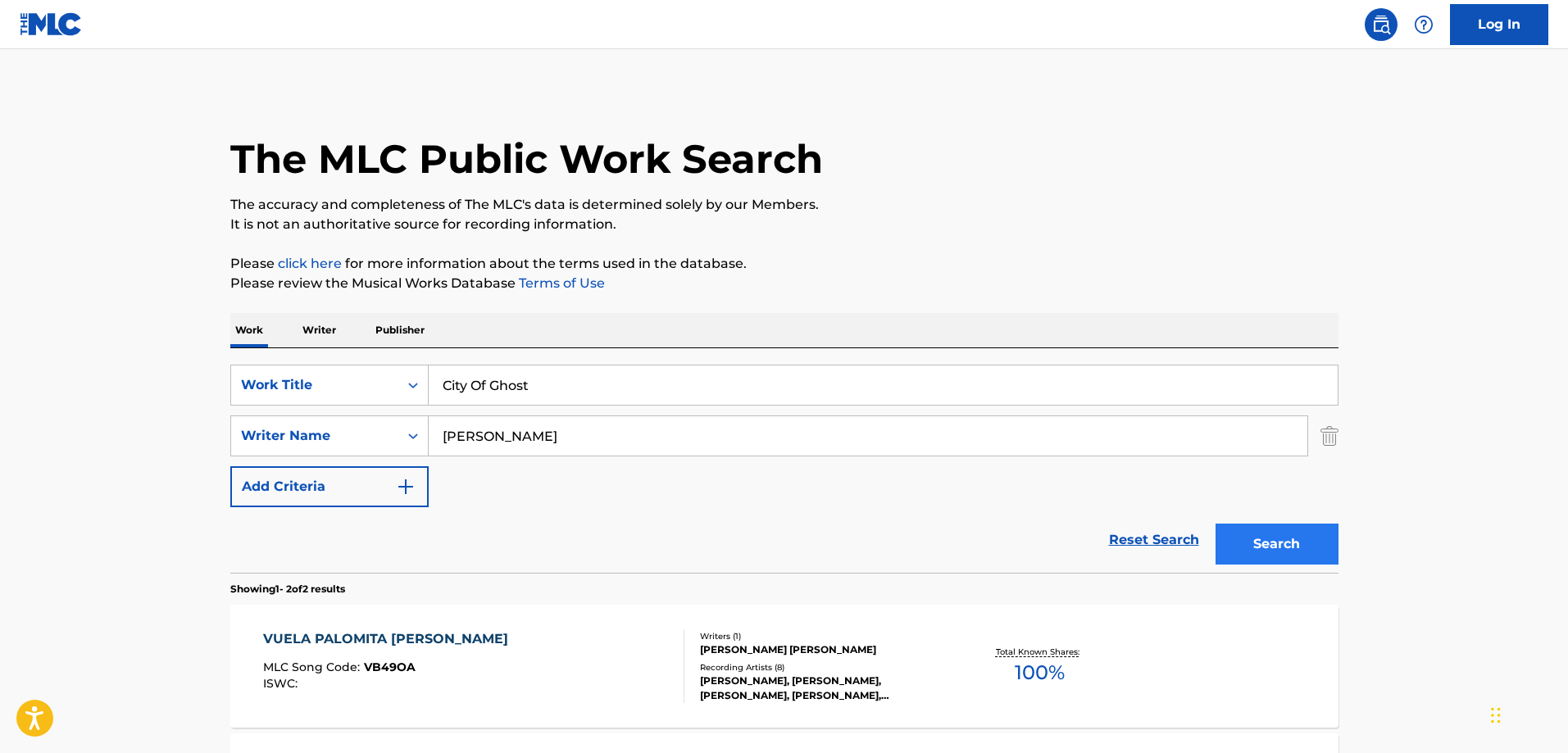
type input "[PERSON_NAME]"
click at [1283, 541] on button "Search" at bounding box center [1276, 544] width 122 height 41
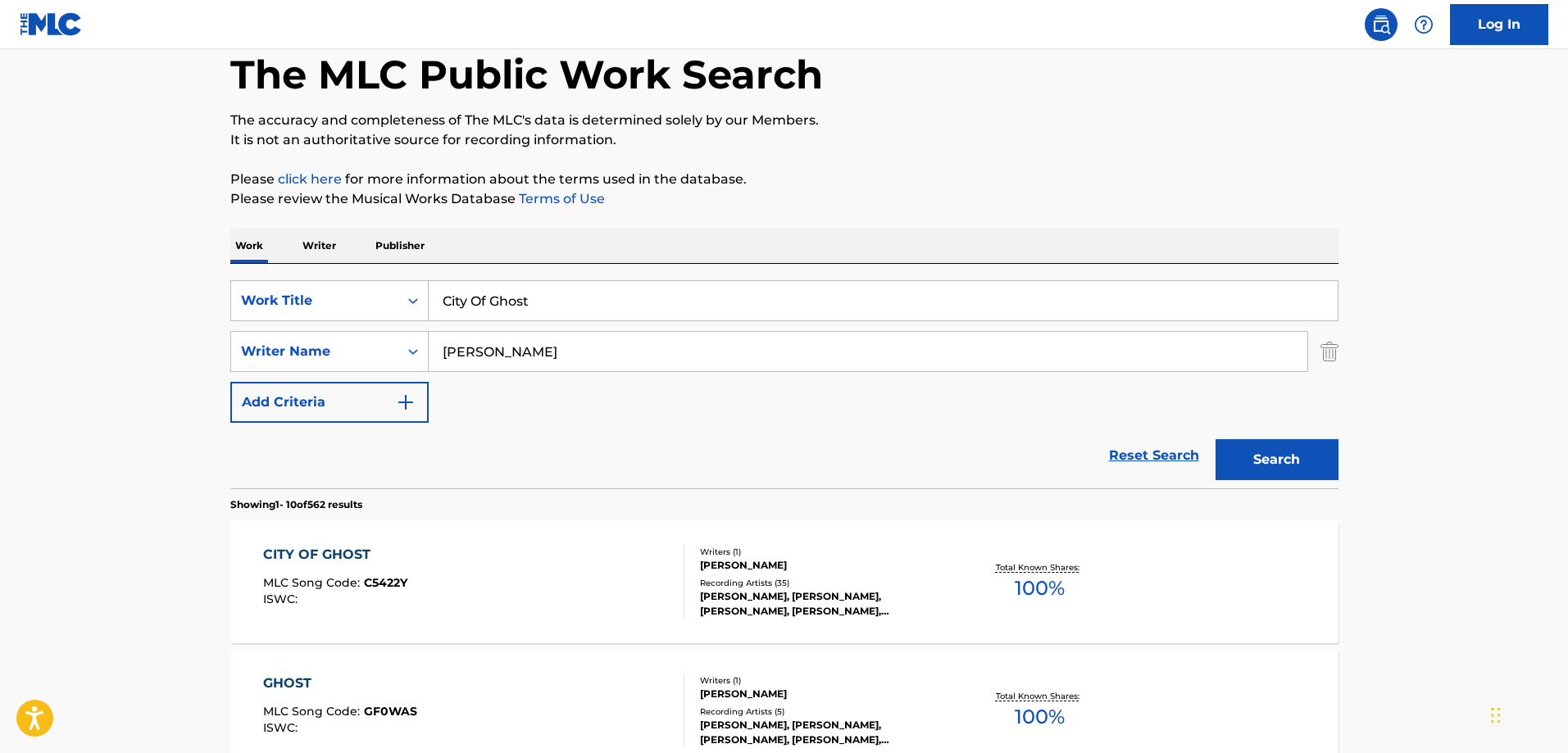
scroll to position [164, 0]
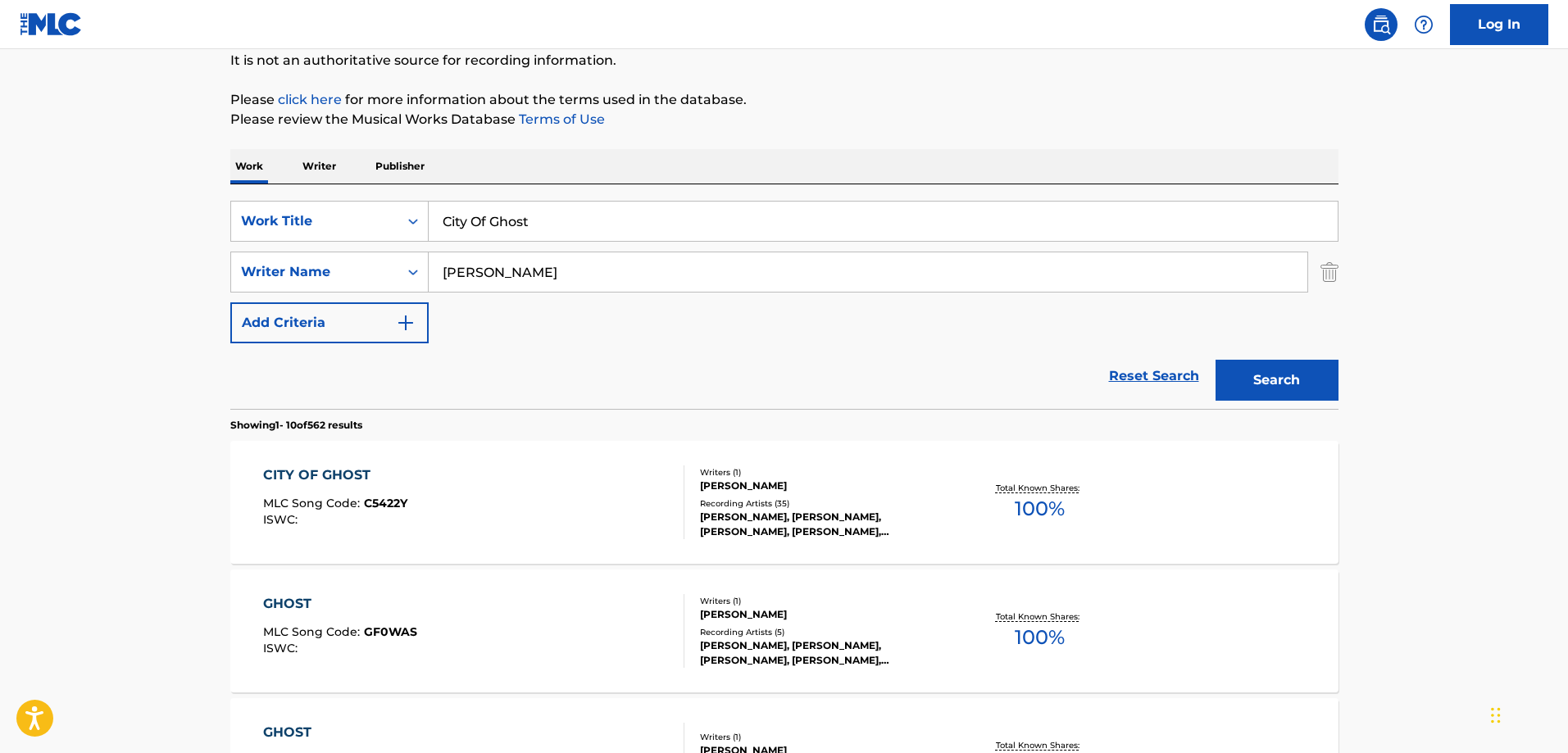
click at [559, 515] on div "CITY OF GHOST MLC Song Code : C5422Y ISWC :" at bounding box center [473, 502] width 421 height 74
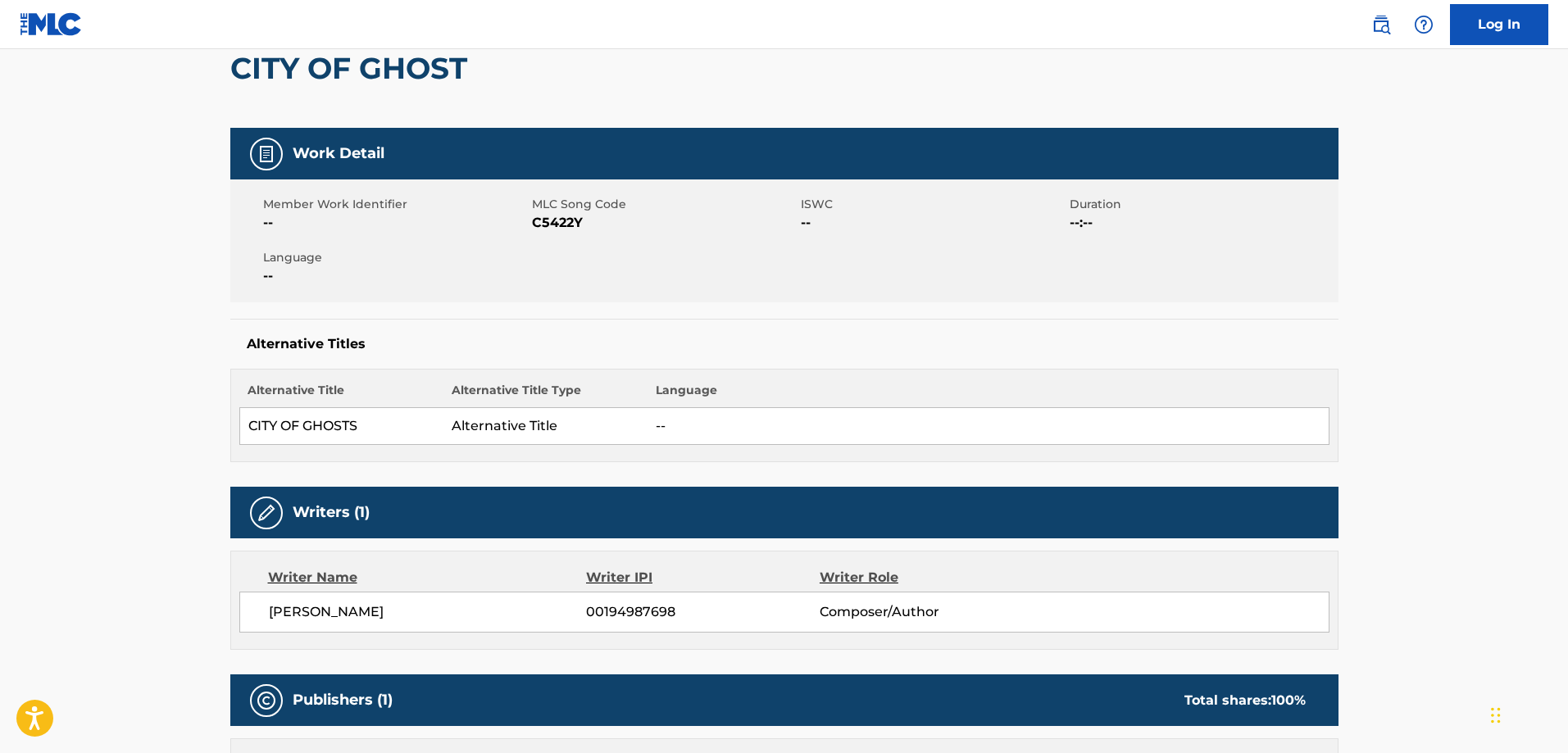
scroll to position [327, 0]
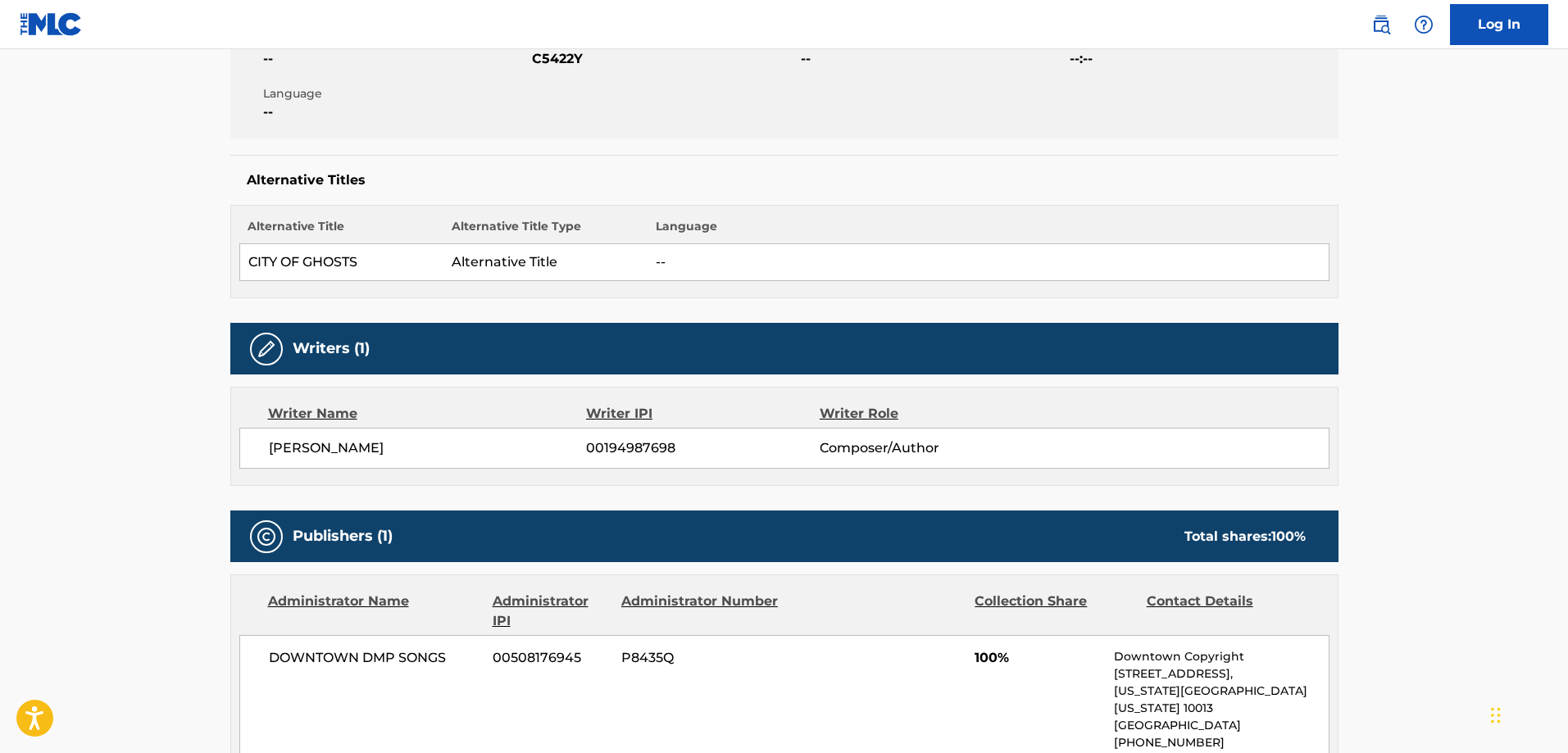
click at [635, 451] on span "00194987698" at bounding box center [702, 448] width 232 height 19
click at [273, 269] on td "CITY OF GHOSTS" at bounding box center [341, 262] width 204 height 37
drag, startPoint x: 273, startPoint y: 269, endPoint x: 333, endPoint y: 260, distance: 60.7
click at [333, 260] on td "CITY OF GHOSTS" at bounding box center [341, 262] width 204 height 37
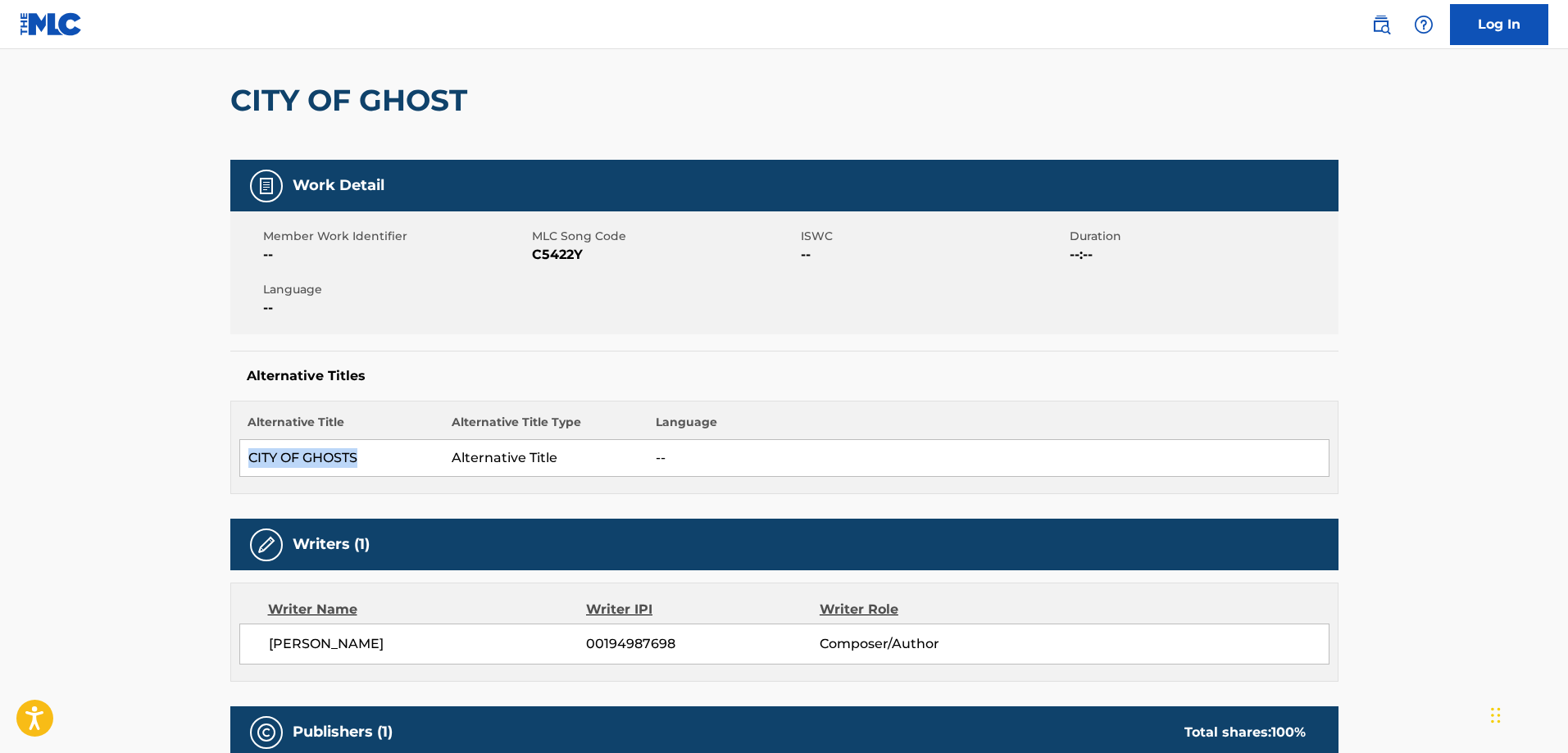
scroll to position [0, 0]
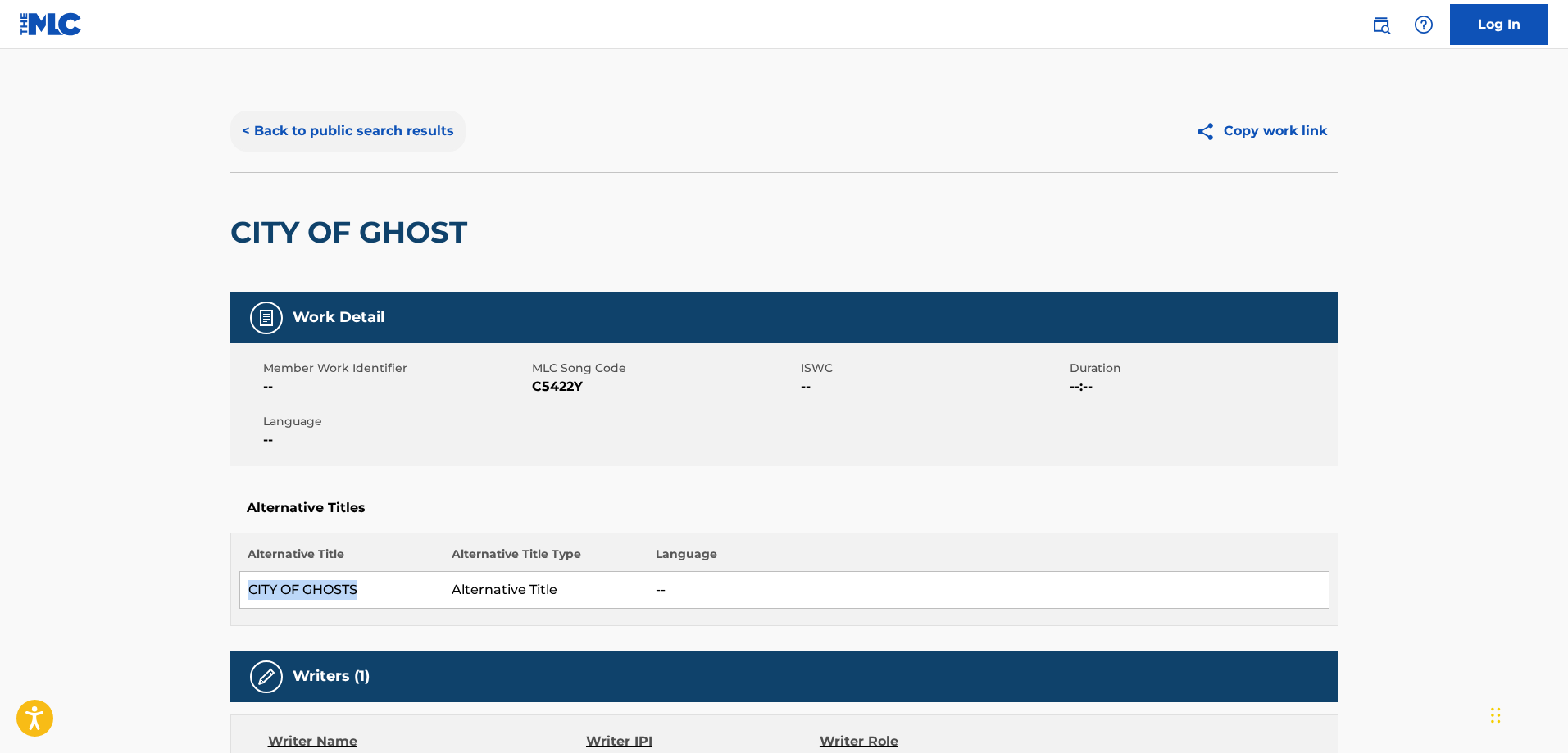
click at [363, 129] on button "< Back to public search results" at bounding box center [348, 131] width 235 height 41
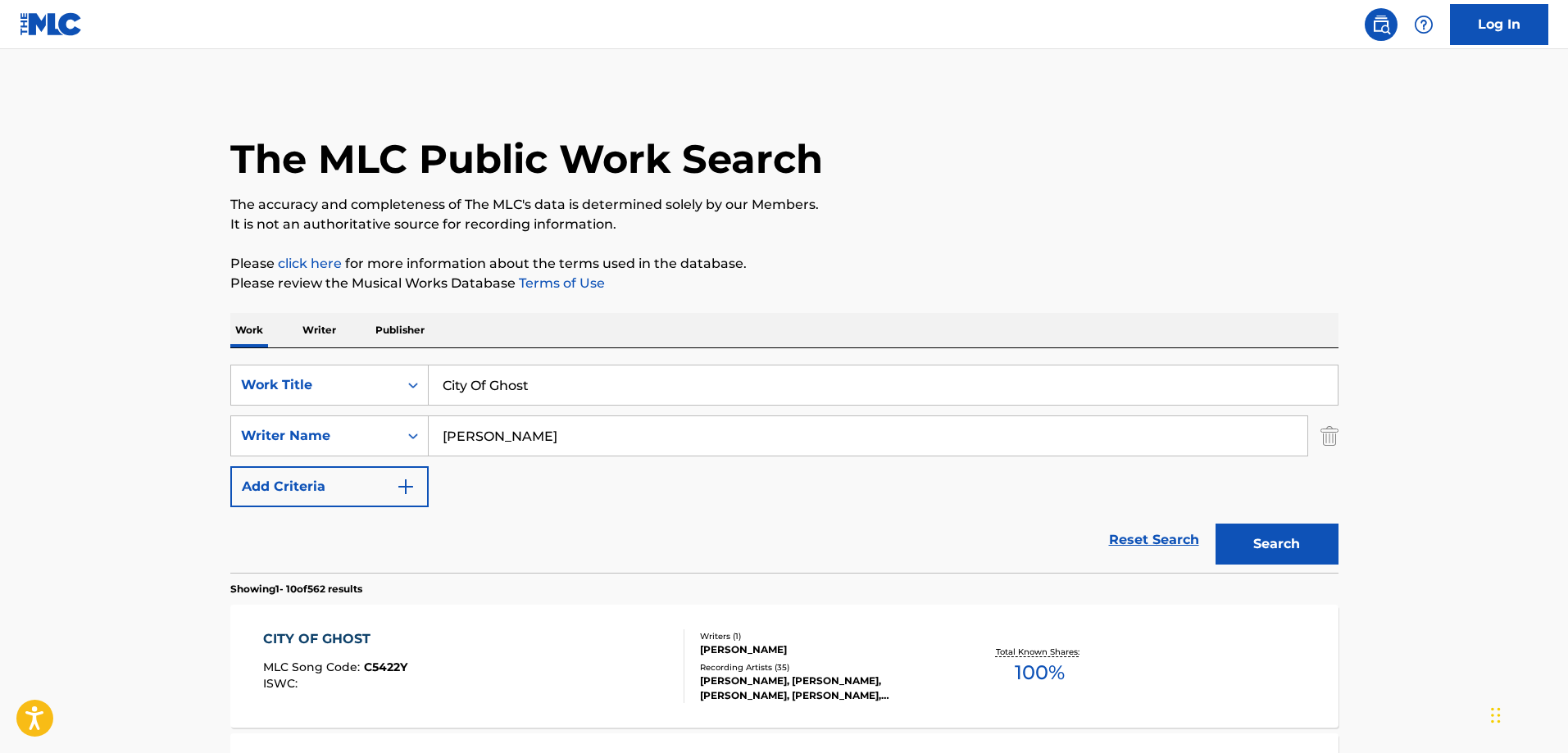
scroll to position [164, 0]
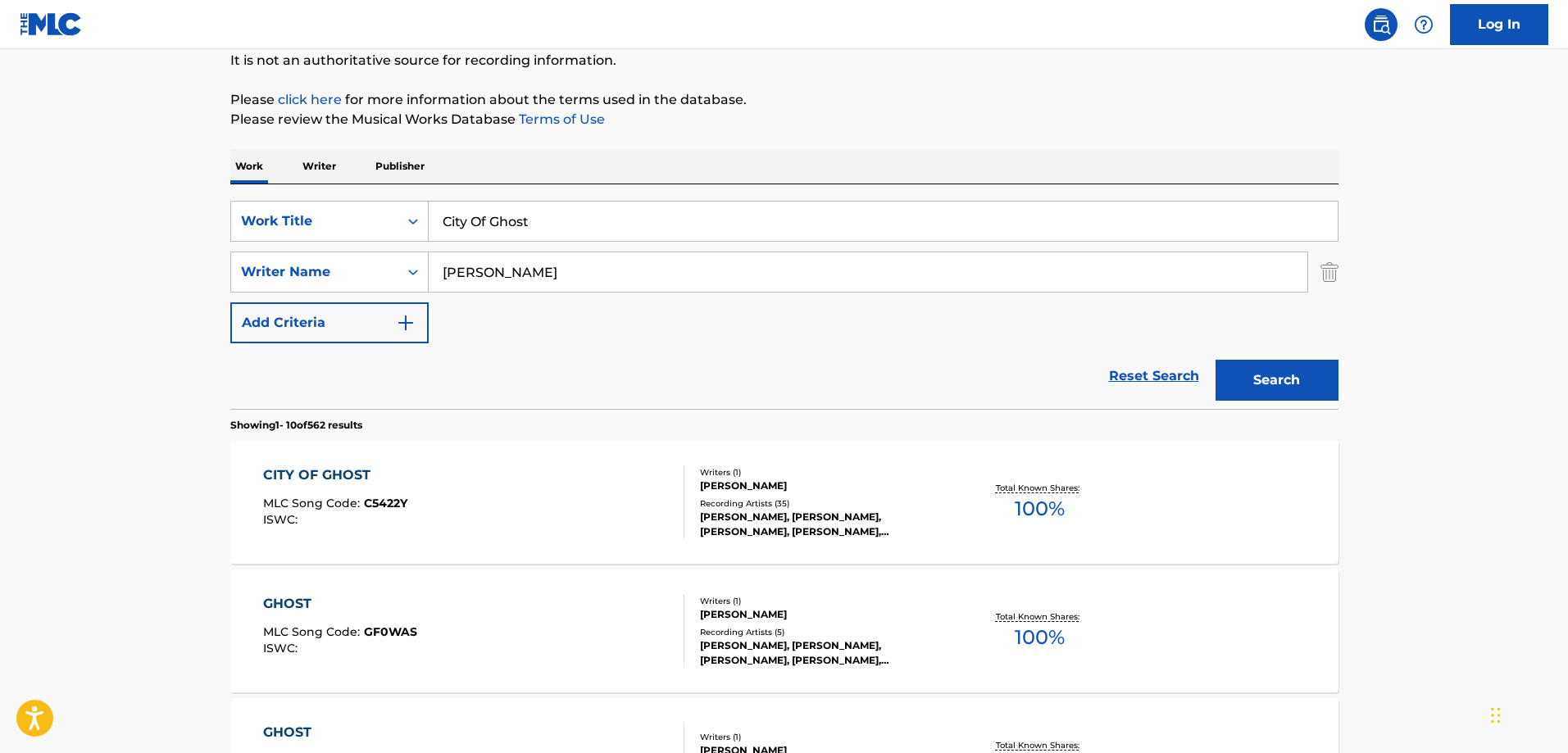
click at [589, 218] on input "City Of Ghost" at bounding box center [883, 221] width 909 height 39
paste input "Pocos Anos Mil Errores"
type input "Pocos Anos Mil Errores"
click at [645, 270] on input "[PERSON_NAME]" at bounding box center [868, 272] width 879 height 39
paste input "Valenzuela"
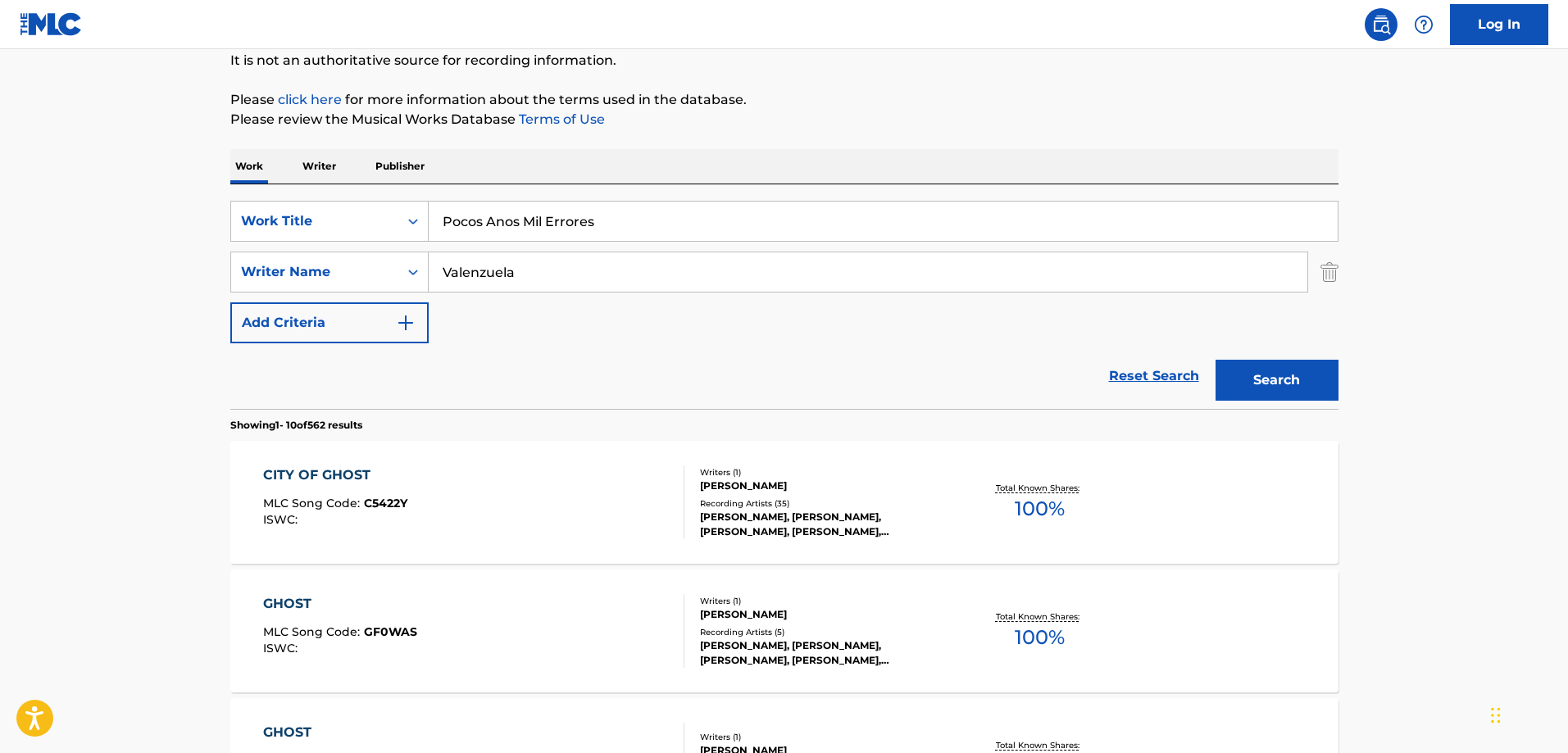
click at [1215, 359] on button "Search" at bounding box center [1276, 380] width 122 height 41
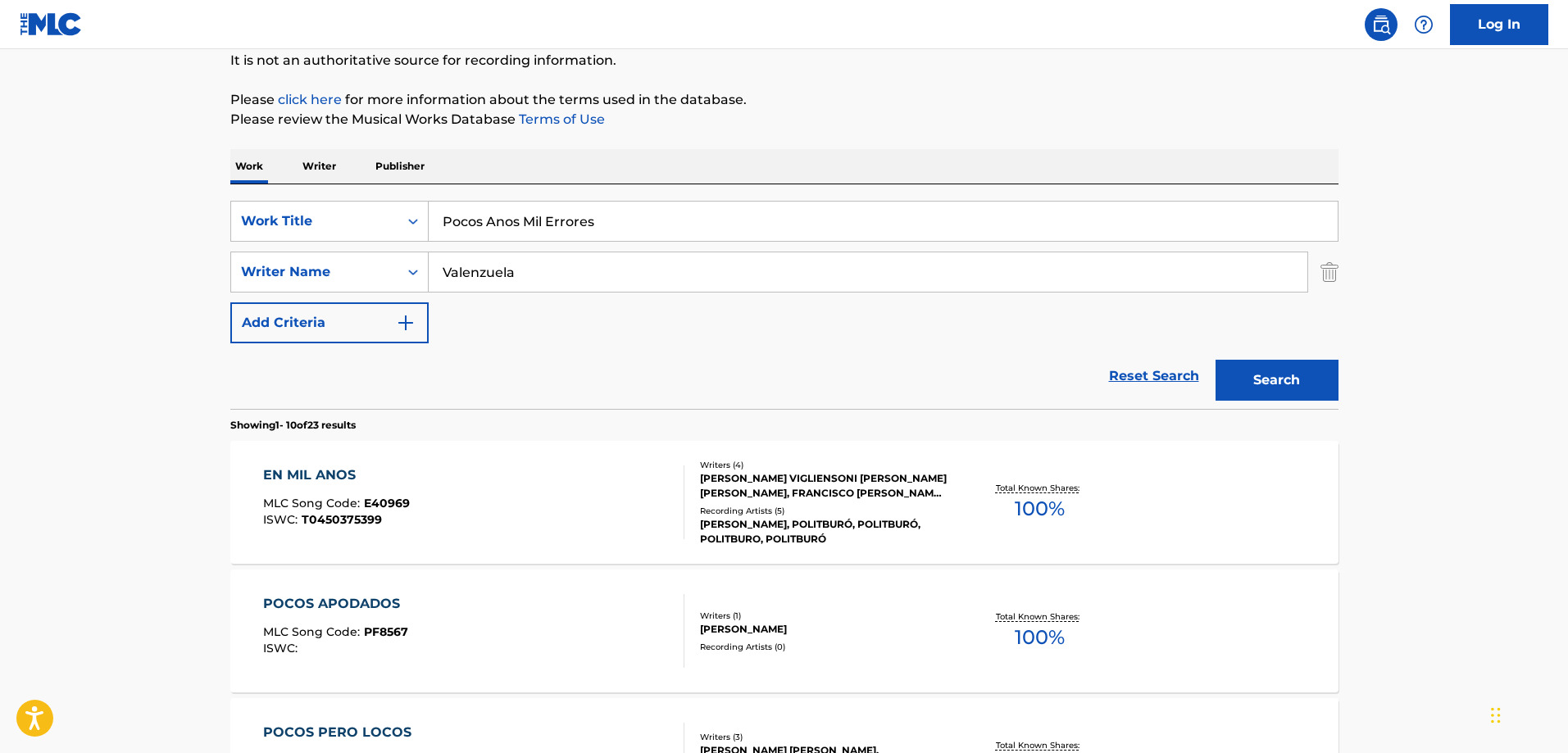
click at [606, 224] on input "Pocos Anos Mil Errores" at bounding box center [883, 221] width 909 height 39
click at [653, 269] on input "Valenzuela" at bounding box center [868, 272] width 879 height 39
paste input "[PERSON_NAME]"
type input "[PERSON_NAME]"
click at [1215, 359] on button "Search" at bounding box center [1276, 380] width 122 height 41
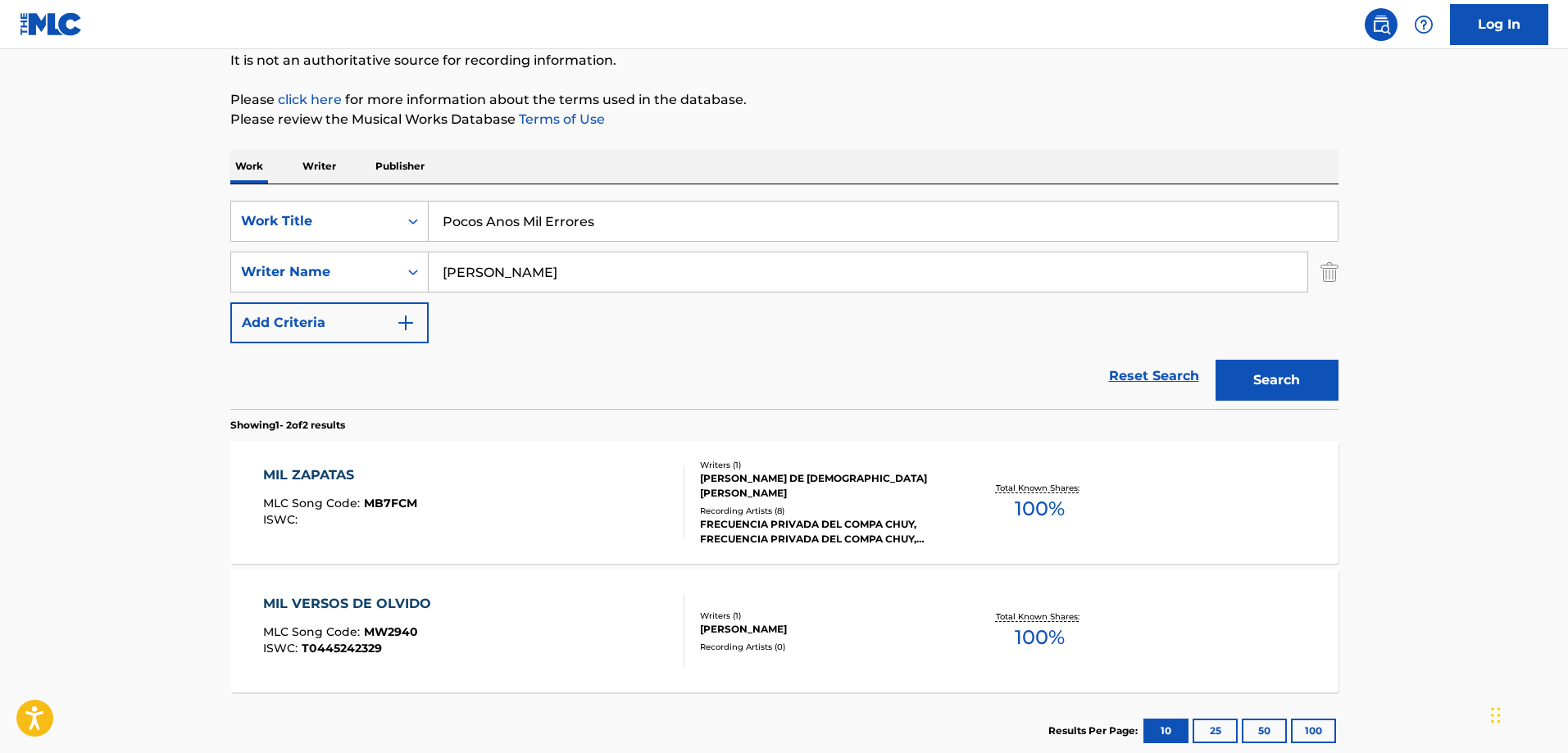
click at [571, 222] on input "Pocos Anos Mil Errores" at bounding box center [883, 221] width 909 height 39
paste input "Ain'a That Good New"
type input "Ain'a That Good News"
click at [583, 269] on input "[PERSON_NAME]" at bounding box center [868, 272] width 879 height 39
paste input "[PERSON_NAME]"
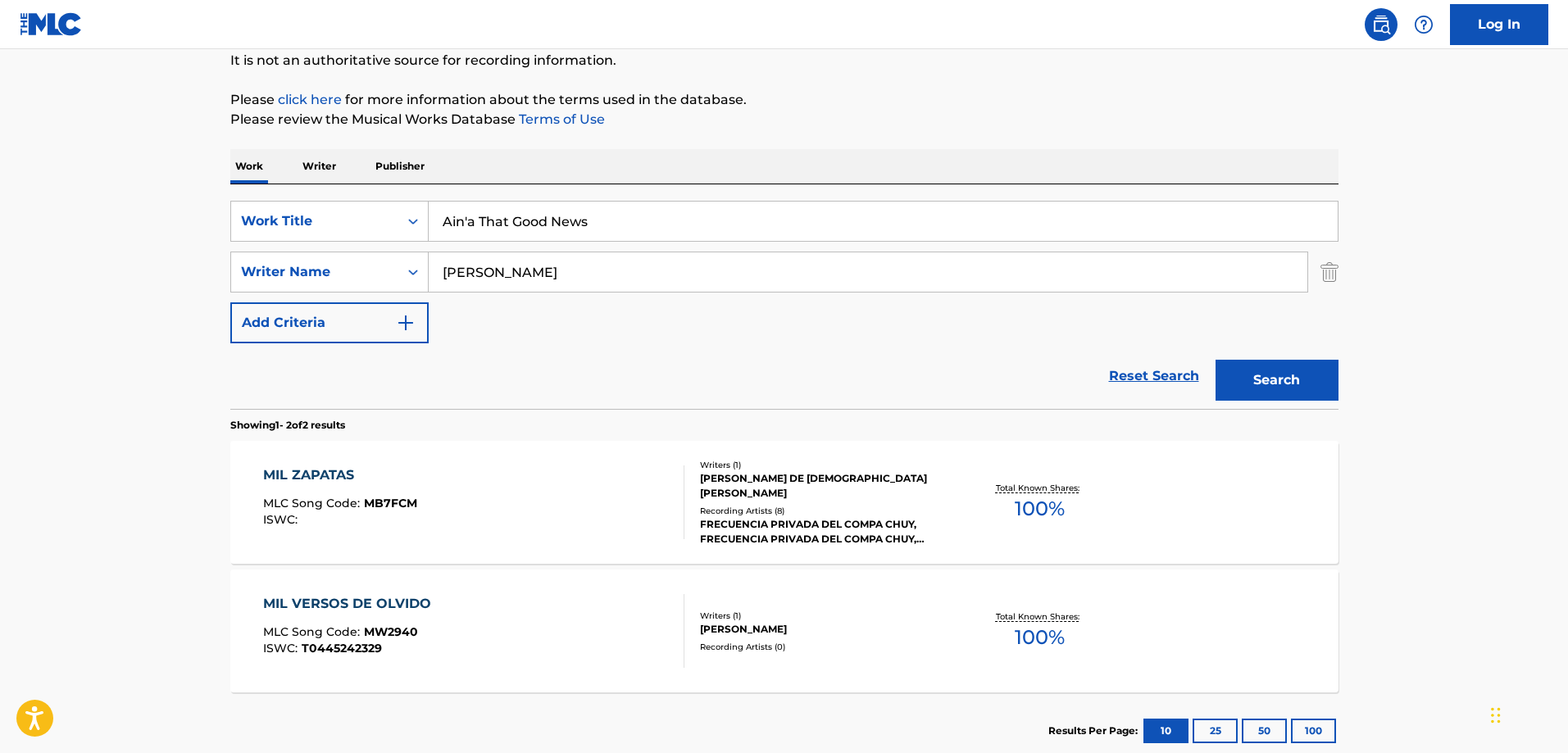
type input "[PERSON_NAME]"
click at [1215, 359] on button "Search" at bounding box center [1276, 380] width 122 height 41
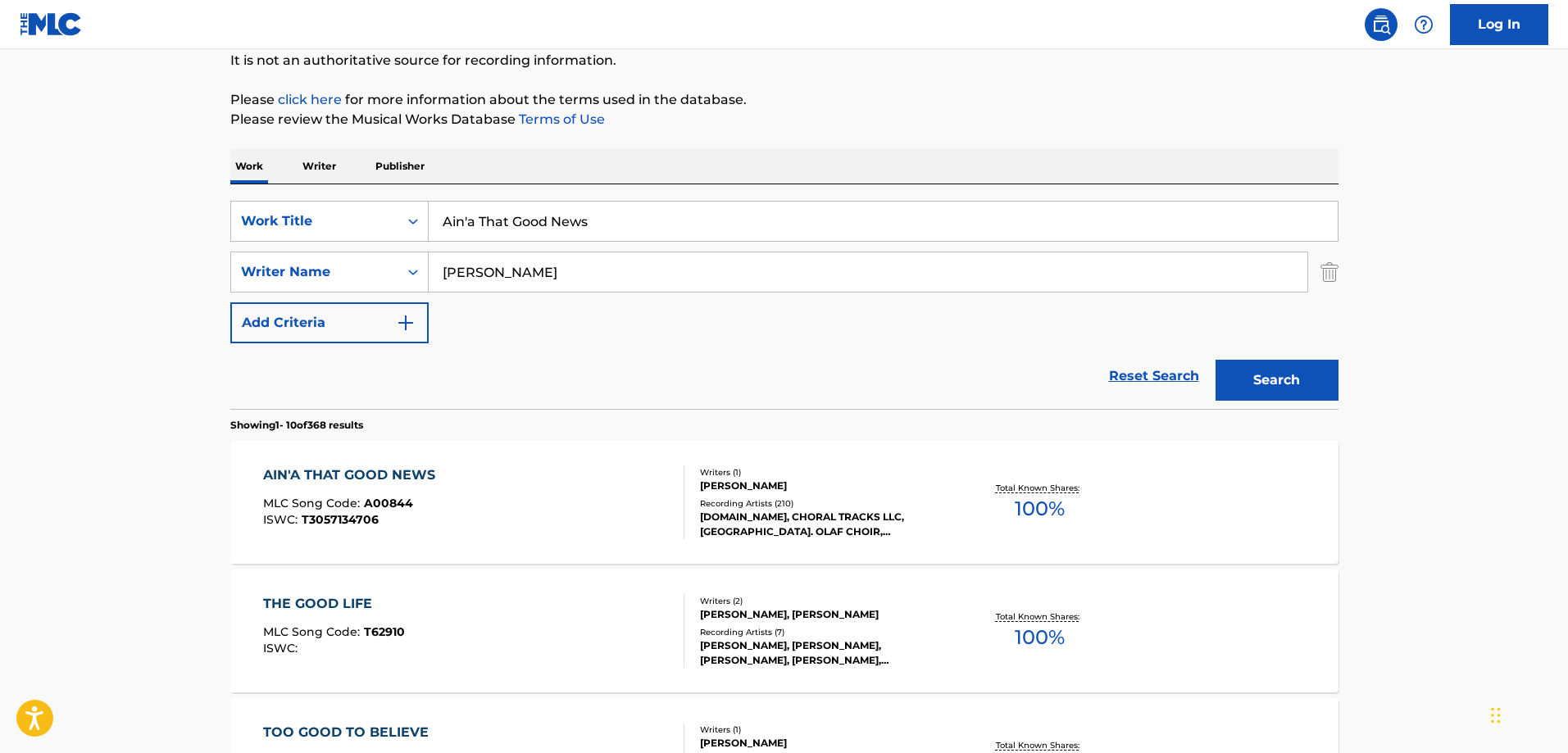
click at [527, 497] on div "AIN'A THAT GOOD NEWS MLC Song Code : A00844 ISWC : T3057134706" at bounding box center [473, 502] width 421 height 74
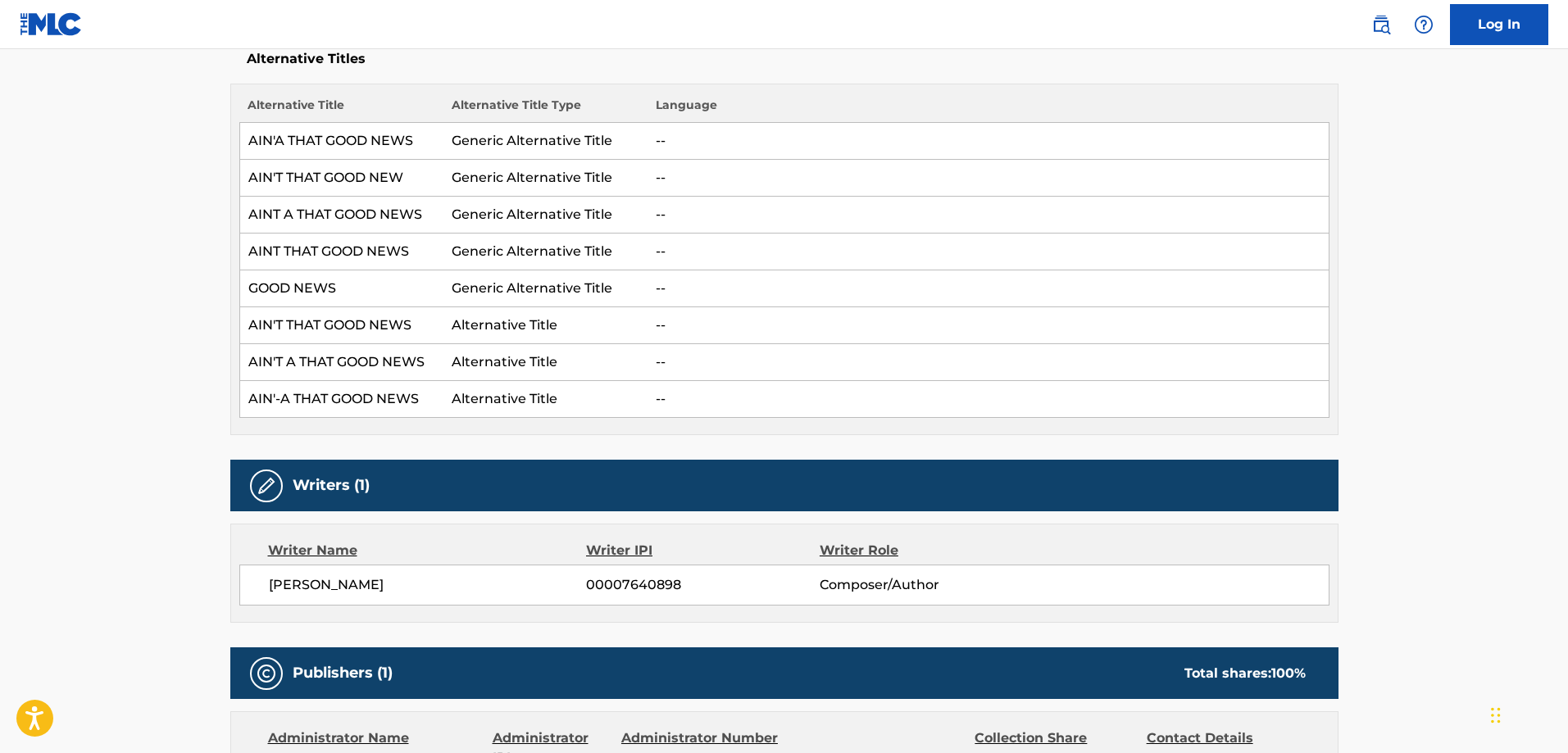
scroll to position [573, 0]
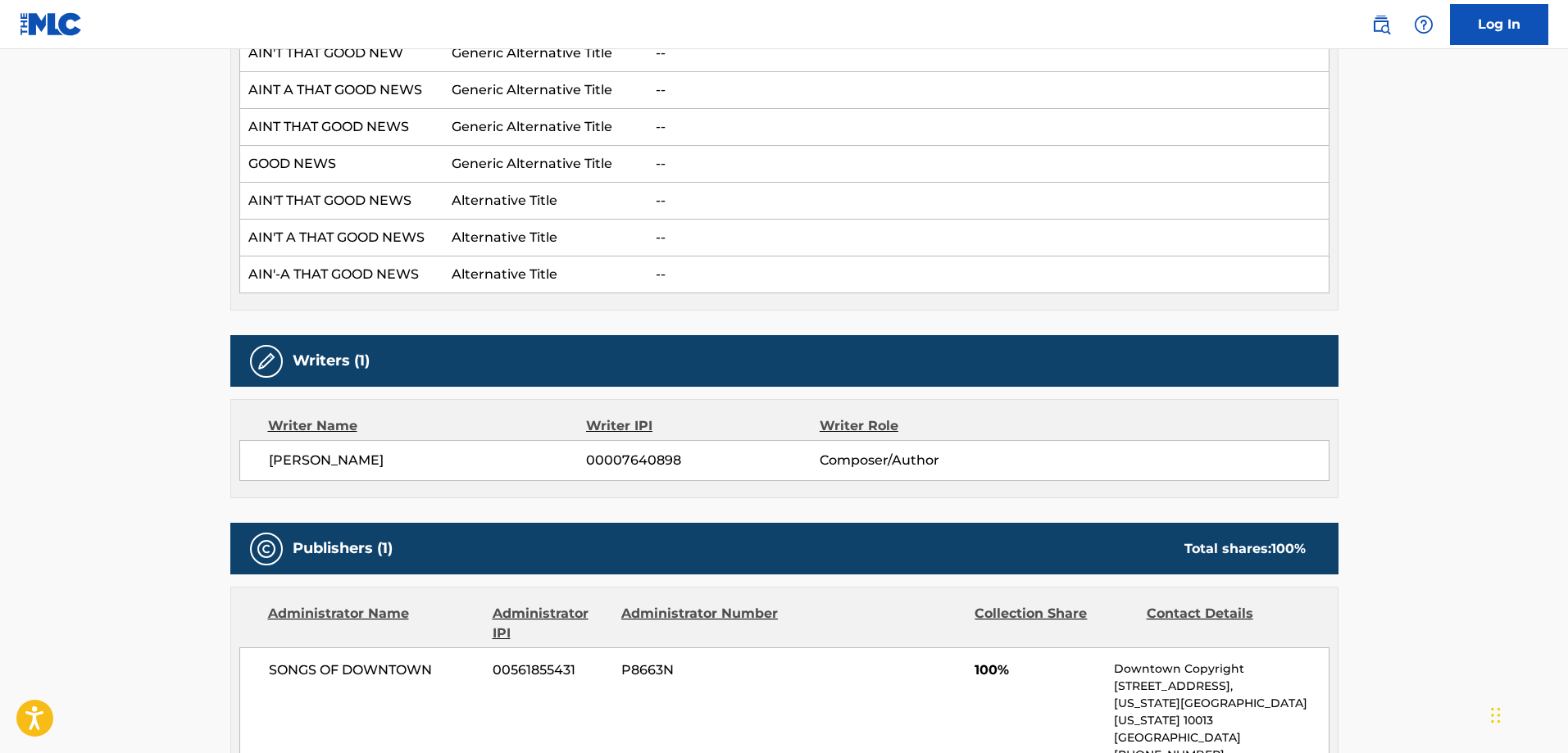
click at [609, 455] on span "00007640898" at bounding box center [702, 461] width 232 height 19
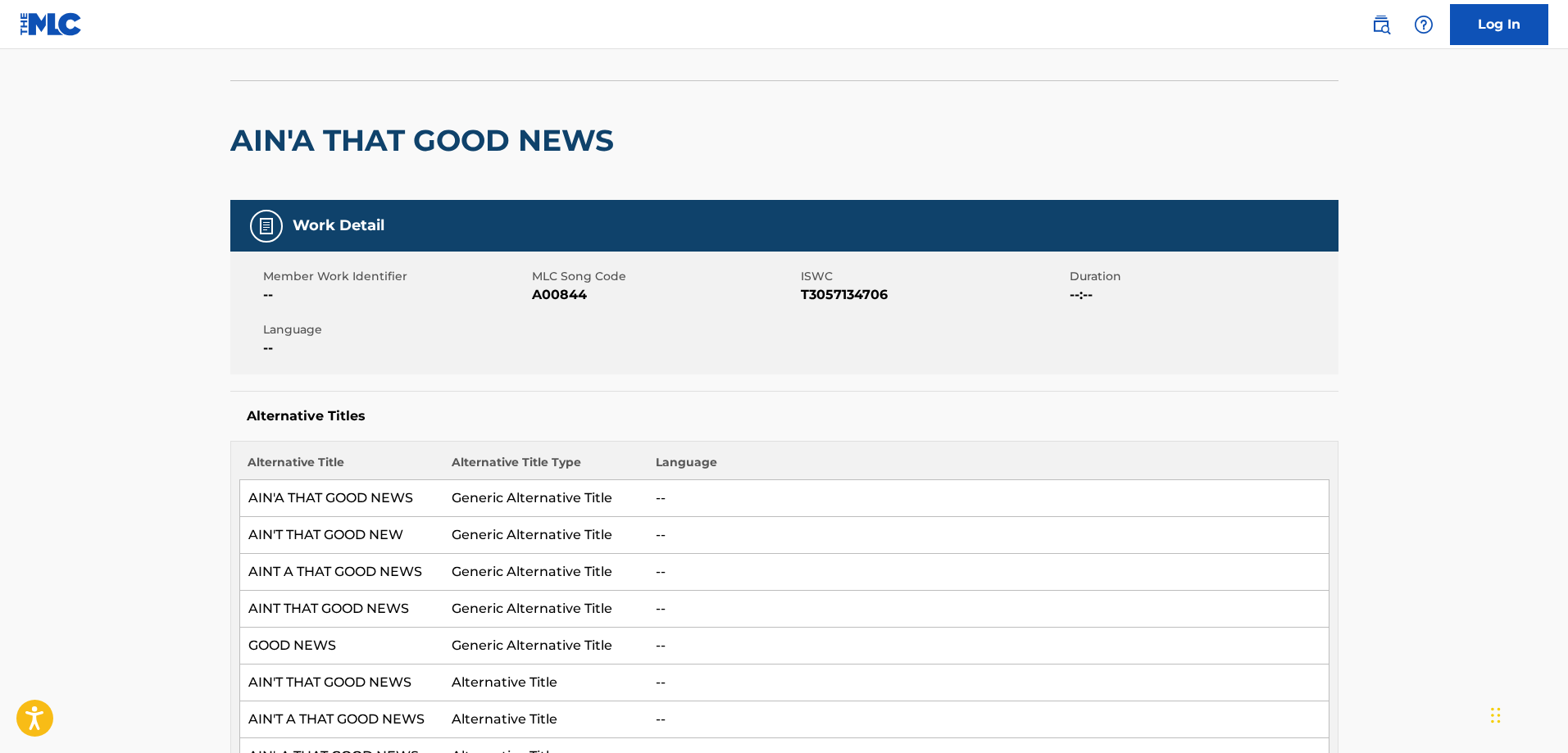
scroll to position [0, 0]
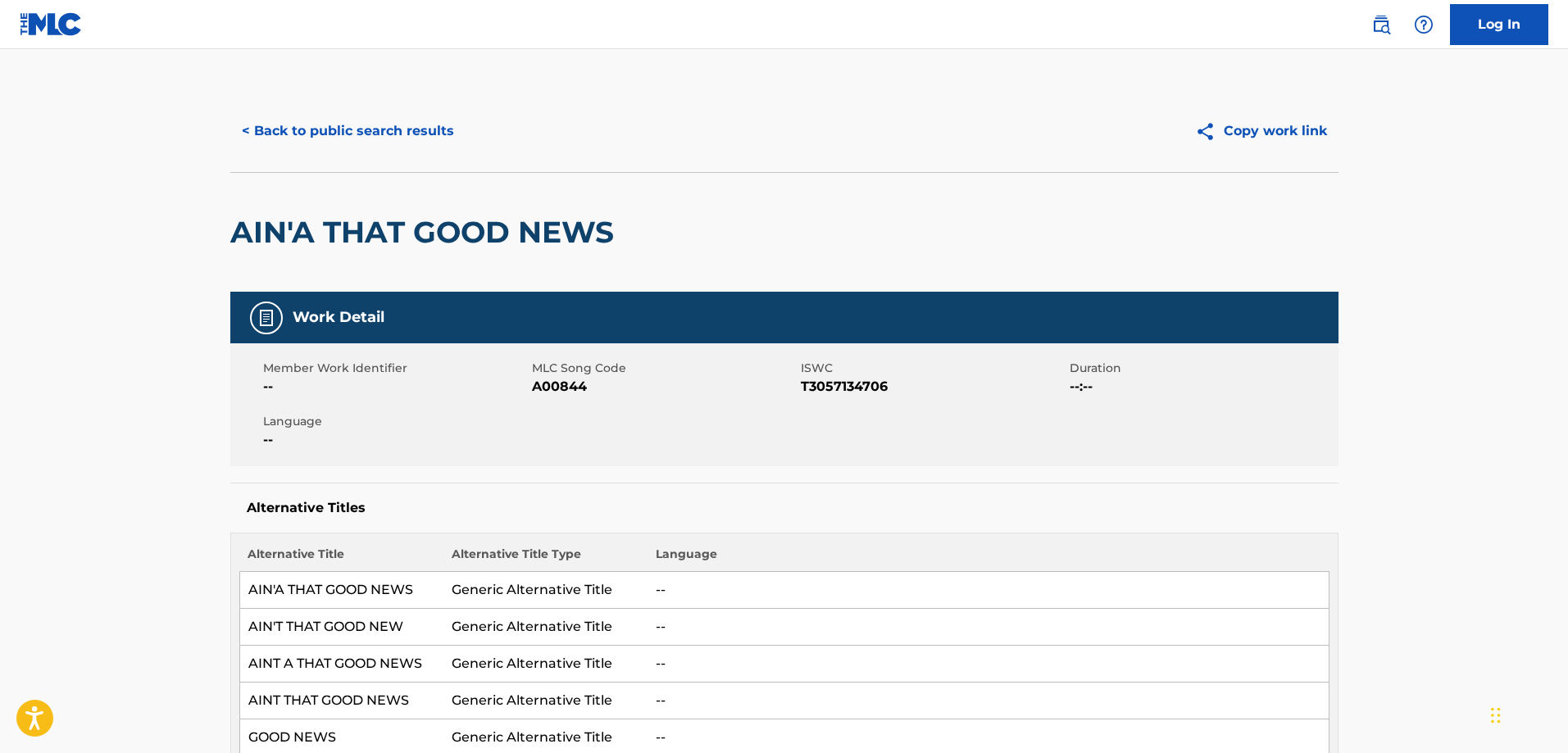
click at [855, 390] on span "T3057134706" at bounding box center [933, 387] width 264 height 19
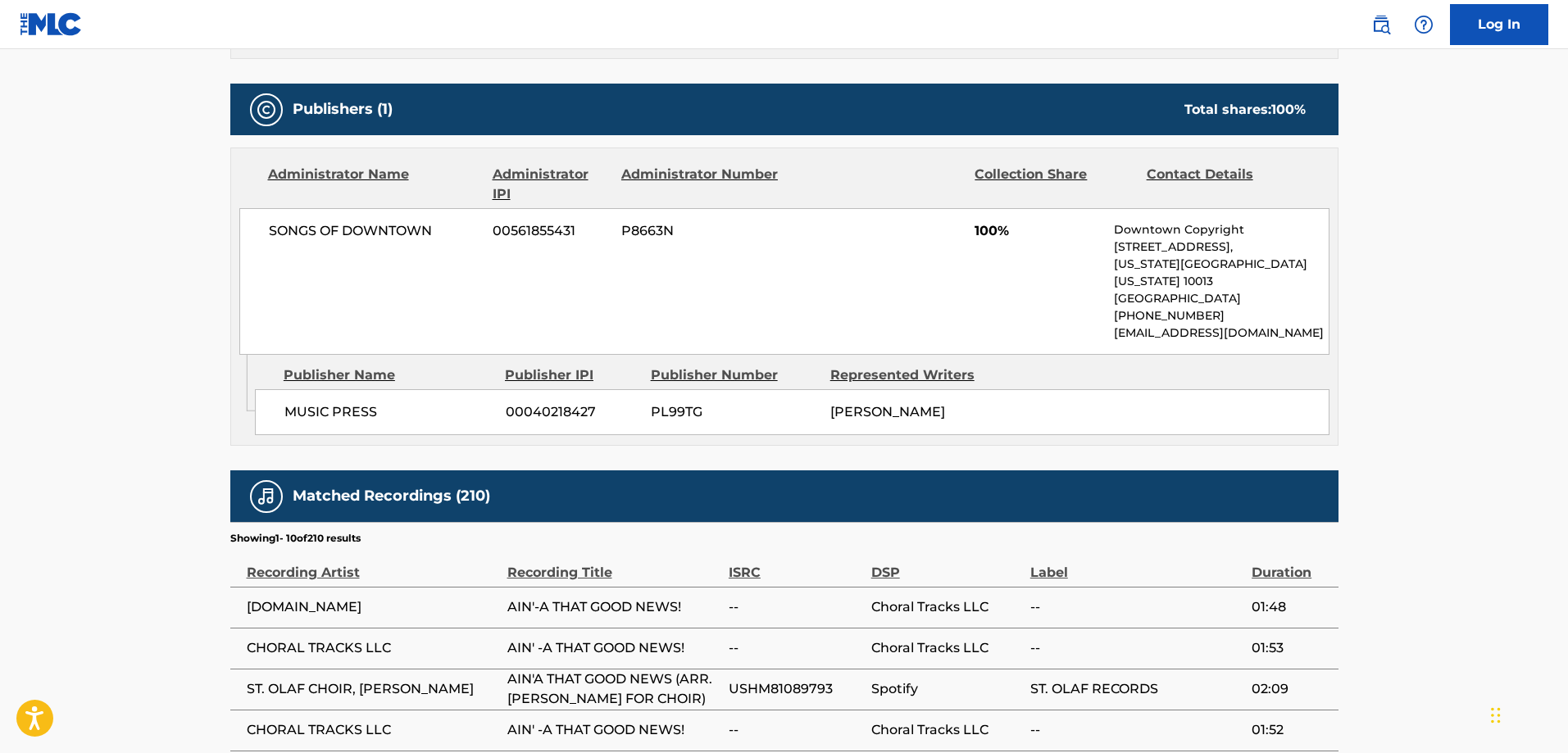
scroll to position [983, 0]
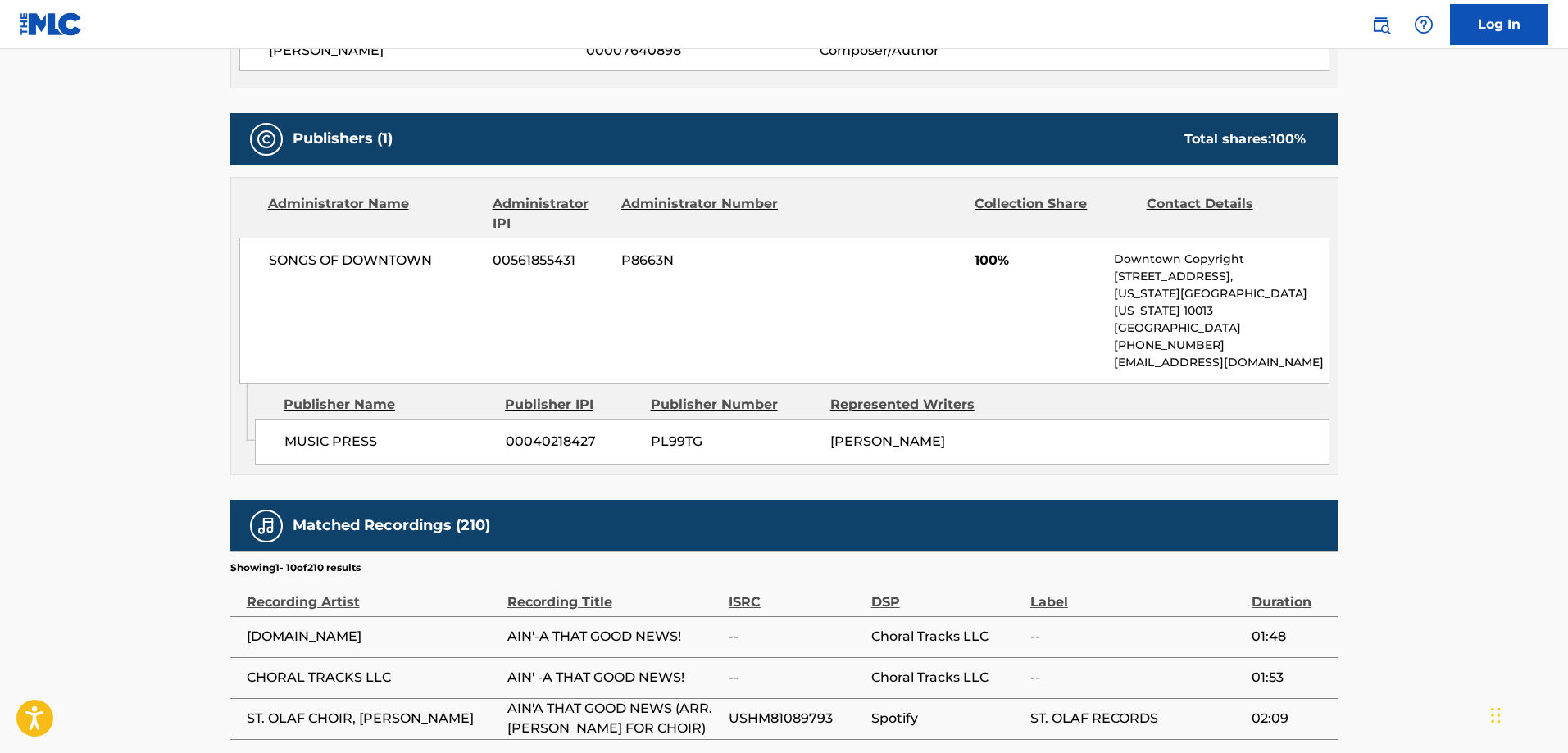
click at [534, 431] on span "00040218427" at bounding box center [572, 441] width 133 height 19
drag, startPoint x: 885, startPoint y: 428, endPoint x: 505, endPoint y: 433, distance: 380.0
click at [596, 436] on div "MUSIC PRESS 00040218427 PL99TG [PERSON_NAME]" at bounding box center [791, 441] width 1074 height 46
click at [494, 433] on div "MUSIC PRESS 00040218427 PL99TG [PERSON_NAME]" at bounding box center [791, 441] width 1074 height 46
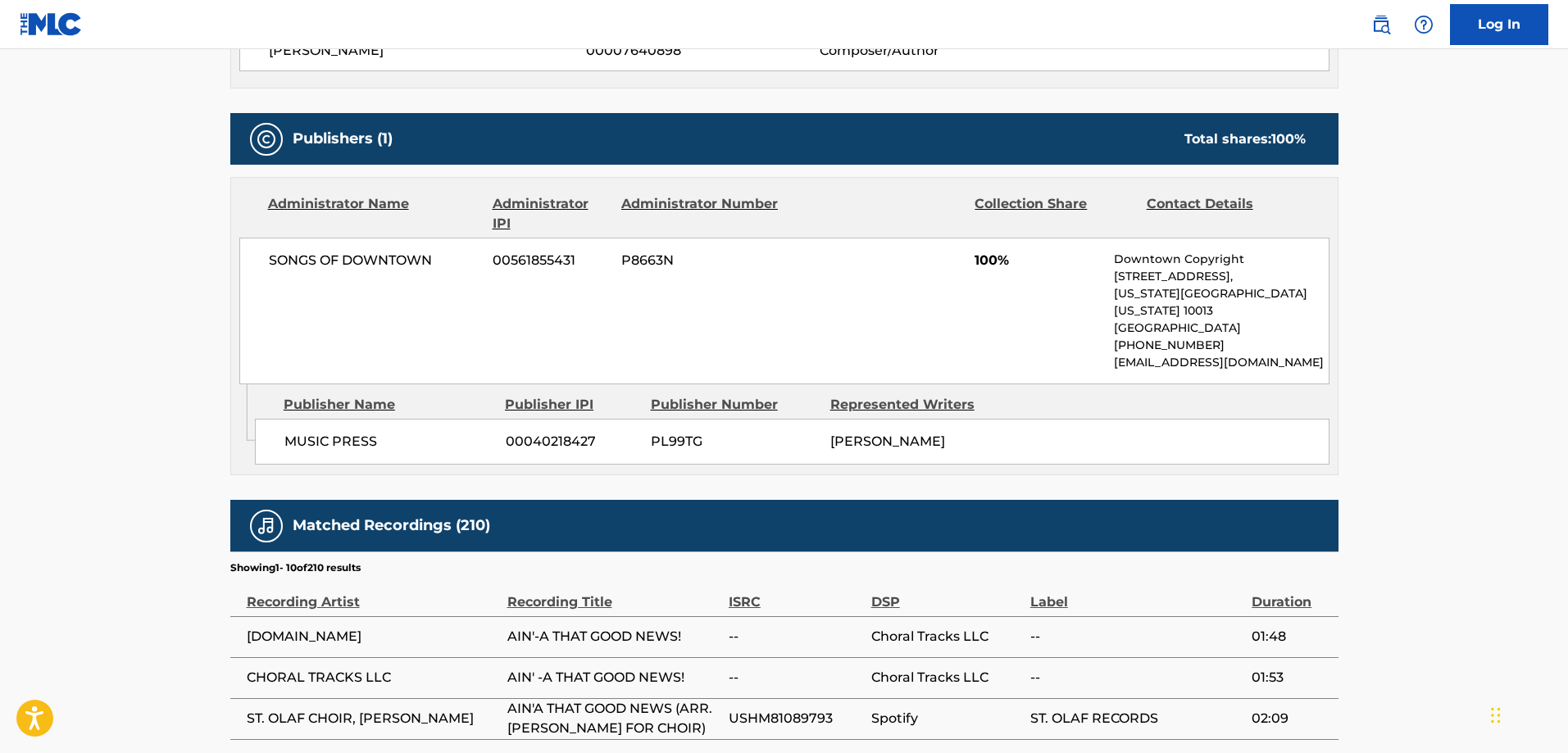
click at [494, 433] on div "MUSIC PRESS 00040218427 PL99TG [PERSON_NAME]" at bounding box center [791, 441] width 1074 height 46
click at [540, 431] on span "00040218427" at bounding box center [572, 441] width 133 height 19
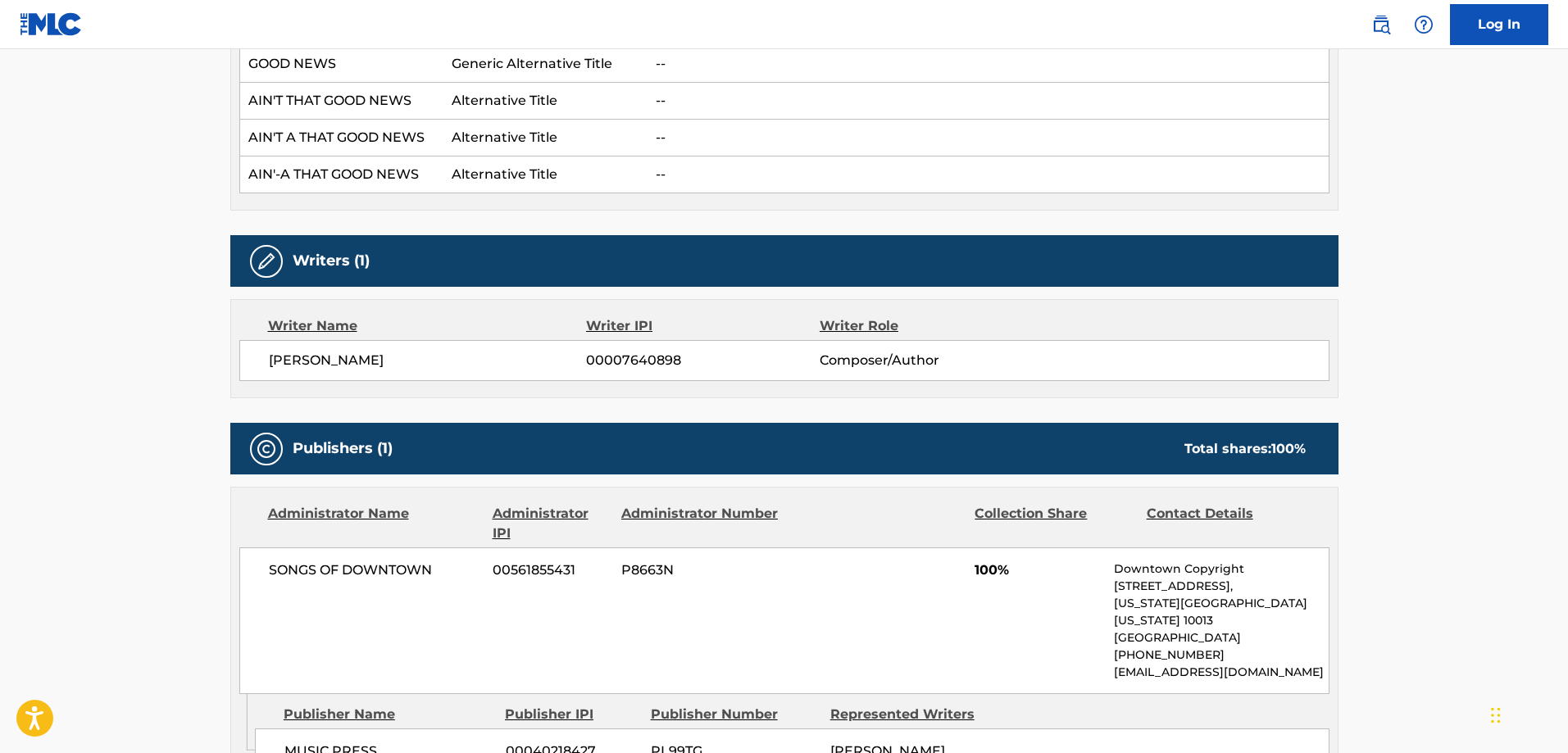
scroll to position [819, 0]
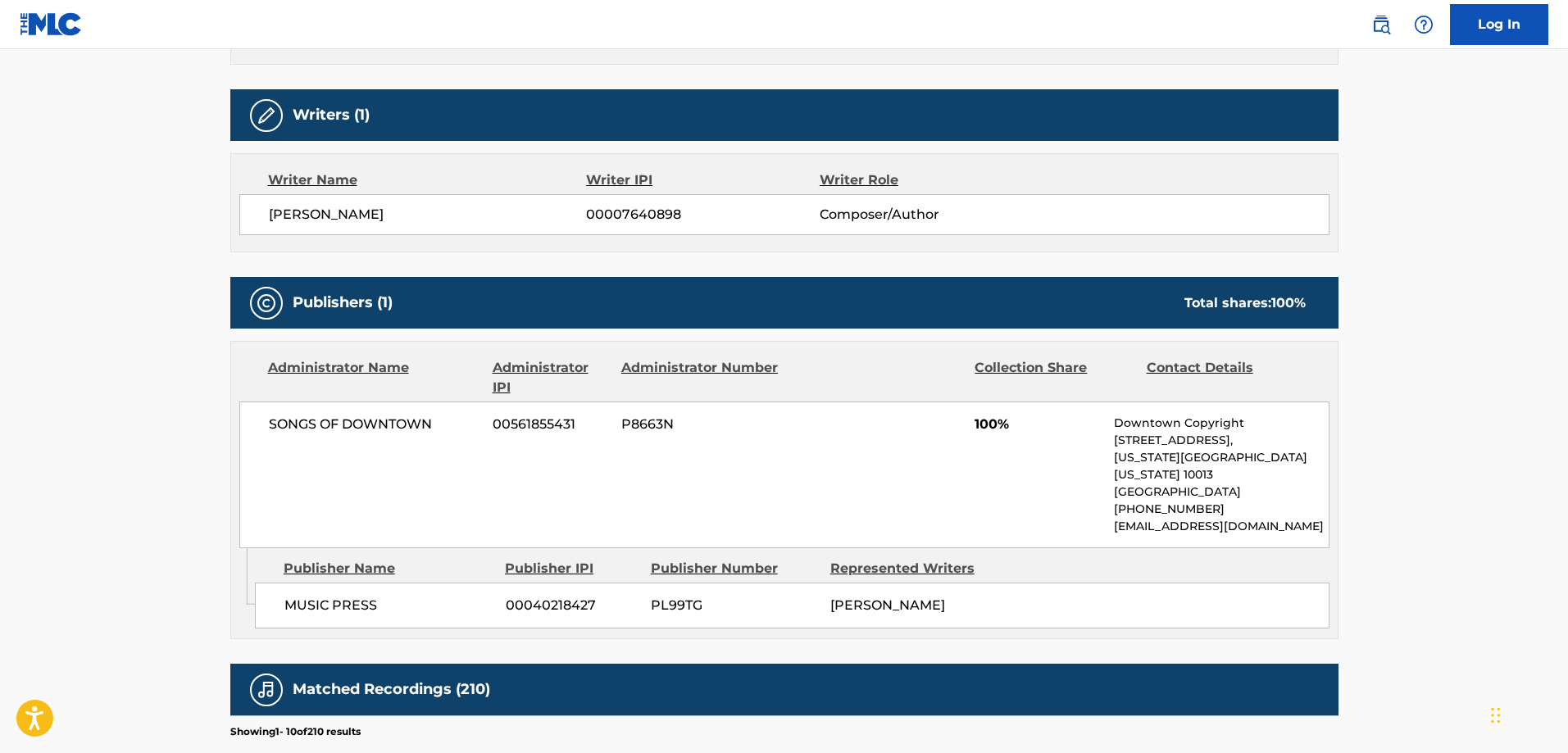
click at [687, 582] on div "MUSIC PRESS 00040218427 PL99TG [PERSON_NAME]" at bounding box center [791, 604] width 1074 height 46
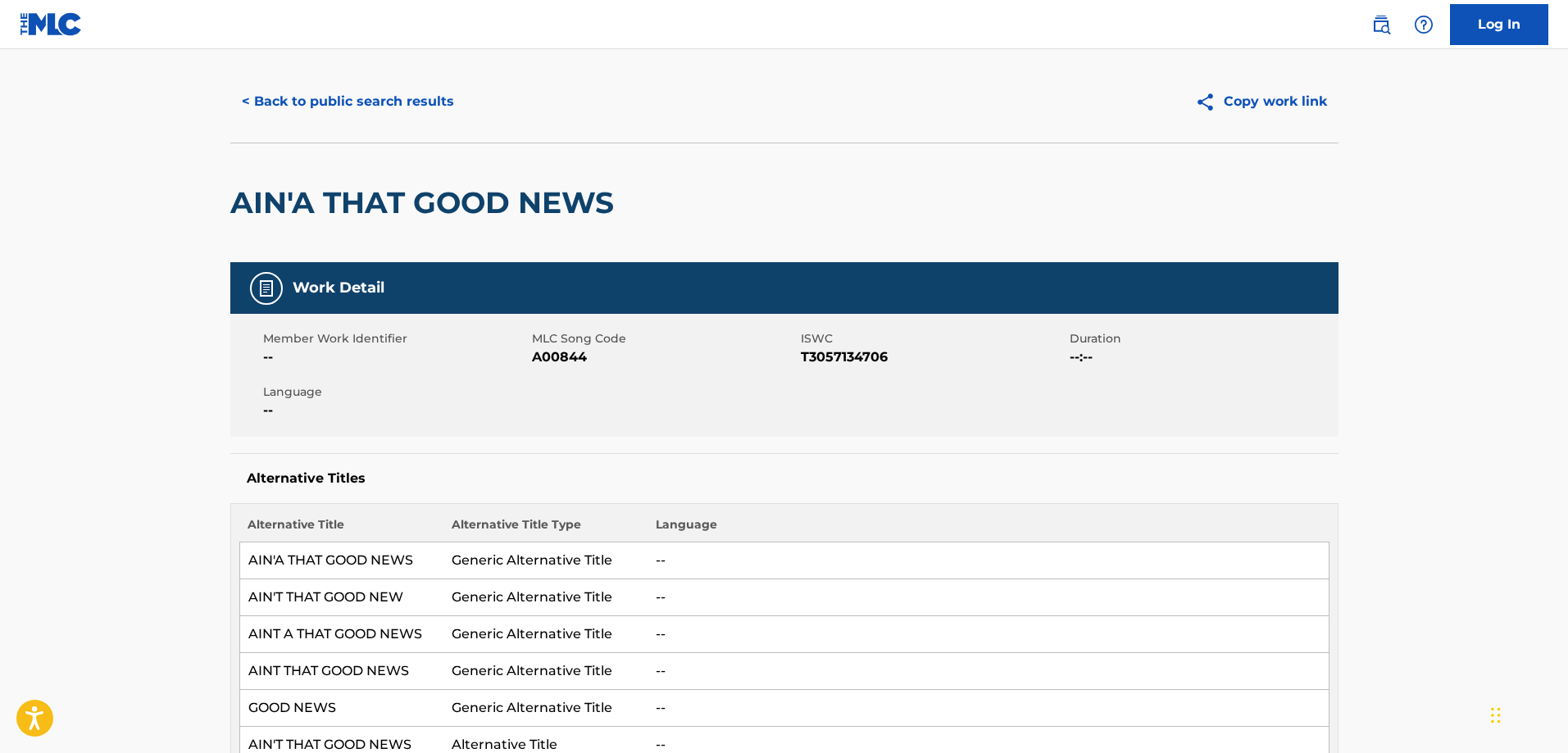
scroll to position [0, 0]
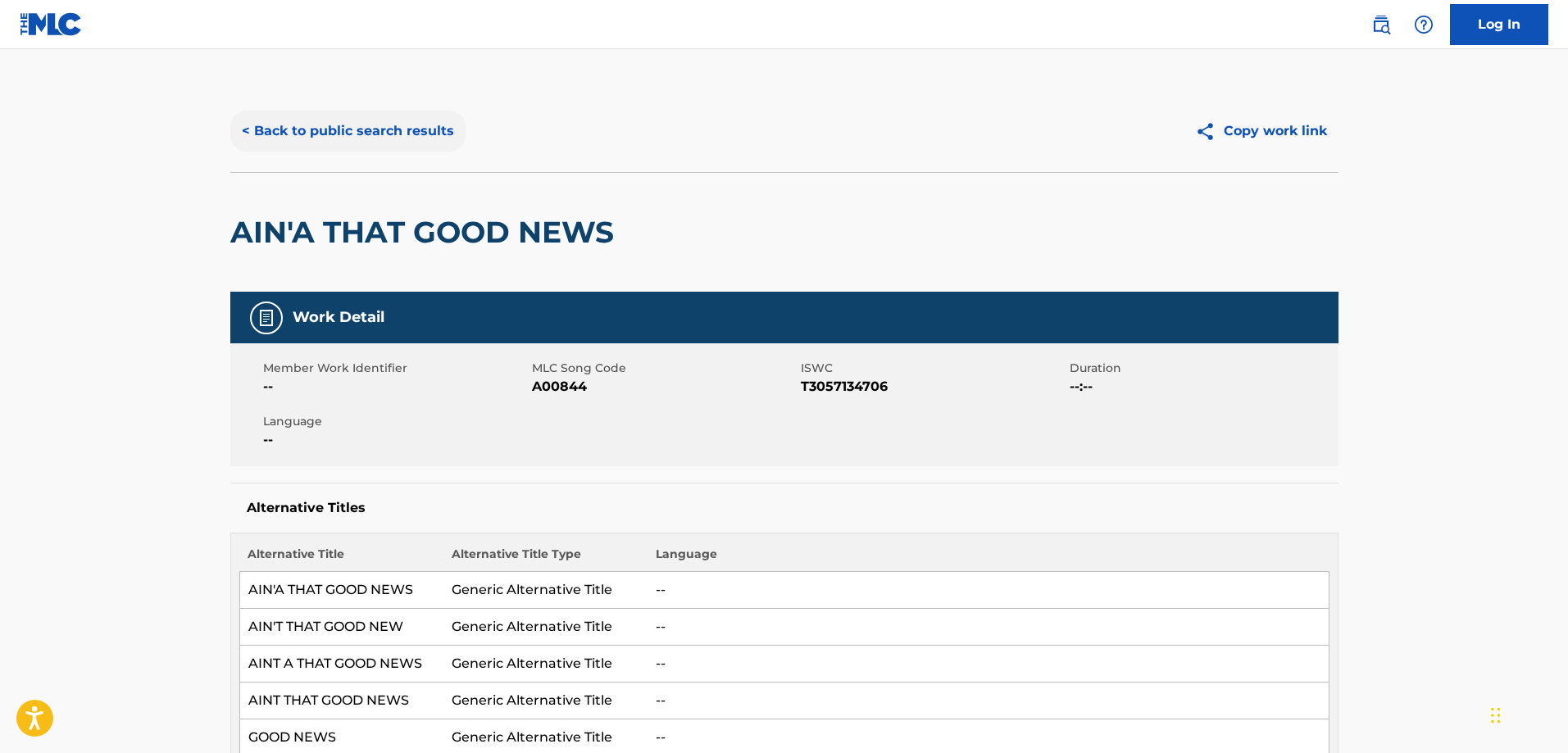
click at [299, 120] on button "< Back to public search results" at bounding box center [348, 131] width 235 height 41
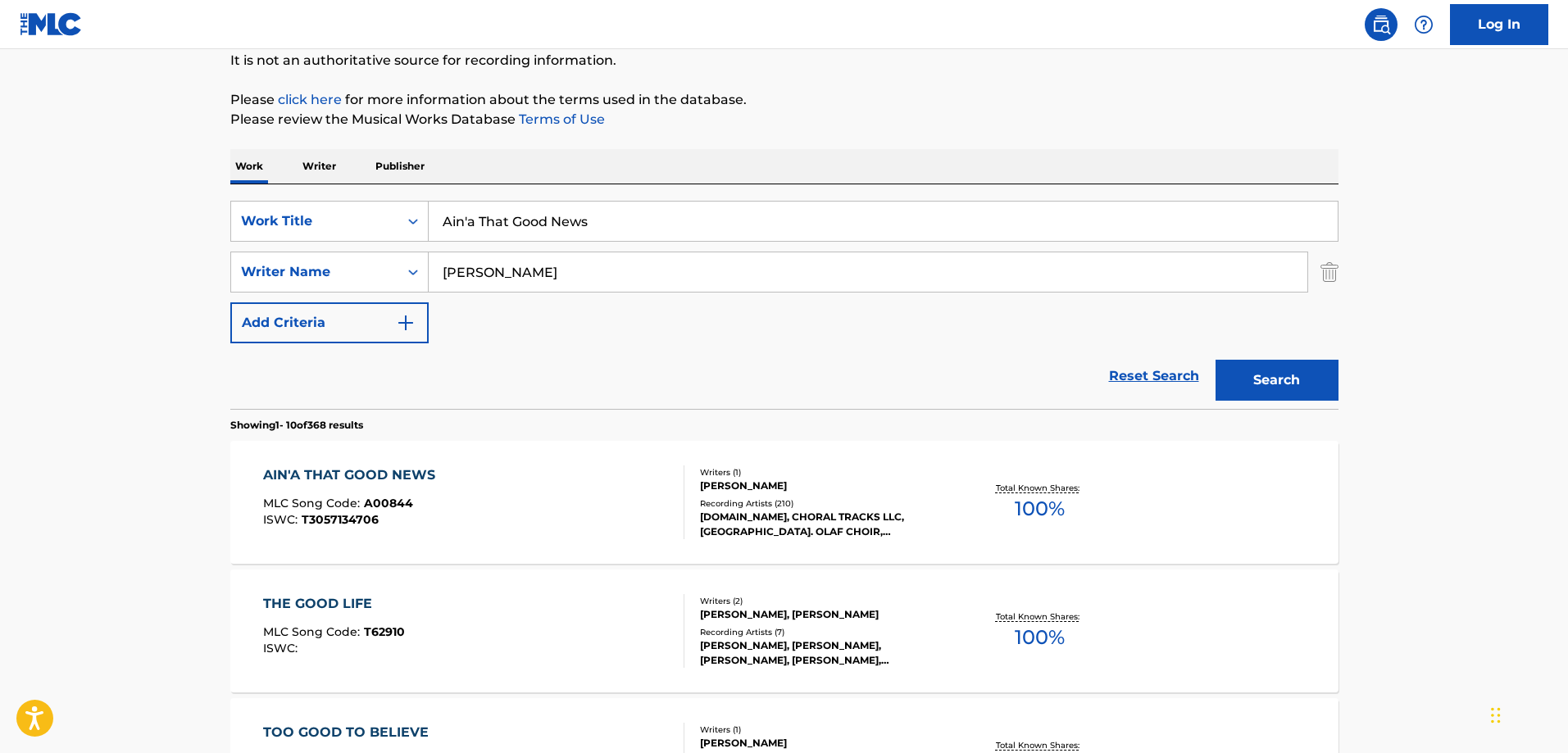
click at [426, 177] on p "Publisher" at bounding box center [400, 165] width 59 height 34
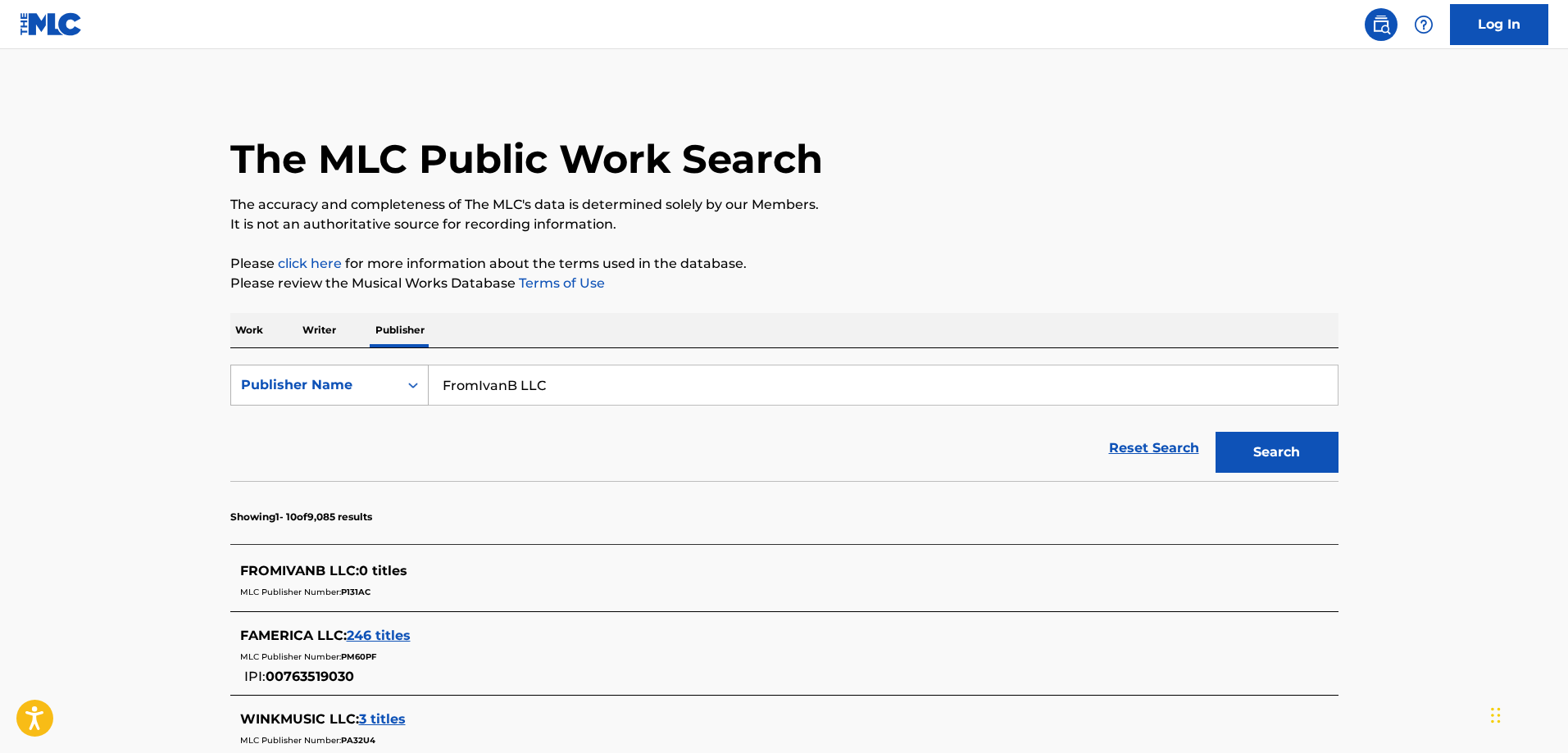
click at [365, 374] on div "Publisher Name" at bounding box center [315, 385] width 167 height 31
drag, startPoint x: 346, startPoint y: 466, endPoint x: 481, endPoint y: 448, distance: 136.2
click at [348, 466] on div "MLC Publisher Number" at bounding box center [330, 467] width 196 height 41
click at [614, 401] on input "Search Form" at bounding box center [883, 385] width 909 height 39
paste input "PL99TG"
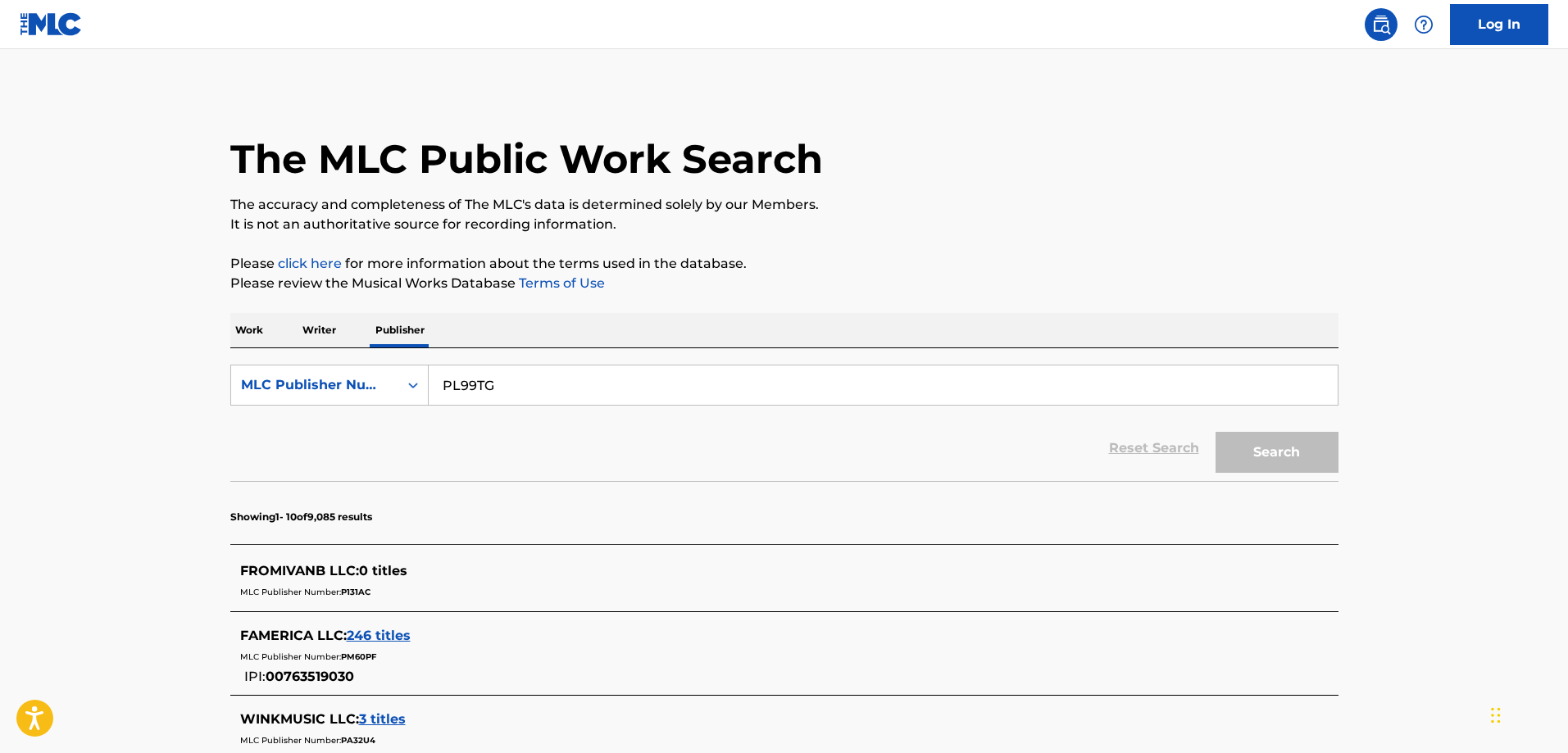
type input "PL99TG"
click at [1215, 431] on button "Search" at bounding box center [1276, 452] width 122 height 41
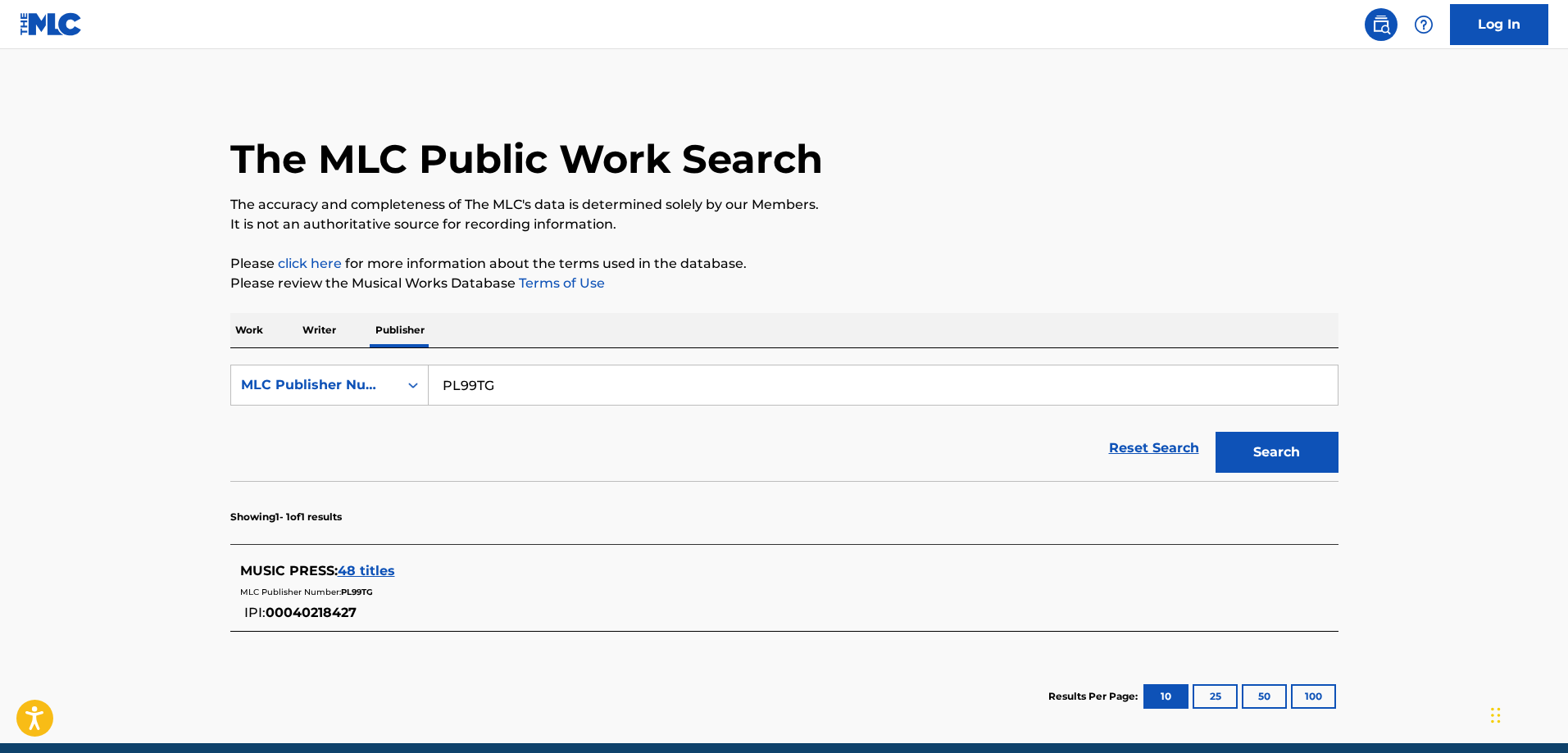
click at [324, 609] on span "00040218427" at bounding box center [311, 612] width 91 height 16
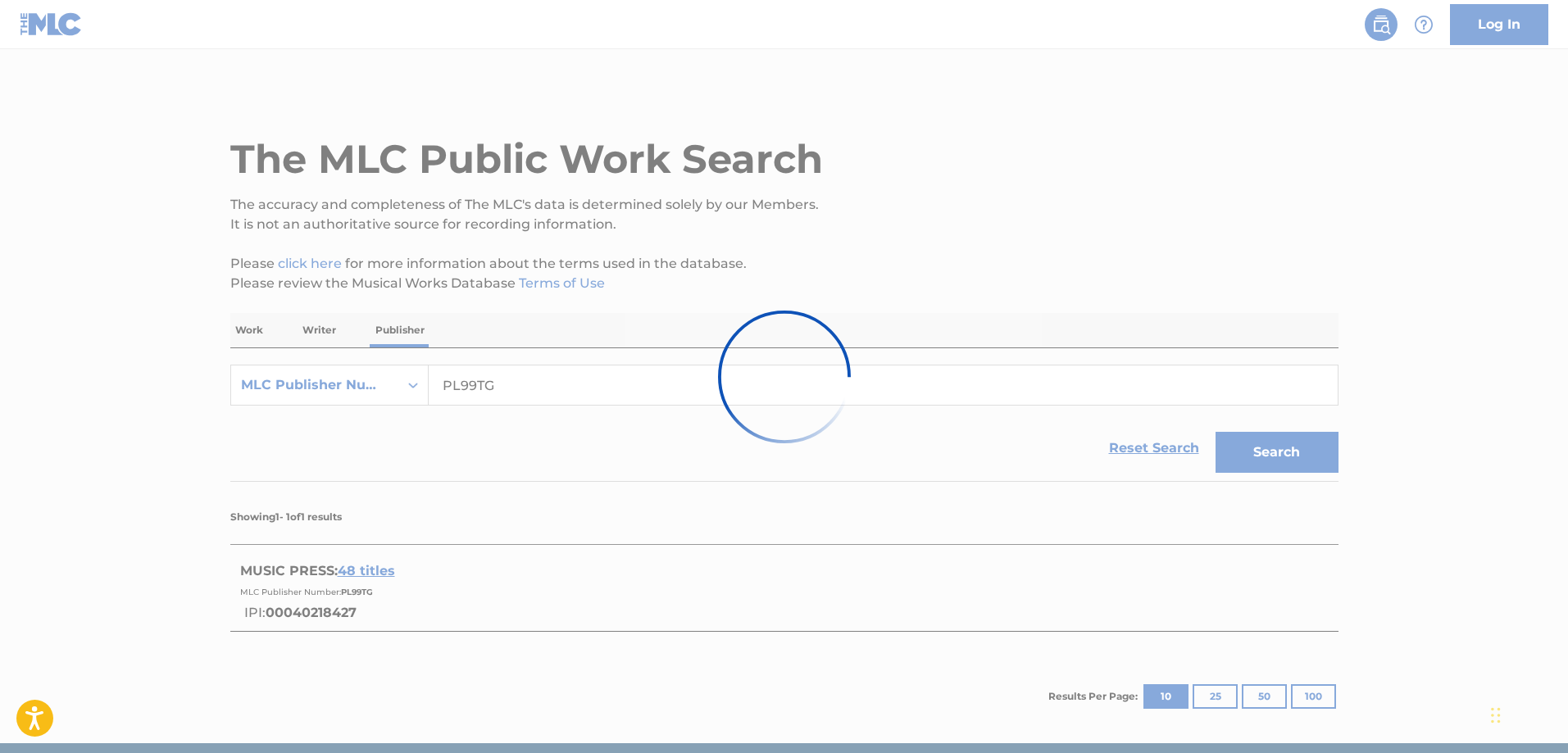
click at [324, 609] on div at bounding box center [784, 376] width 1568 height 753
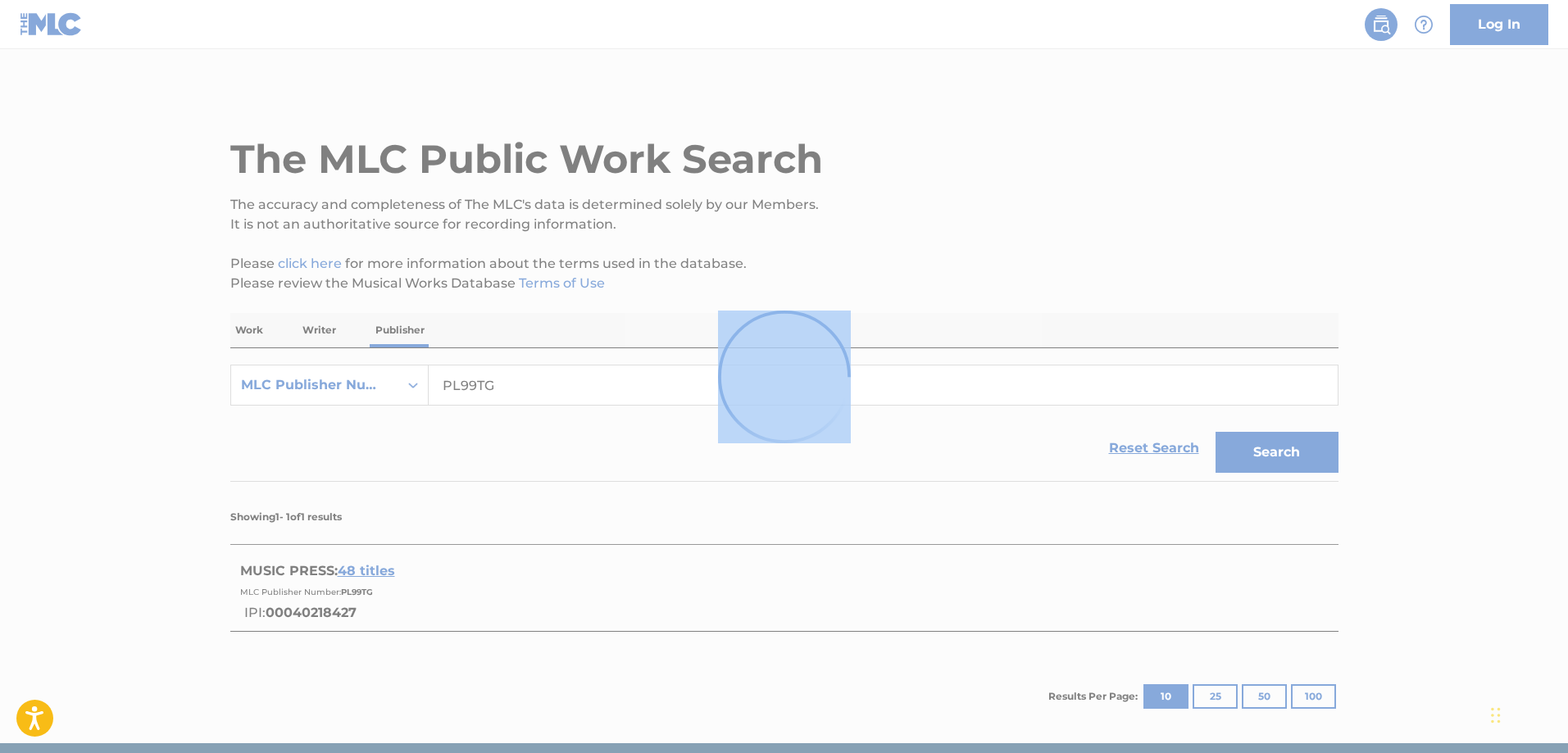
click at [324, 609] on div at bounding box center [784, 376] width 1568 height 753
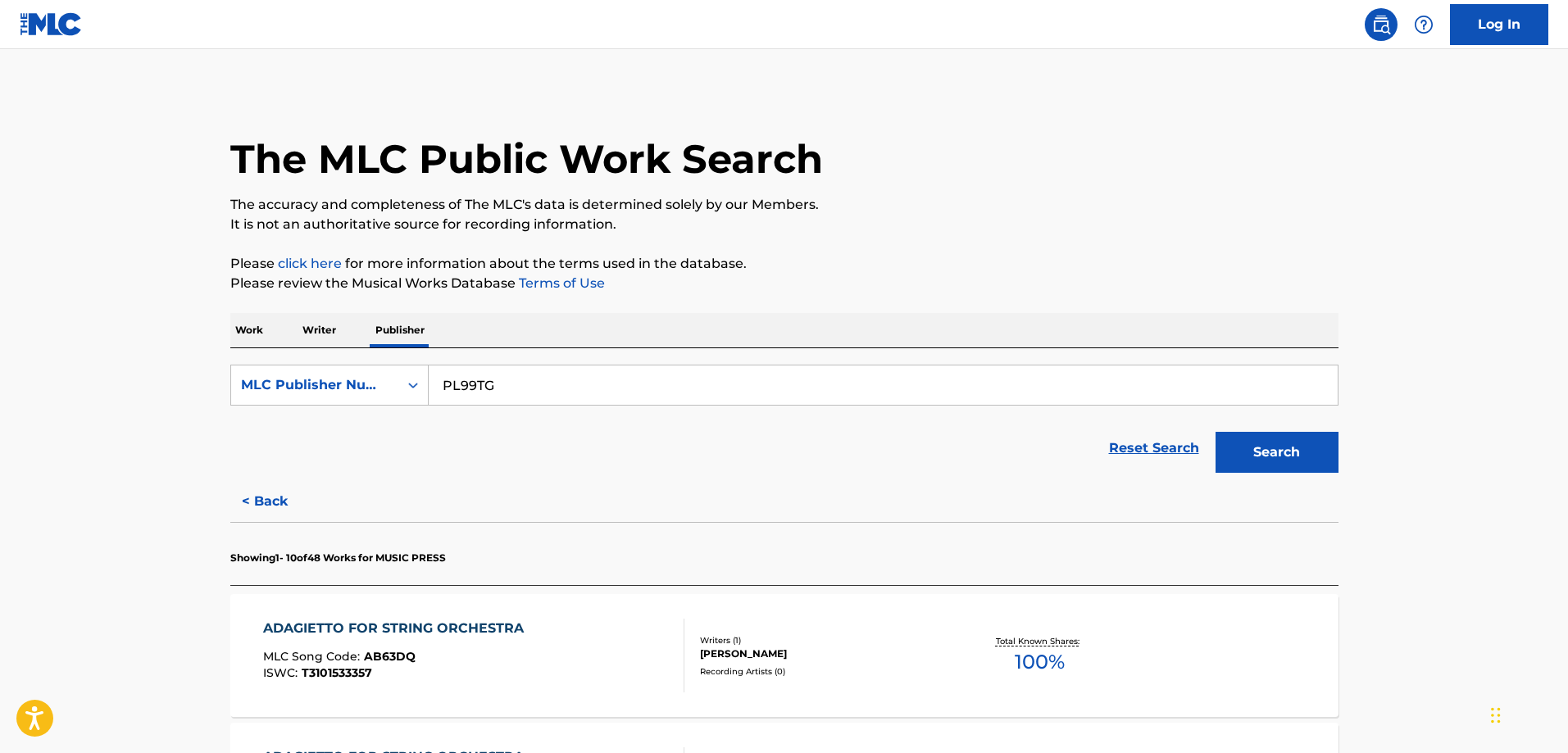
click at [481, 638] on div "ADAGIETTO FOR STRING ORCHESTRA MLC Song Code : AB63DQ ISWC : T3101533357" at bounding box center [398, 656] width 269 height 74
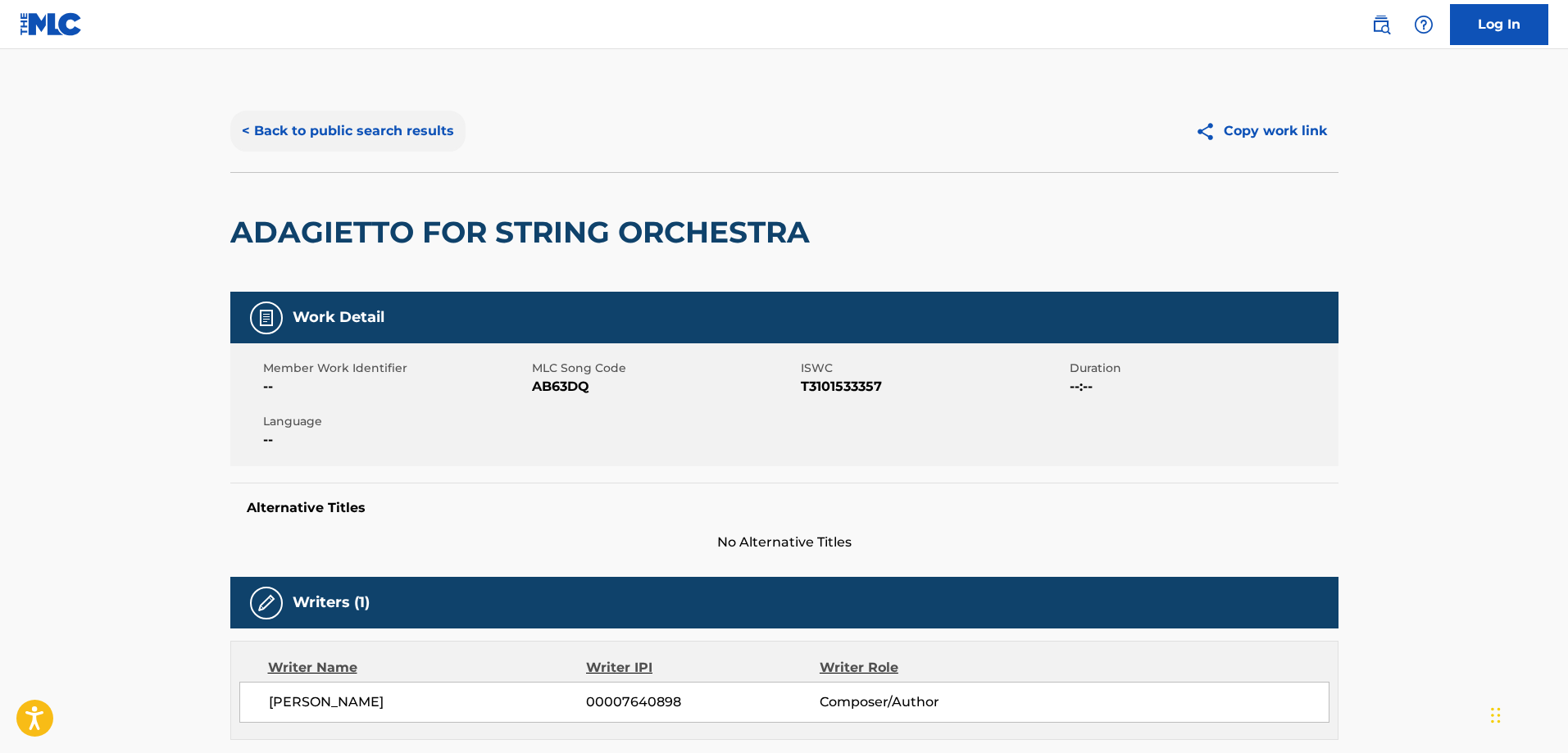
click at [368, 122] on button "< Back to public search results" at bounding box center [348, 131] width 235 height 41
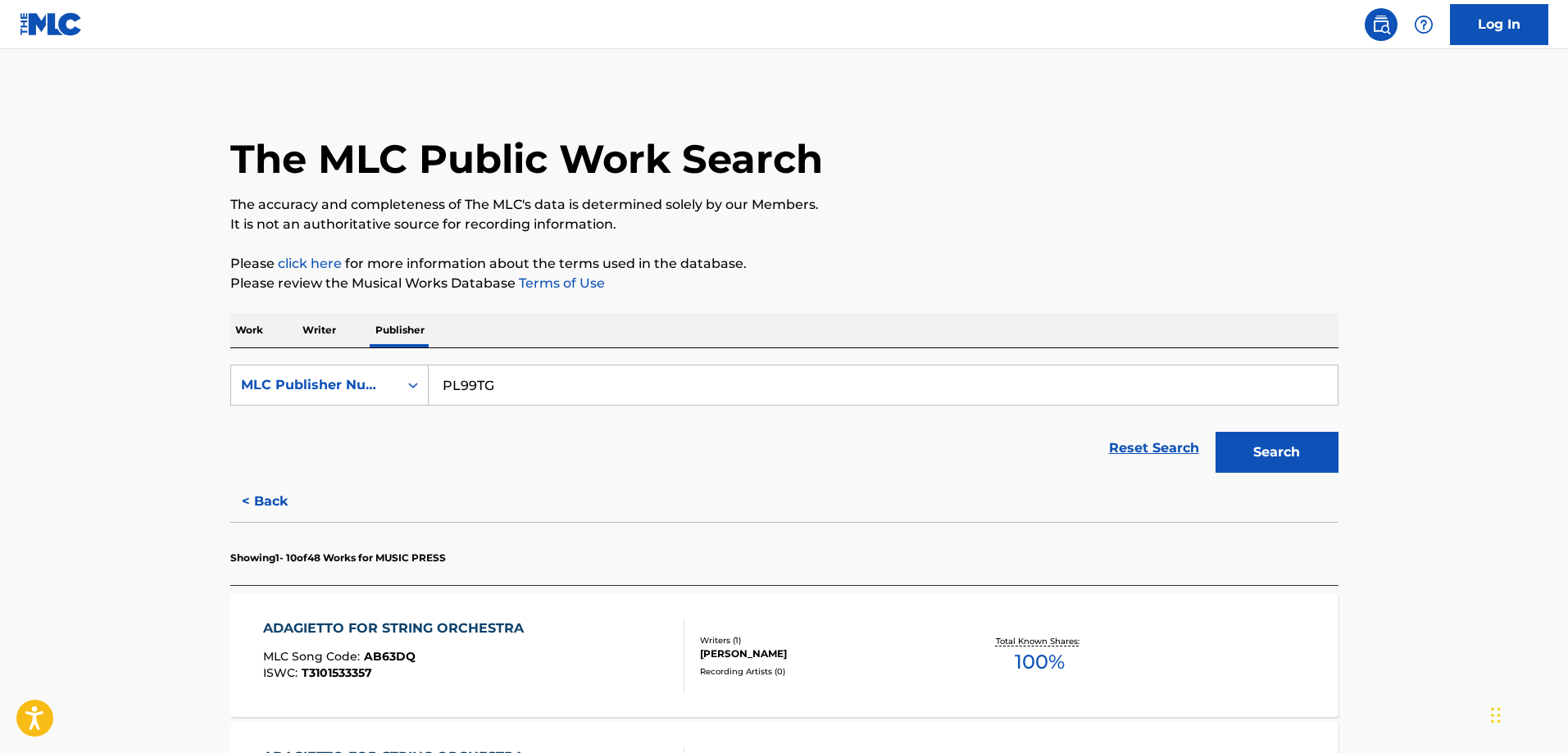
click at [580, 396] on input "PL99TG" at bounding box center [883, 385] width 909 height 39
paste input "Scion Five Music LLC"
type input "Scion Five Music LLC"
click at [366, 382] on div "MLC Publisher Number" at bounding box center [315, 385] width 148 height 19
drag, startPoint x: 346, startPoint y: 427, endPoint x: 1573, endPoint y: 443, distance: 1227.1
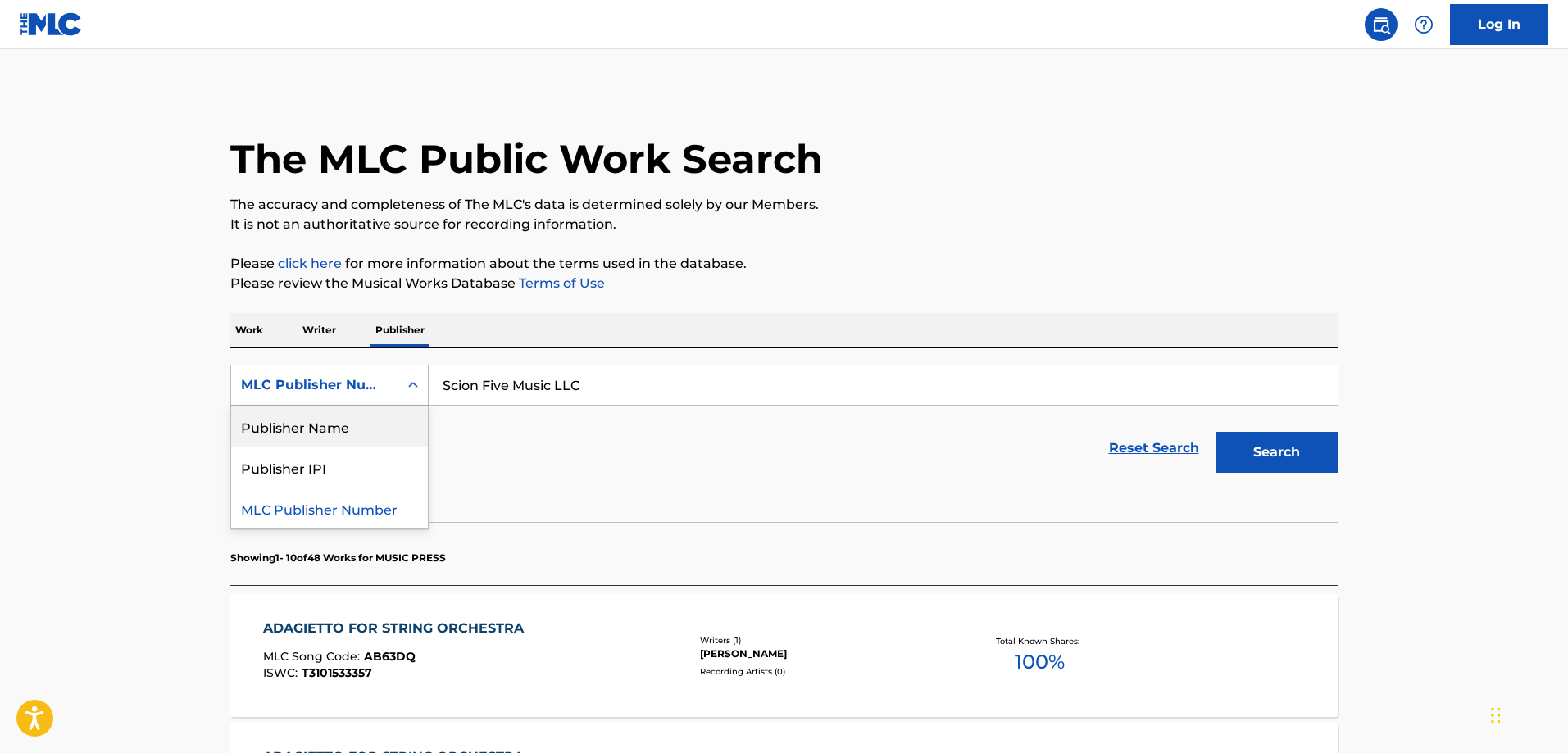
click at [357, 430] on div "Publisher Name" at bounding box center [330, 426] width 196 height 41
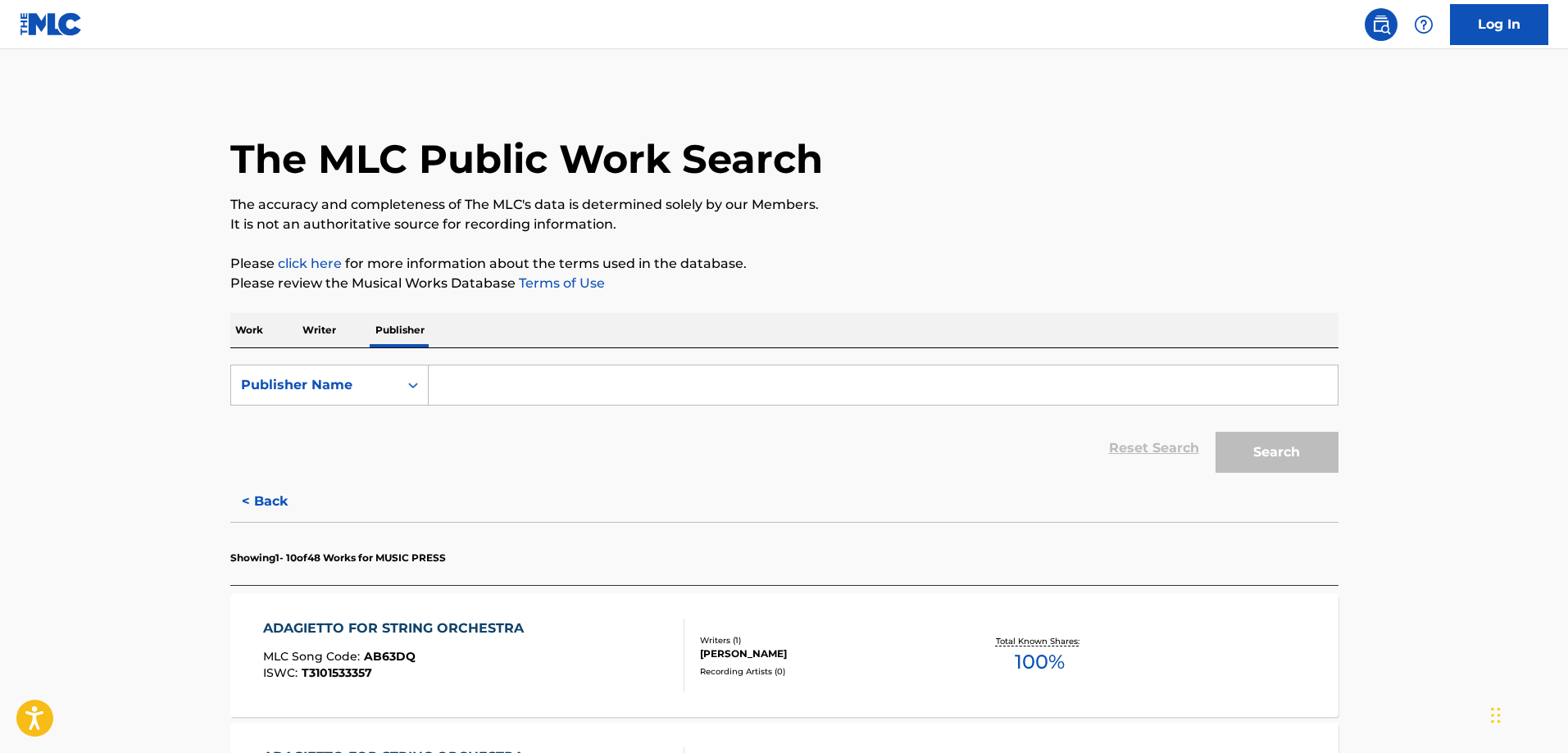
click at [766, 406] on form "SearchWithCriteriaa60b4363-025f-43dc-b86d-a0b80cdee290 Publisher Name Reset Sea…" at bounding box center [784, 423] width 1108 height 117
drag, startPoint x: 776, startPoint y: 402, endPoint x: 1231, endPoint y: 435, distance: 456.2
click at [776, 402] on input "Search Form" at bounding box center [883, 385] width 909 height 39
paste input "Scion Five Music LLC"
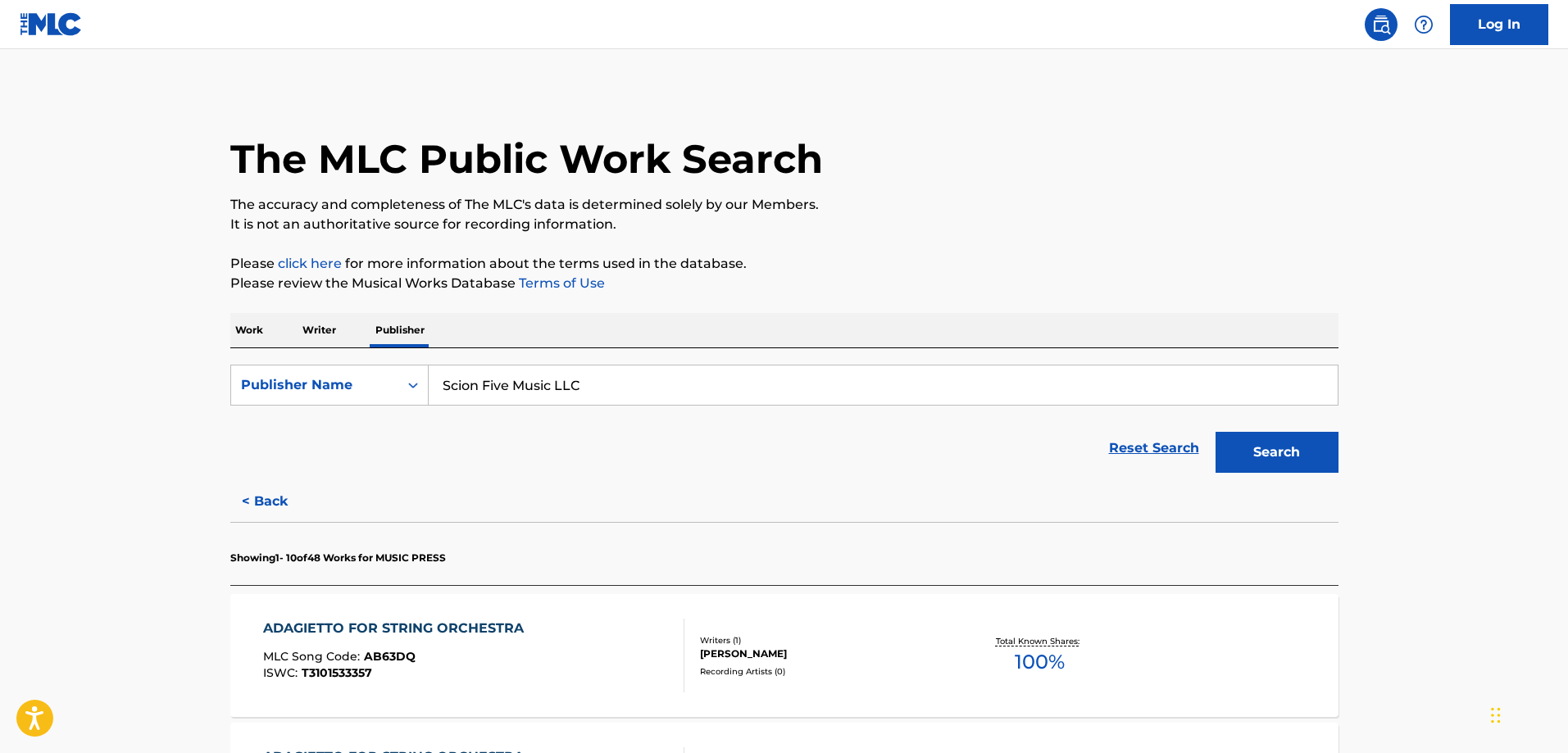
click at [1313, 460] on button "Search" at bounding box center [1276, 452] width 122 height 41
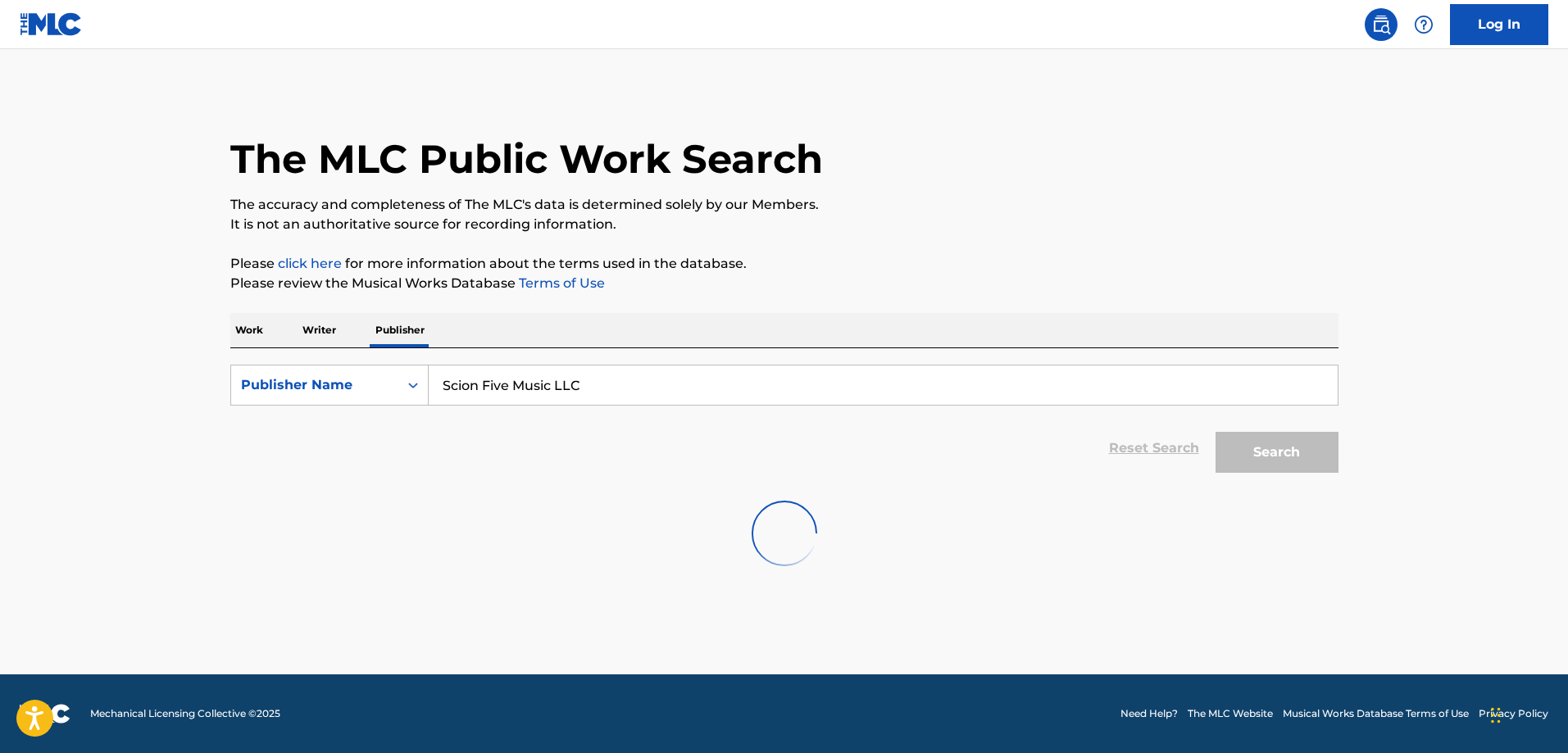
click at [538, 391] on input "Scion Five Music LLC" at bounding box center [883, 385] width 909 height 39
click at [573, 391] on input "Scion Five Music LLC" at bounding box center [883, 385] width 909 height 39
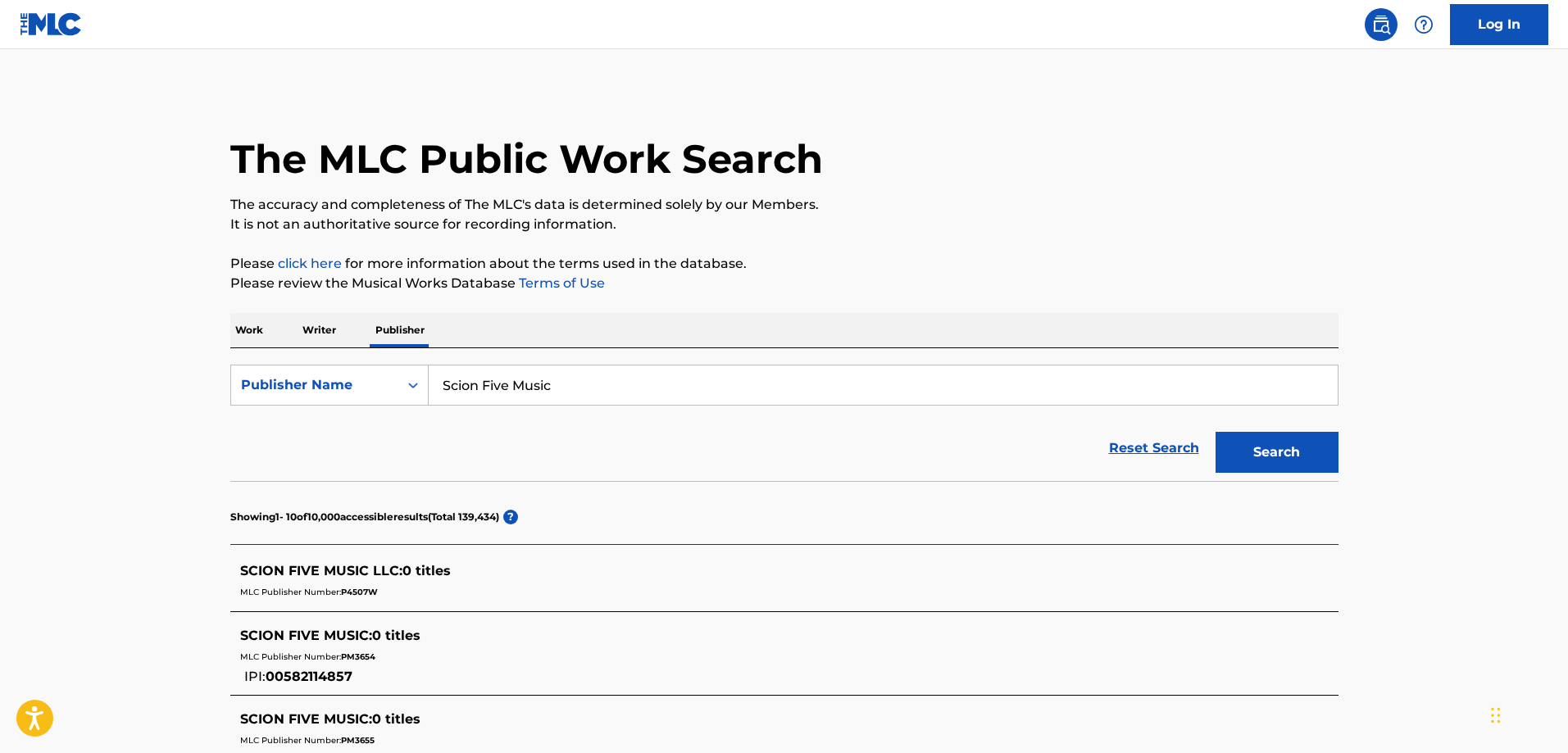
type input "Scion Five Music"
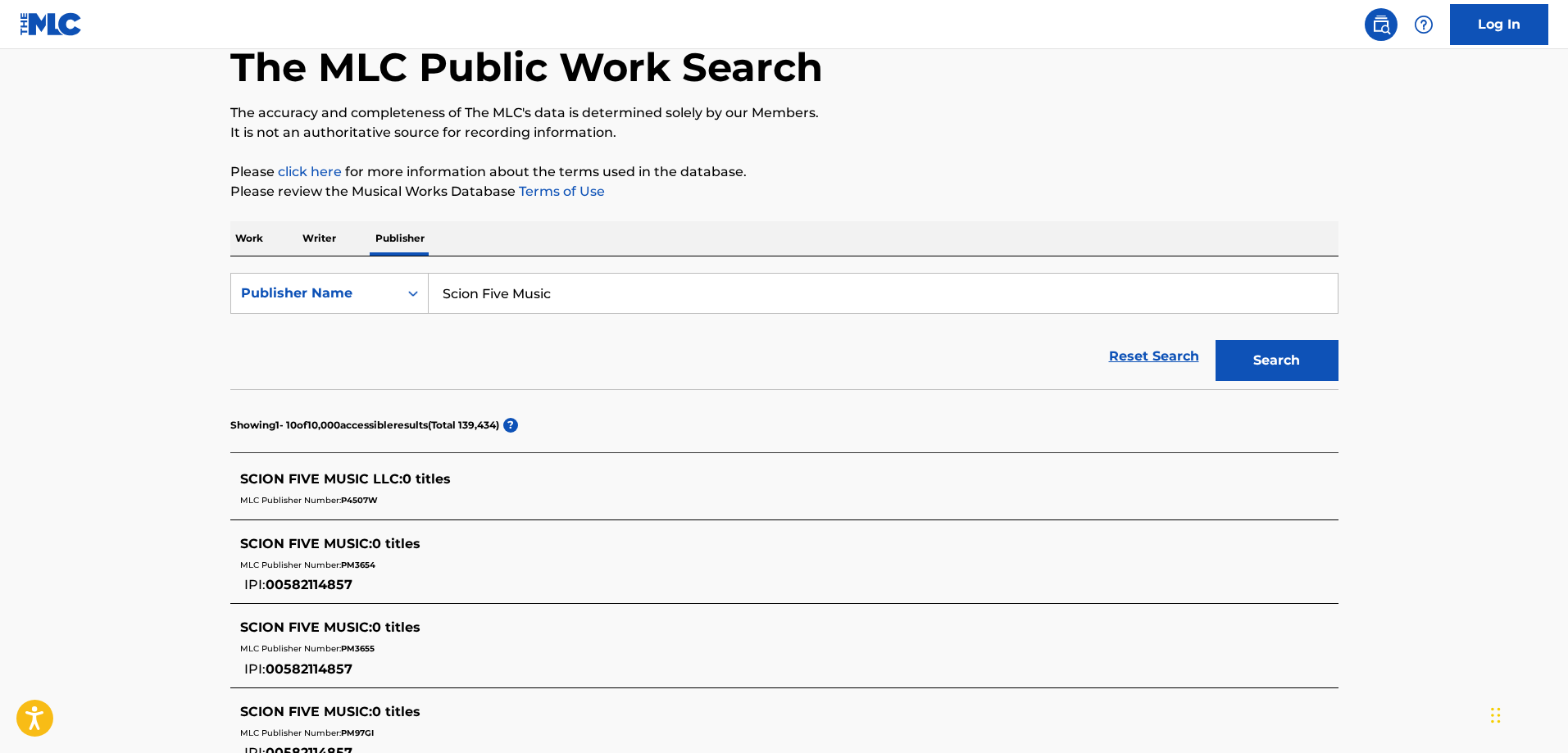
scroll to position [164, 0]
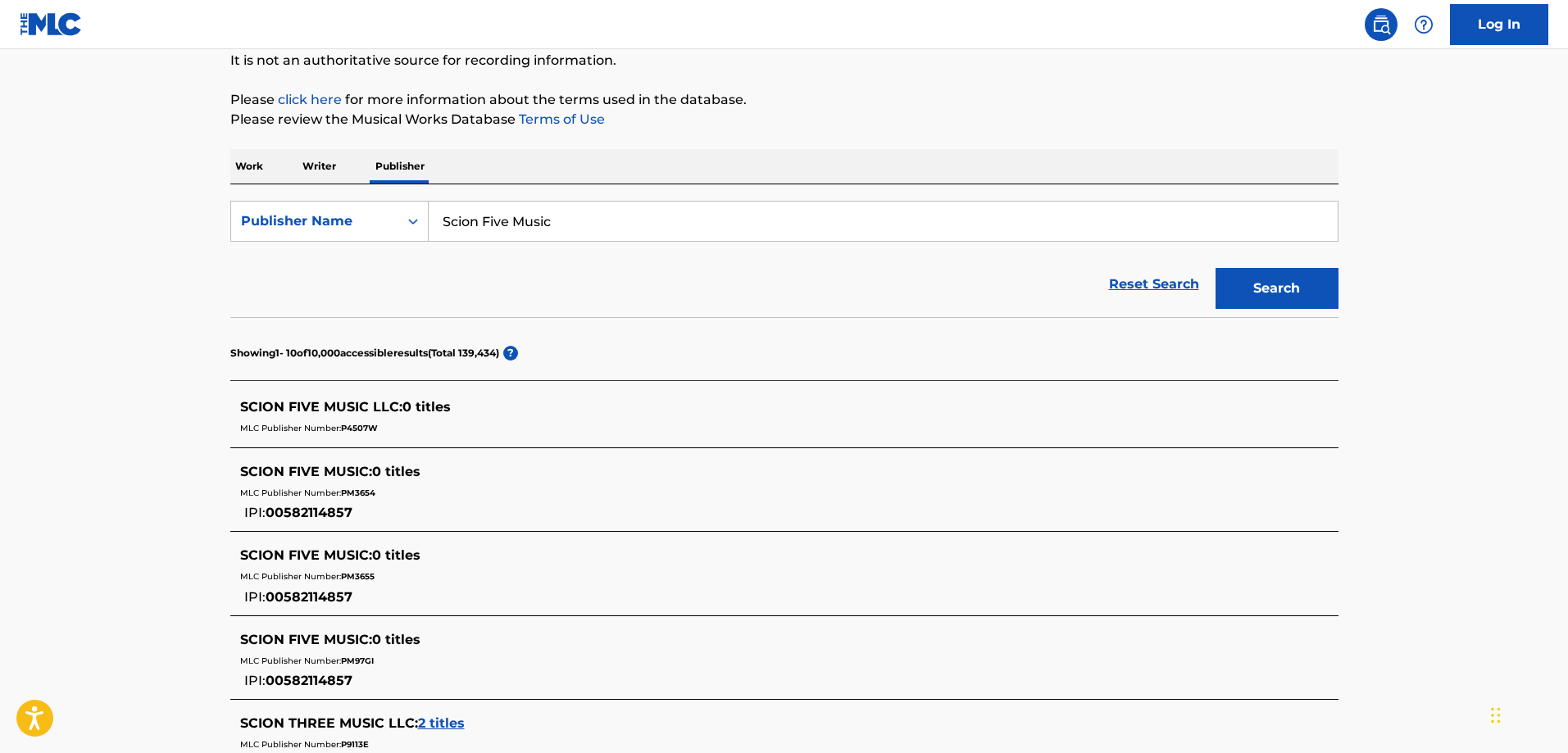
click at [356, 428] on span "P4507W" at bounding box center [360, 428] width 37 height 11
click at [319, 425] on span "MLC Publisher Number:" at bounding box center [291, 428] width 101 height 11
click at [350, 415] on div "SCION FIVE MUSIC LLC : 0 titles" at bounding box center [763, 407] width 1046 height 19
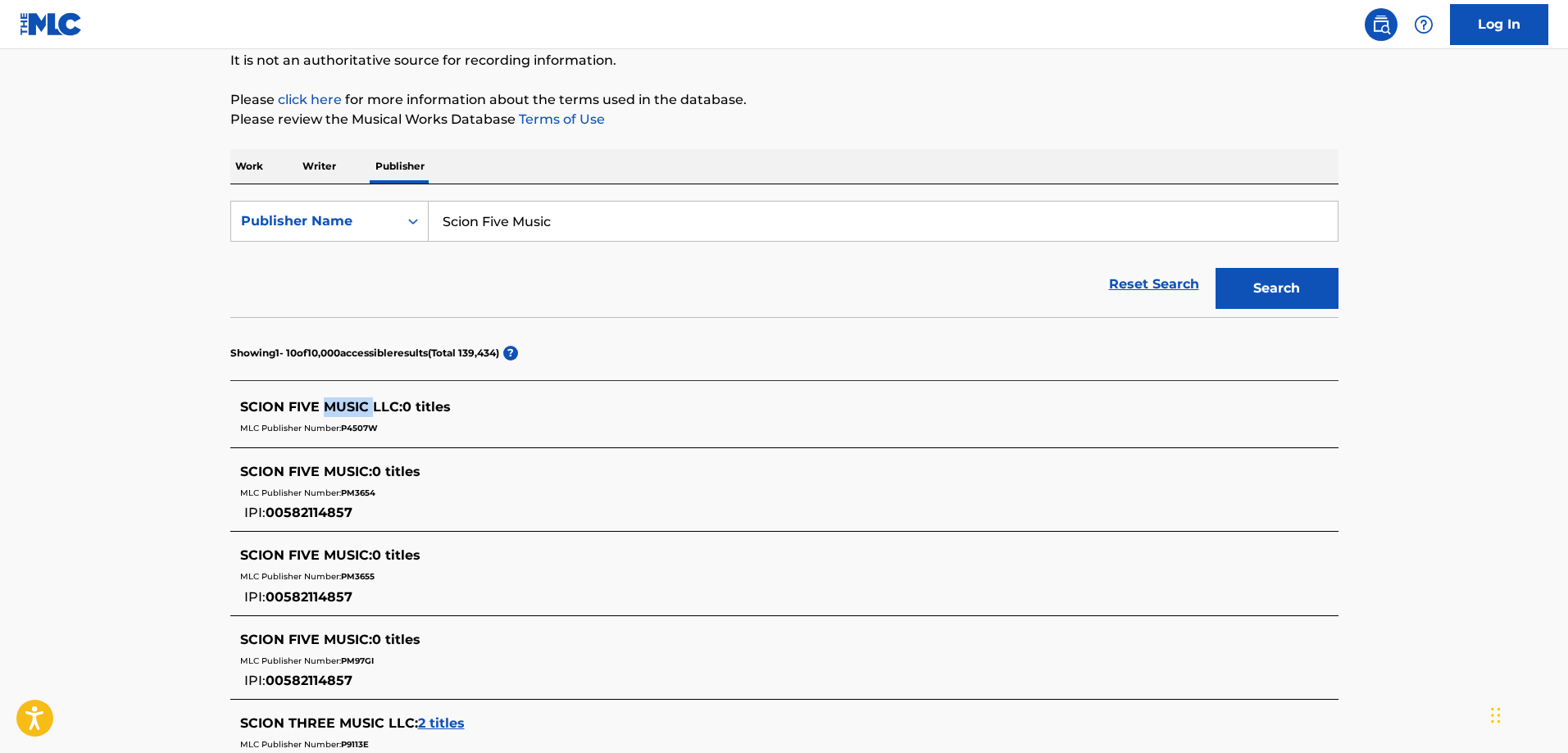
click at [350, 415] on div "SCION FIVE MUSIC LLC : 0 titles" at bounding box center [763, 407] width 1046 height 19
click at [396, 402] on span "SCION FIVE MUSIC LLC :" at bounding box center [321, 407] width 162 height 16
click at [397, 402] on span "SCION FIVE MUSIC LLC :" at bounding box center [321, 407] width 162 height 16
click at [326, 232] on div "Publisher Name" at bounding box center [315, 222] width 167 height 31
click at [320, 295] on div "MLC Publisher Number" at bounding box center [330, 303] width 196 height 41
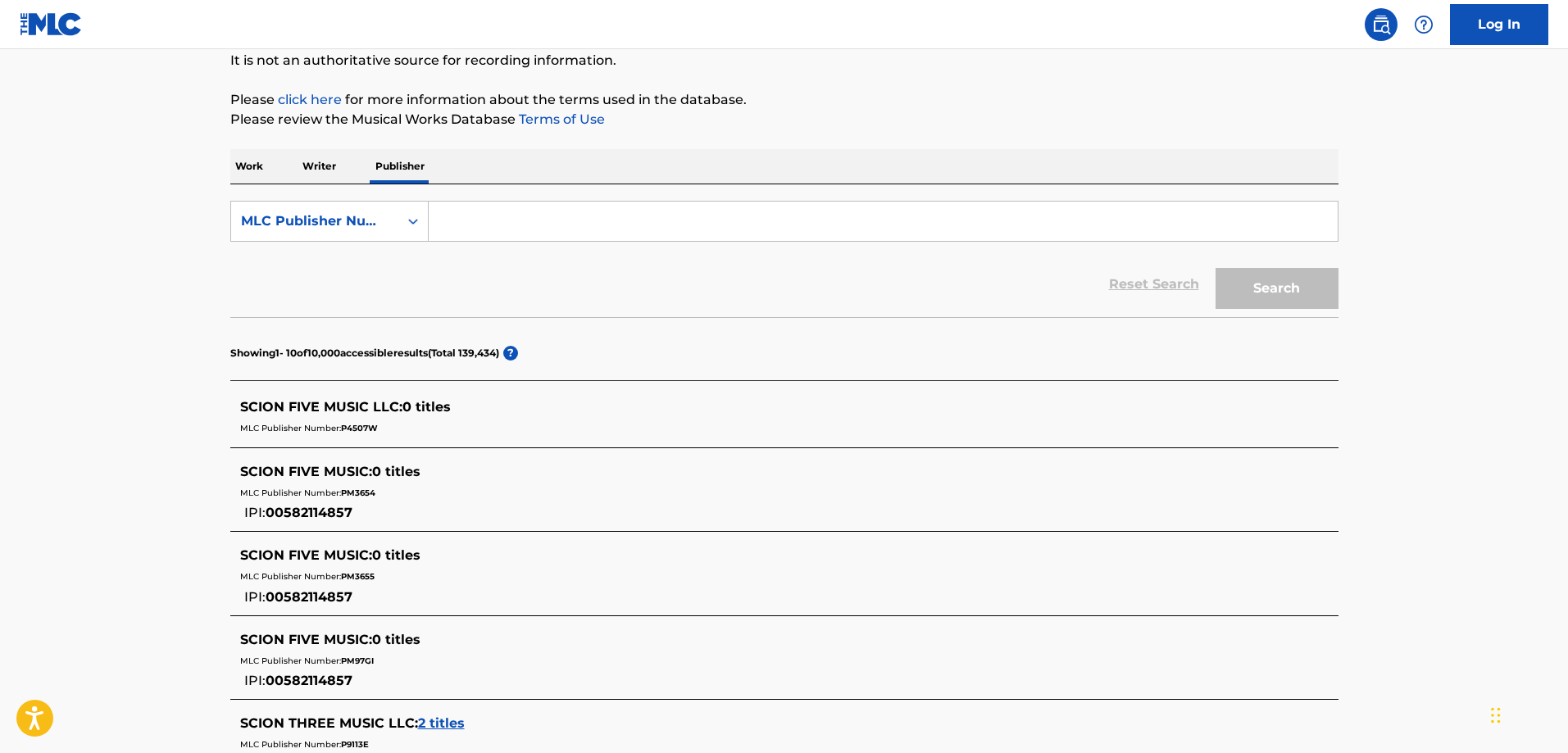
click at [657, 227] on input "Search Form" at bounding box center [883, 221] width 909 height 39
paste input "P4507W"
type input "P4507W"
click at [1215, 268] on button "Search" at bounding box center [1276, 289] width 122 height 41
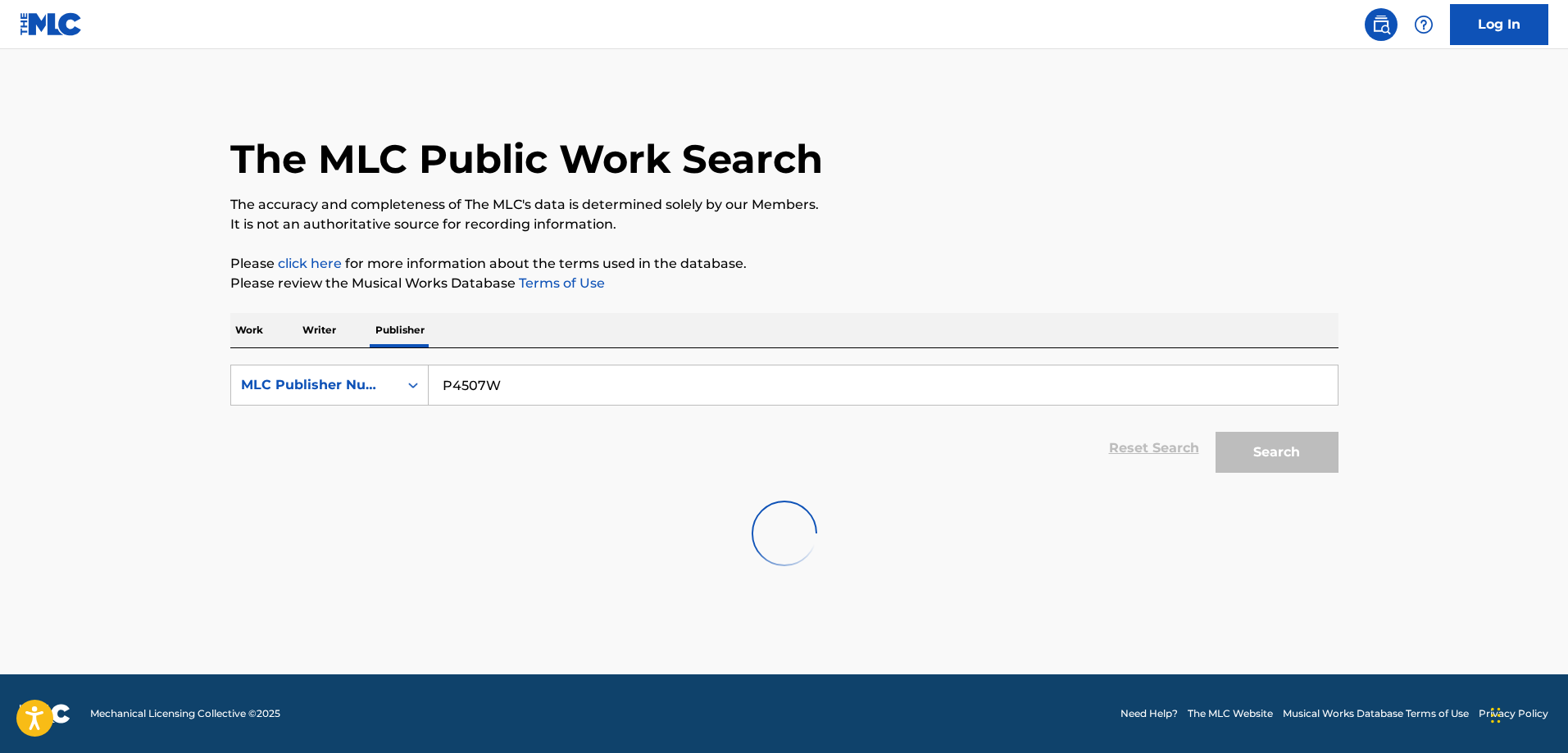
scroll to position [0, 0]
